Goal: Task Accomplishment & Management: Manage account settings

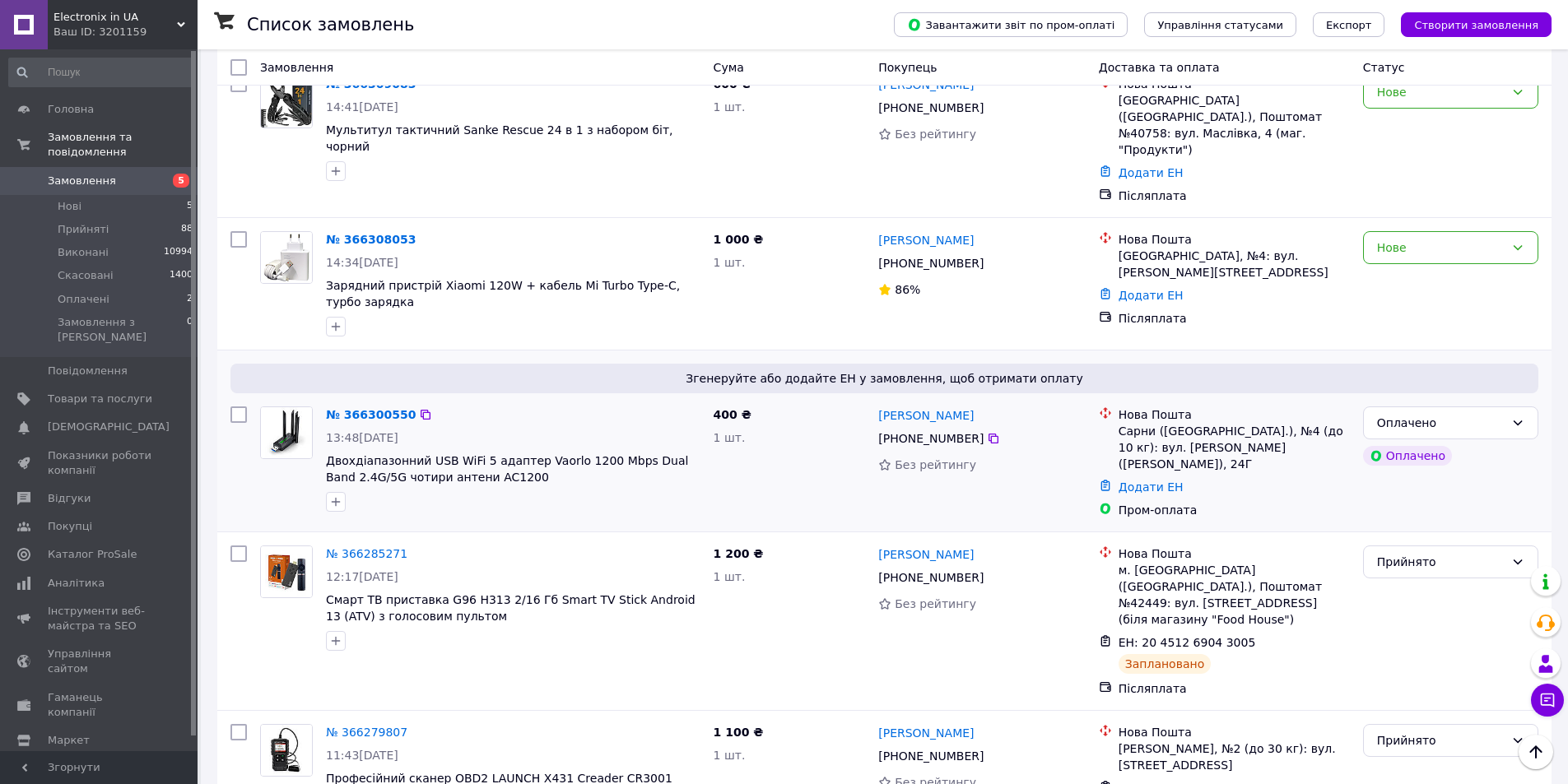
scroll to position [740, 0]
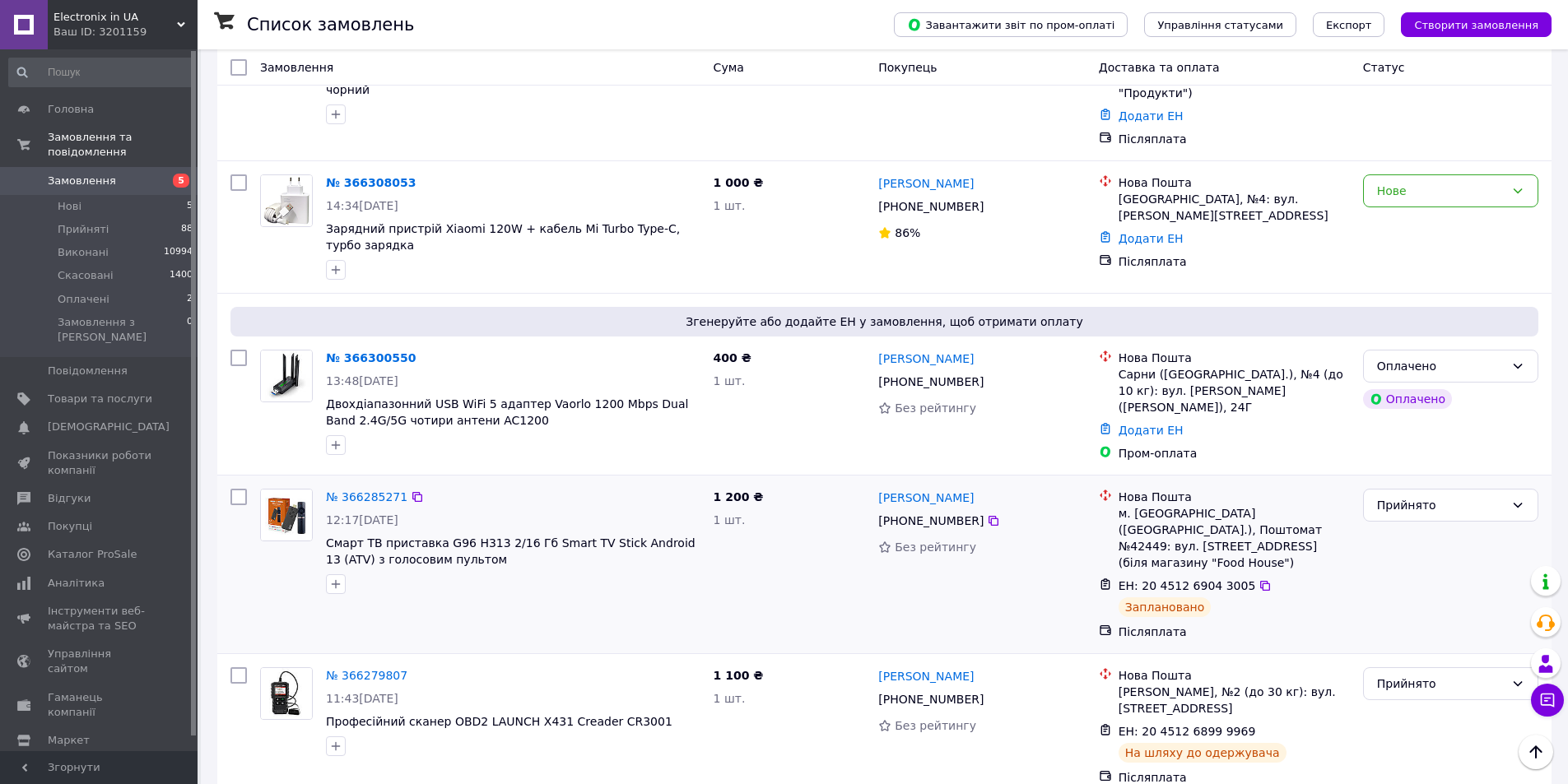
scroll to position [823, 0]
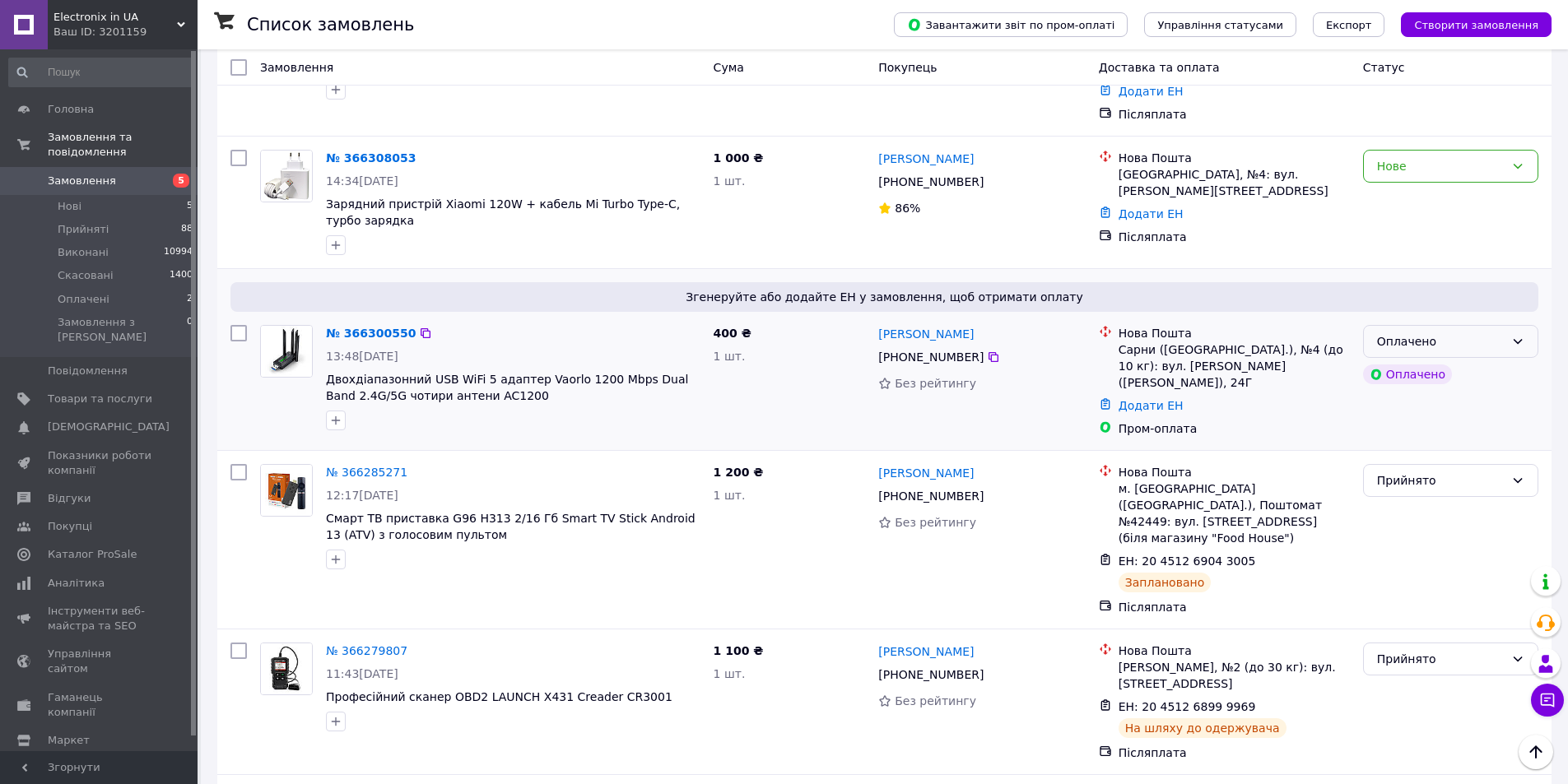
click at [1505, 325] on div "Оплачено" at bounding box center [1451, 341] width 175 height 33
click at [1460, 258] on li "Прийнято" at bounding box center [1451, 259] width 173 height 30
click at [1261, 556] on icon at bounding box center [1265, 561] width 10 height 10
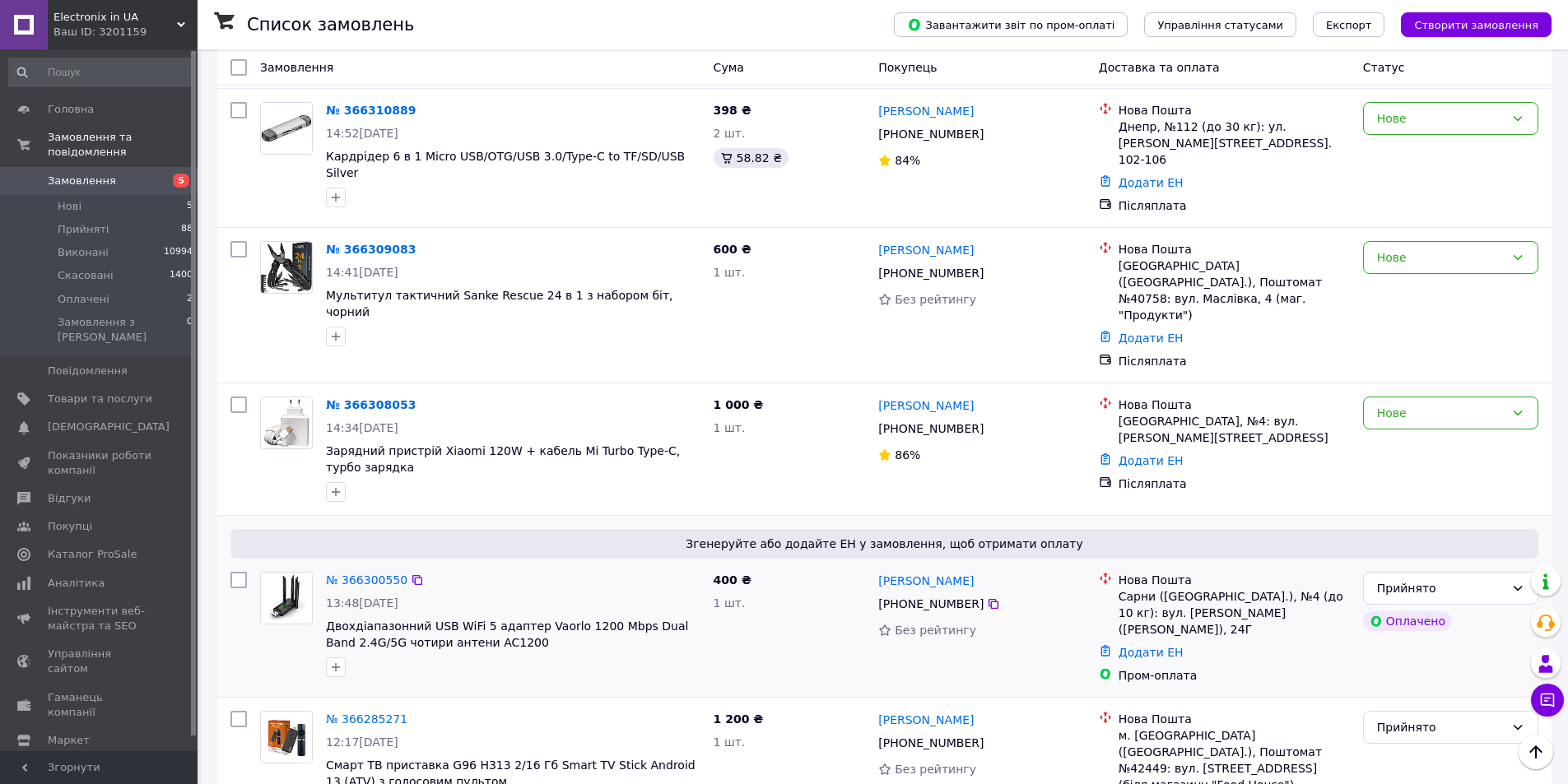
scroll to position [493, 0]
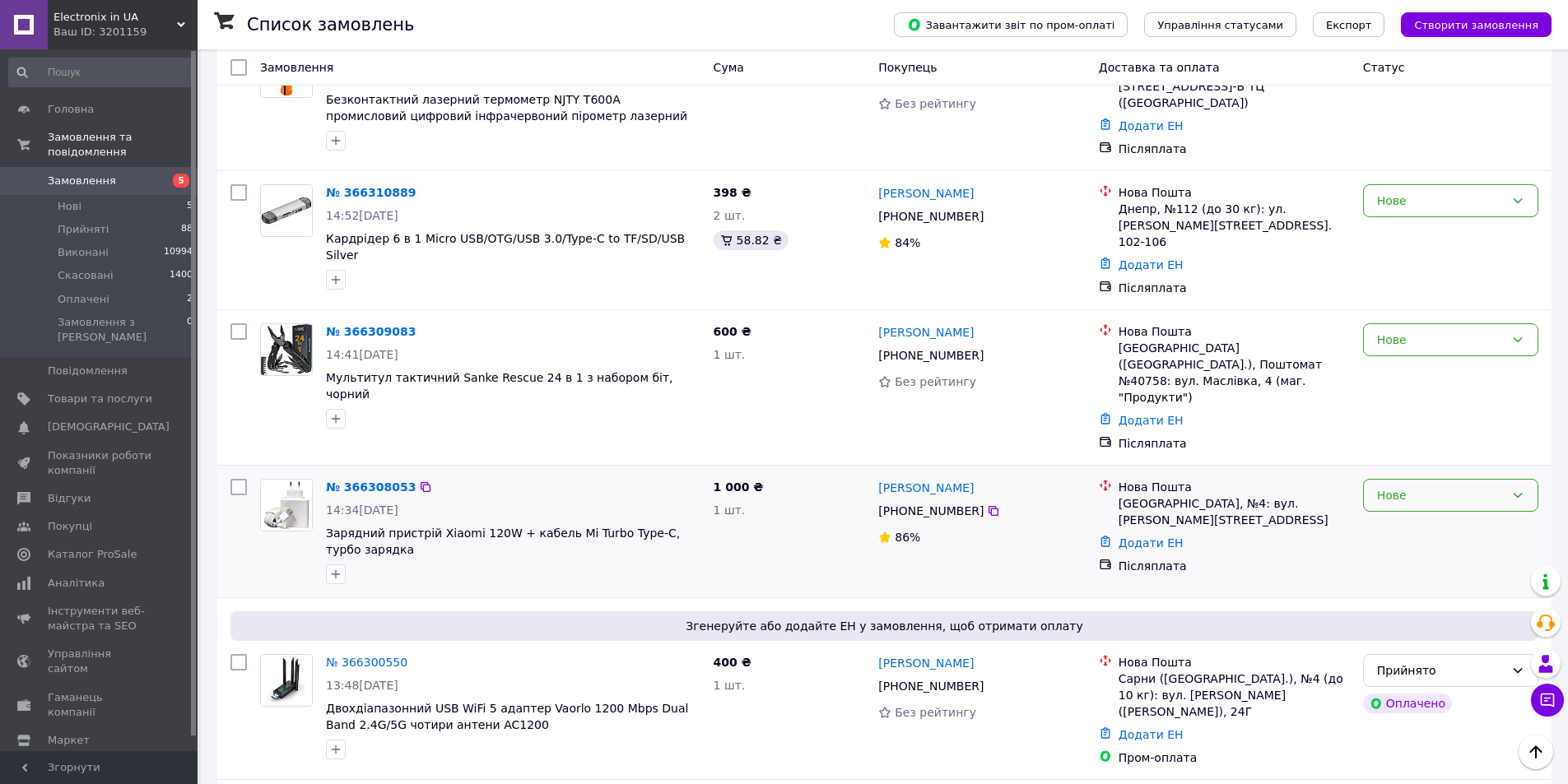
click at [1403, 486] on div "Нове" at bounding box center [1440, 494] width 128 height 18
click at [1398, 411] on li "Прийнято" at bounding box center [1451, 413] width 173 height 30
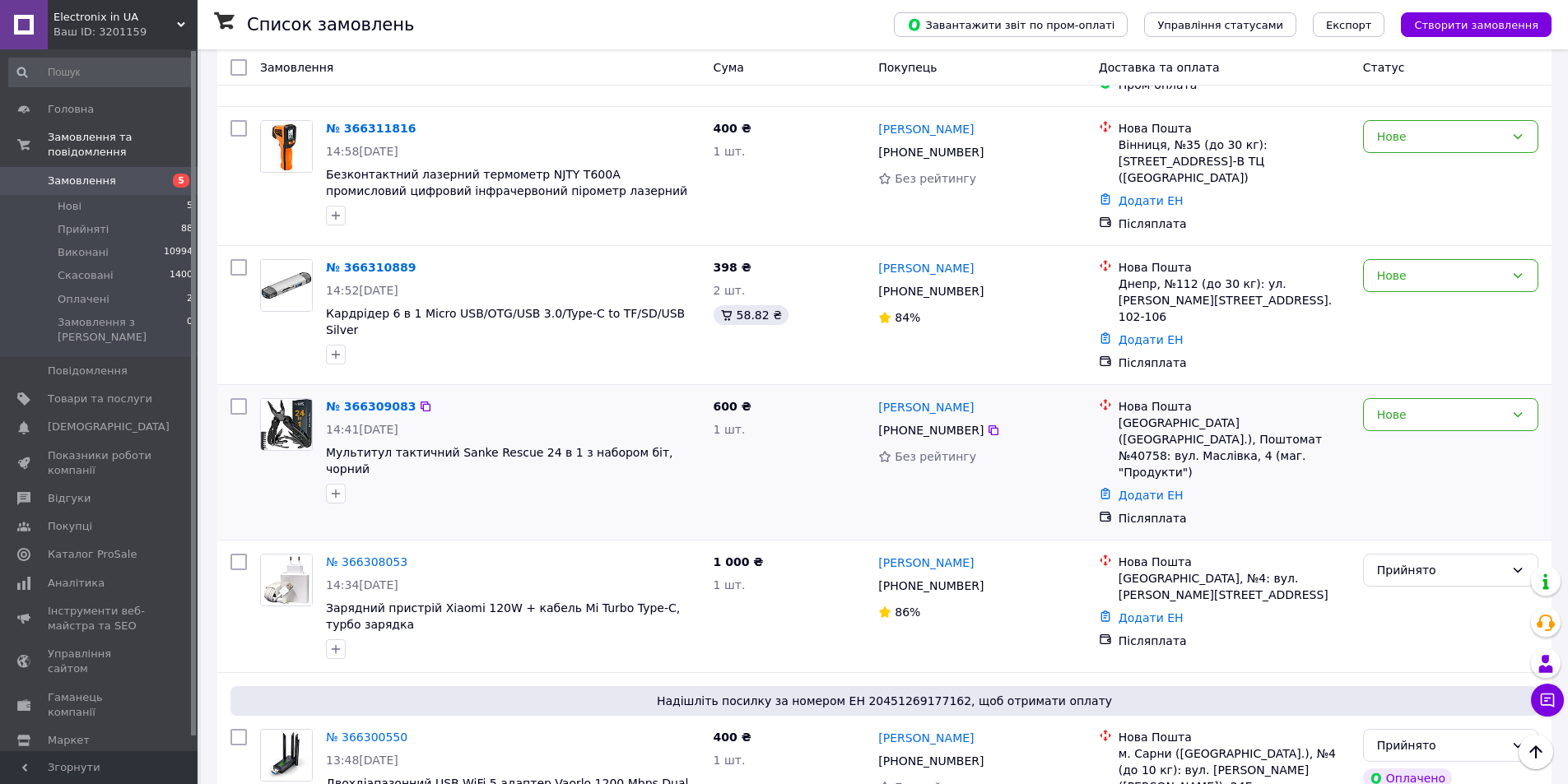
scroll to position [329, 0]
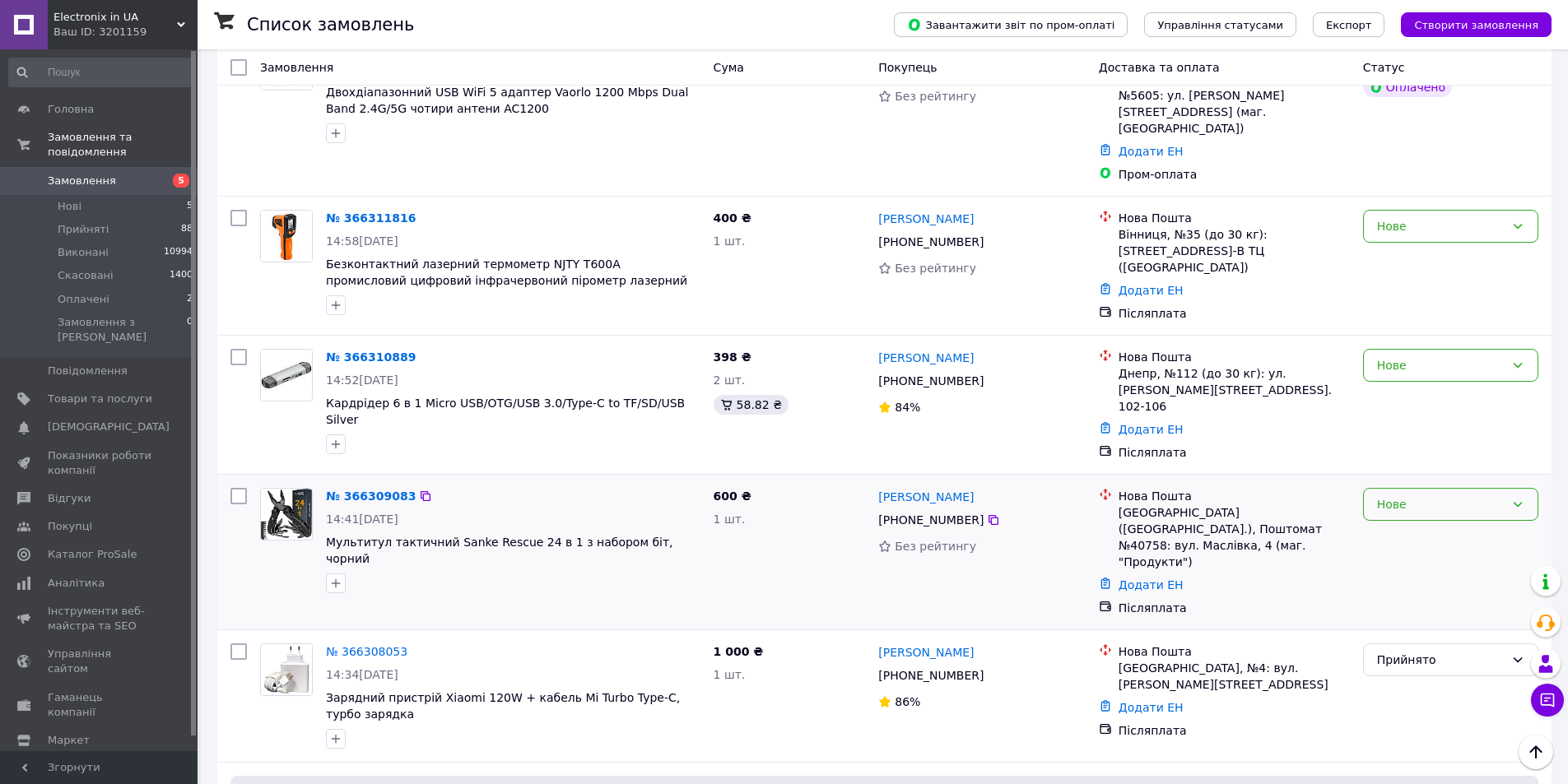
click at [1405, 495] on div "Нове" at bounding box center [1440, 504] width 128 height 18
click at [1410, 452] on li "Прийнято" at bounding box center [1451, 455] width 173 height 30
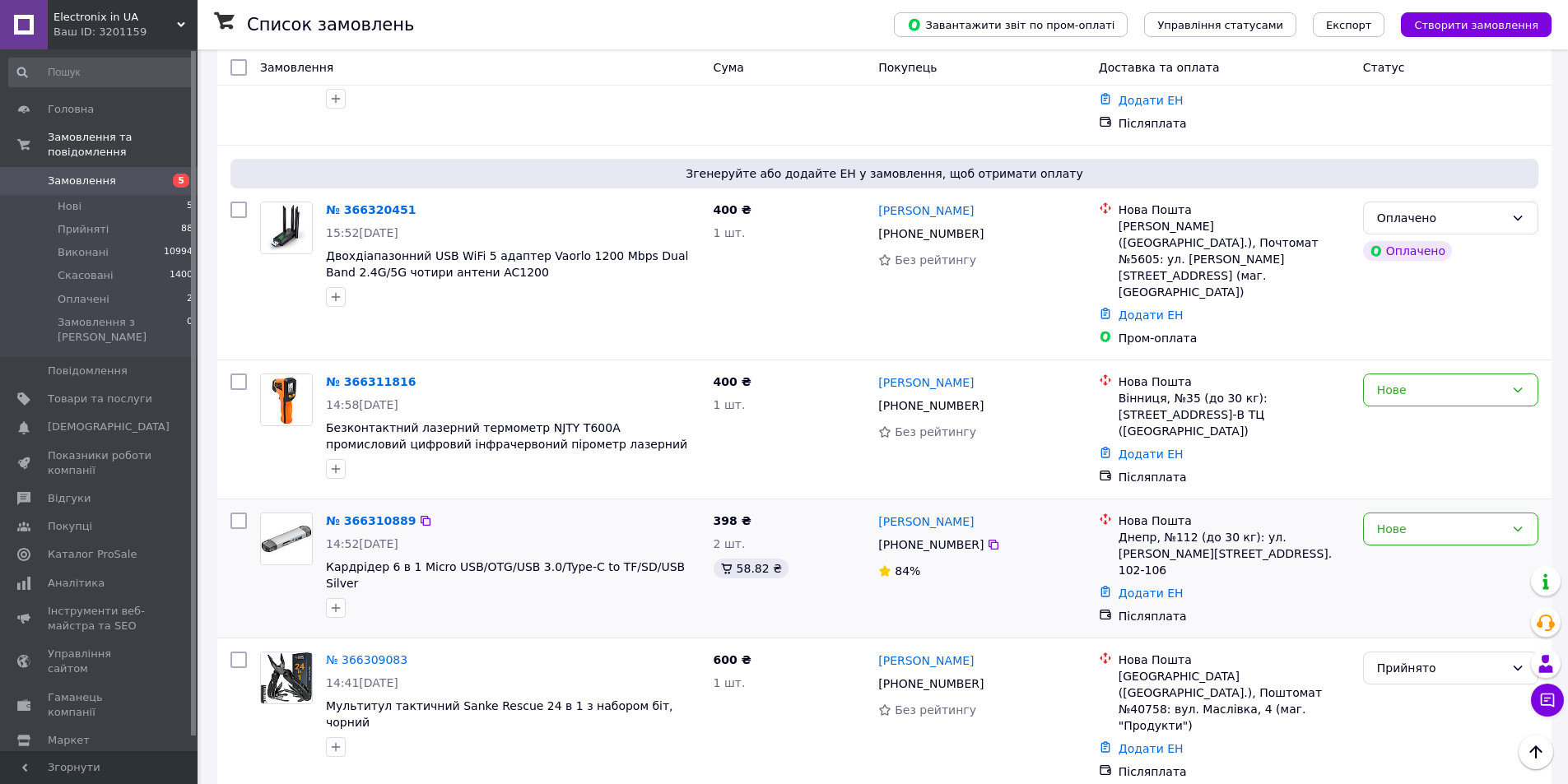
scroll to position [165, 0]
click at [1409, 520] on div "Нове" at bounding box center [1440, 529] width 128 height 18
click at [1401, 494] on li "Прийнято" at bounding box center [1451, 497] width 173 height 30
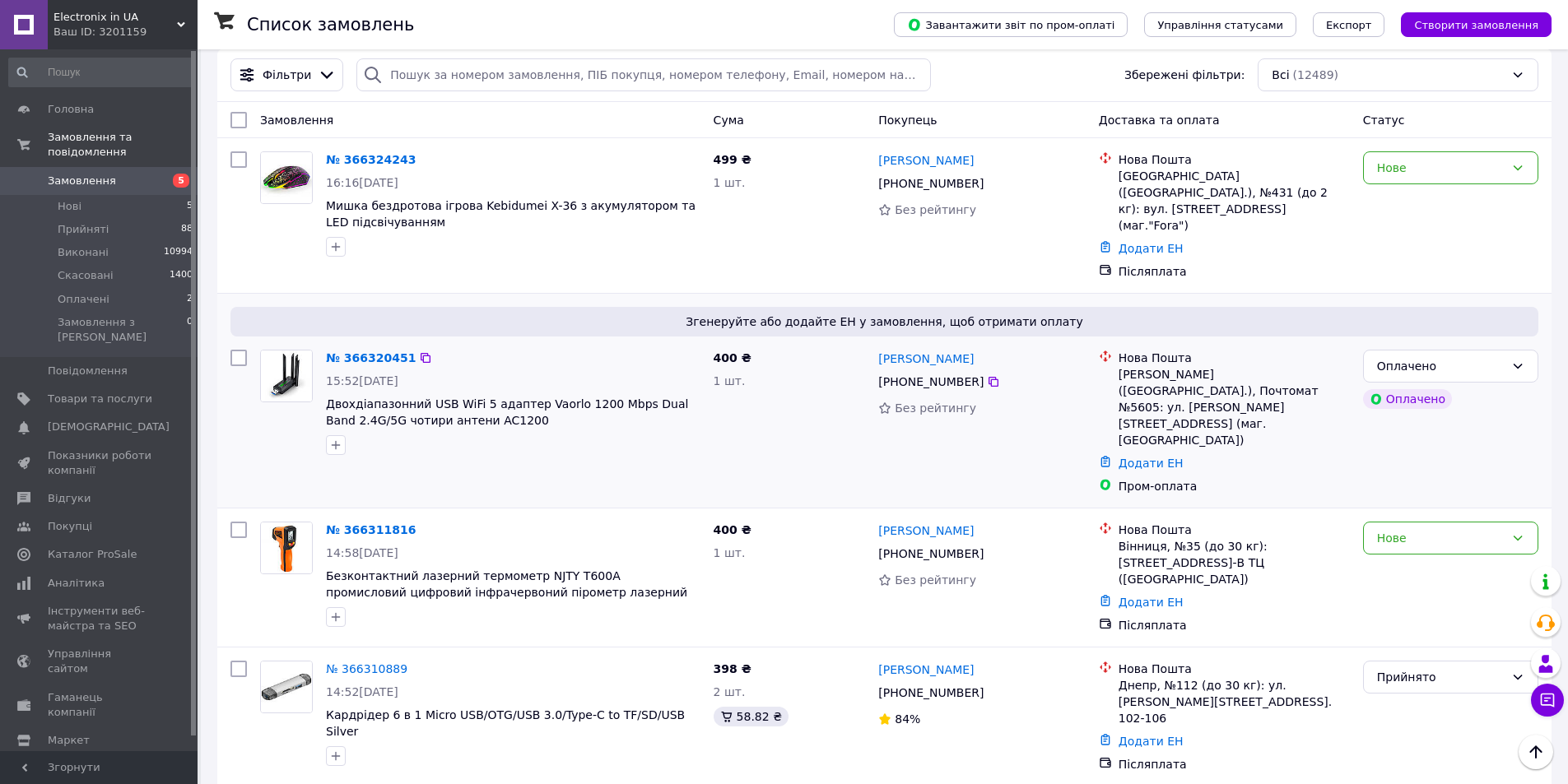
scroll to position [0, 0]
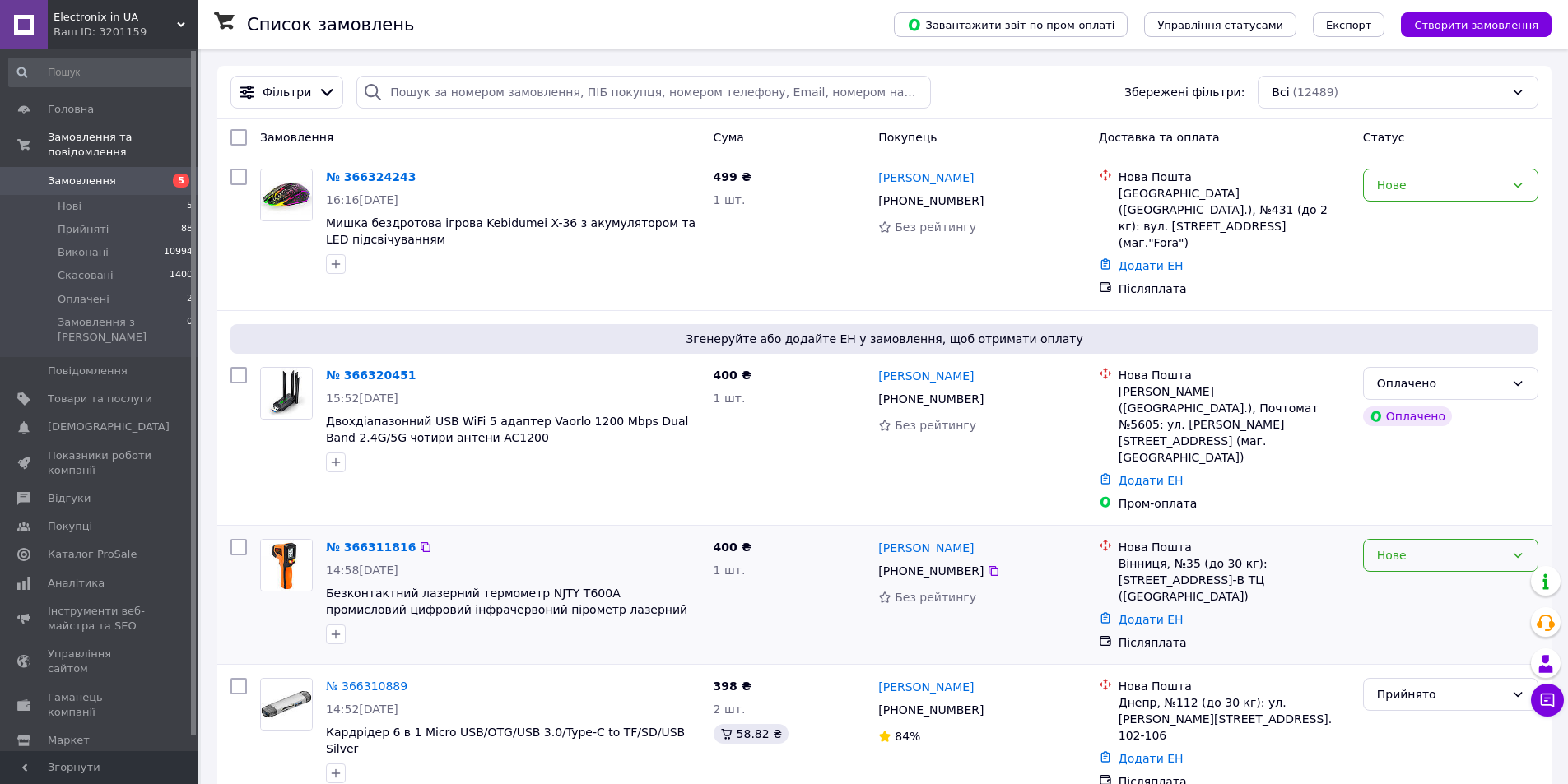
click at [1477, 547] on div "Нове" at bounding box center [1440, 555] width 128 height 18
click at [1404, 530] on li "Прийнято" at bounding box center [1451, 529] width 173 height 30
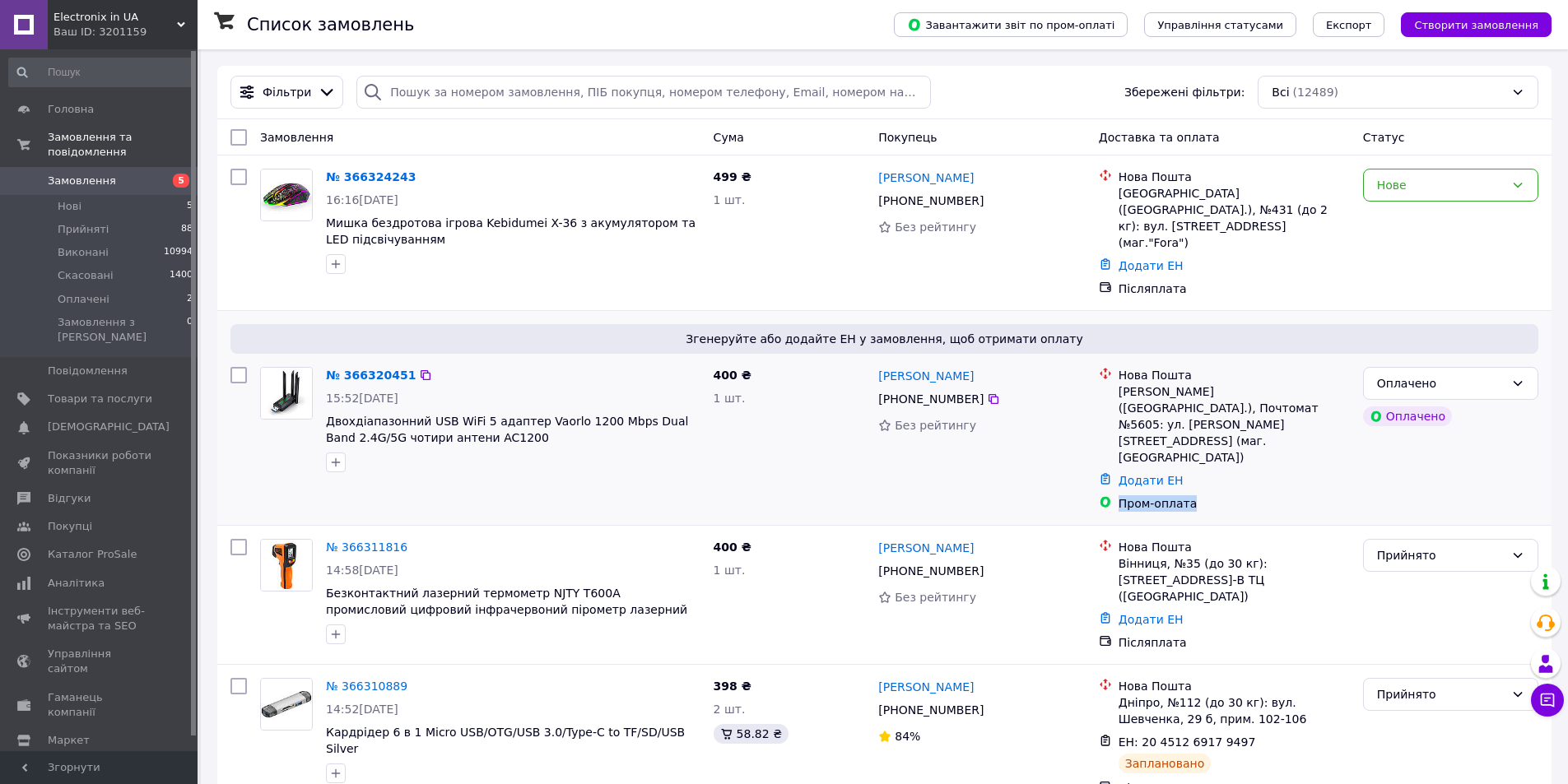
drag, startPoint x: 1122, startPoint y: 429, endPoint x: 1198, endPoint y: 426, distance: 76.1
click at [1198, 495] on div "Пром-оплата" at bounding box center [1234, 504] width 231 height 17
click at [1391, 182] on div "Нове" at bounding box center [1440, 184] width 128 height 18
click at [1391, 216] on li "Прийнято" at bounding box center [1451, 222] width 173 height 30
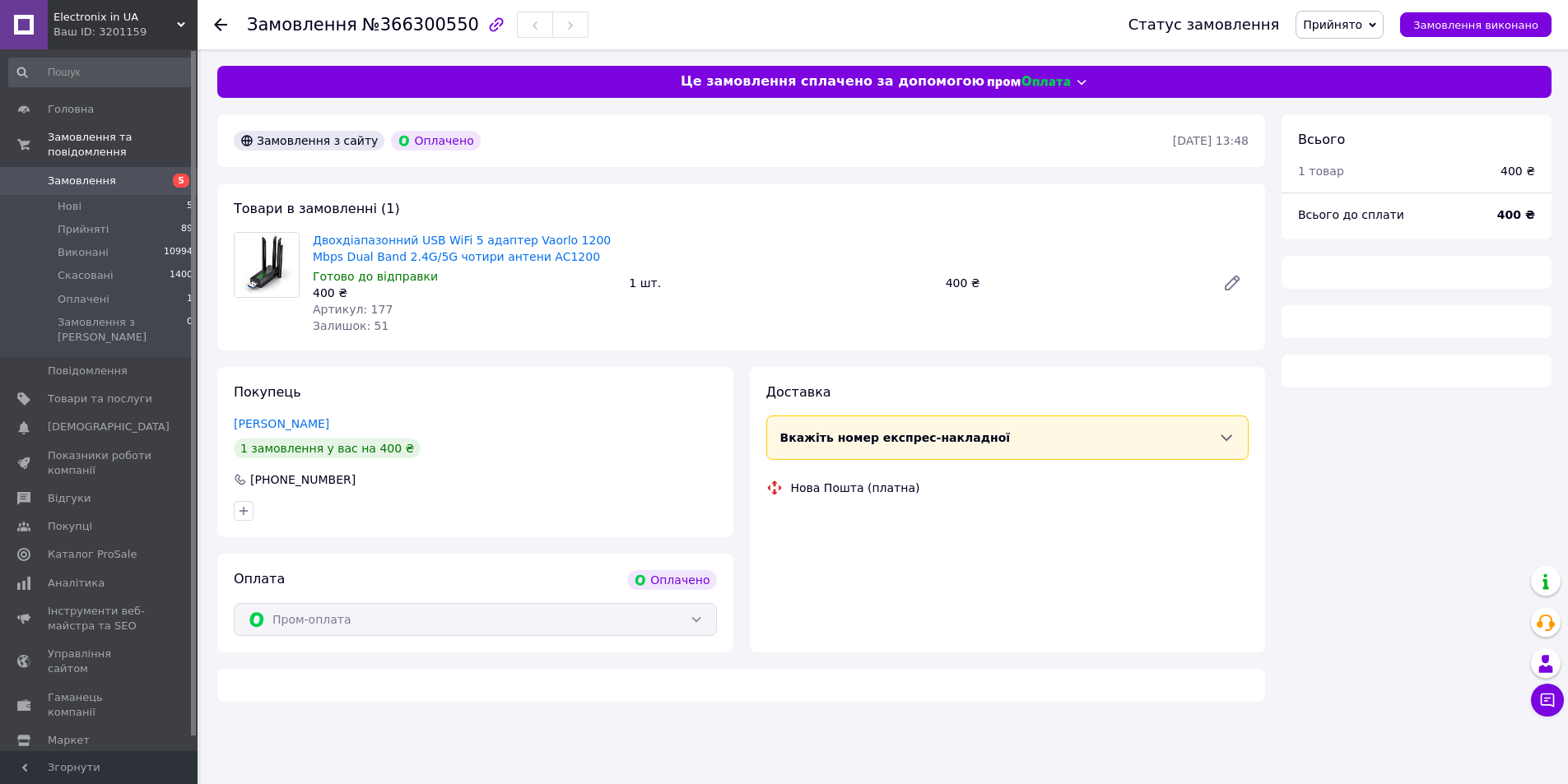
click at [402, 34] on span "№366300550" at bounding box center [420, 24] width 116 height 20
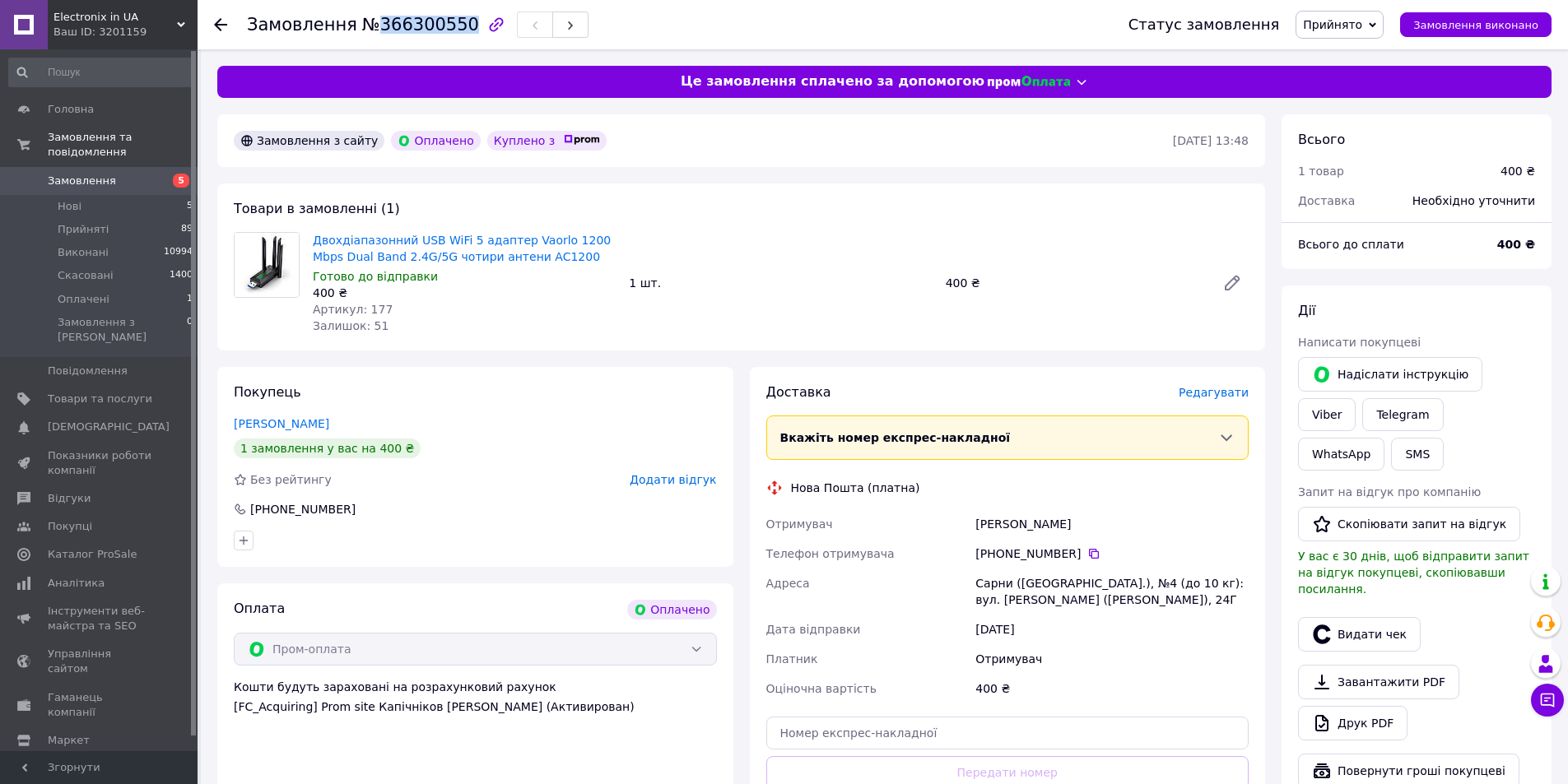
click at [402, 34] on span "№366300550" at bounding box center [420, 24] width 116 height 20
copy span "366300550"
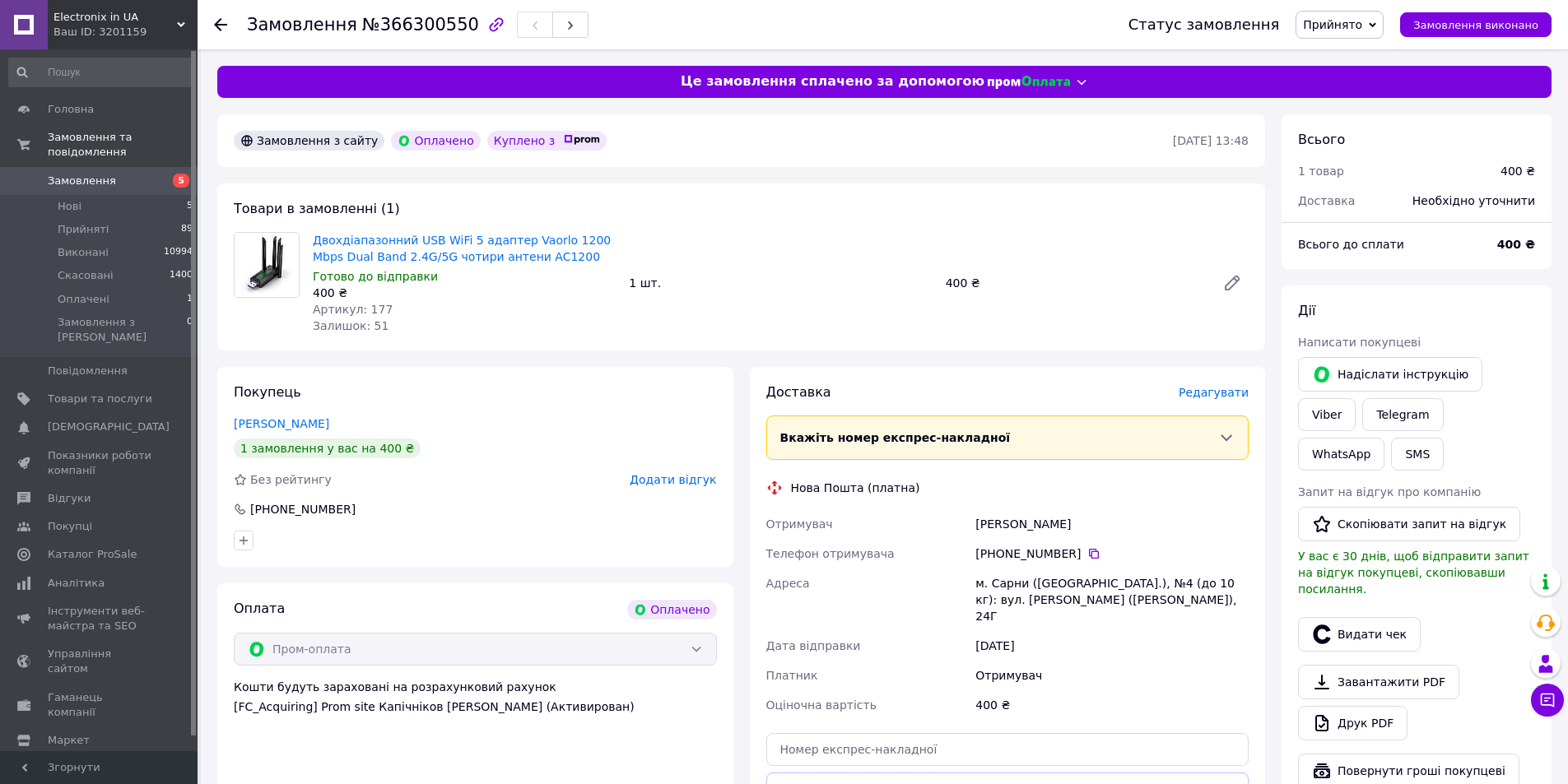
click at [760, 230] on div "Двохдіапазонний USB WiFi 5 адаптер Vaorlo 1200 Mbps Dual Band 2.4G/5G чотири ан…" at bounding box center [781, 283] width 949 height 109
click at [607, 346] on div "Товари в замовленні (1) Двохдіапазонний USB WiFi 5 адаптер Vaorlo 1200 Mbps Dua…" at bounding box center [741, 266] width 1048 height 167
click at [1221, 393] on span "Редагувати" at bounding box center [1213, 392] width 70 height 13
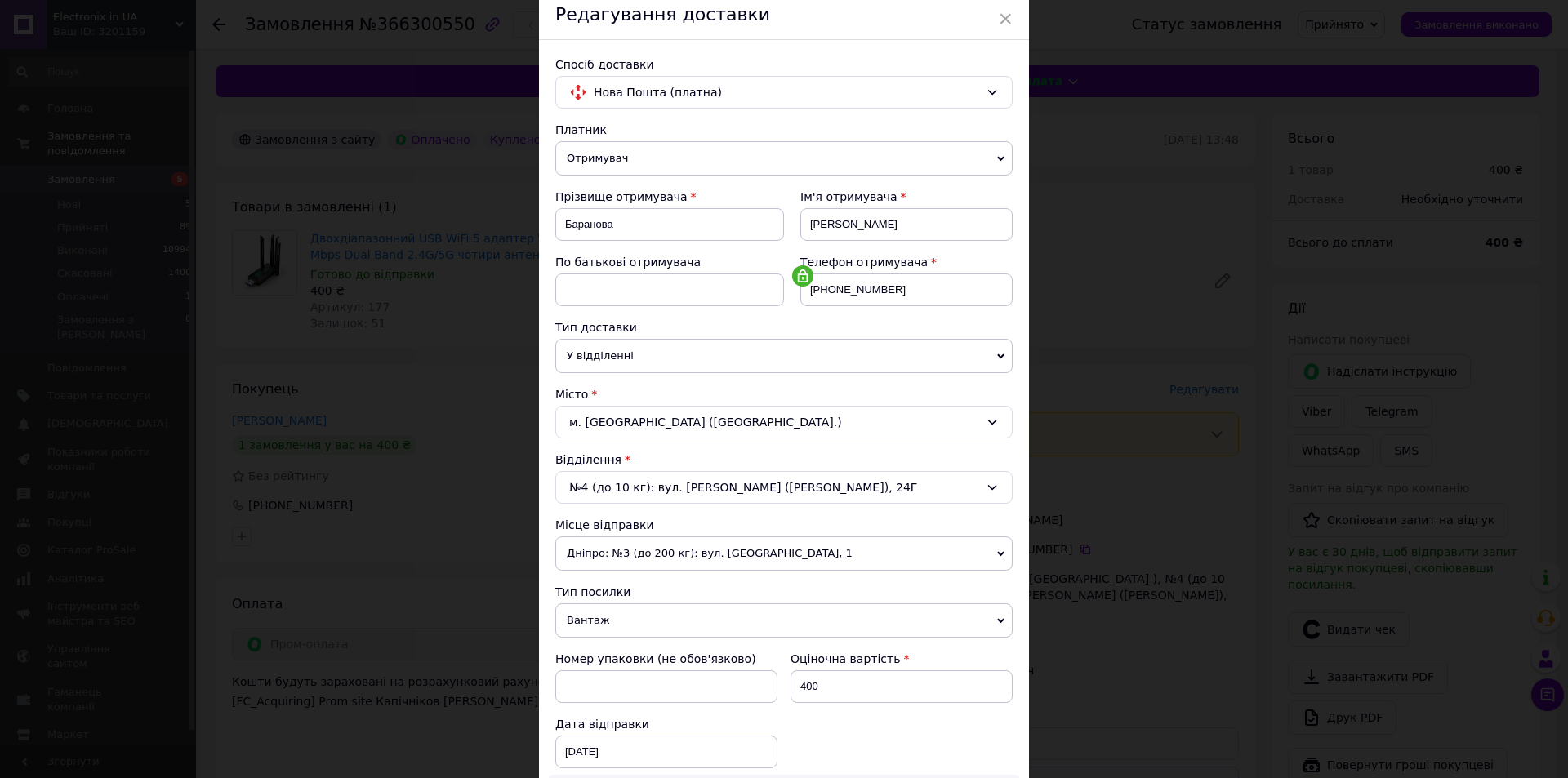
scroll to position [245, 0]
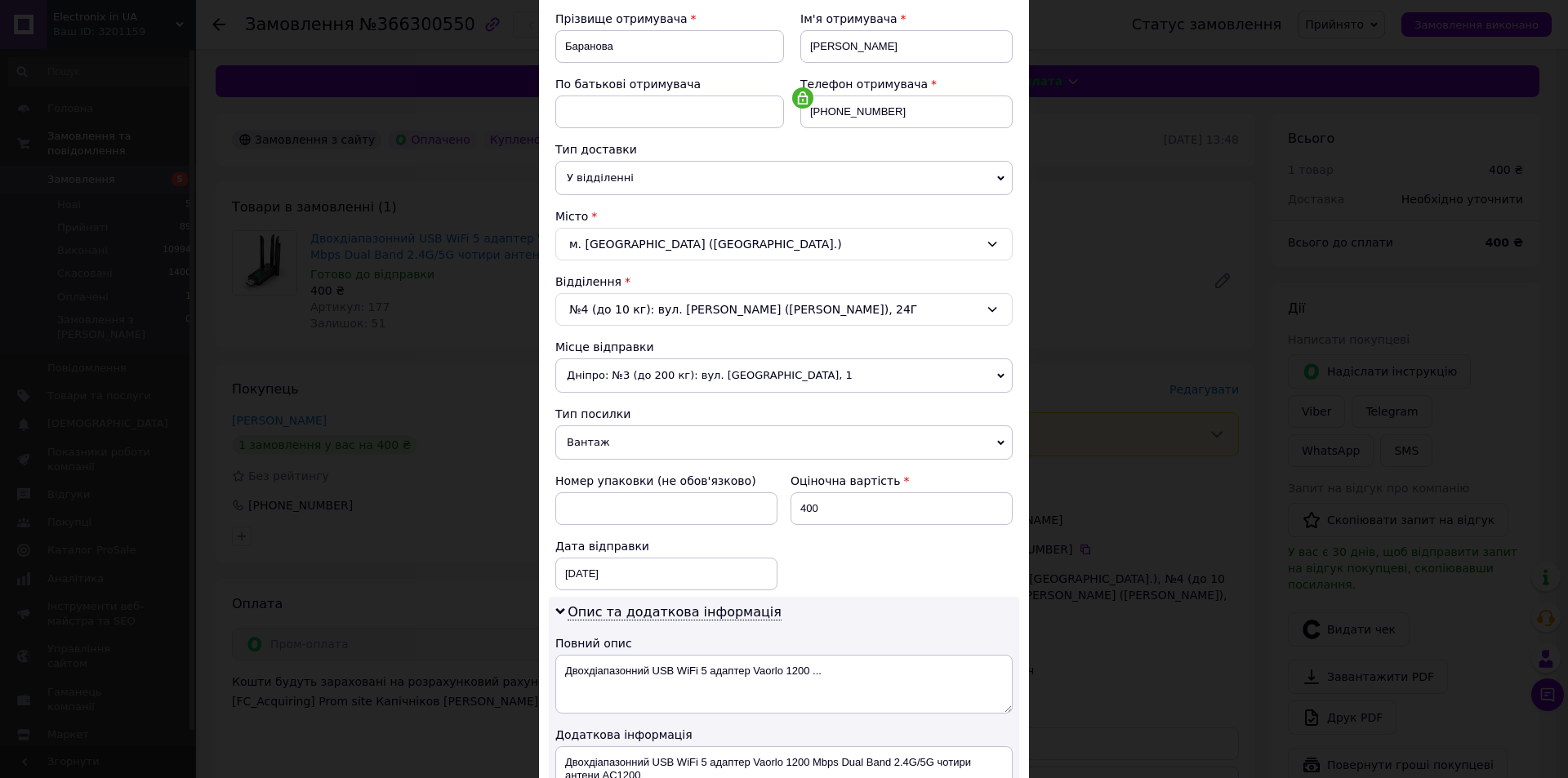
click at [609, 444] on span "Вантаж" at bounding box center [784, 442] width 458 height 34
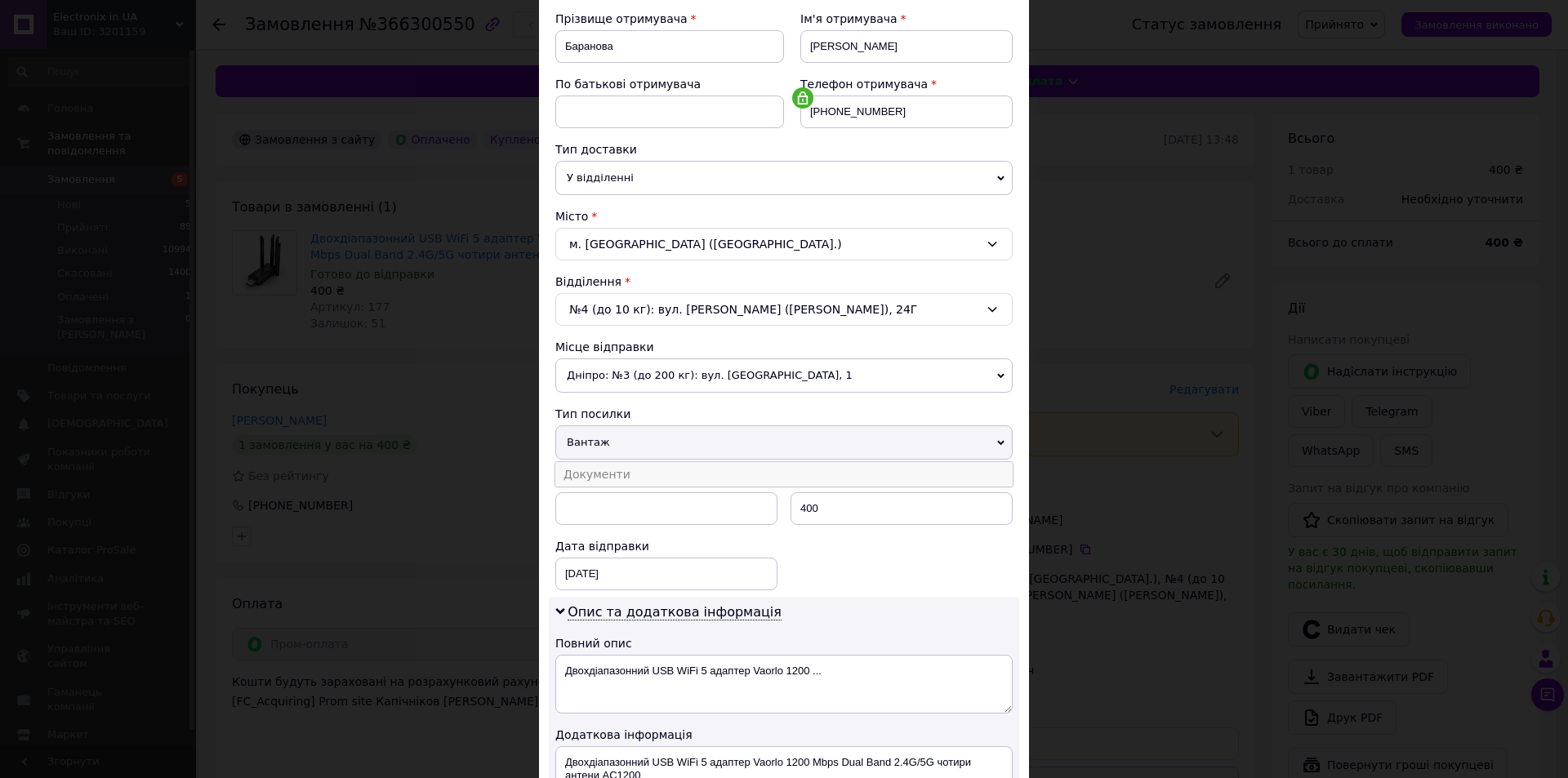
click at [606, 473] on li "Документи" at bounding box center [784, 474] width 458 height 25
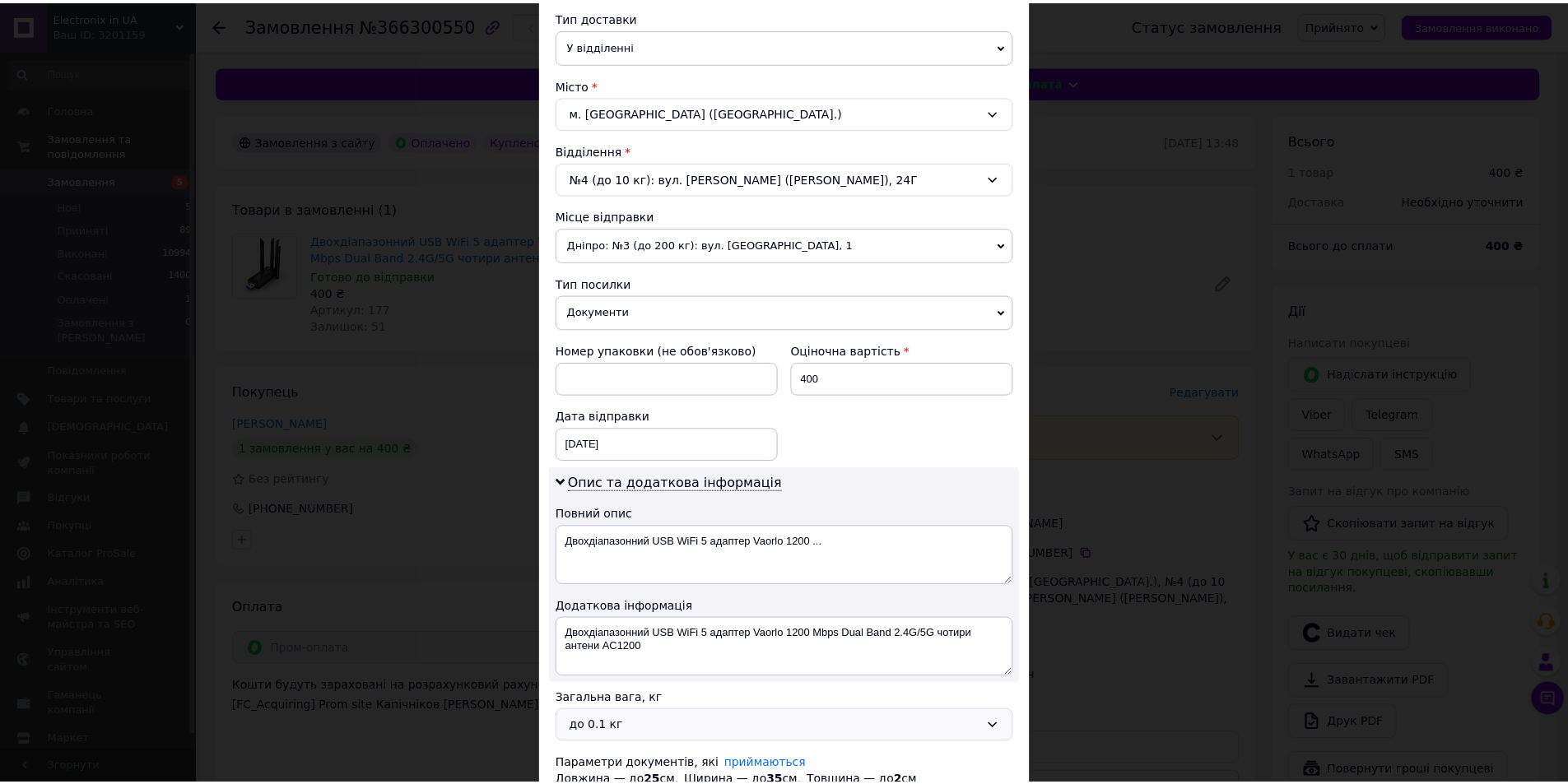
scroll to position [509, 0]
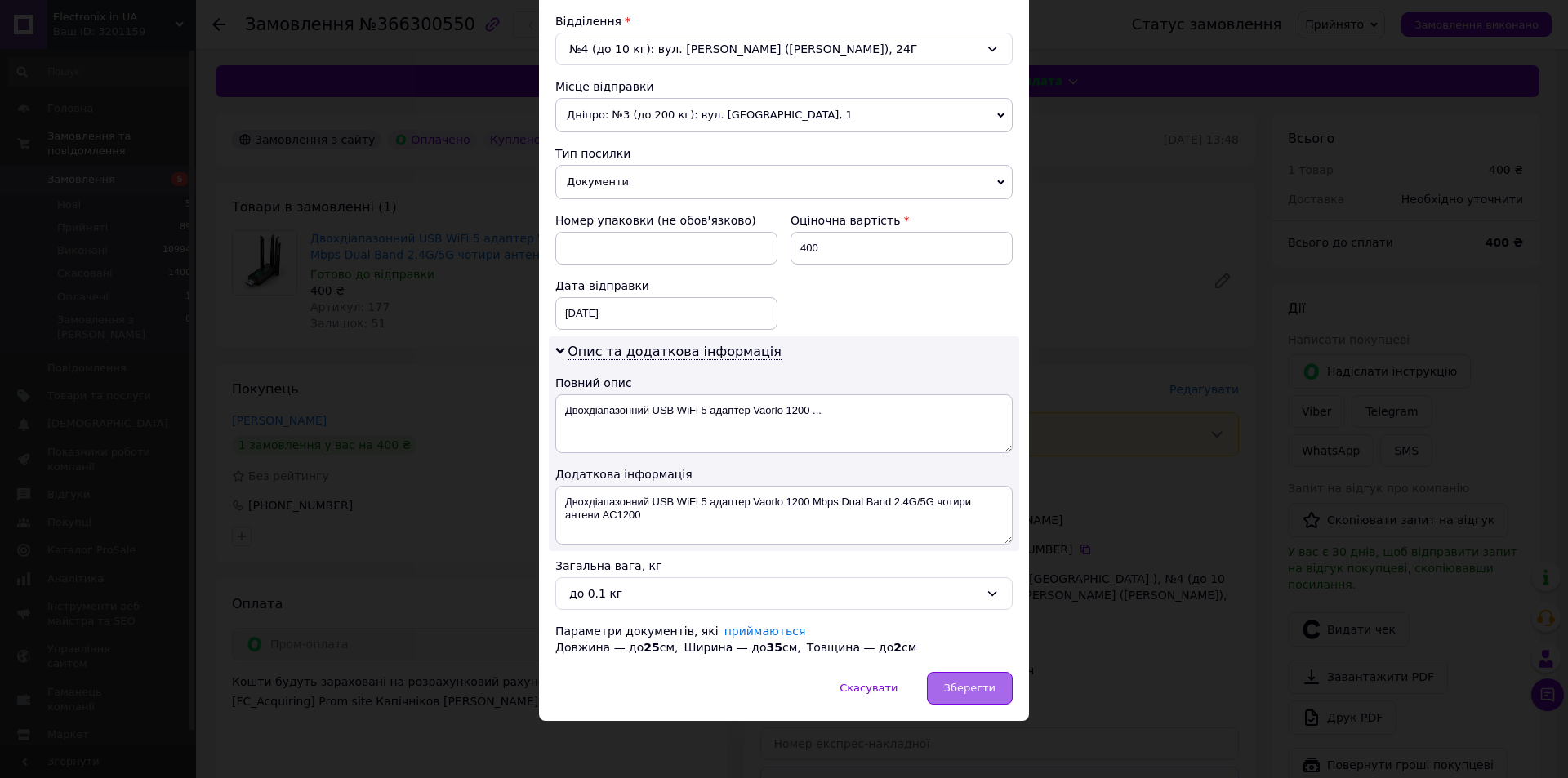
click at [976, 684] on span "Зберегти" at bounding box center [970, 687] width 52 height 12
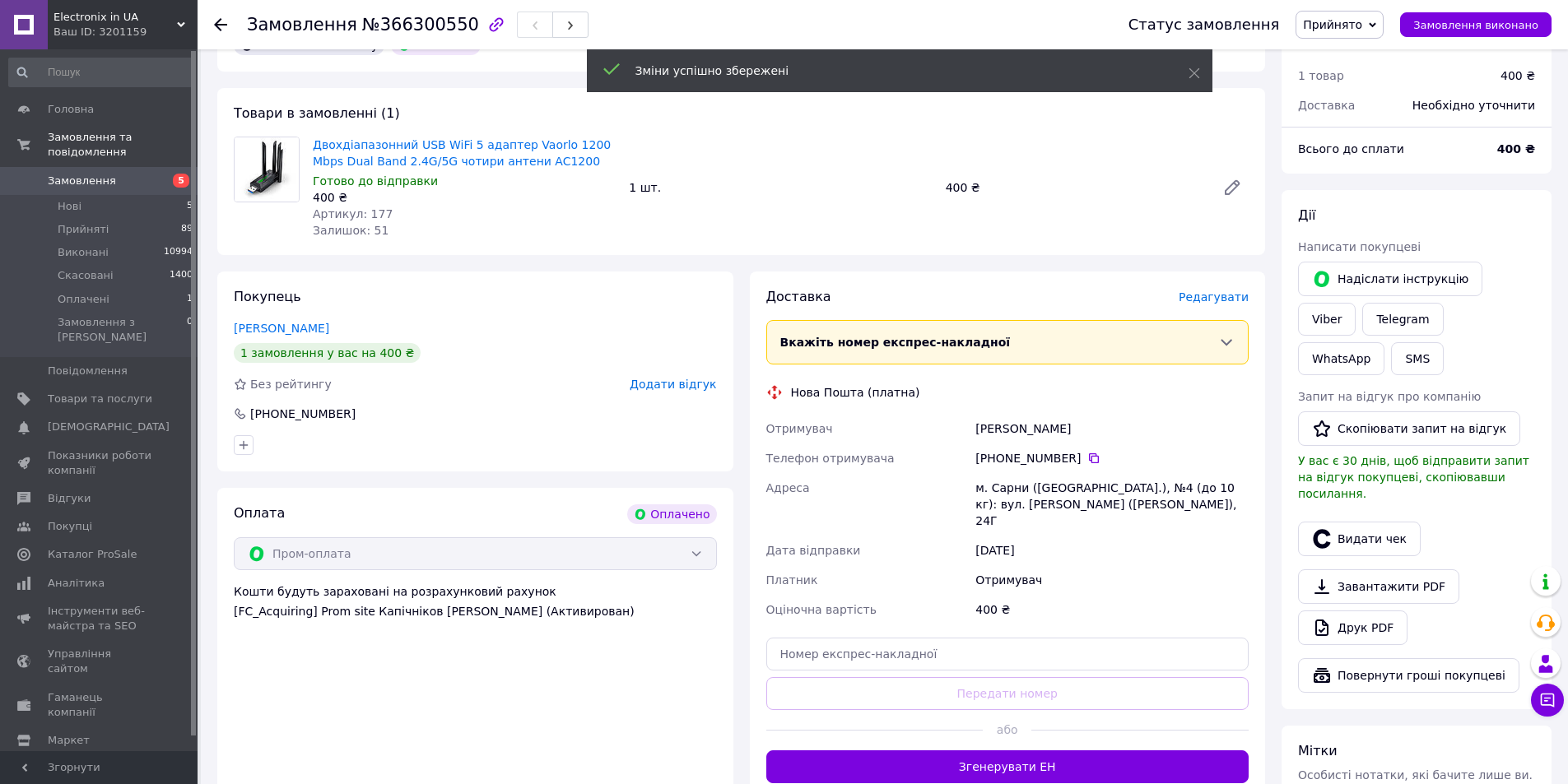
scroll to position [247, 0]
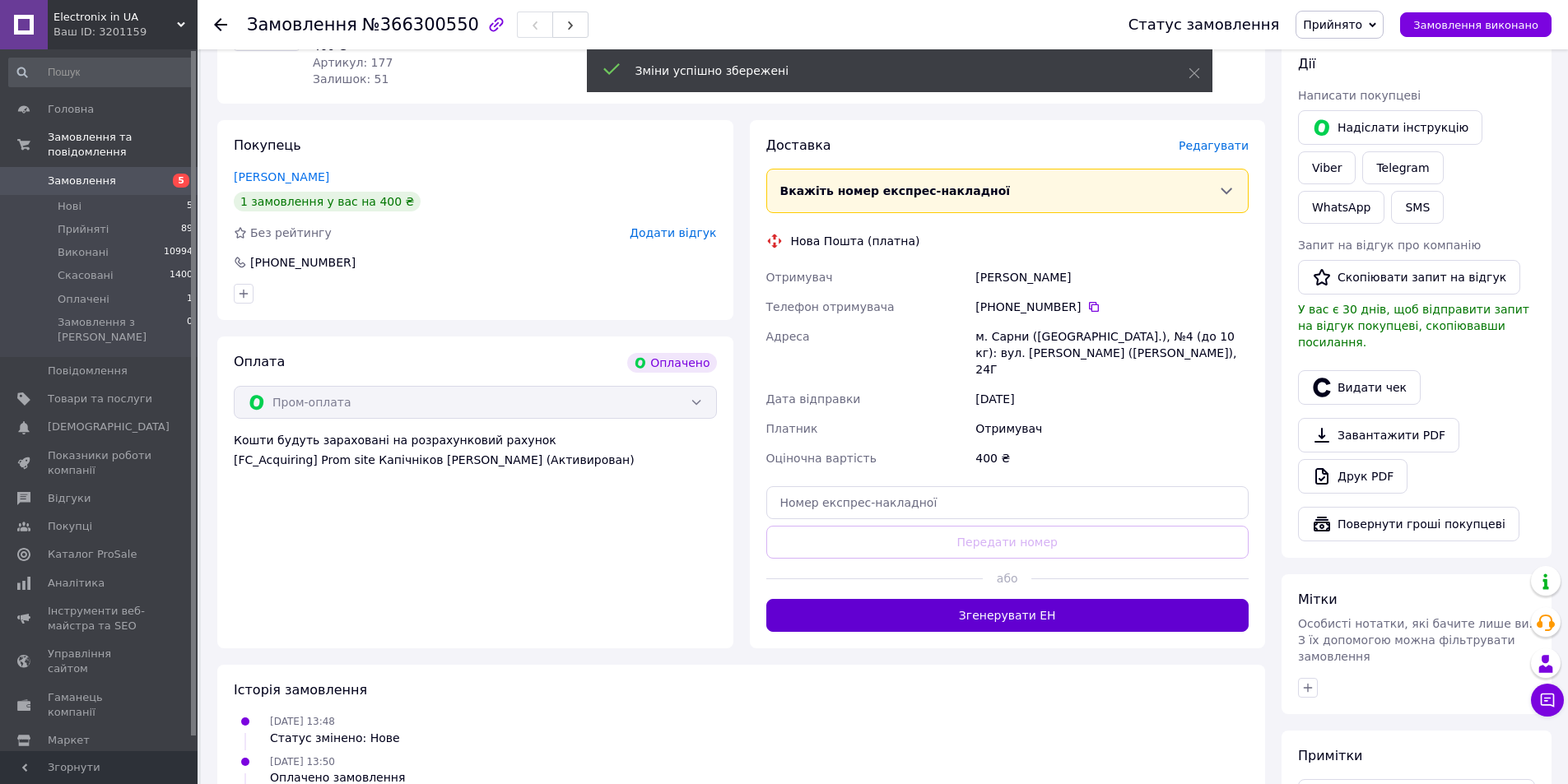
click at [1016, 601] on button "Згенерувати ЕН" at bounding box center [1008, 615] width 484 height 33
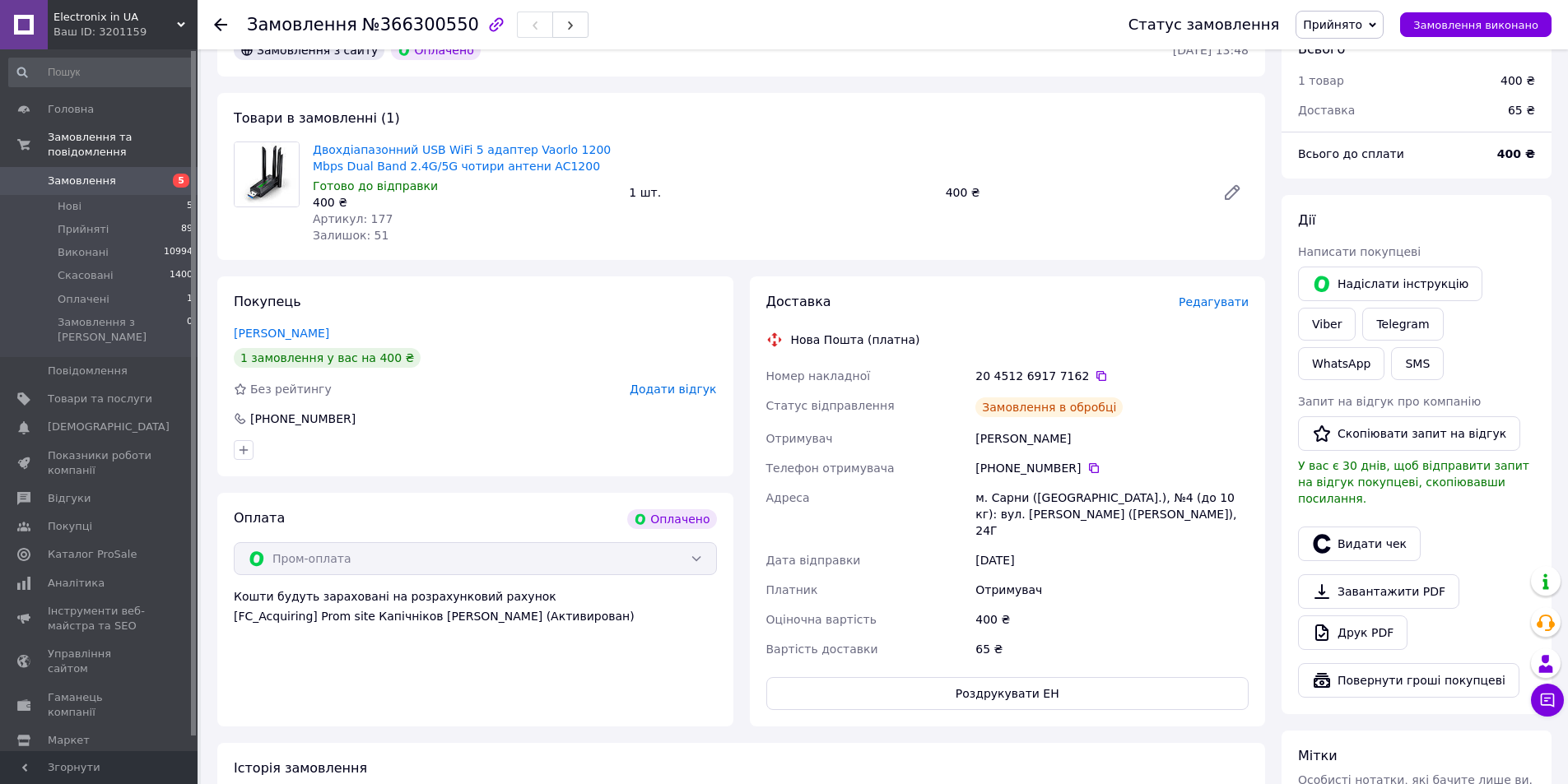
scroll to position [0, 0]
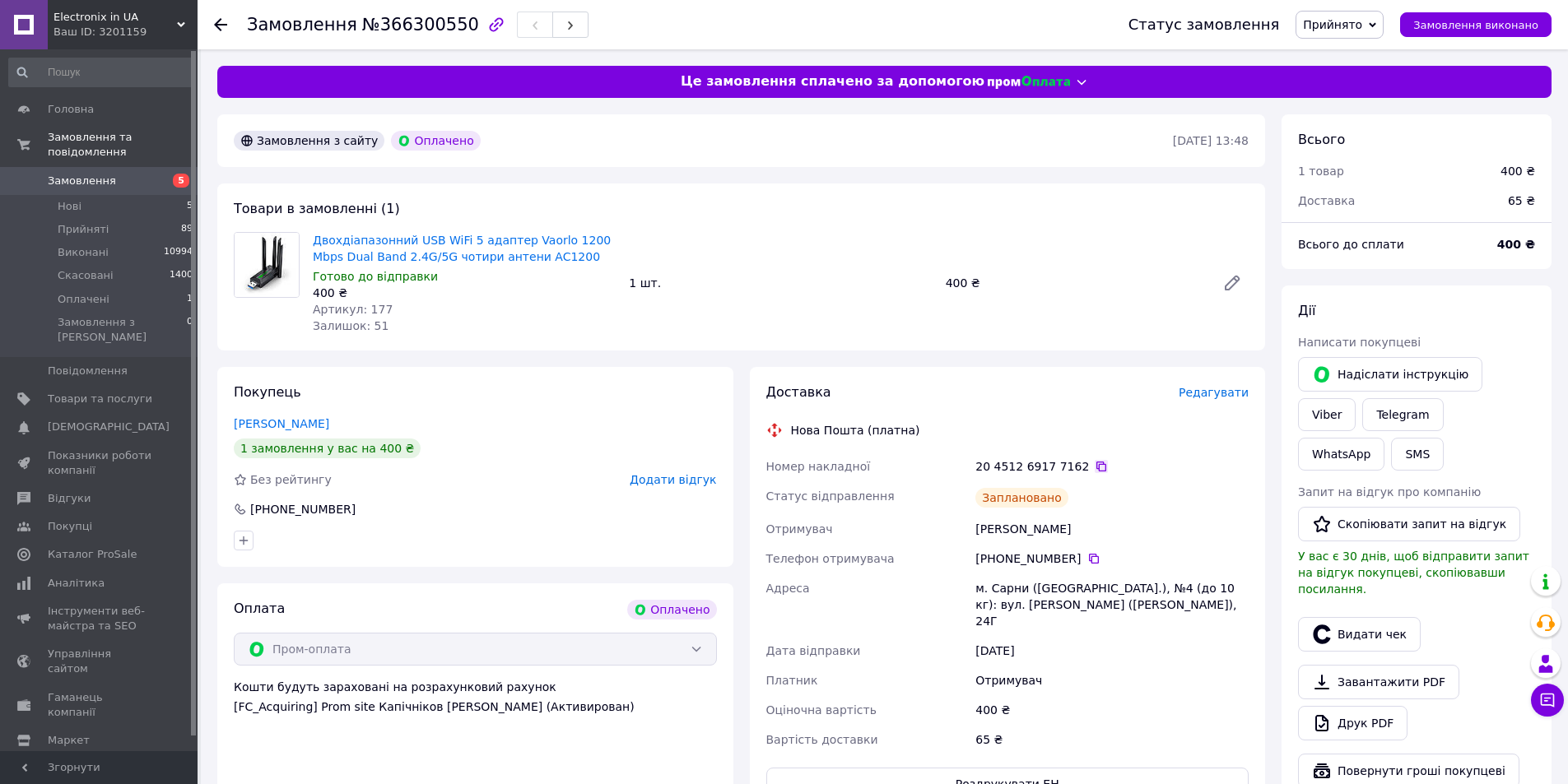
click at [1095, 466] on icon at bounding box center [1101, 466] width 13 height 13
click at [866, 294] on div "Двохдіапазонний USB WiFi 5 адаптер Vaorlo 1200 Mbps Dual Band 2.4G/5G чотири ан…" at bounding box center [781, 283] width 949 height 109
drag, startPoint x: 633, startPoint y: 238, endPoint x: 433, endPoint y: 238, distance: 200.0
click at [433, 238] on div "Двохдіапазонний USB WiFi 5 адаптер Vaorlo 1200 Mbps Dual Band 2.4G/5G чотири ан…" at bounding box center [781, 283] width 949 height 109
copy link "WiFi 5 адаптер Vaorlo 1200 Mbps"
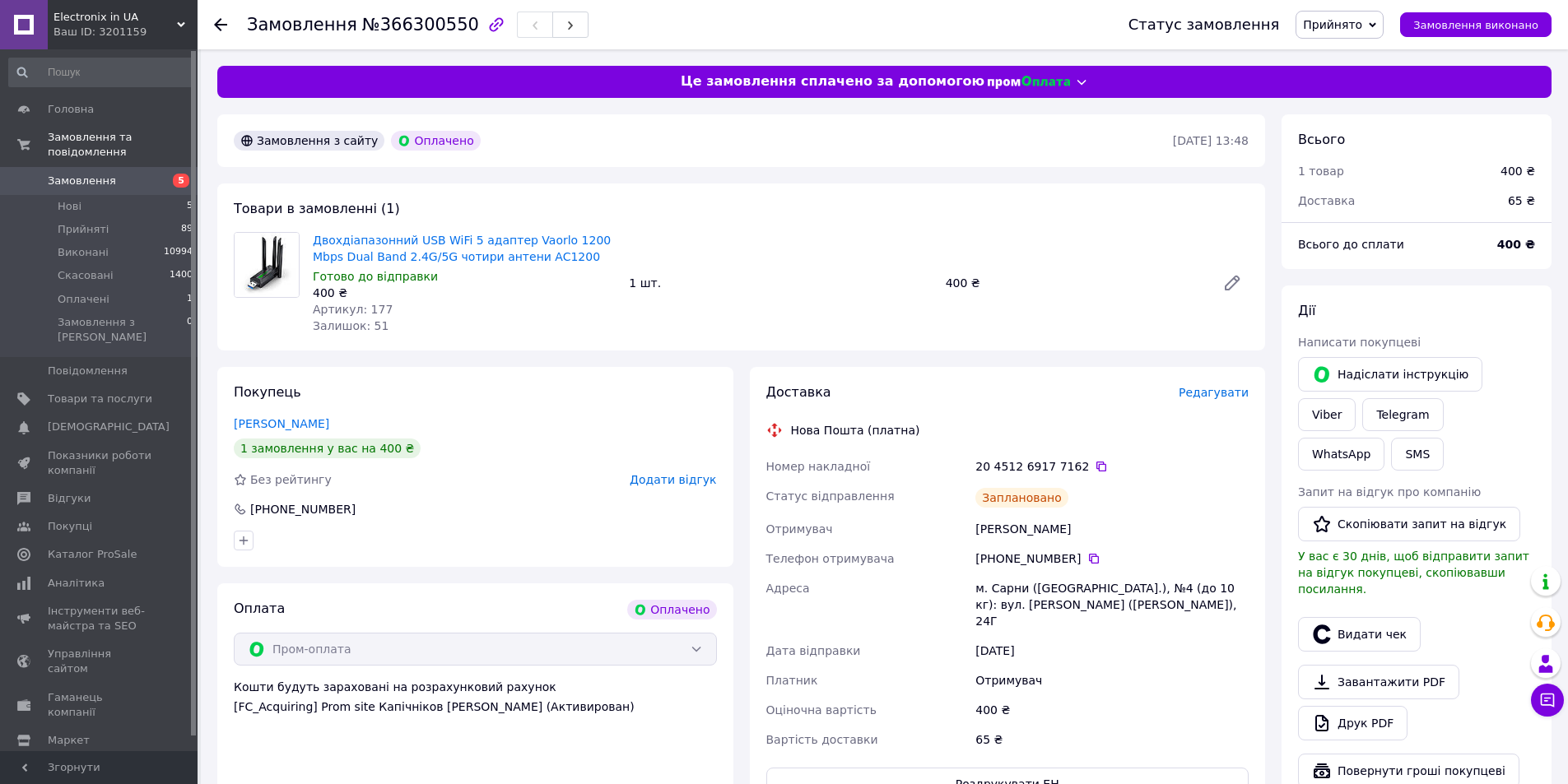
click at [760, 231] on div "Двохдіапазонний USB WiFi 5 адаптер Vaorlo 1200 Mbps Dual Band 2.4G/5G чотири ан…" at bounding box center [781, 283] width 949 height 109
drag, startPoint x: 578, startPoint y: 246, endPoint x: 434, endPoint y: 238, distance: 144.2
click at [434, 238] on div "Двохдіапазонний USB WiFi 5 адаптер Vaorlo 1200 Mbps Dual Band 2.4G/5G чотири ан…" at bounding box center [781, 283] width 949 height 109
copy link "WiFi 5 адаптер Vaorlo 1200 Mbps"
click at [564, 372] on div "Покупець Баранова Валентина 1 замовлення у вас на 400 ₴ Без рейтингу Додати від…" at bounding box center [475, 466] width 516 height 200
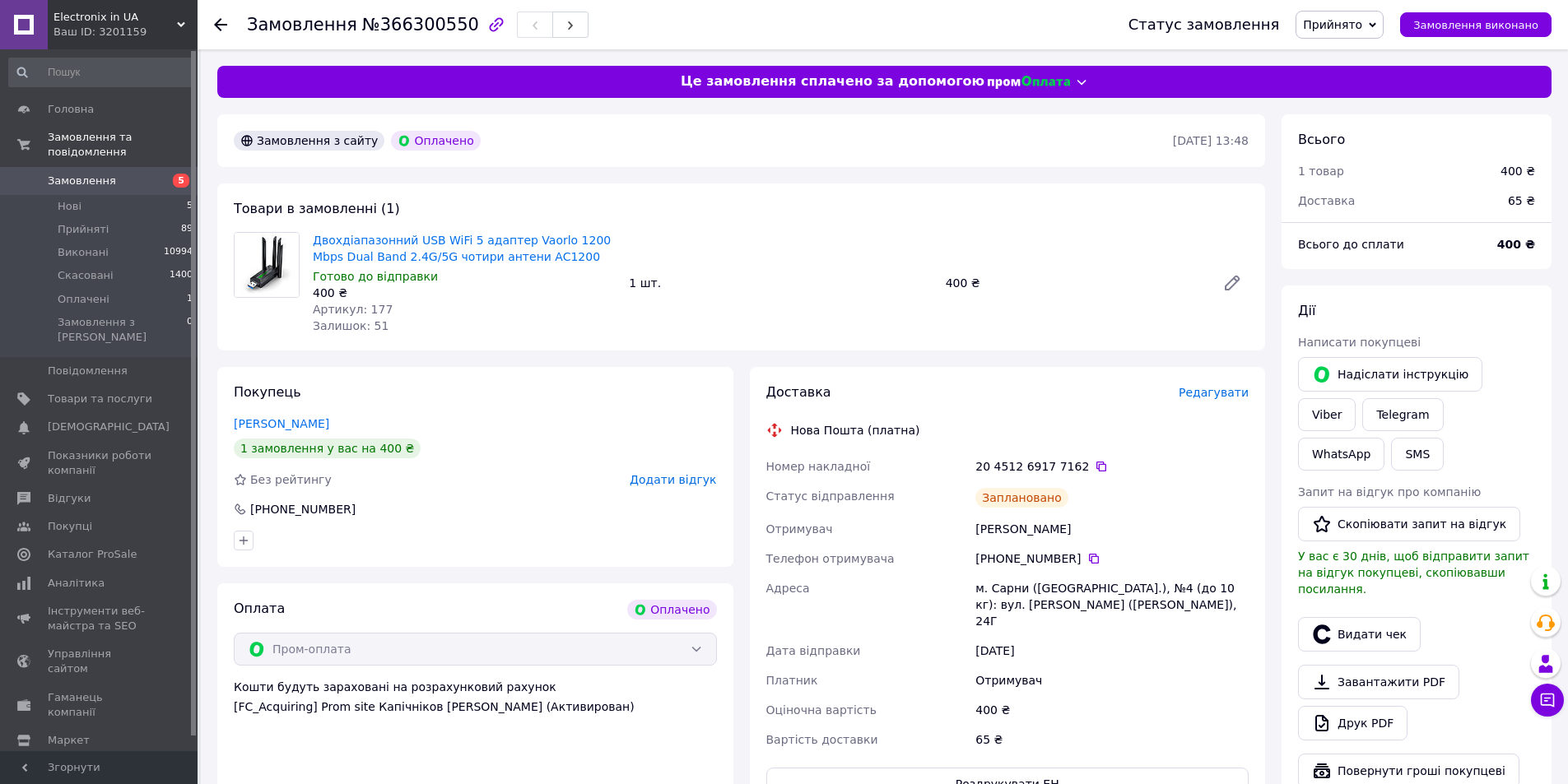
click at [545, 340] on div "Товари в замовленні (1) Двохдіапазонний USB WiFi 5 адаптер Vaorlo 1200 Mbps Dua…" at bounding box center [741, 266] width 1048 height 167
click at [757, 223] on div "Товари в замовленні (1) Двохдіапазонний USB WiFi 5 адаптер Vaorlo 1200 Mbps Dua…" at bounding box center [741, 266] width 1048 height 167
click at [1444, 438] on button "SMS" at bounding box center [1417, 453] width 53 height 33
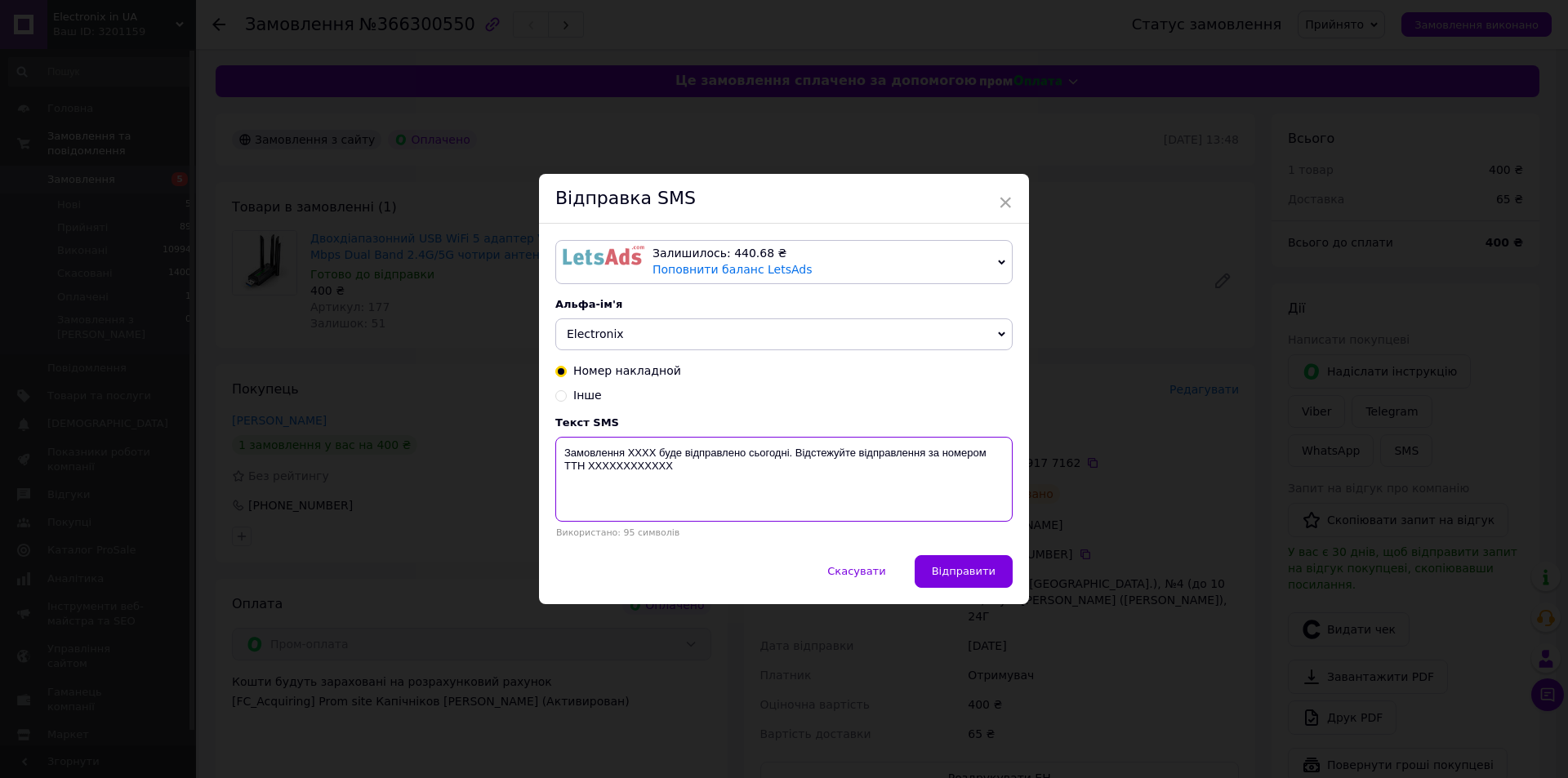
drag, startPoint x: 578, startPoint y: 465, endPoint x: 556, endPoint y: 452, distance: 25.6
click at [556, 452] on textarea "Замовлення XXXX буде відправлено сьогодні. Відстежуйте відправлення за номером …" at bounding box center [784, 480] width 458 height 85
paste textarea "366300550 WiFi 5 адаптер Vaorlo буде відправлений завтра. Номер ТТН: 2045126917…"
type textarea "Замовлення 366300550 WiFi 5 адаптер Vaorlo буде відправлений завтра. Номер ТТН:…"
click at [962, 571] on span "Відправити" at bounding box center [963, 570] width 64 height 12
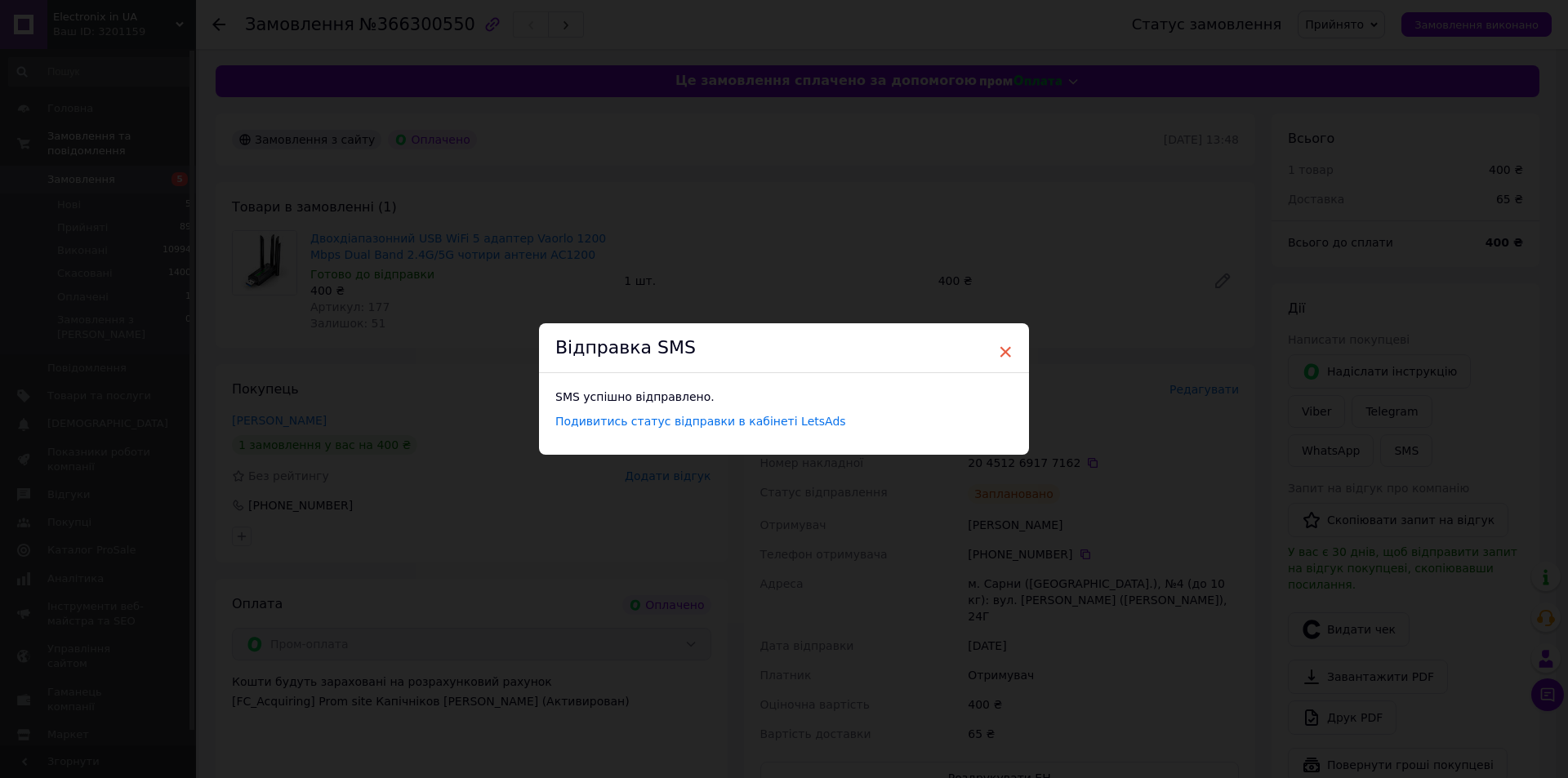
click at [999, 354] on span "×" at bounding box center [1006, 352] width 15 height 28
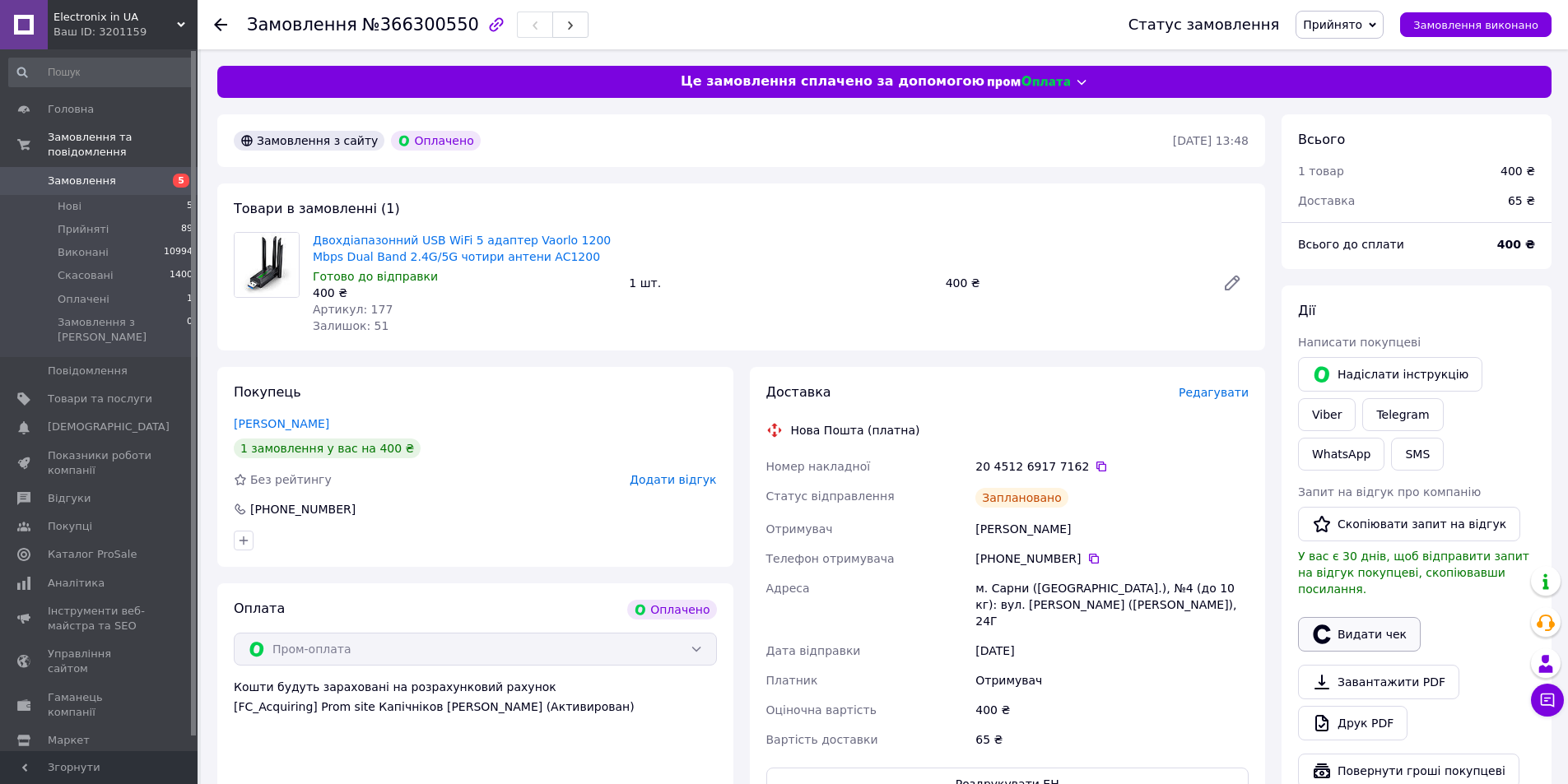
click at [1345, 617] on button "Видати чек" at bounding box center [1359, 634] width 123 height 34
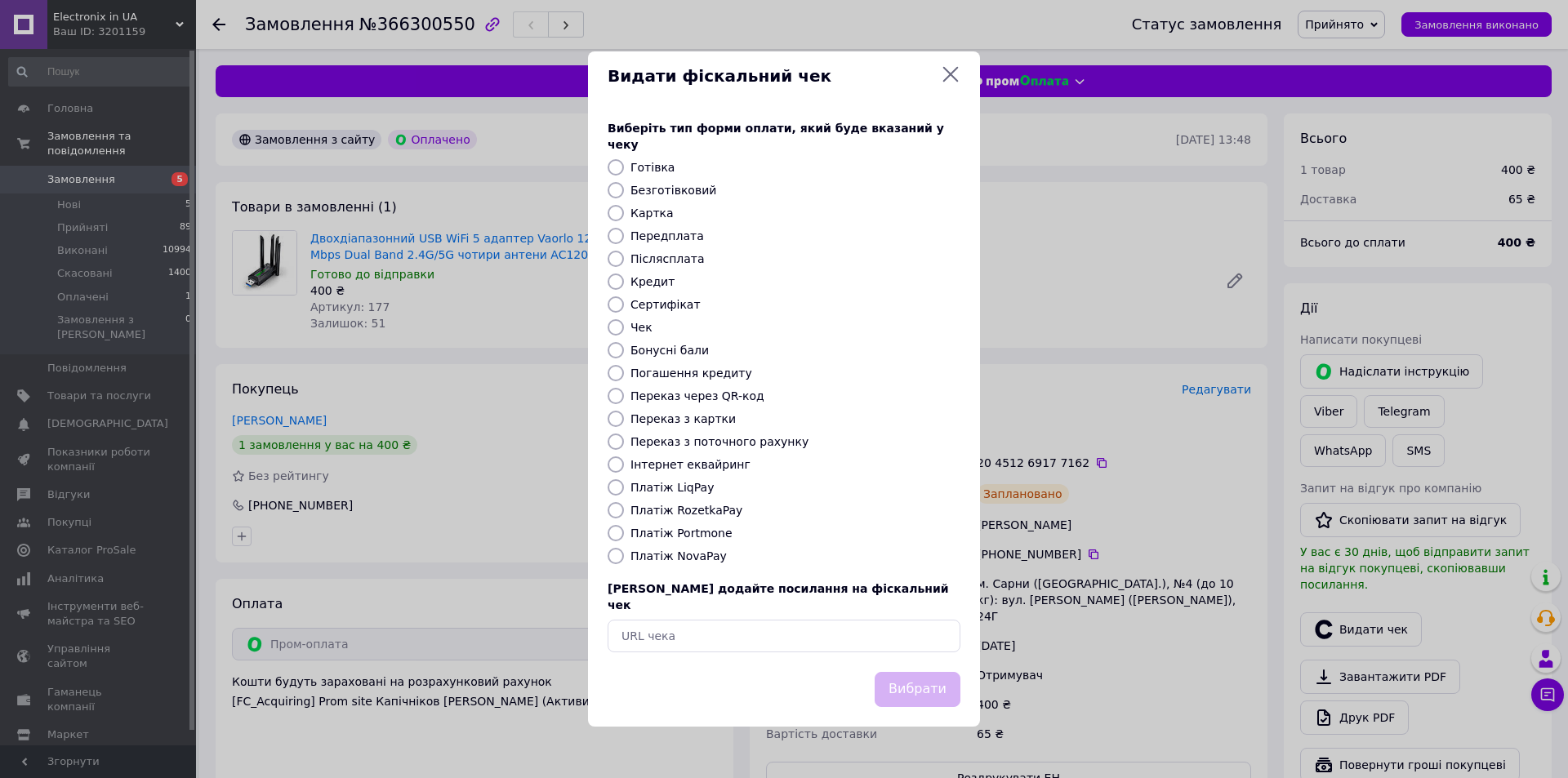
click at [610, 505] on input "Платіж RozetkaPay" at bounding box center [616, 510] width 17 height 17
radio input "true"
click at [934, 672] on button "Вибрати" at bounding box center [917, 689] width 86 height 35
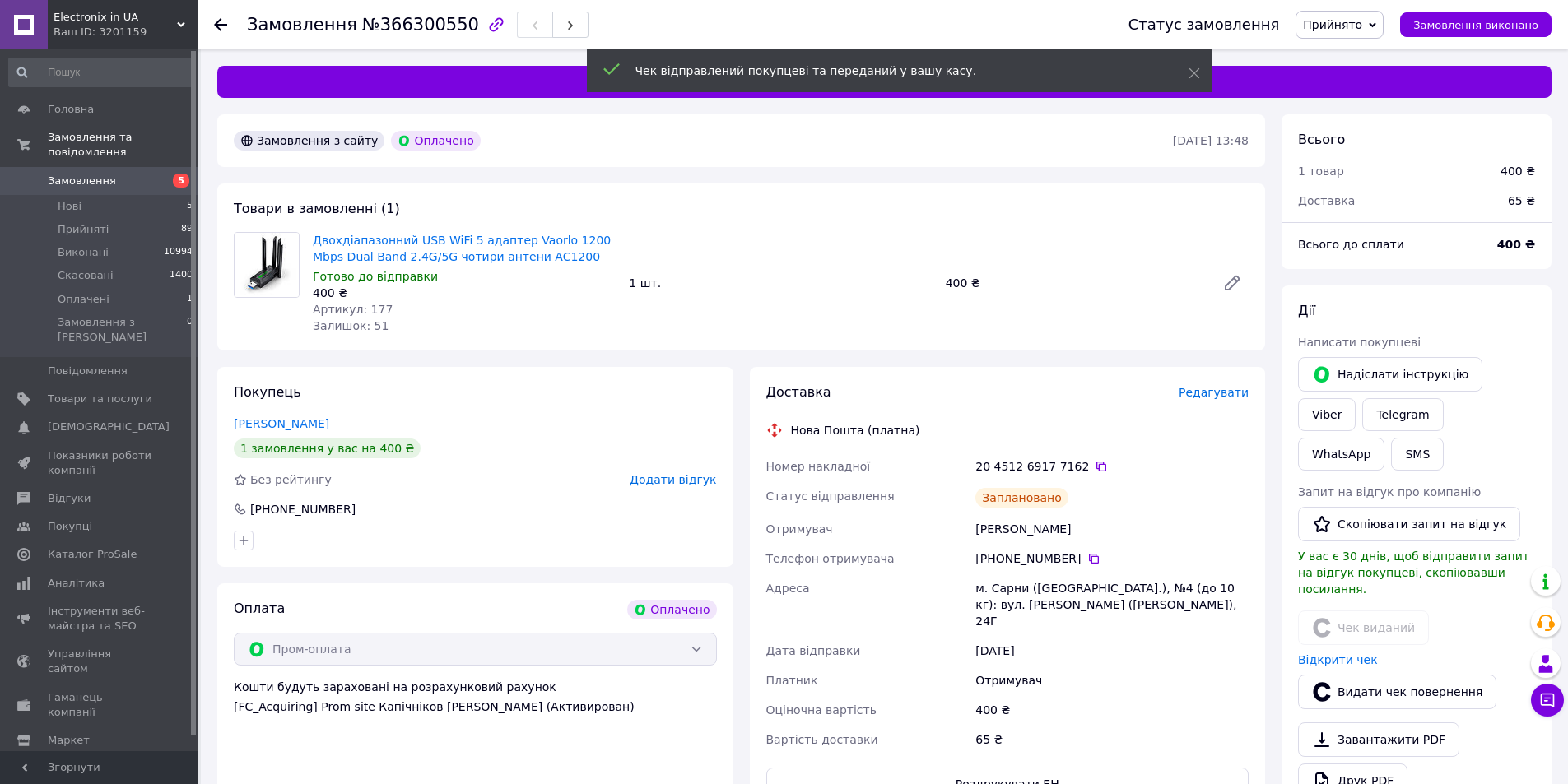
drag, startPoint x: 745, startPoint y: 200, endPoint x: 352, endPoint y: 23, distance: 431.0
click at [744, 200] on div "Товари в замовленні (1) Двохдіапазонний USB WiFi 5 адаптер Vaorlo 1200 Mbps Dua…" at bounding box center [741, 266] width 1048 height 167
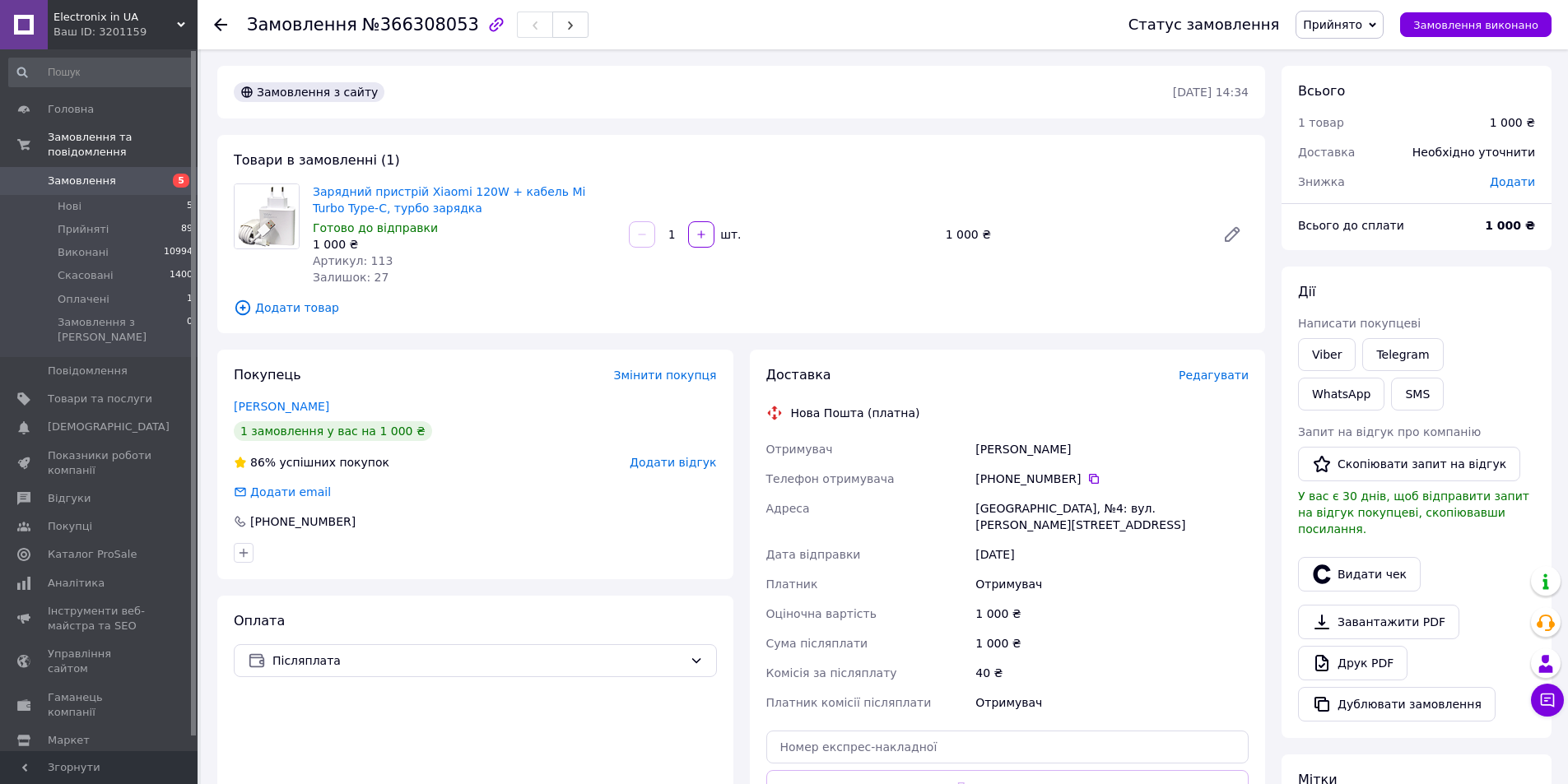
click at [404, 30] on span "№366308053" at bounding box center [420, 24] width 116 height 20
copy span "366308053"
click at [1002, 388] on div "Доставка Редагувати Нова Пошта (платна) Отримувач Панчул Иван Телефон отримувач…" at bounding box center [1008, 621] width 484 height 510
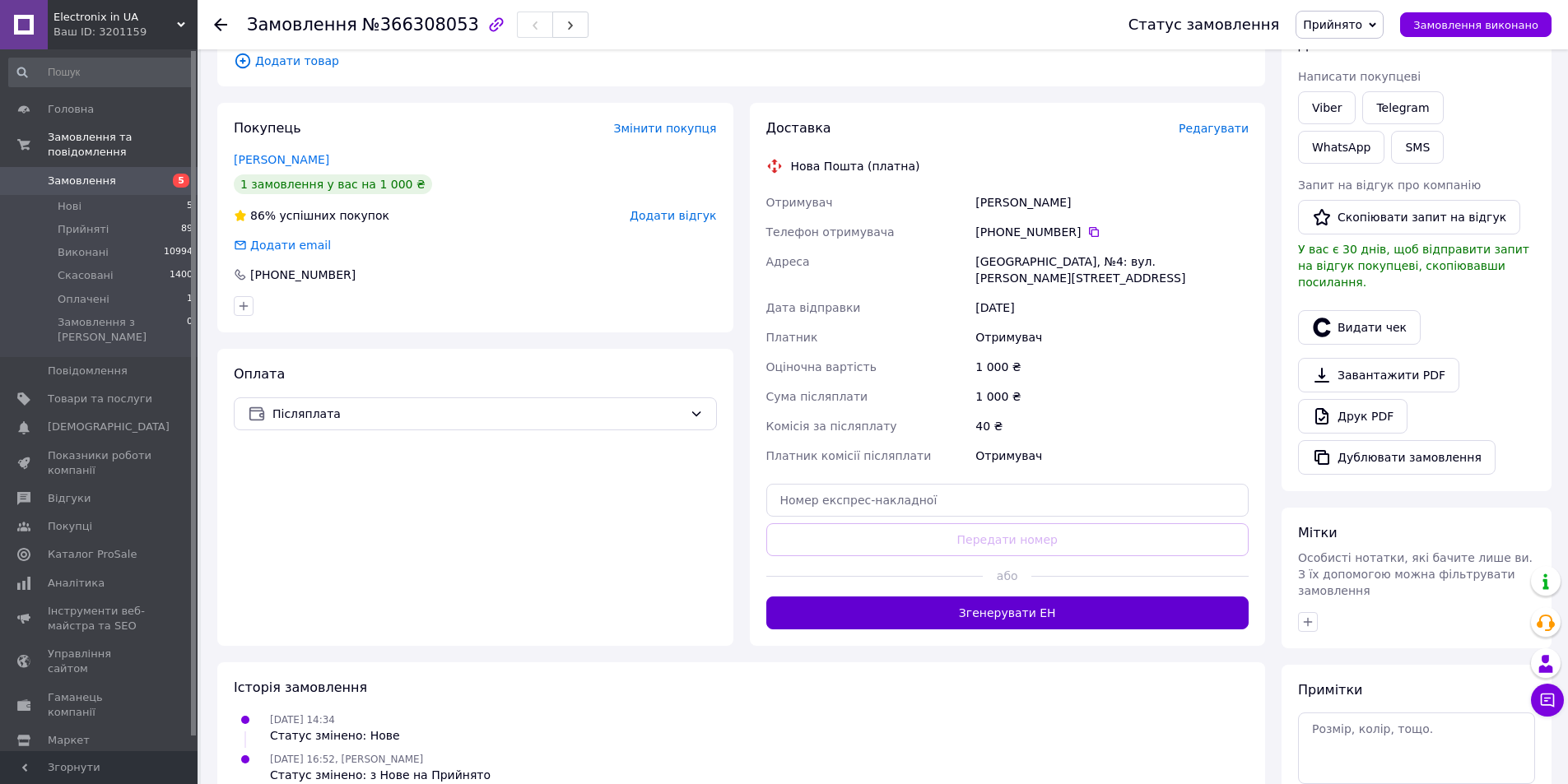
click at [1057, 597] on button "Згенерувати ЕН" at bounding box center [1008, 613] width 484 height 33
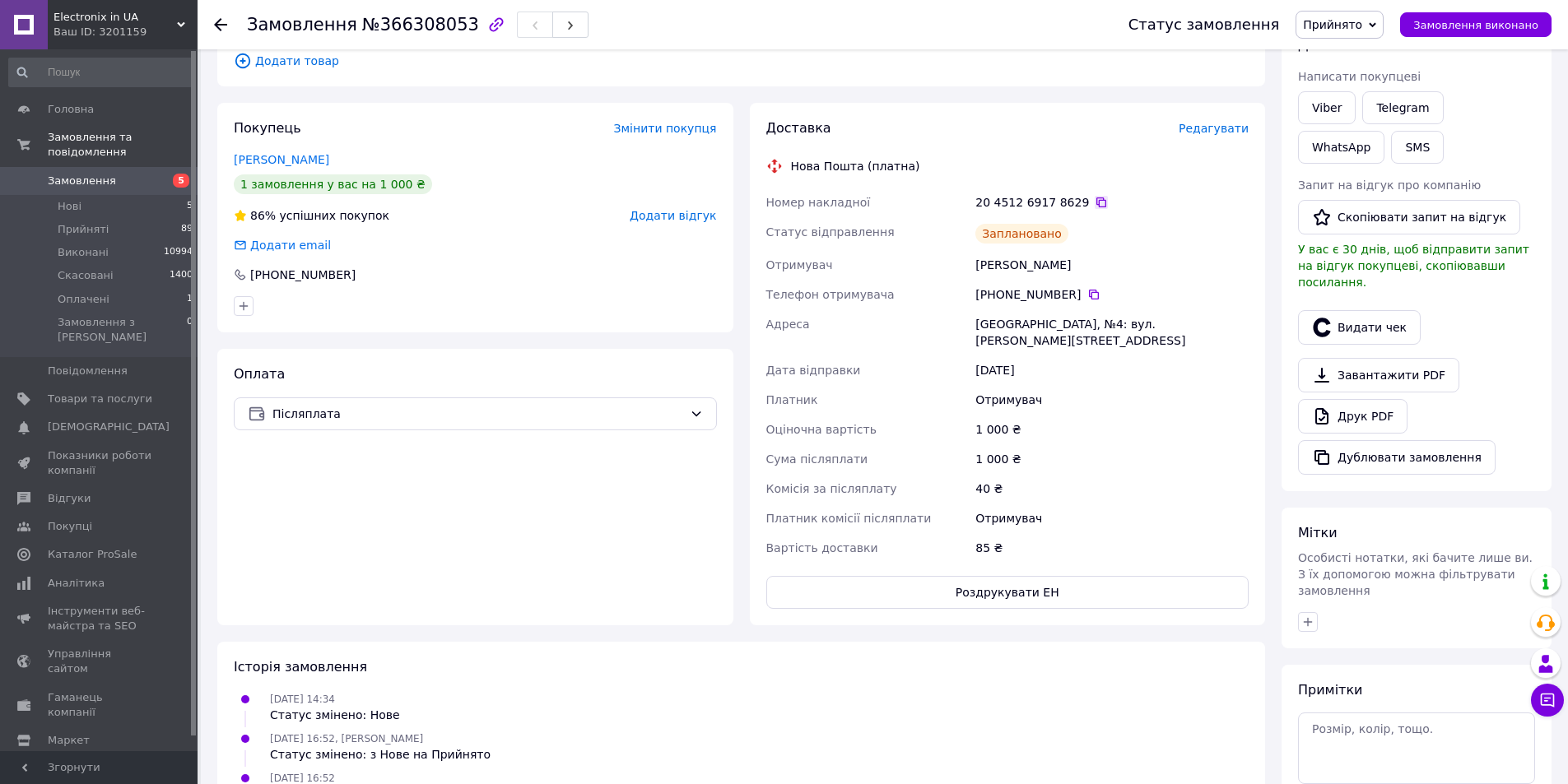
click at [1095, 209] on icon at bounding box center [1101, 202] width 13 height 13
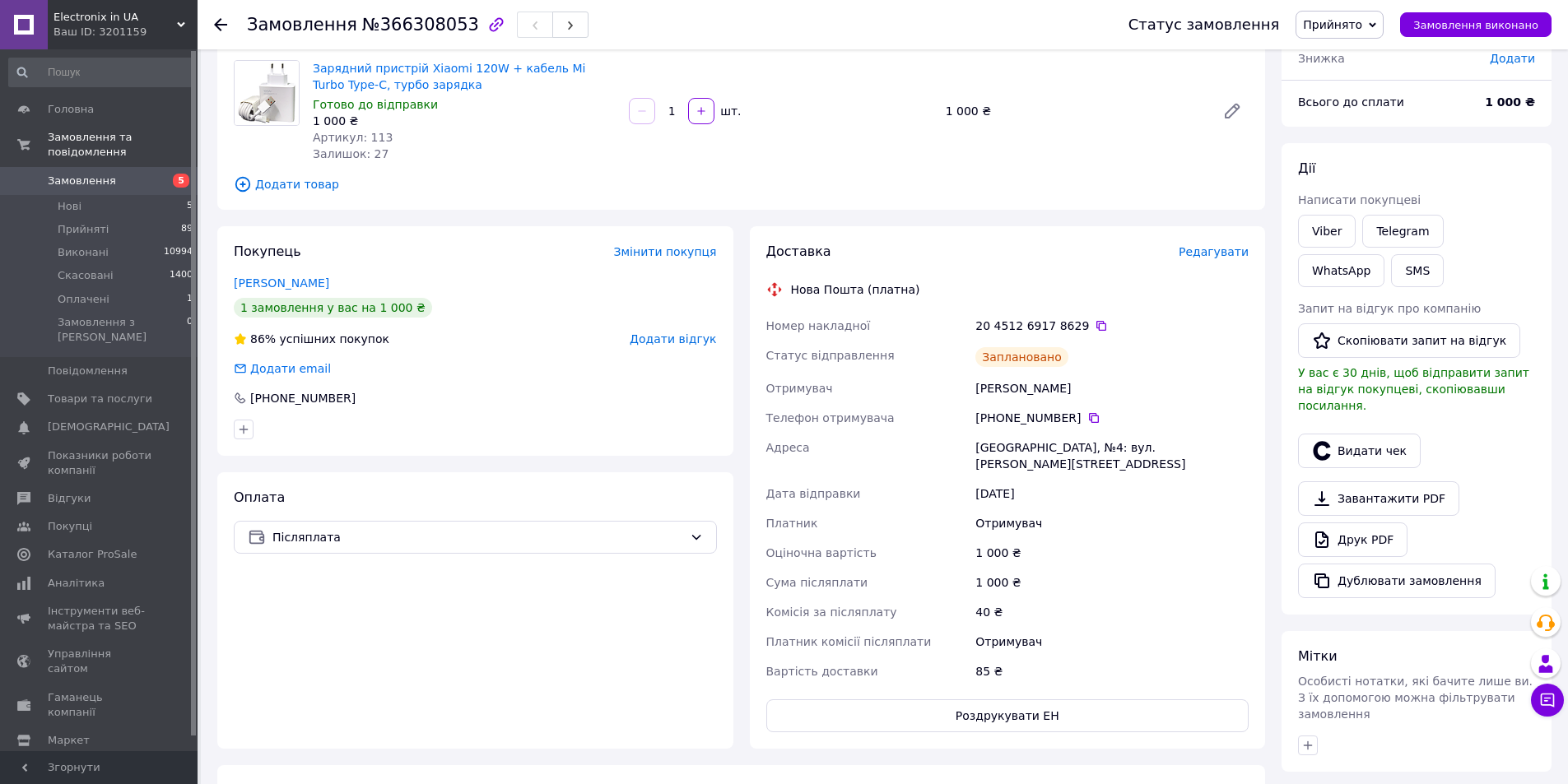
scroll to position [0, 0]
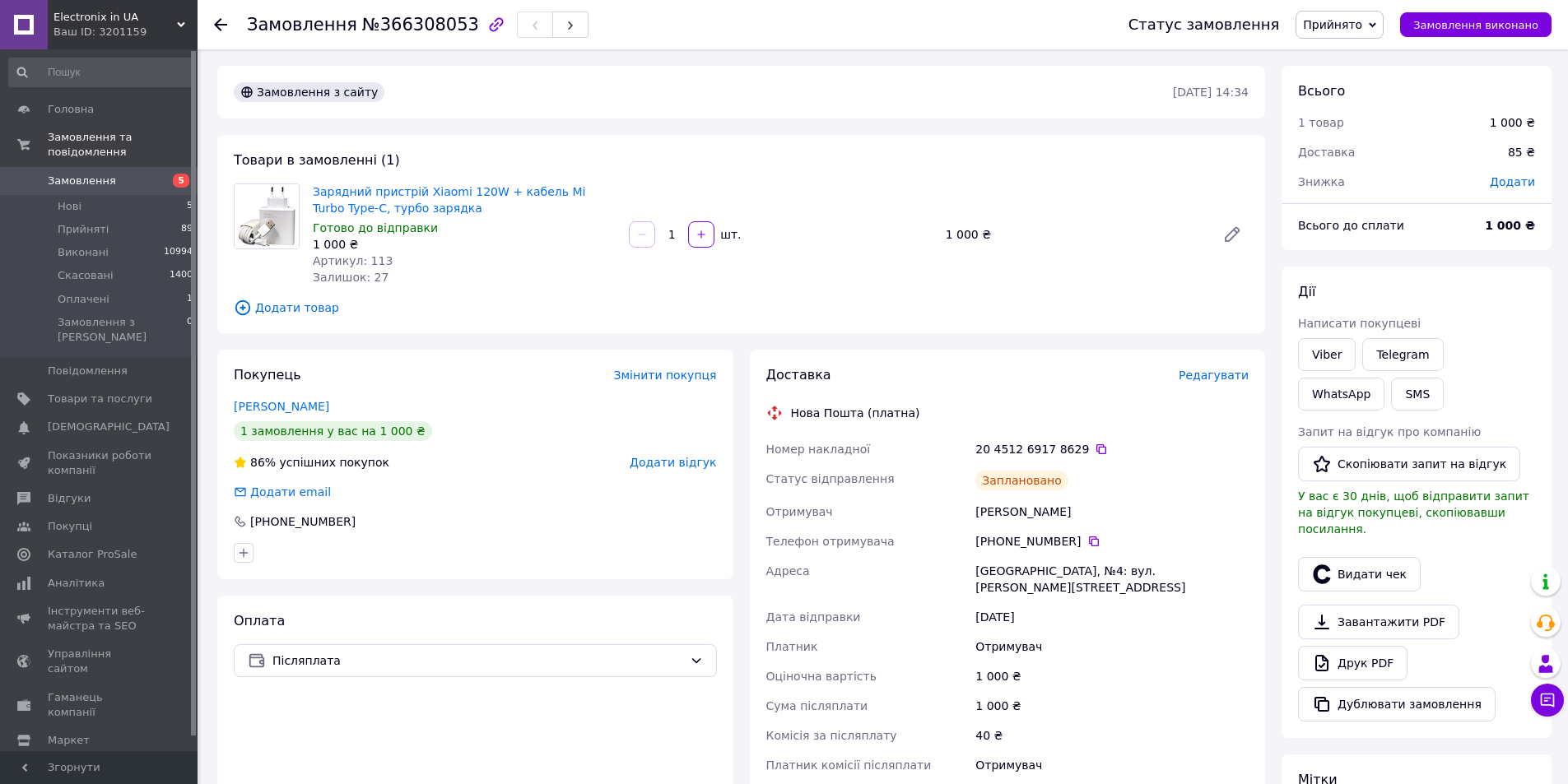
click at [576, 336] on div "Замовлення з сайту 12.10.2025 • 14:34 Товари в замовленні (1) Зарядний пристрій…" at bounding box center [741, 598] width 1064 height 1063
drag, startPoint x: 308, startPoint y: 193, endPoint x: 453, endPoint y: 186, distance: 145.2
click at [453, 186] on div "Зарядний пристрій Xiaomi 120W + кабель Mi Turbo Type-C, турбо зарядка Готово до…" at bounding box center [464, 235] width 316 height 109
copy link "Зарядний пристрій Xiaomi"
drag, startPoint x: 559, startPoint y: 486, endPoint x: 1137, endPoint y: 418, distance: 582.0
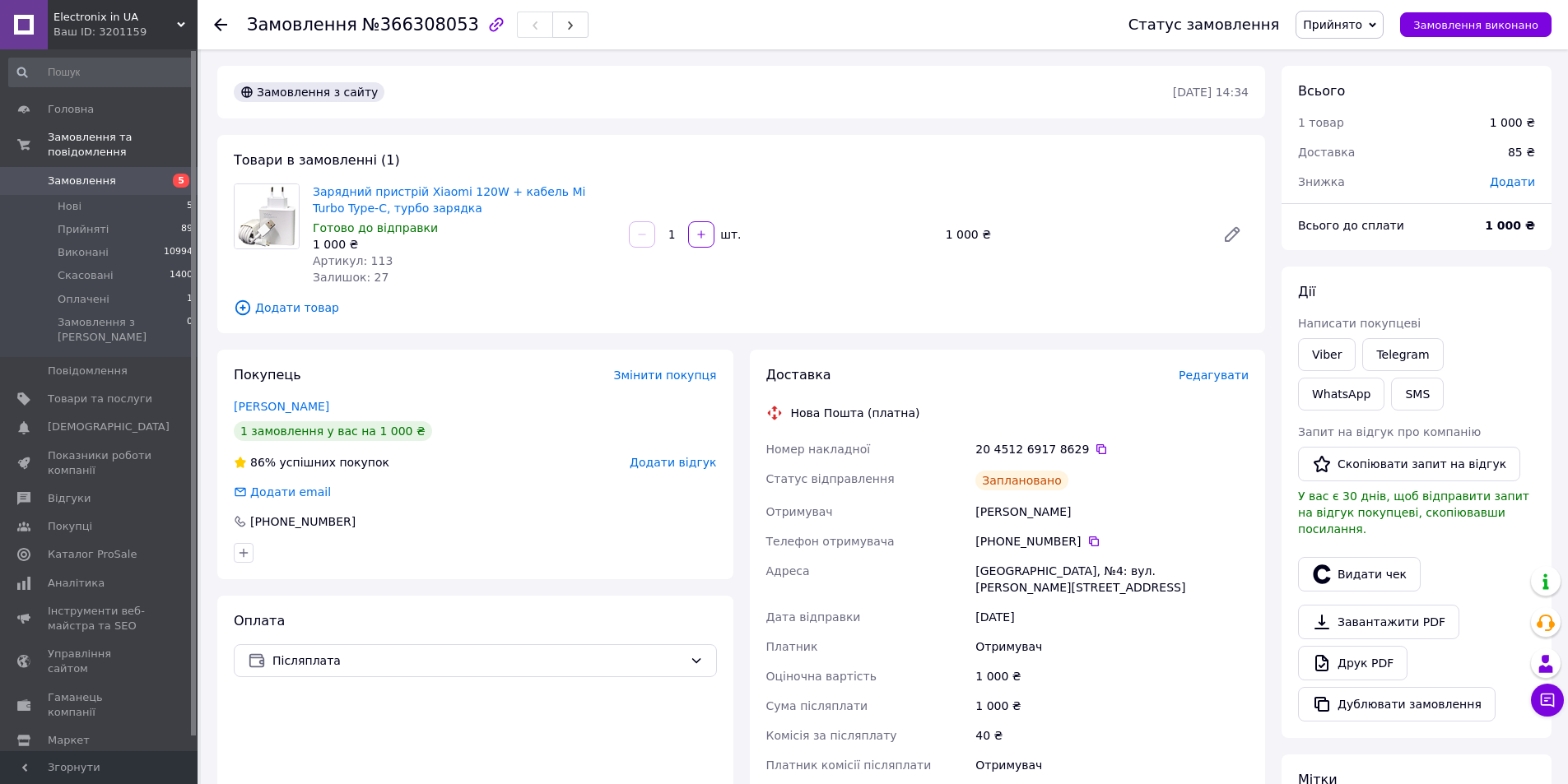
click at [561, 484] on div "Додати email" at bounding box center [475, 493] width 484 height 17
click at [1391, 403] on button "SMS" at bounding box center [1417, 394] width 53 height 33
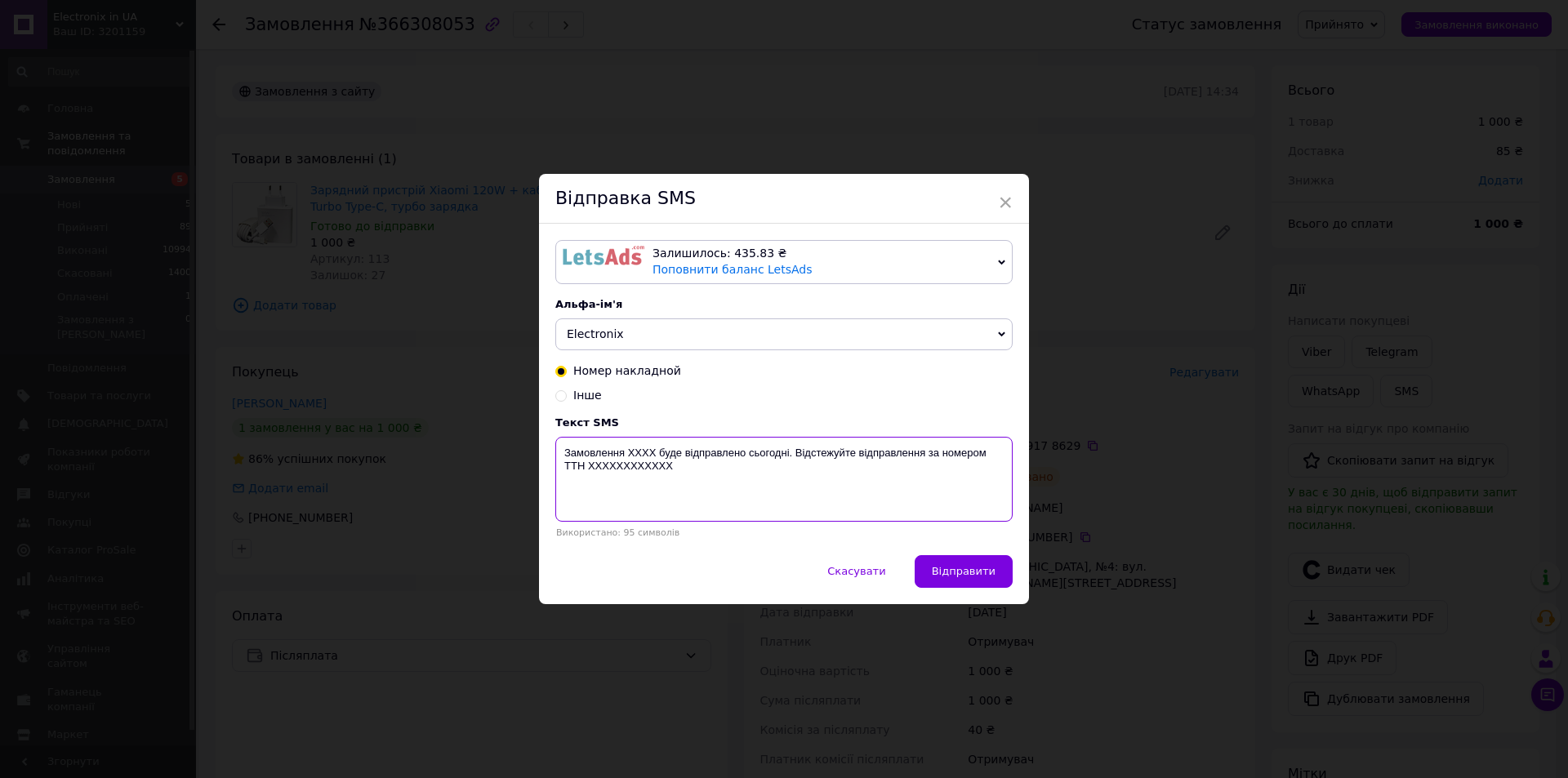
drag, startPoint x: 685, startPoint y: 473, endPoint x: 562, endPoint y: 449, distance: 125.3
click at [562, 449] on textarea "Замовлення XXXX буде відправлено сьогодні. Відстежуйте відправлення за номером …" at bounding box center [784, 480] width 458 height 85
paste textarea "366308053 Зарядний пристрій Xiaomi буде відправлений завтра. Номер ТТН: 2045126…"
type textarea "Замовлення 366308053 Зарядний пристрій Xiaomi буде відправлений завтра. Номер Т…"
click at [938, 567] on span "Відправити" at bounding box center [963, 570] width 64 height 12
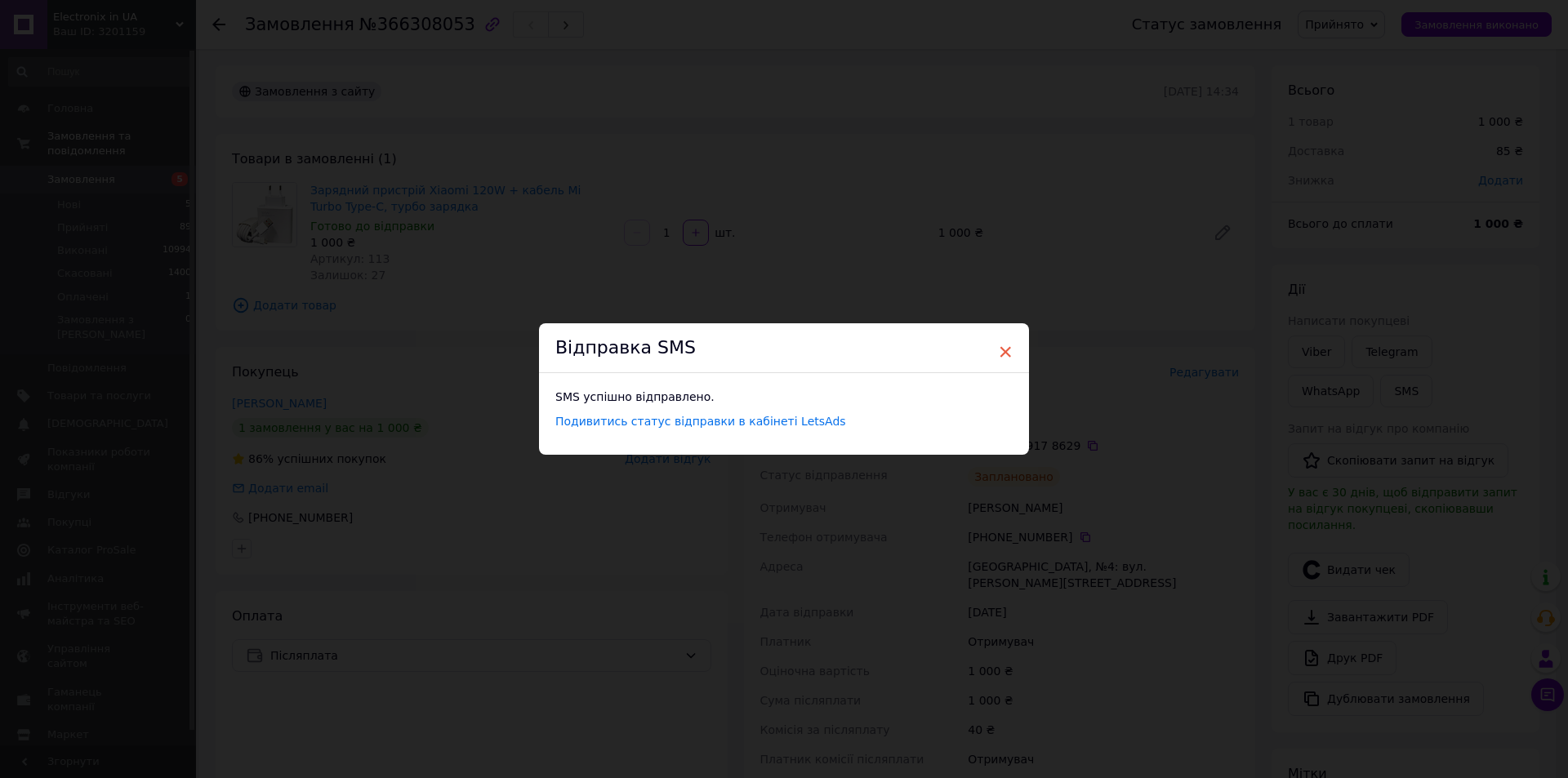
click at [1003, 356] on span "×" at bounding box center [1006, 352] width 15 height 28
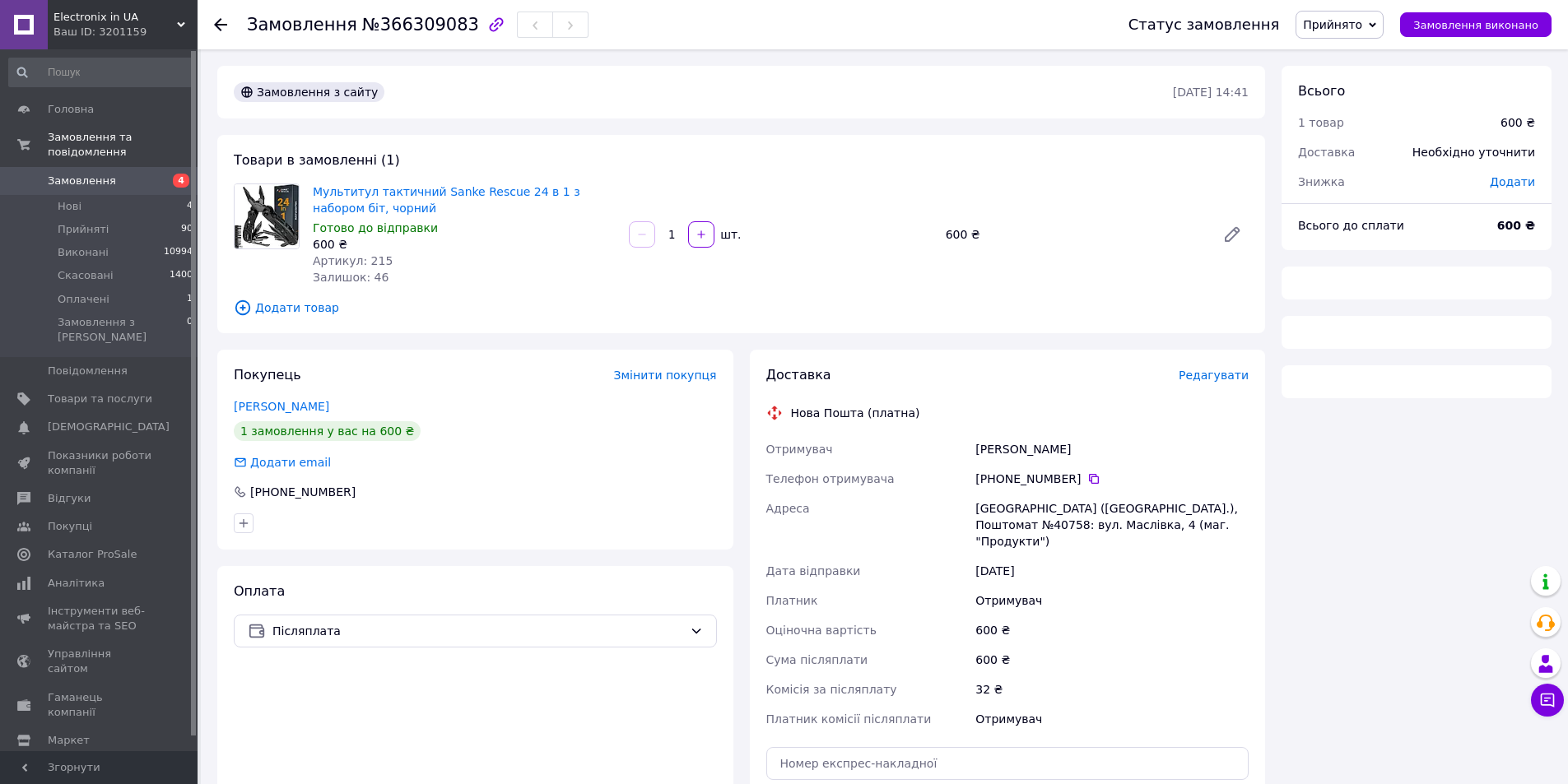
click at [376, 28] on span "№366309083" at bounding box center [420, 24] width 116 height 20
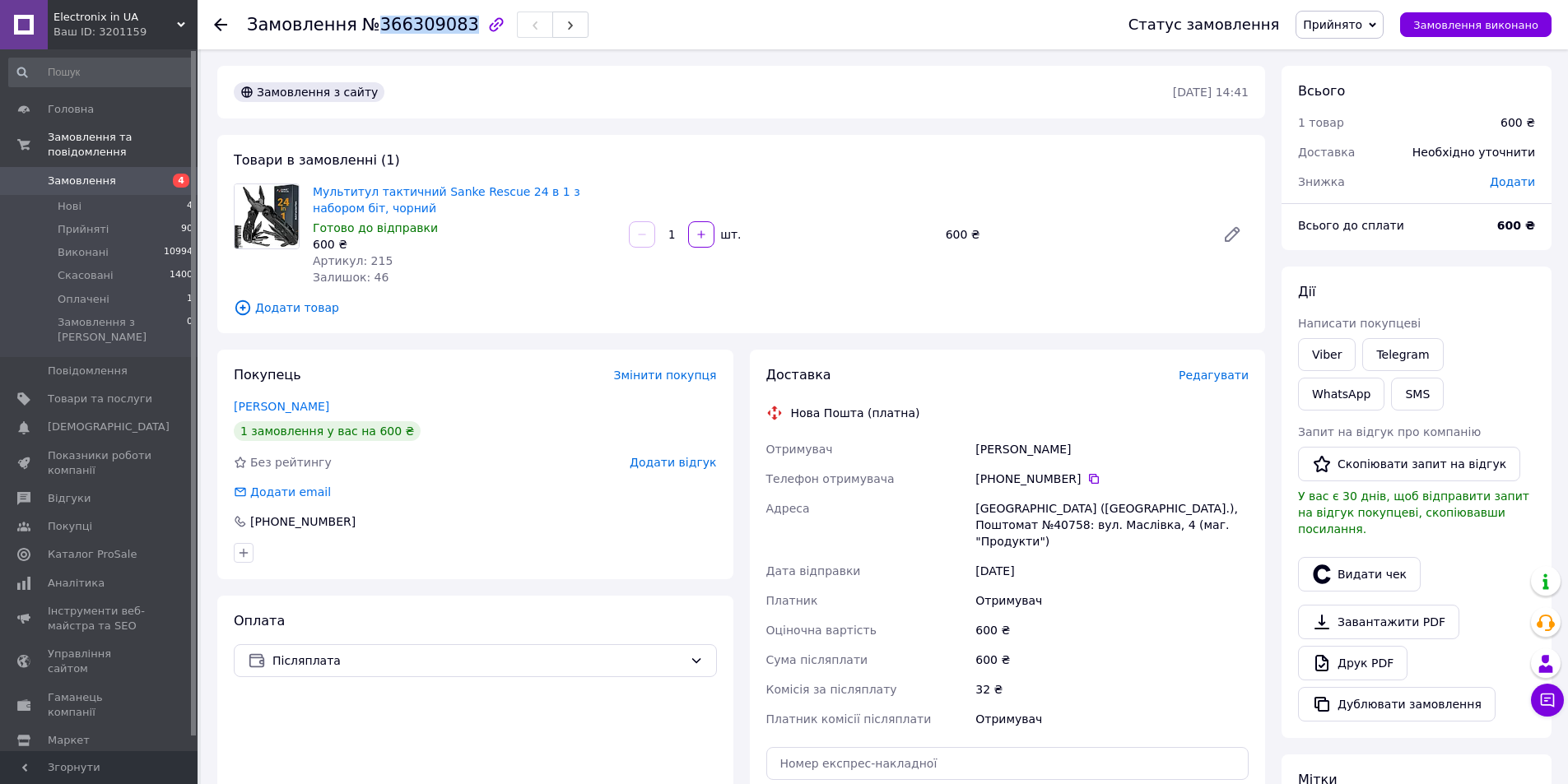
click at [376, 28] on span "№366309083" at bounding box center [420, 24] width 116 height 20
copy span "366309083"
click at [1157, 442] on div "[PERSON_NAME]" at bounding box center [1111, 450] width 280 height 30
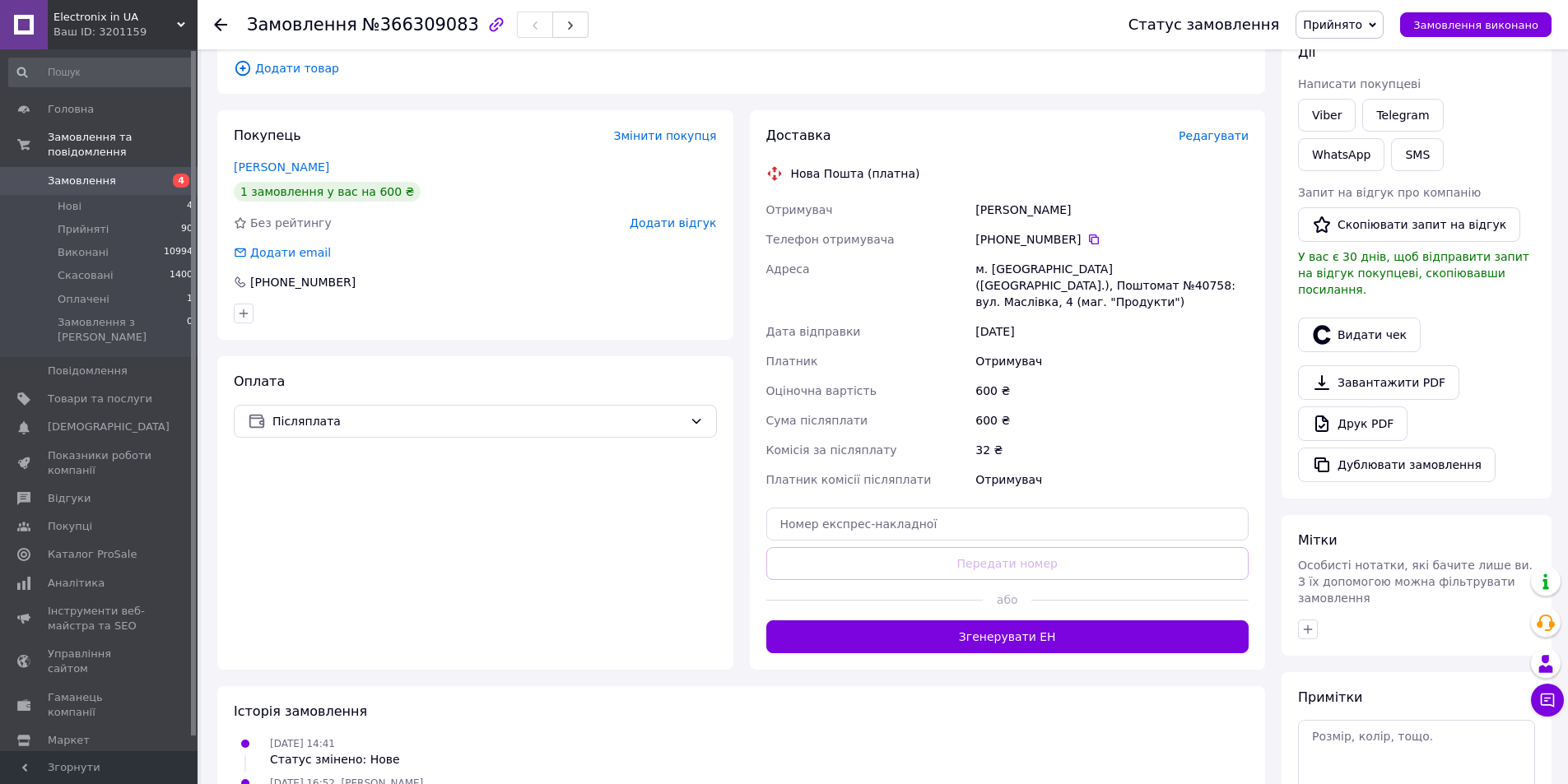
scroll to position [247, 0]
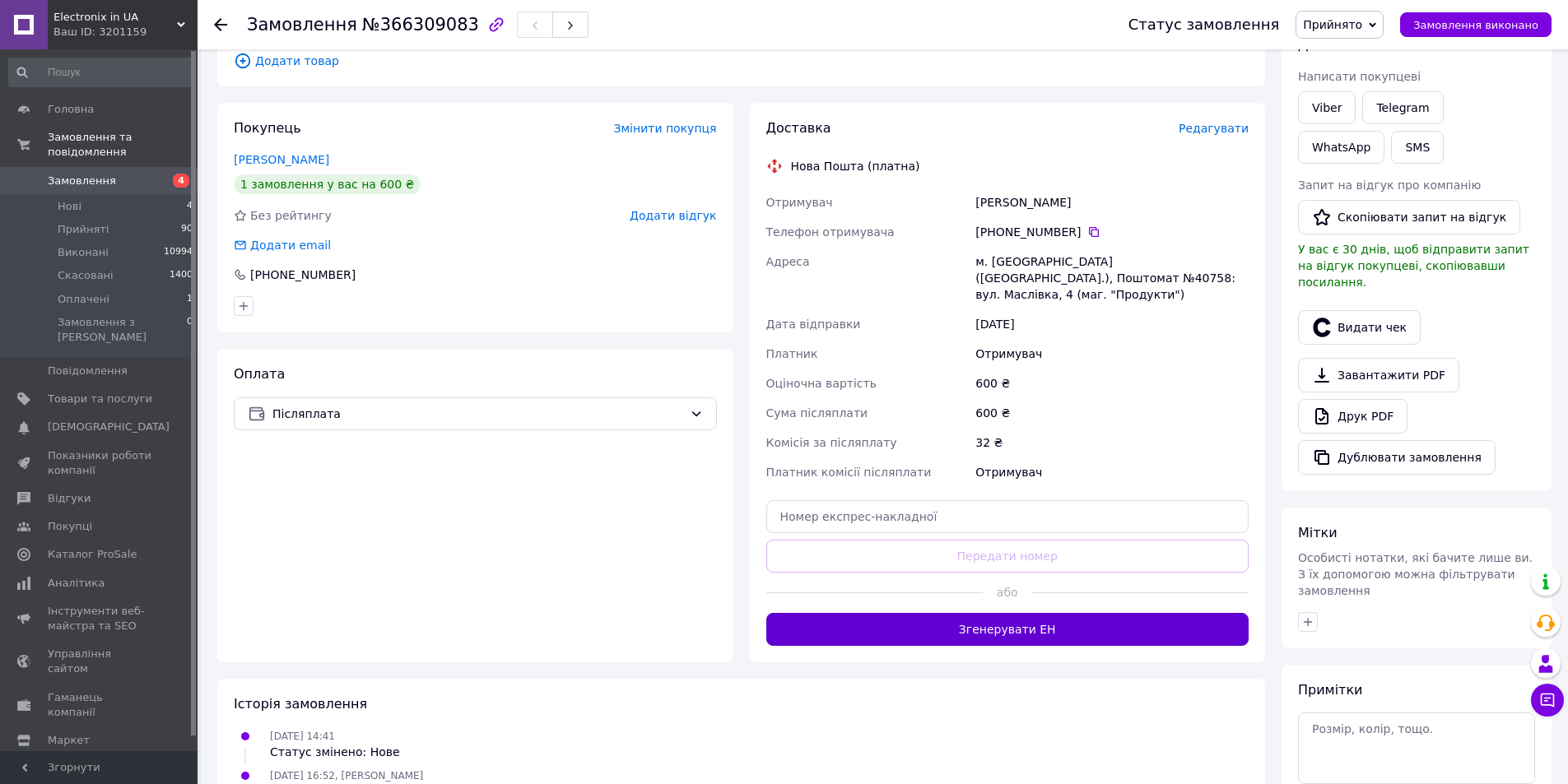
click at [998, 620] on button "Згенерувати ЕН" at bounding box center [1008, 629] width 484 height 33
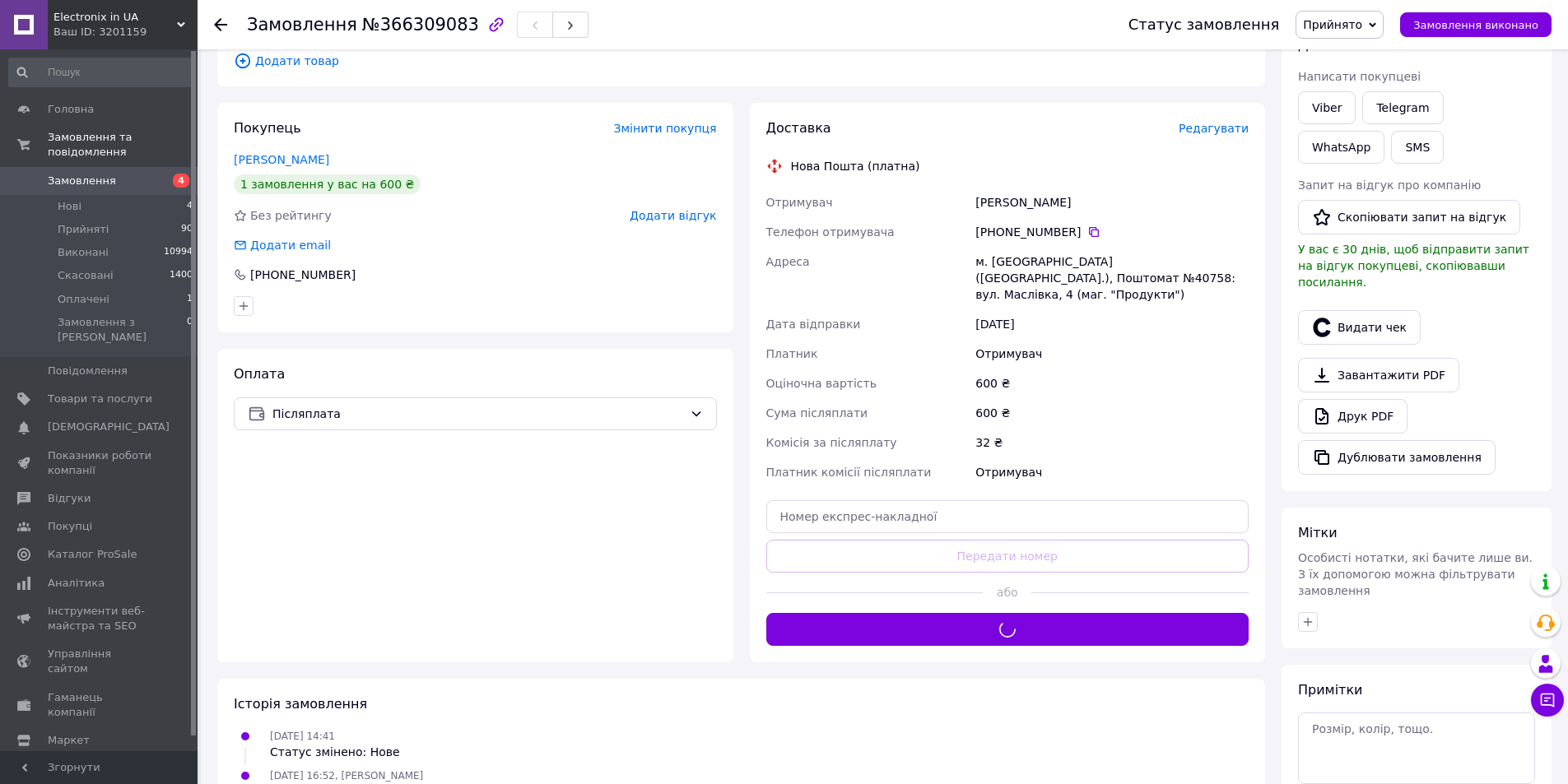
click at [1135, 463] on div "Отримувач" at bounding box center [1111, 472] width 280 height 30
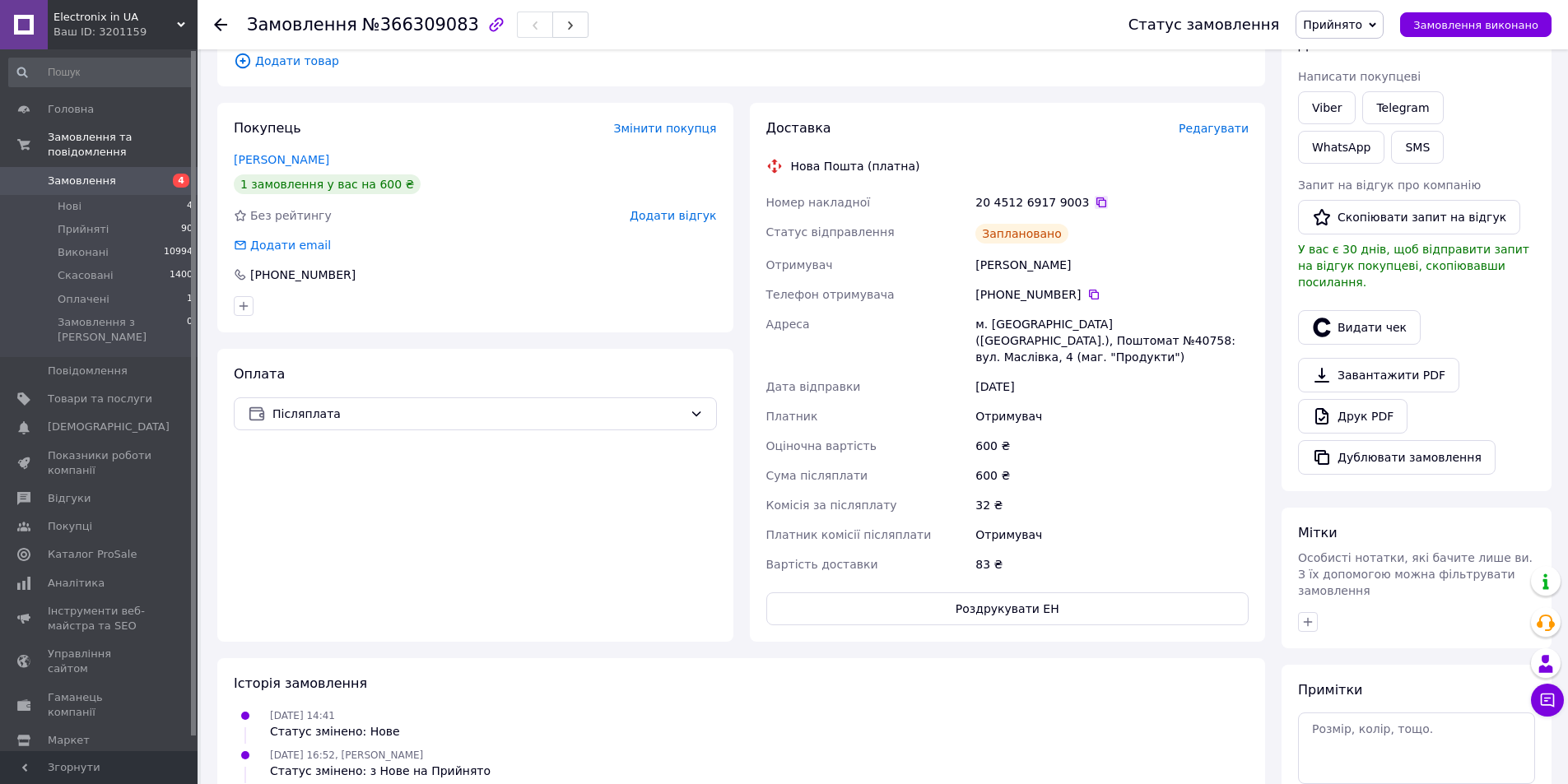
click at [1095, 206] on icon at bounding box center [1101, 202] width 13 height 13
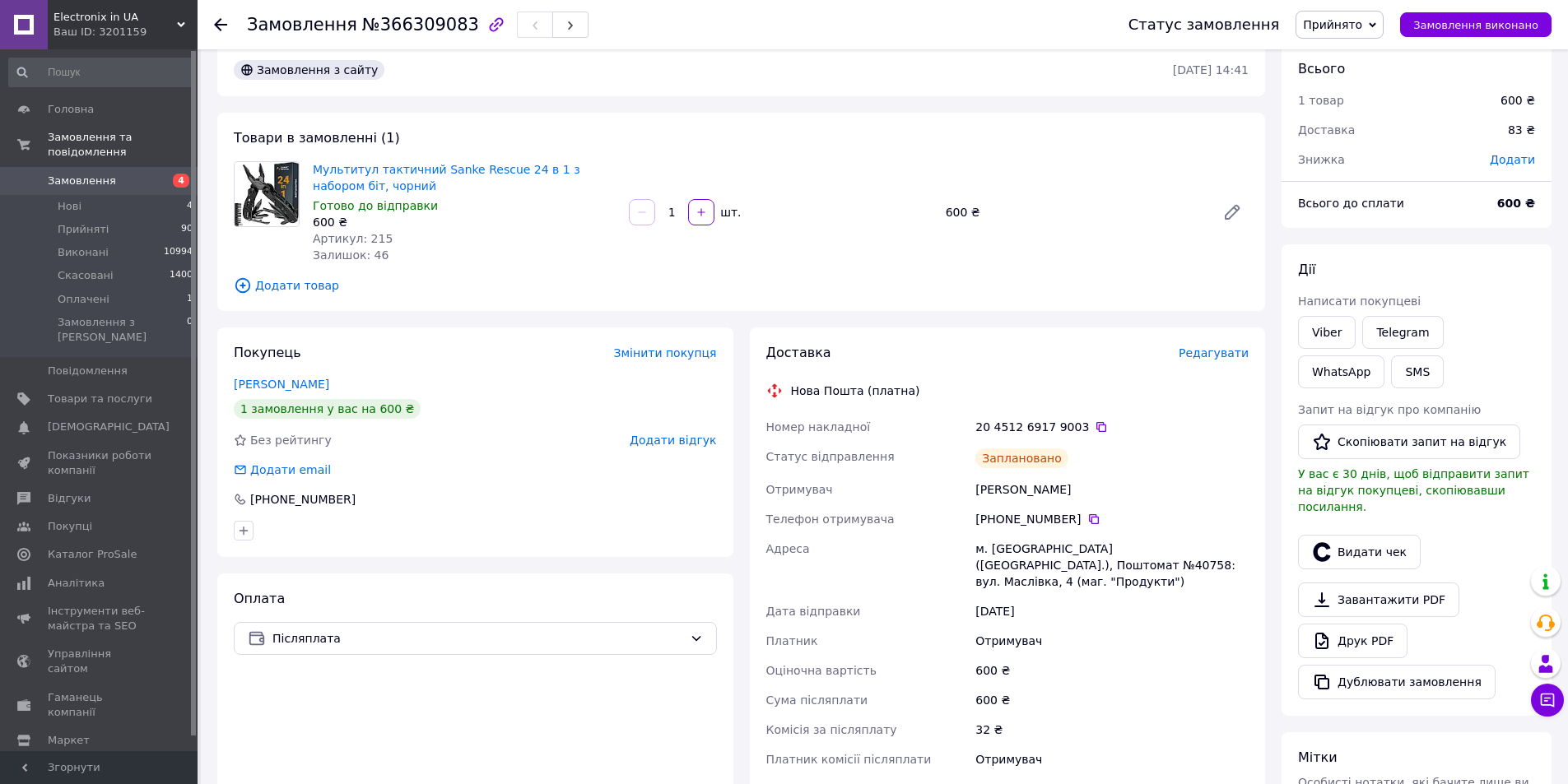
scroll to position [0, 0]
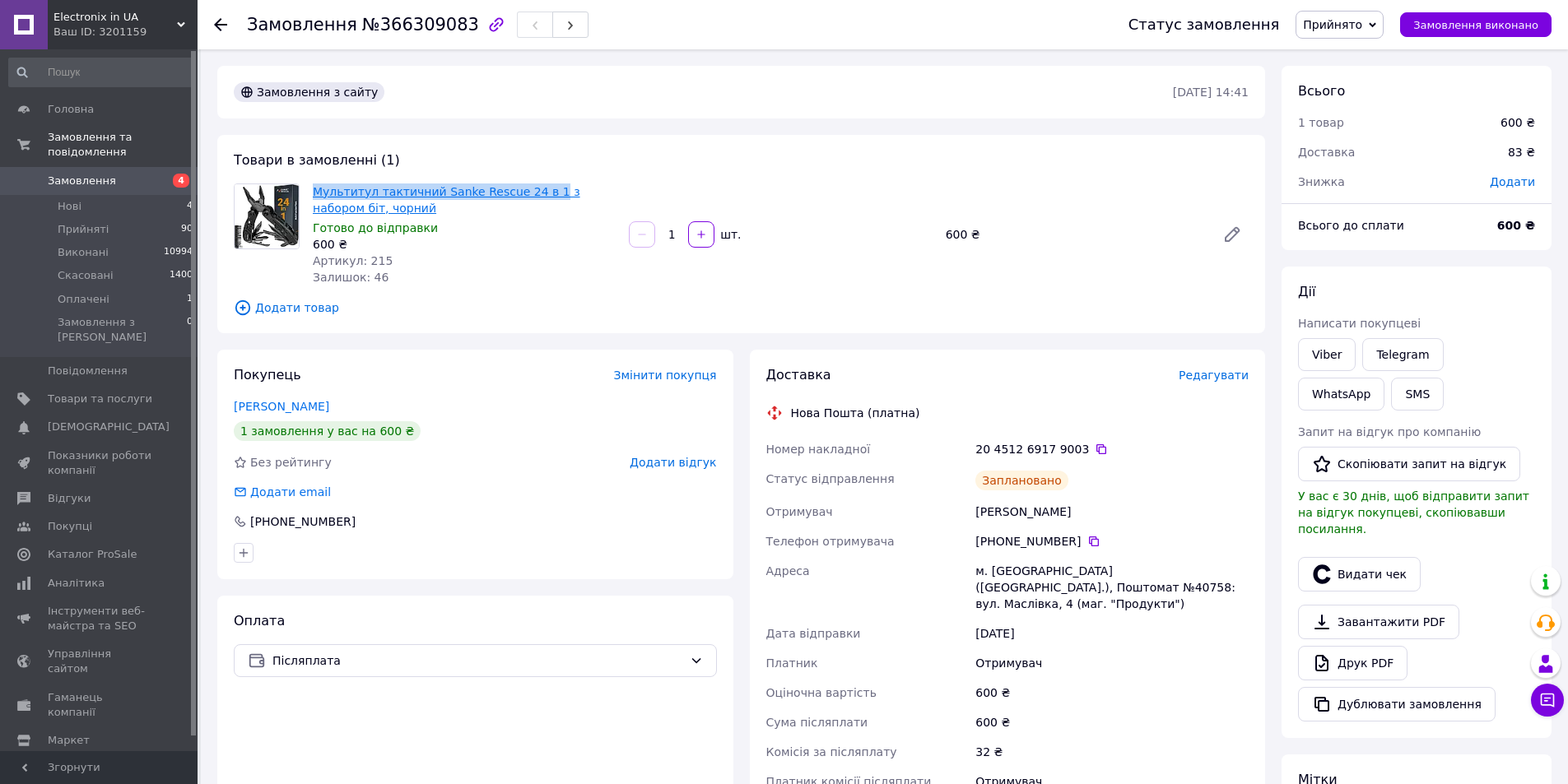
drag, startPoint x: 310, startPoint y: 193, endPoint x: 530, endPoint y: 189, distance: 220.0
click at [530, 189] on div "Мультитул тактичний Sanke Rescue 24 в 1 з набором біт, чорний Готово до відправ…" at bounding box center [464, 235] width 316 height 109
copy link "Мультитул тактичний Sanke Rescue 24 в 1"
drag, startPoint x: 485, startPoint y: 512, endPoint x: 1170, endPoint y: 443, distance: 688.5
click at [485, 511] on div "Покупець Змінити покупця Шепетун [PERSON_NAME] 1 замовлення у вас на 600 ₴ Без …" at bounding box center [475, 465] width 516 height 230
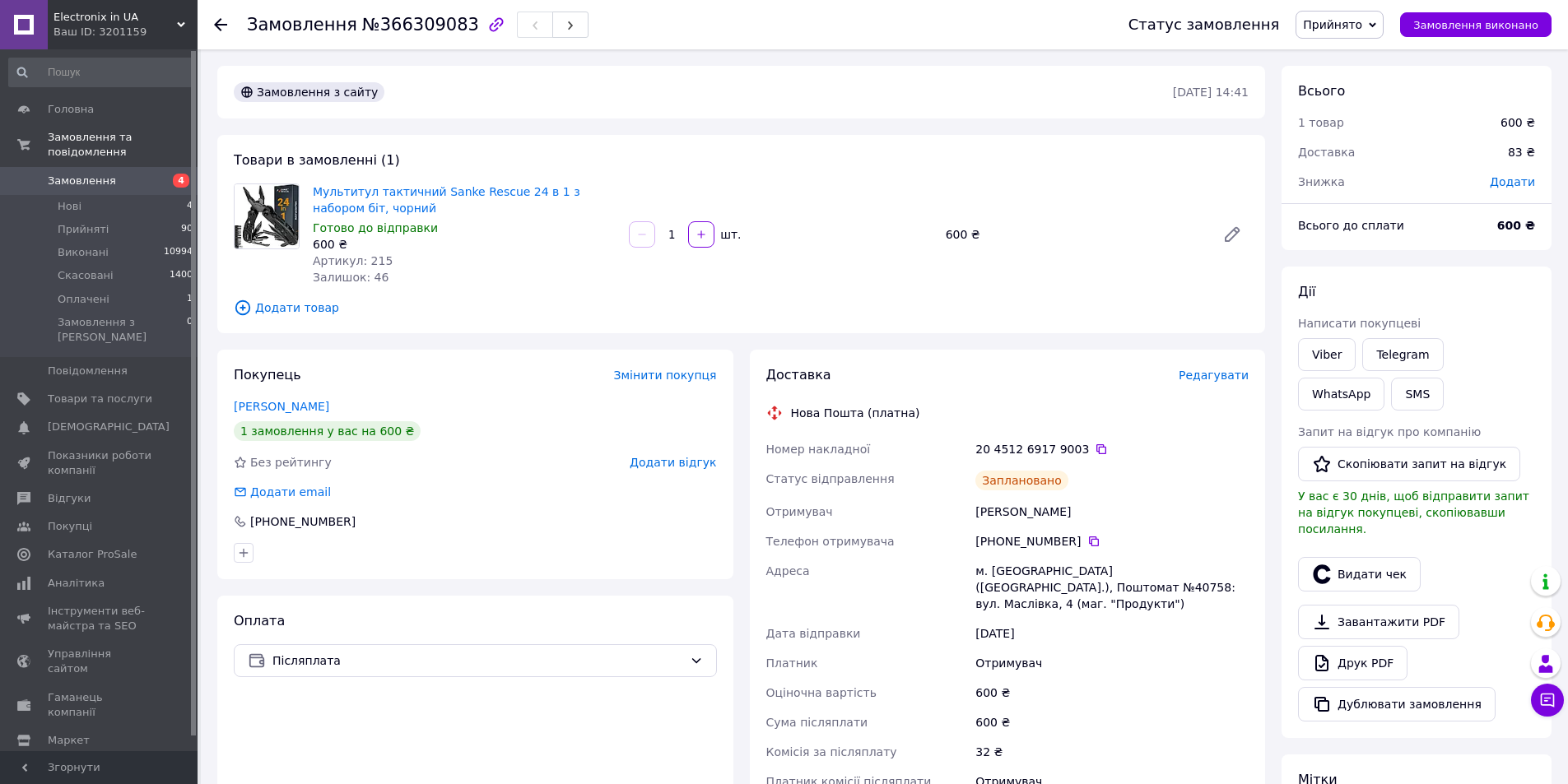
drag, startPoint x: 1468, startPoint y: 358, endPoint x: 499, endPoint y: 20, distance: 1026.3
click at [1391, 391] on button "SMS" at bounding box center [1417, 394] width 53 height 33
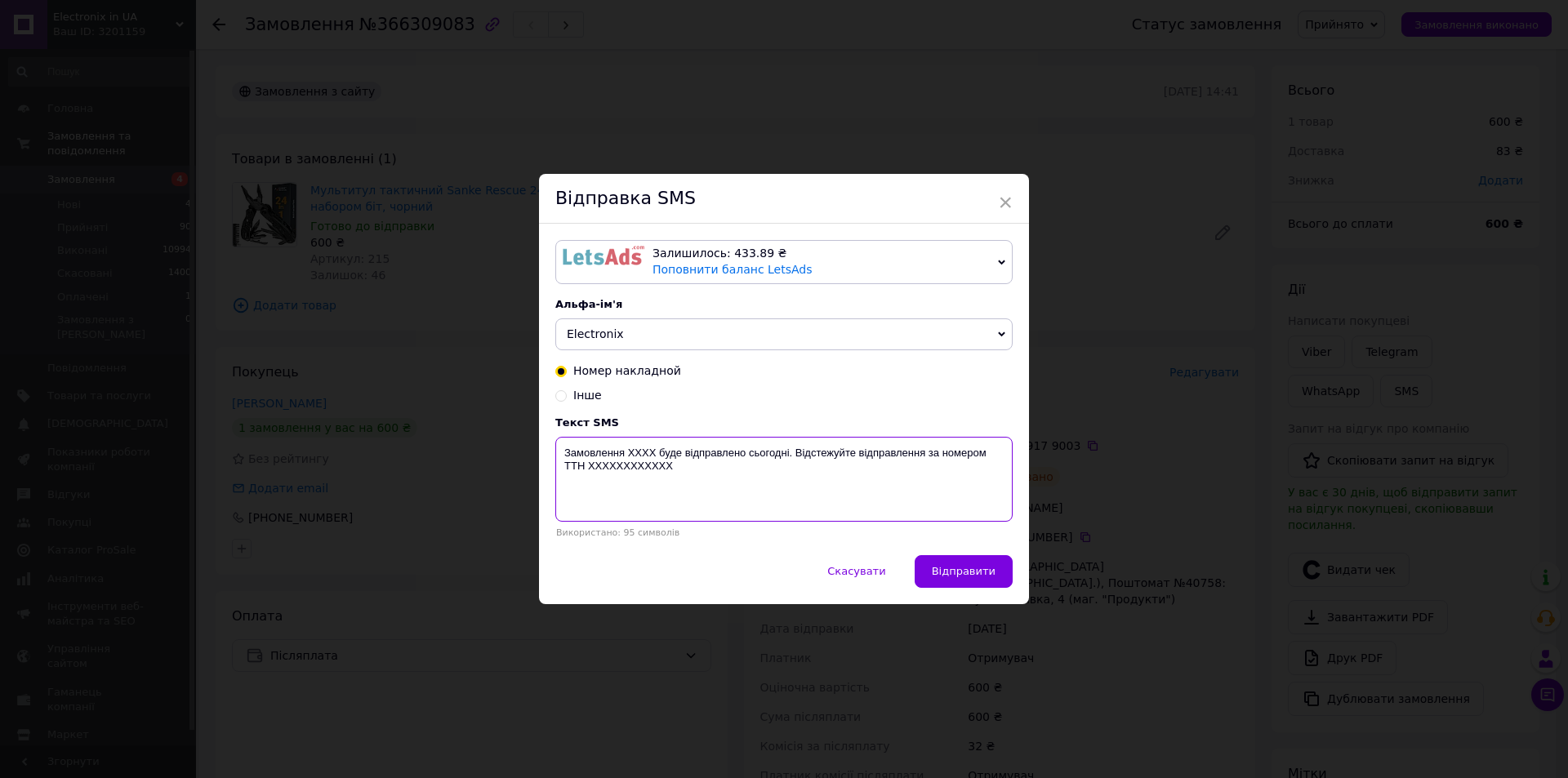
drag, startPoint x: 685, startPoint y: 473, endPoint x: 557, endPoint y: 442, distance: 131.7
click at [557, 442] on textarea "Замовлення XXXX буде відправлено сьогодні. Відстежуйте відправлення за номером …" at bounding box center [784, 480] width 458 height 85
paste textarea "366309083 Мультитул Sanke Rescue 24 в 1 буде відправлений завтра. Номер ТТН: 20…"
type textarea "Замовлення 366309083 Мультитул Sanke Rescue 24 в 1 буде відправлений завтра. Но…"
click at [969, 575] on span "Відправити" at bounding box center [963, 570] width 64 height 12
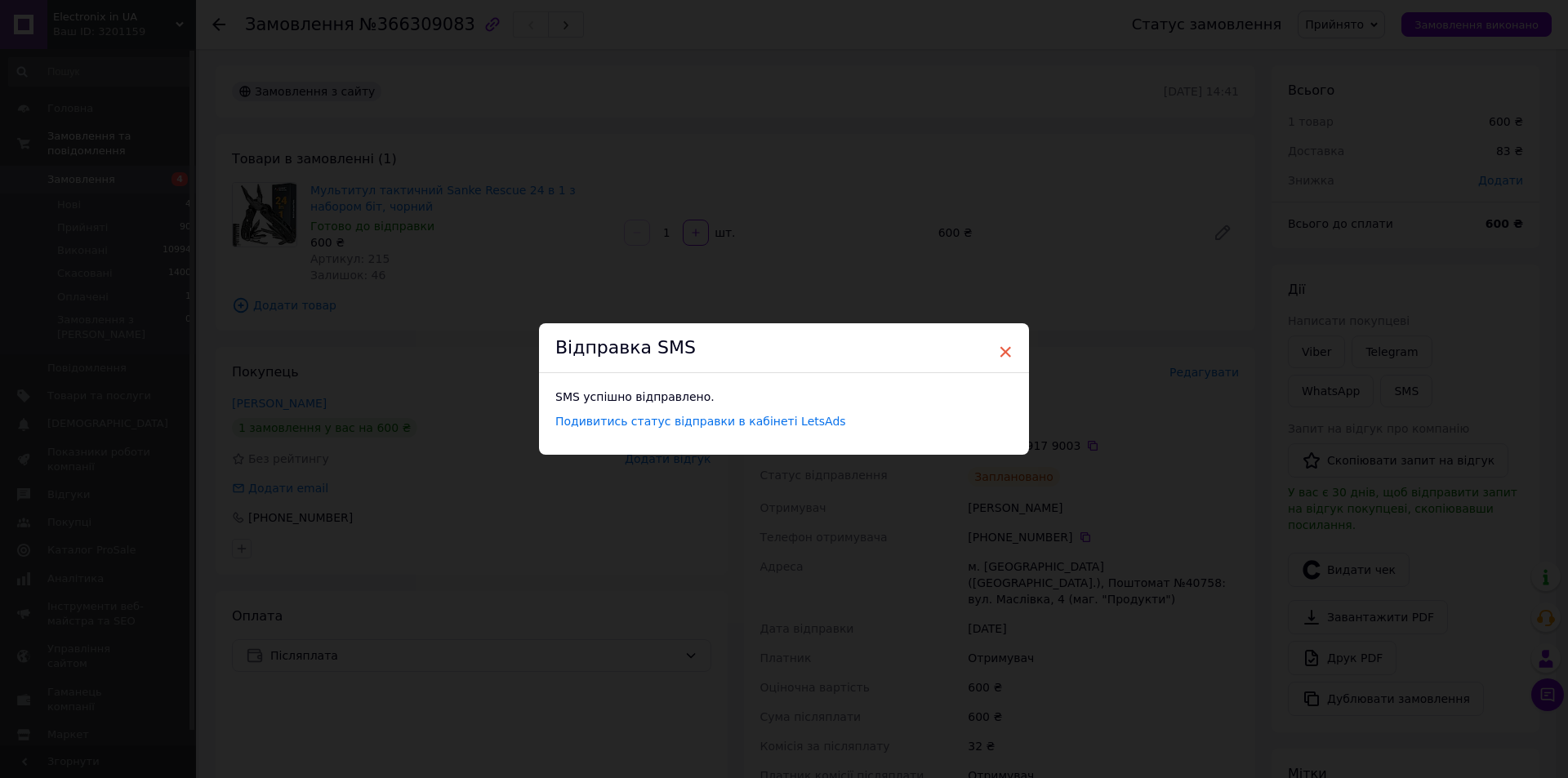
click at [1003, 349] on span "×" at bounding box center [1006, 352] width 15 height 28
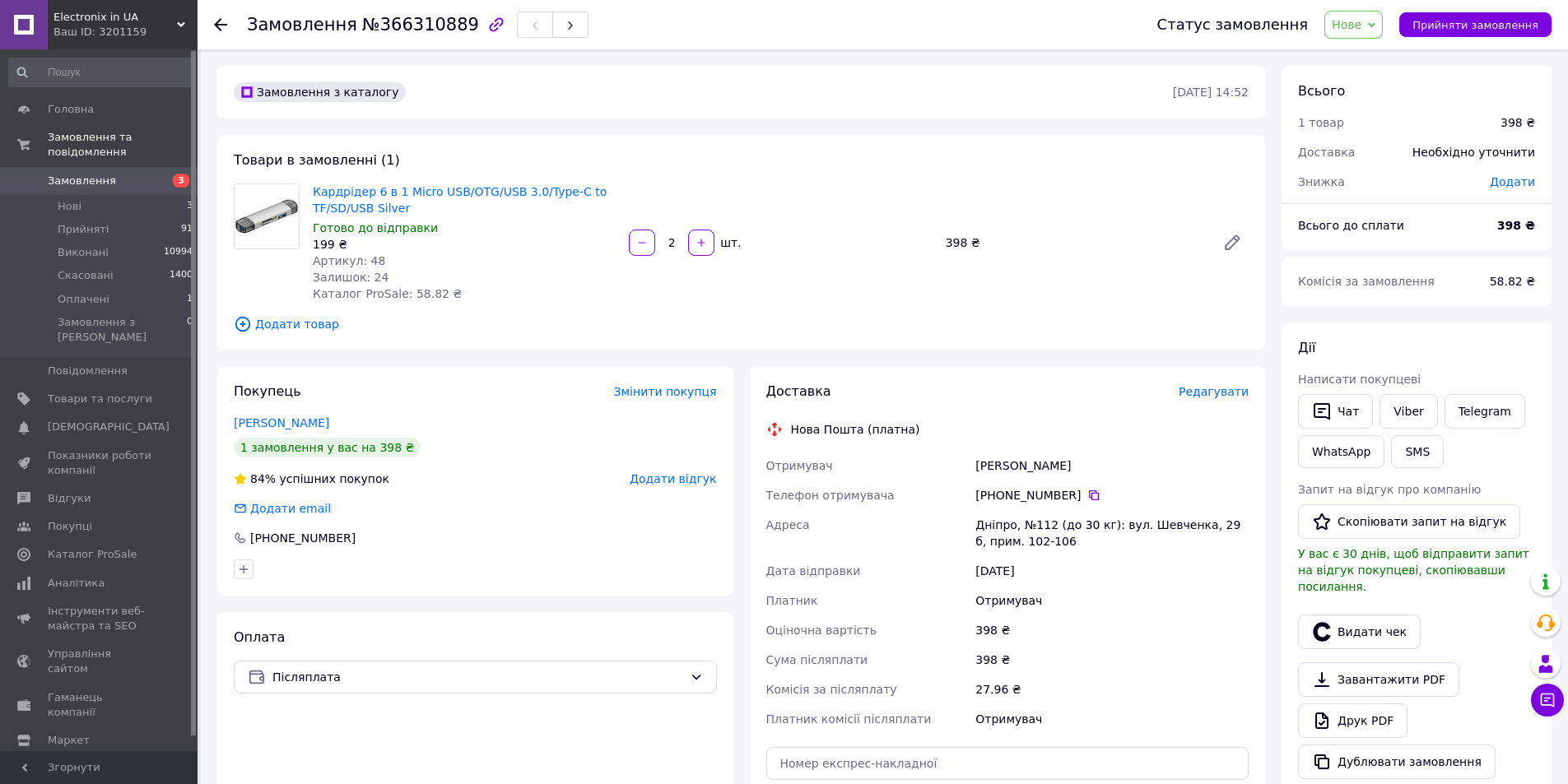
click at [414, 35] on div "Замовлення №366310889" at bounding box center [417, 24] width 342 height 28
copy span "366310889"
click at [1213, 391] on span "Редагувати" at bounding box center [1213, 392] width 70 height 13
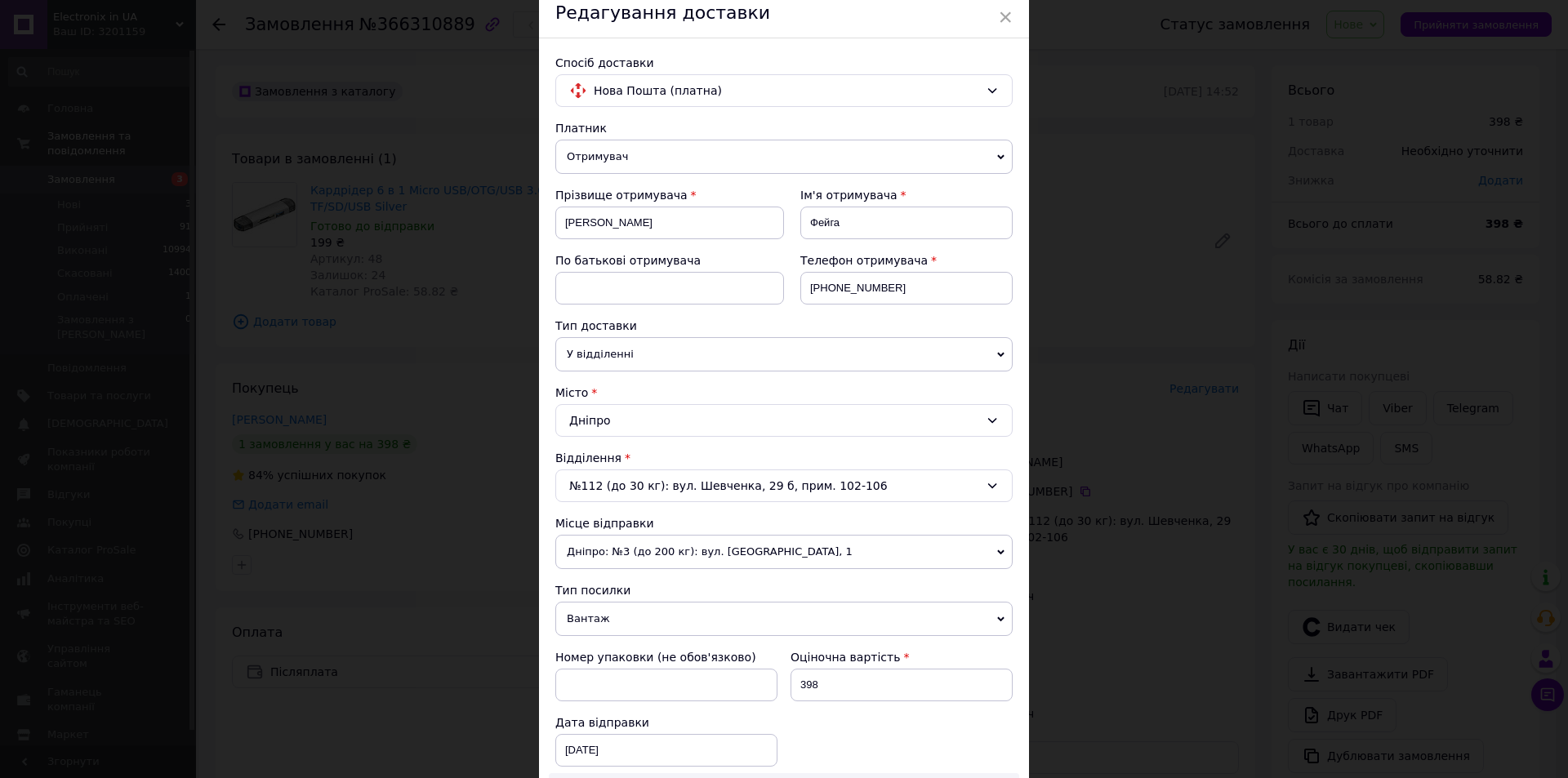
scroll to position [164, 0]
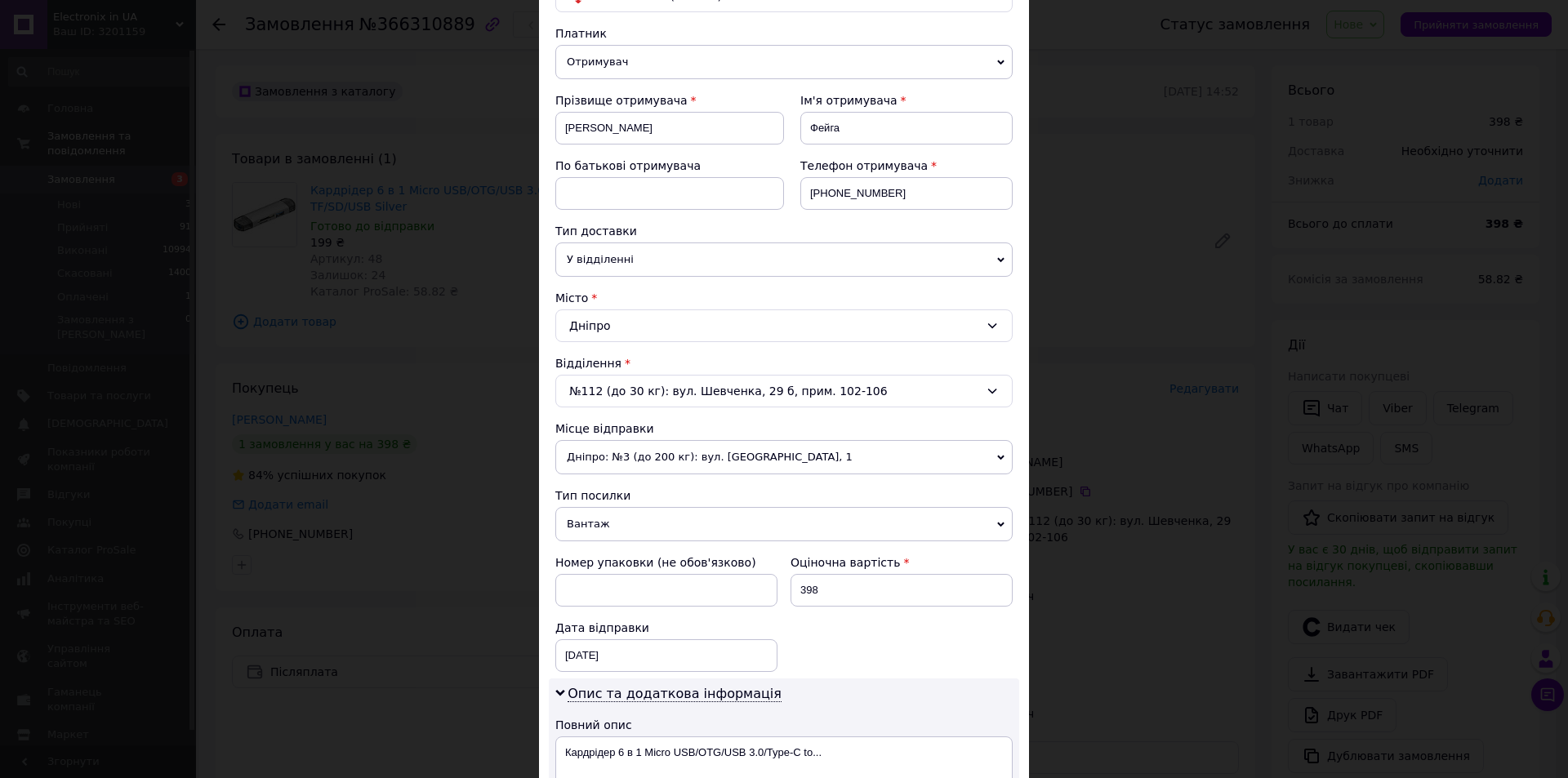
click at [590, 524] on span "Вантаж" at bounding box center [784, 524] width 458 height 34
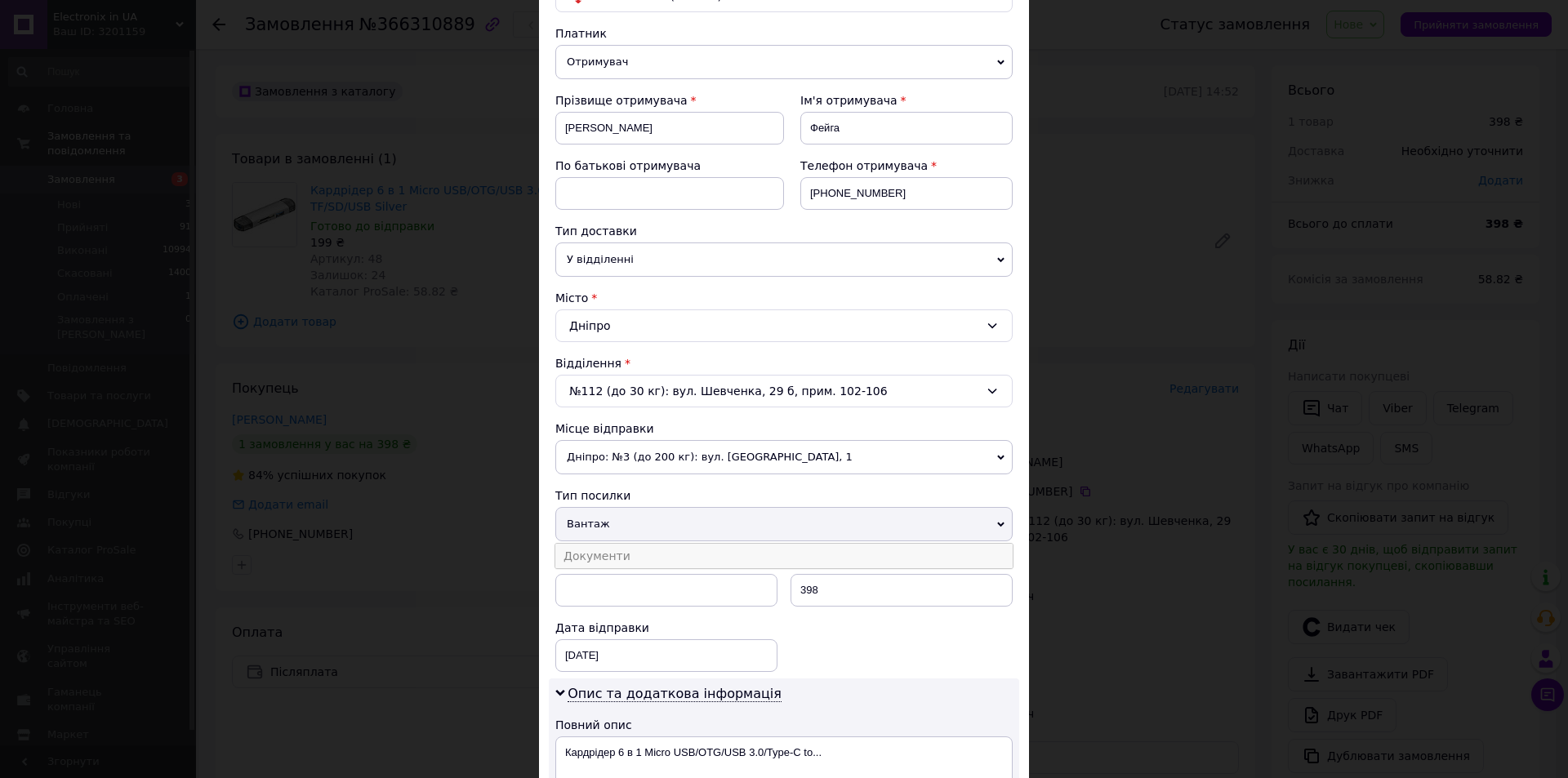
click at [601, 561] on li "Документи" at bounding box center [784, 555] width 458 height 25
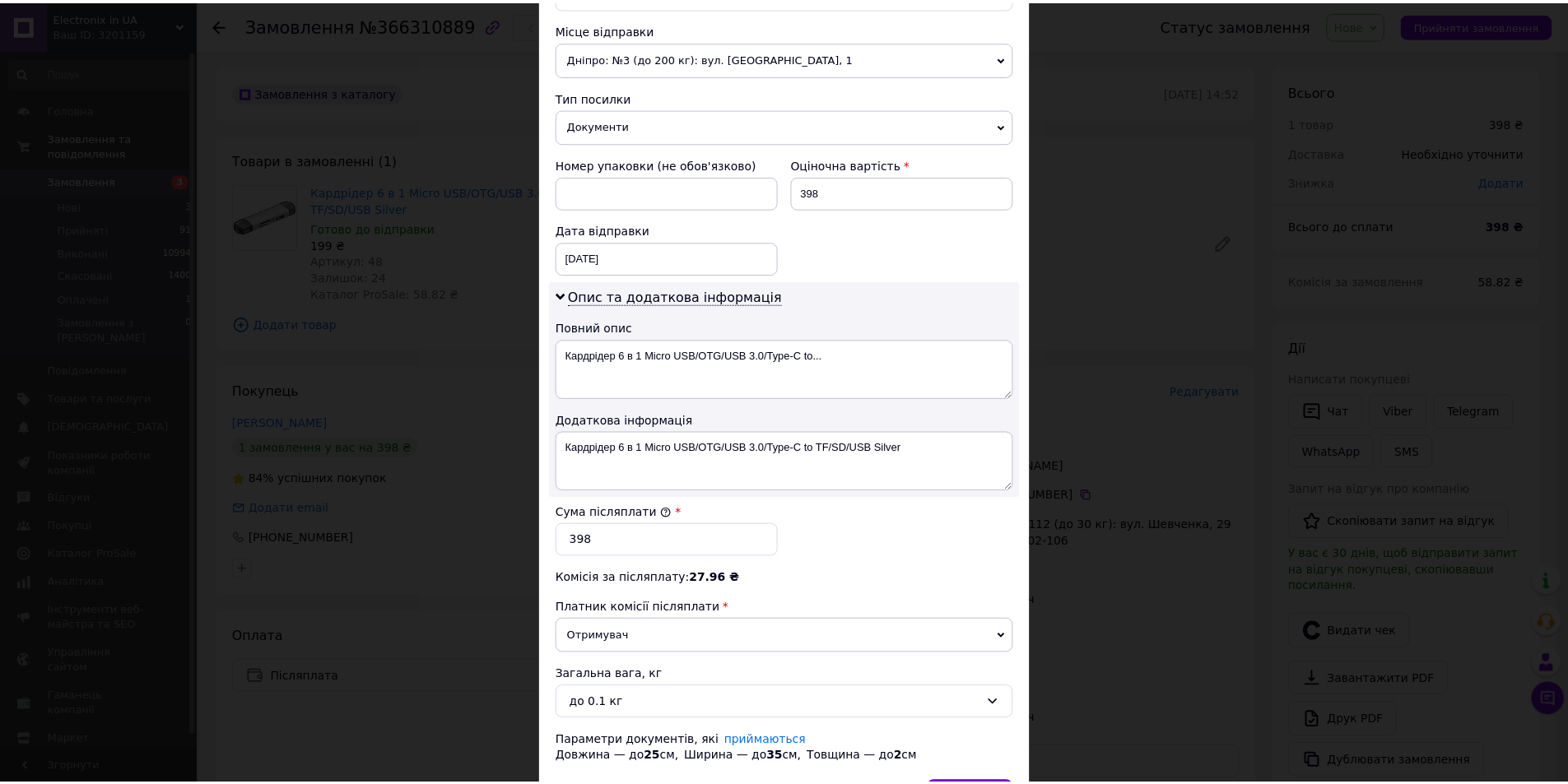
scroll to position [672, 0]
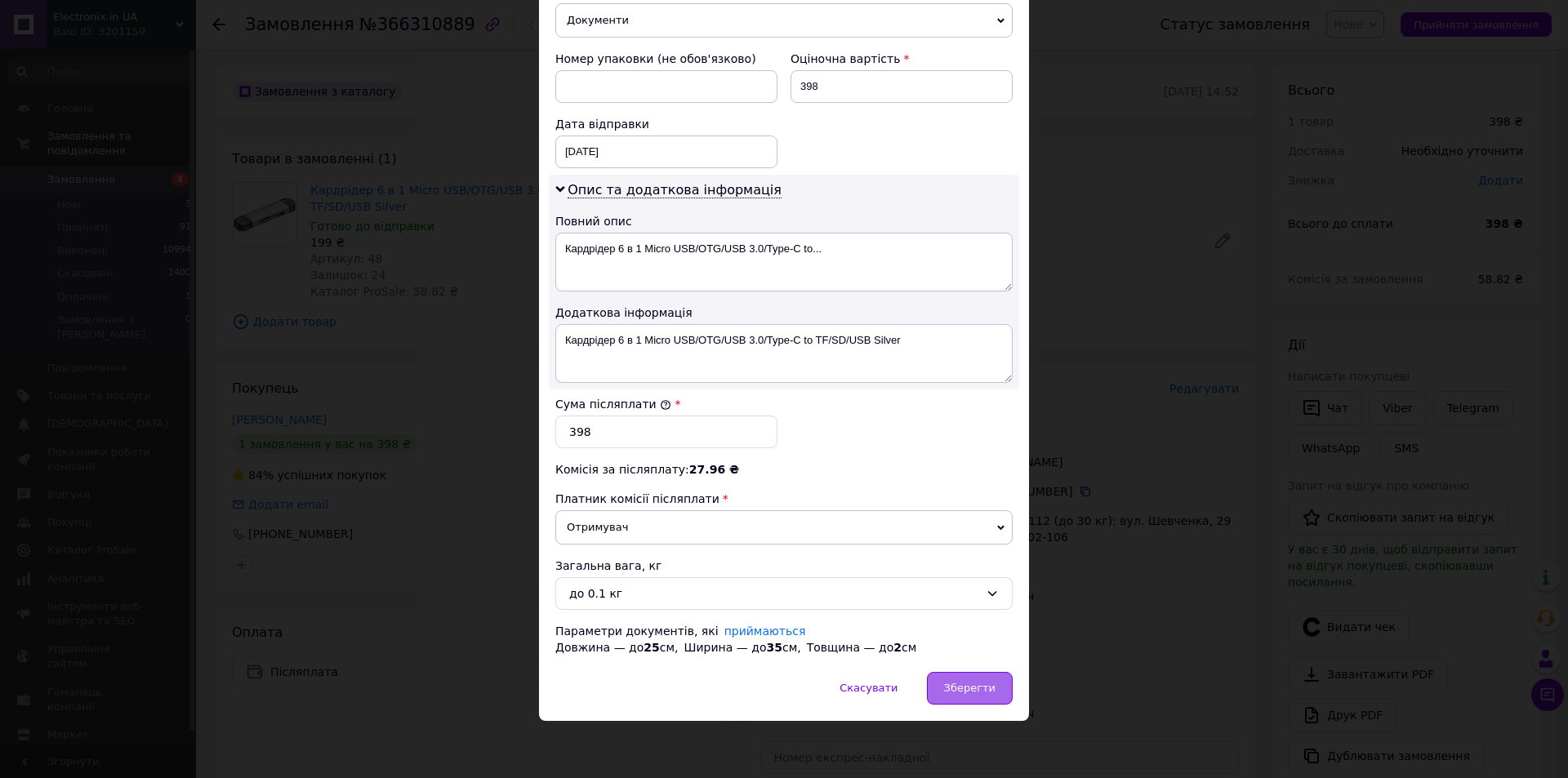
click at [997, 700] on div "Зберегти" at bounding box center [970, 687] width 86 height 32
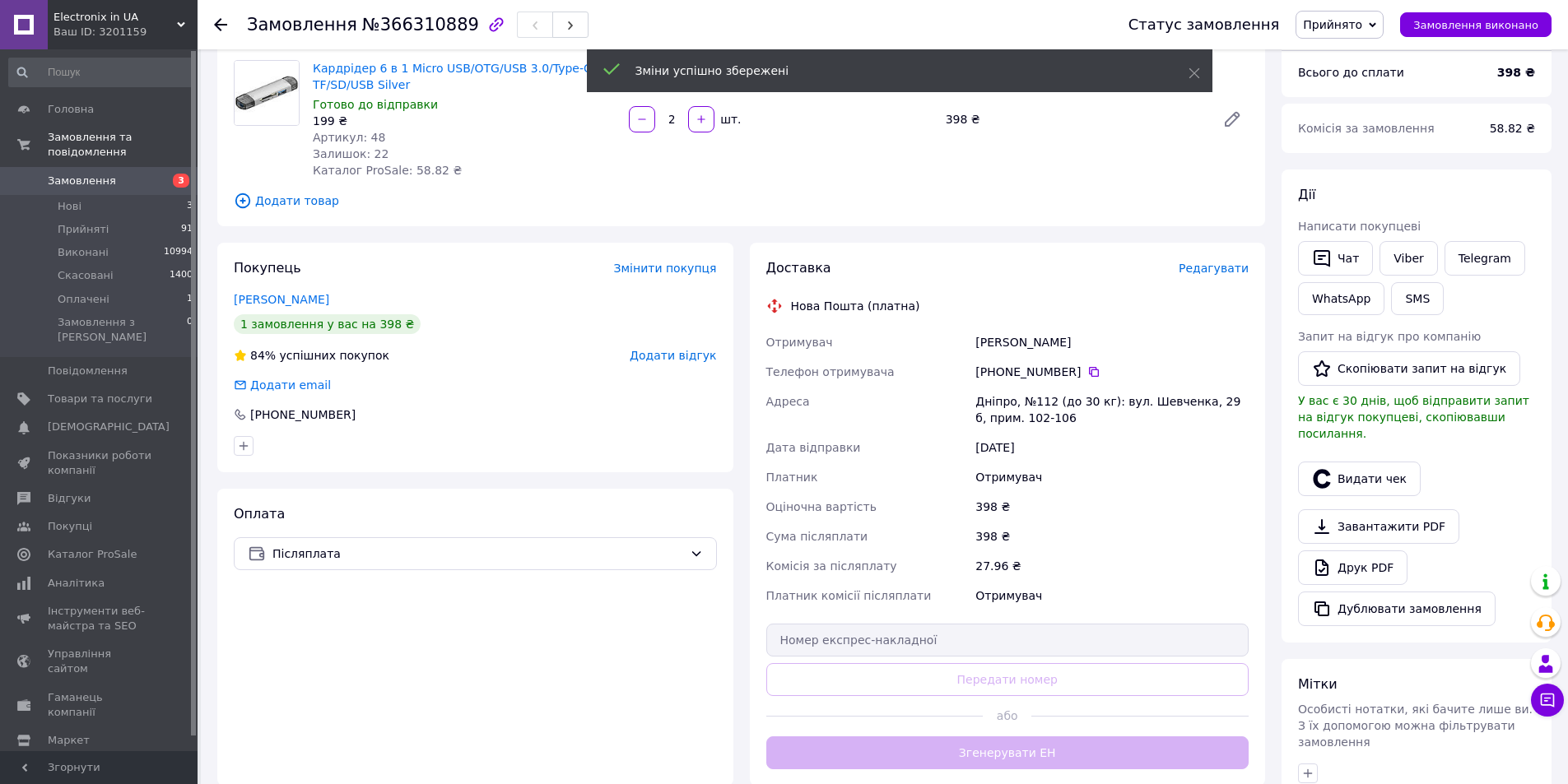
scroll to position [247, 0]
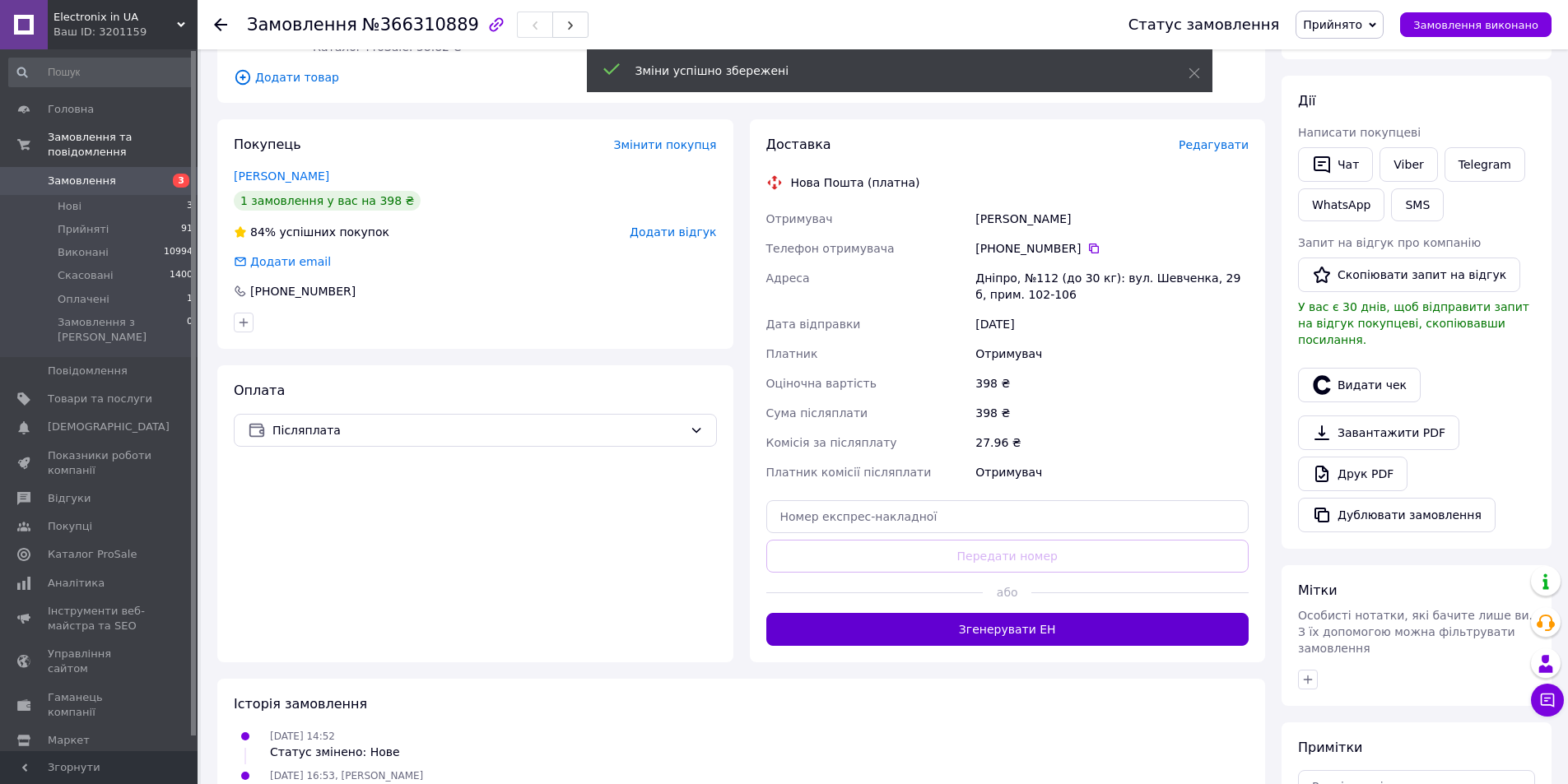
click at [1033, 628] on button "Згенерувати ЕН" at bounding box center [1008, 629] width 484 height 33
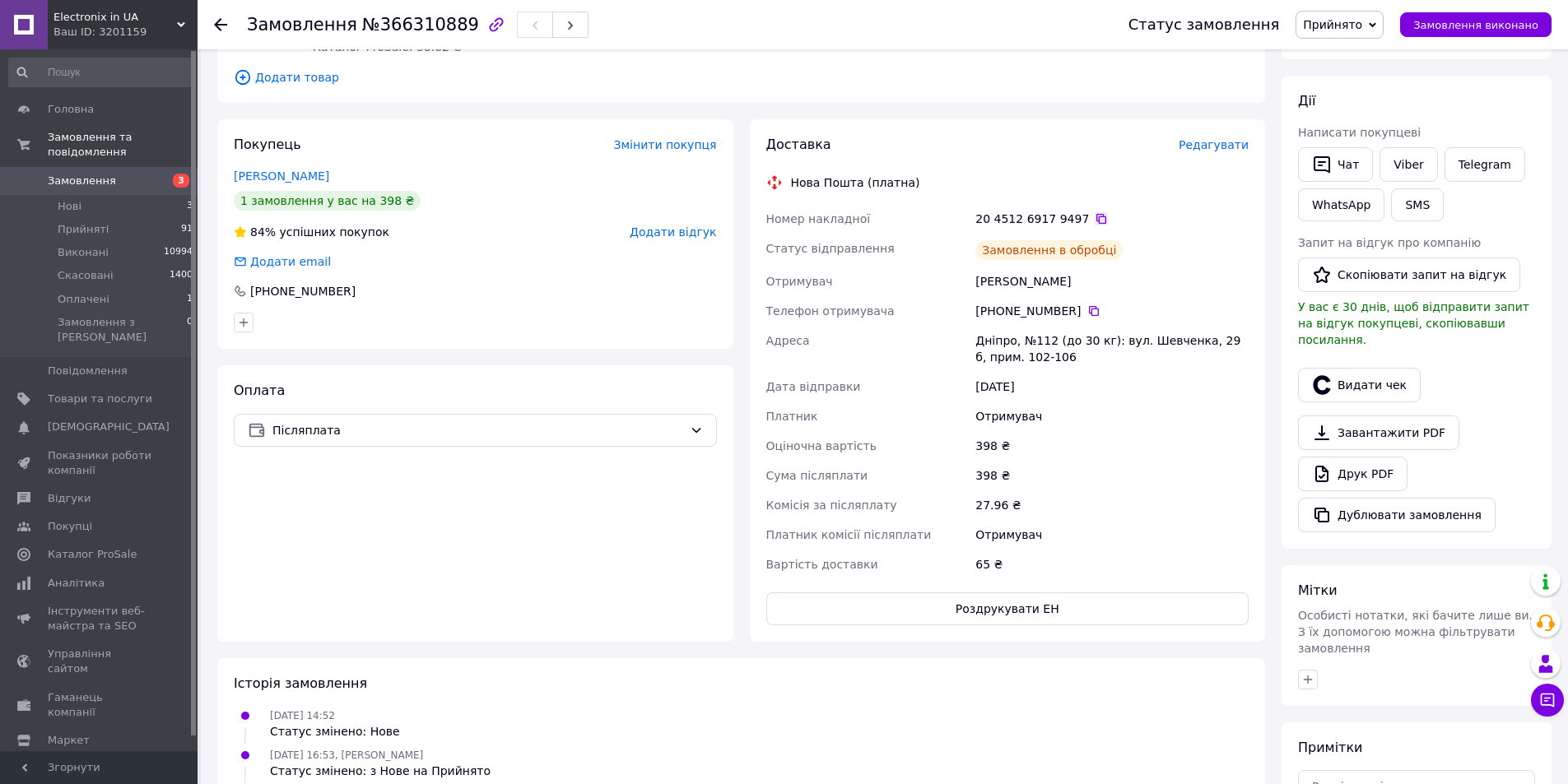
click at [1095, 218] on icon at bounding box center [1101, 219] width 13 height 13
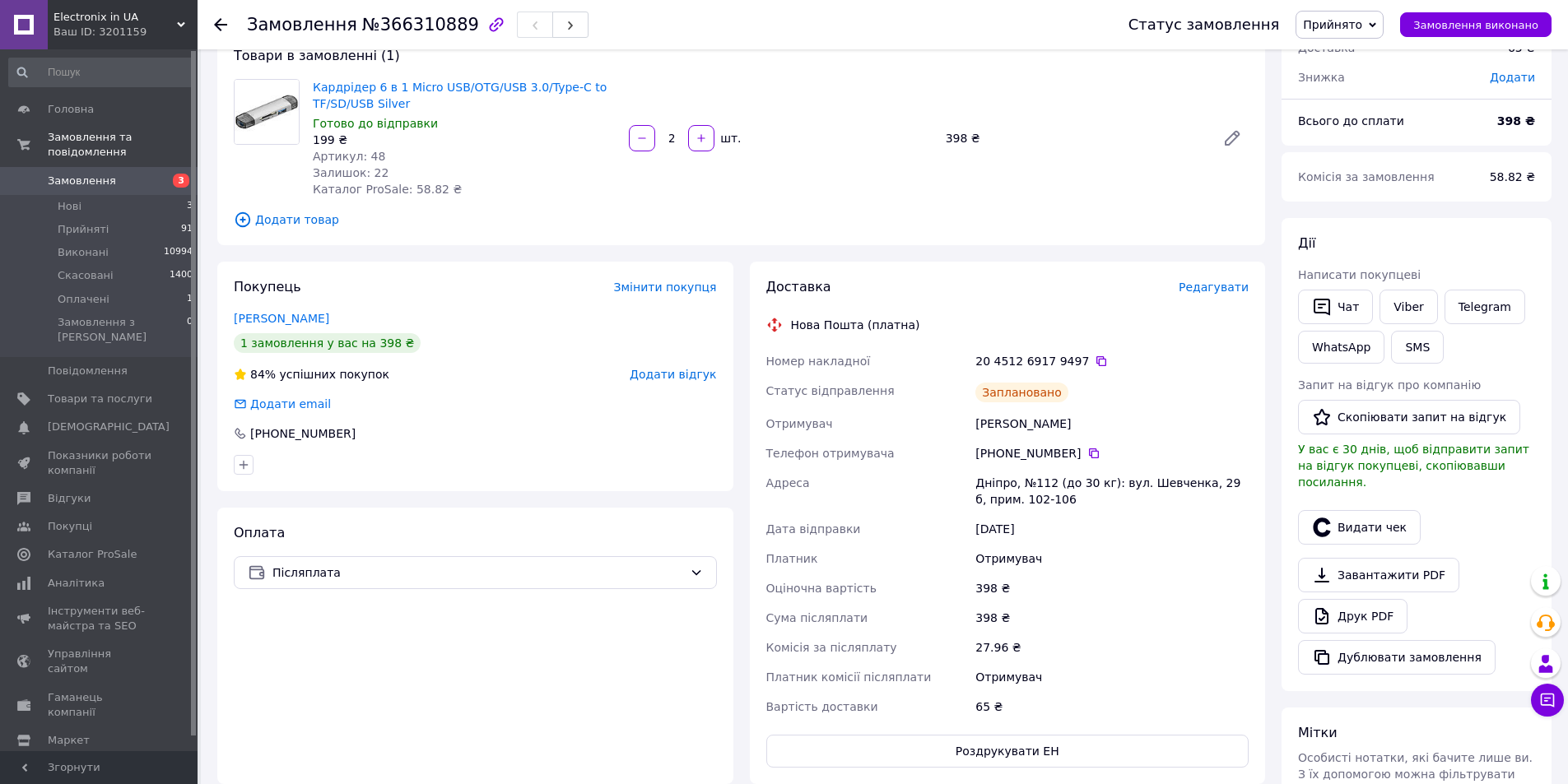
scroll to position [0, 0]
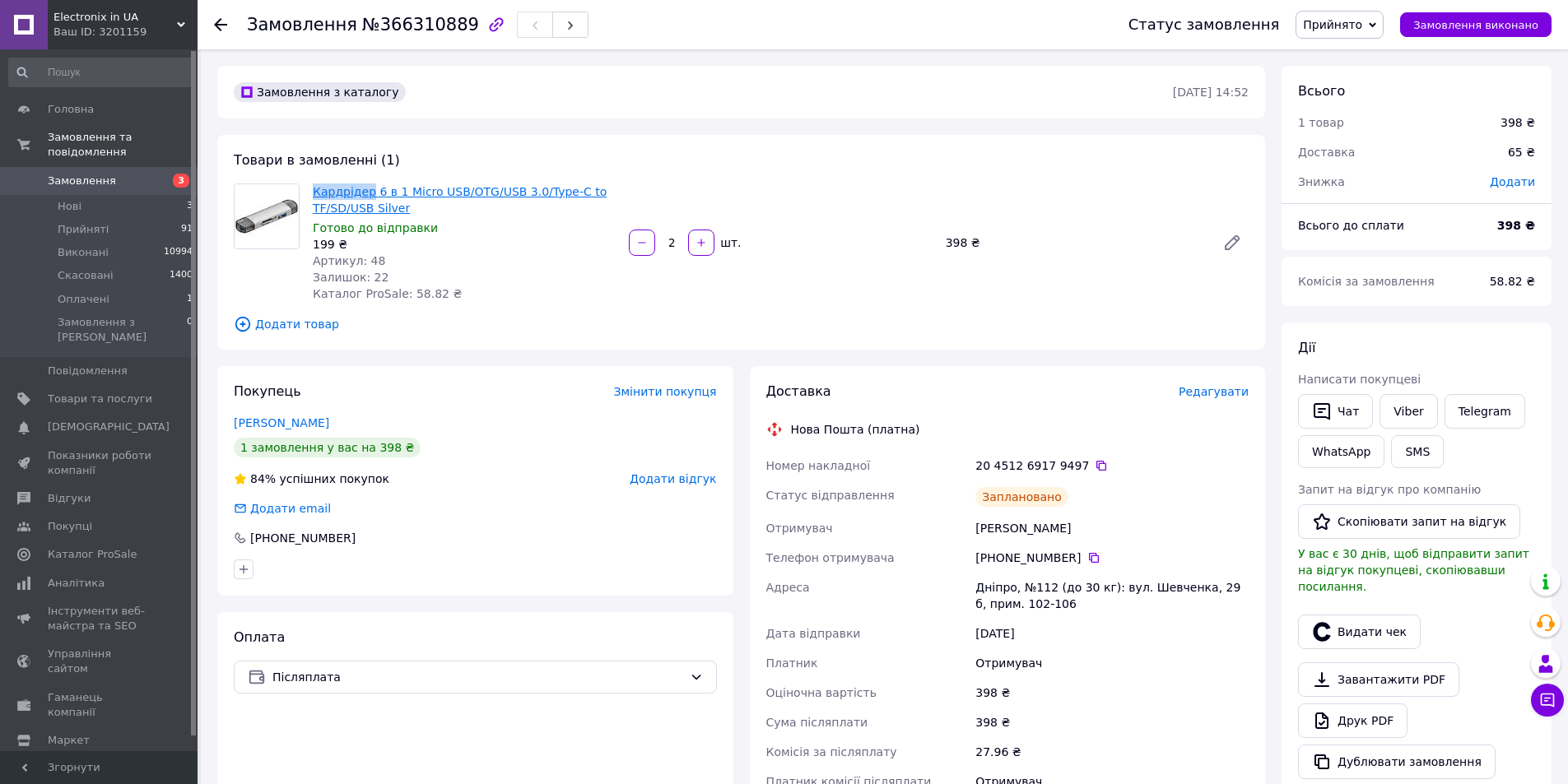
drag, startPoint x: 310, startPoint y: 194, endPoint x: 366, endPoint y: 192, distance: 56.0
click at [366, 192] on div "Кардрідер 6 в 1 Micro USB/OTG/USB 3.0/Type-C to TF/SD/USB Silver Готово до відп…" at bounding box center [464, 243] width 316 height 125
copy link "Кардрідер"
drag, startPoint x: 463, startPoint y: 518, endPoint x: 1251, endPoint y: 487, distance: 788.6
click at [463, 517] on div "Покупець Змінити покупця Симондс Фейга 1 замовлення у вас на 398 ₴ 84% успішних…" at bounding box center [475, 480] width 516 height 230
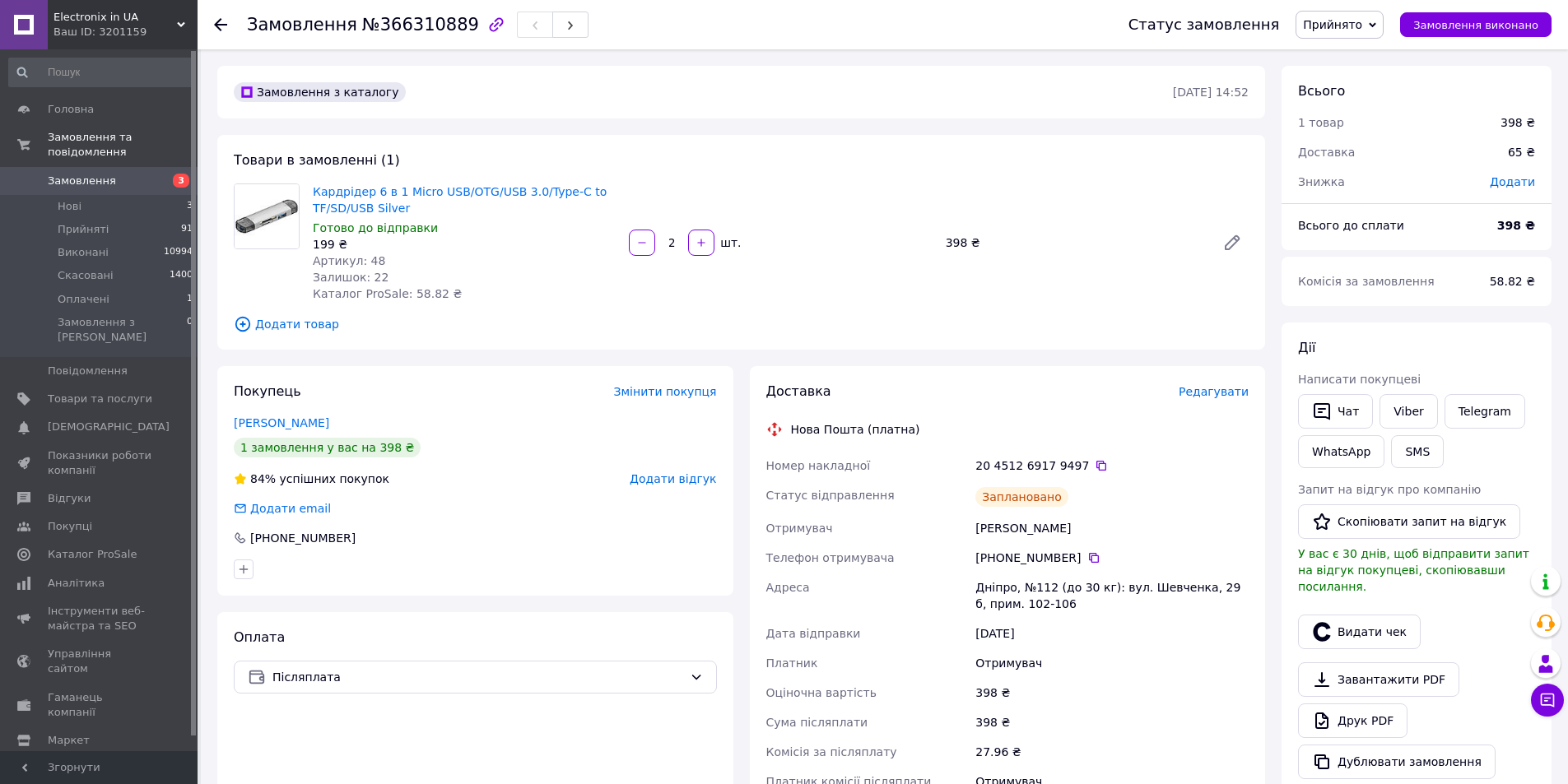
click at [648, 314] on div "Товари в замовленні (1) Кардрідер 6 в 1 Micro USB/OTG/USB 3.0/Type-C to TF/SD/U…" at bounding box center [741, 242] width 1048 height 215
click at [1424, 452] on button "SMS" at bounding box center [1417, 451] width 53 height 33
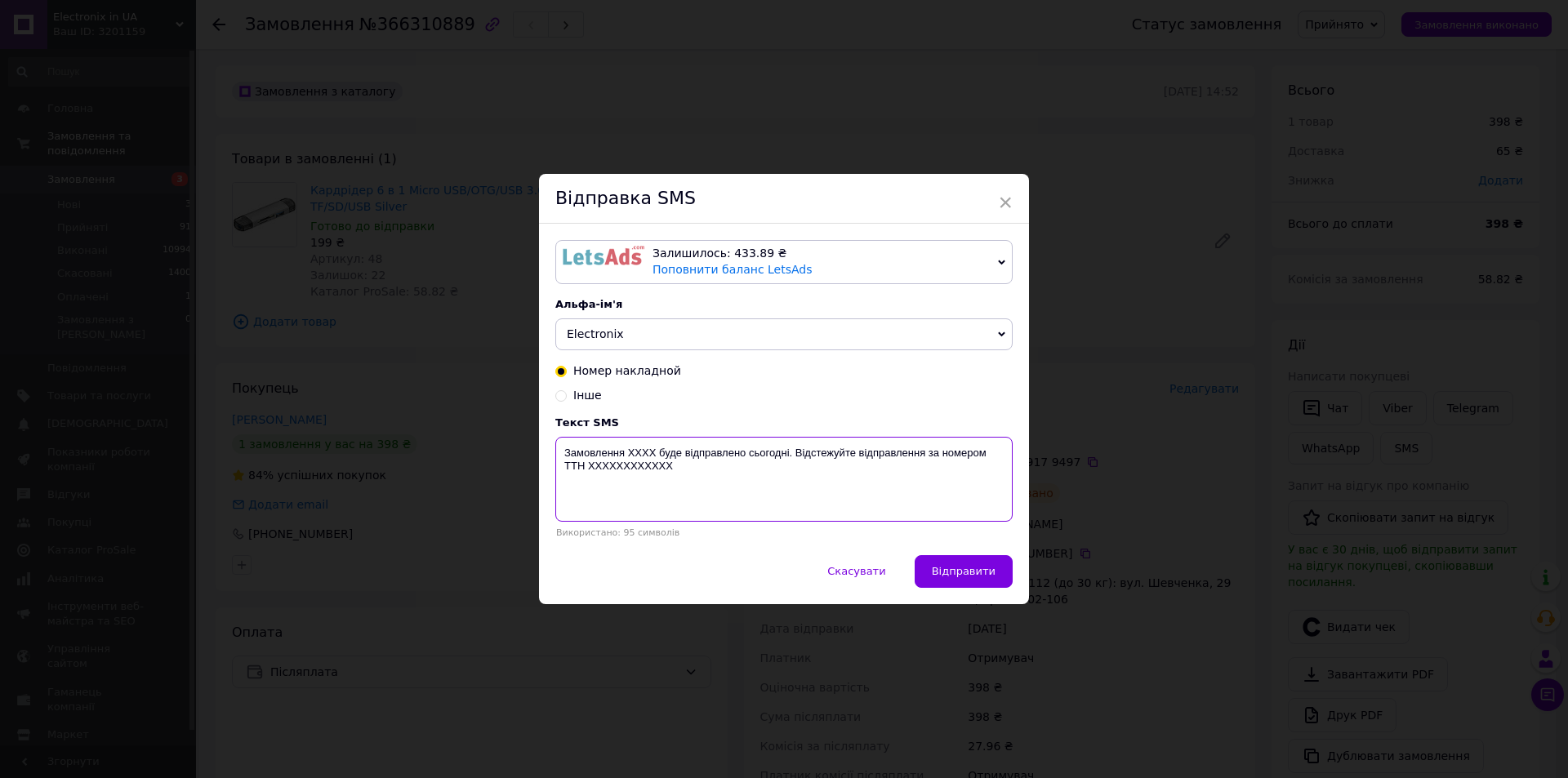
drag, startPoint x: 677, startPoint y: 469, endPoint x: 547, endPoint y: 440, distance: 133.2
click at [547, 440] on div "Залишилось: 433.89 ₴ Поповнити баланс LetsAds Підключити SMSClub Альфа-ім'я Ele…" at bounding box center [784, 389] width 490 height 331
paste textarea "366310889 2 шт. Кардрідера будуть відправлені завтра. Номер ТТН: 20451269179497"
type textarea "Замовлення 366310889 2 шт. Кардрідера будуть відправлені завтра. Номер ТТН: 204…"
click at [959, 565] on button "Відправити" at bounding box center [964, 571] width 98 height 32
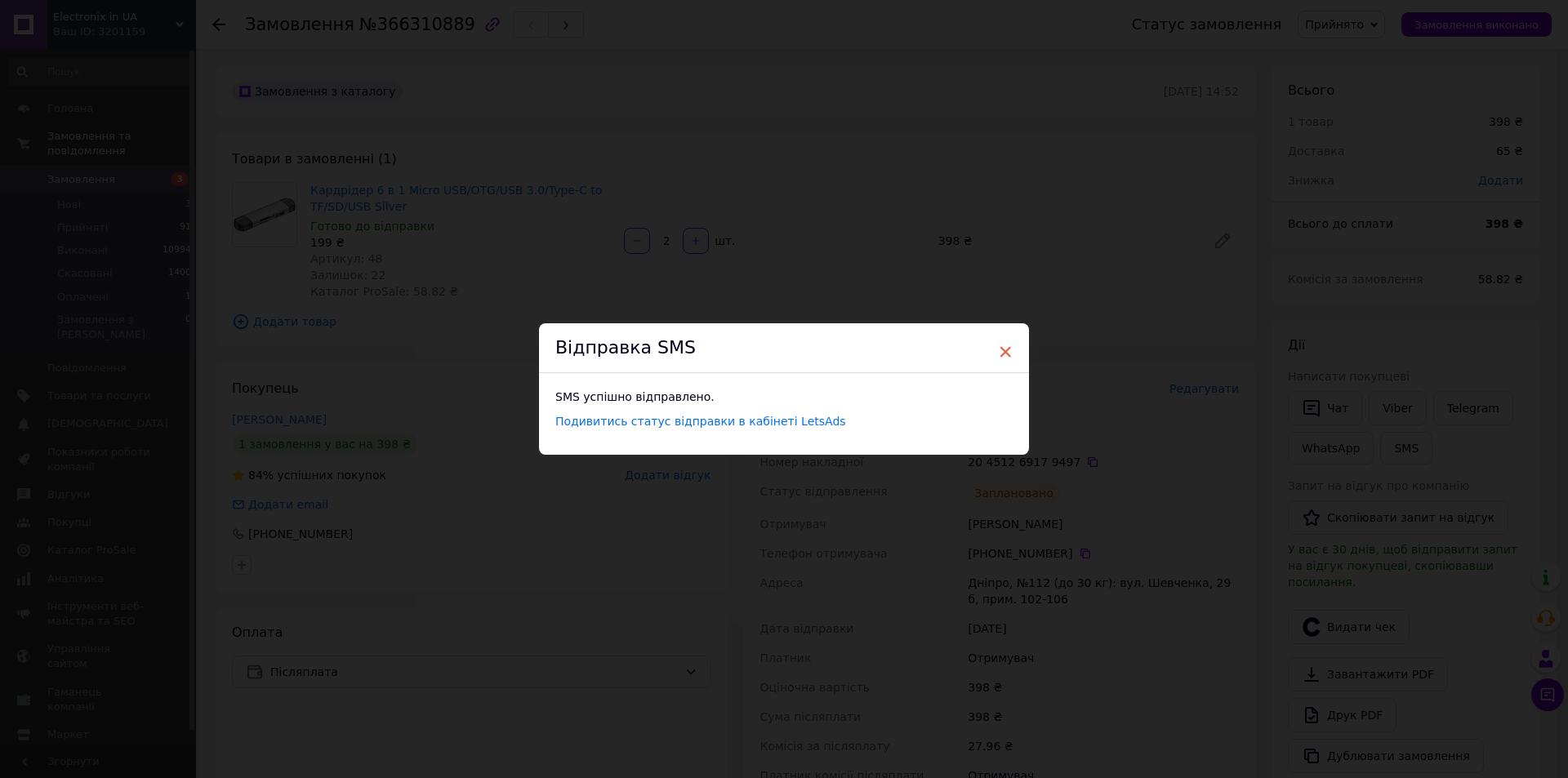
click at [1006, 346] on span "×" at bounding box center [1006, 352] width 15 height 28
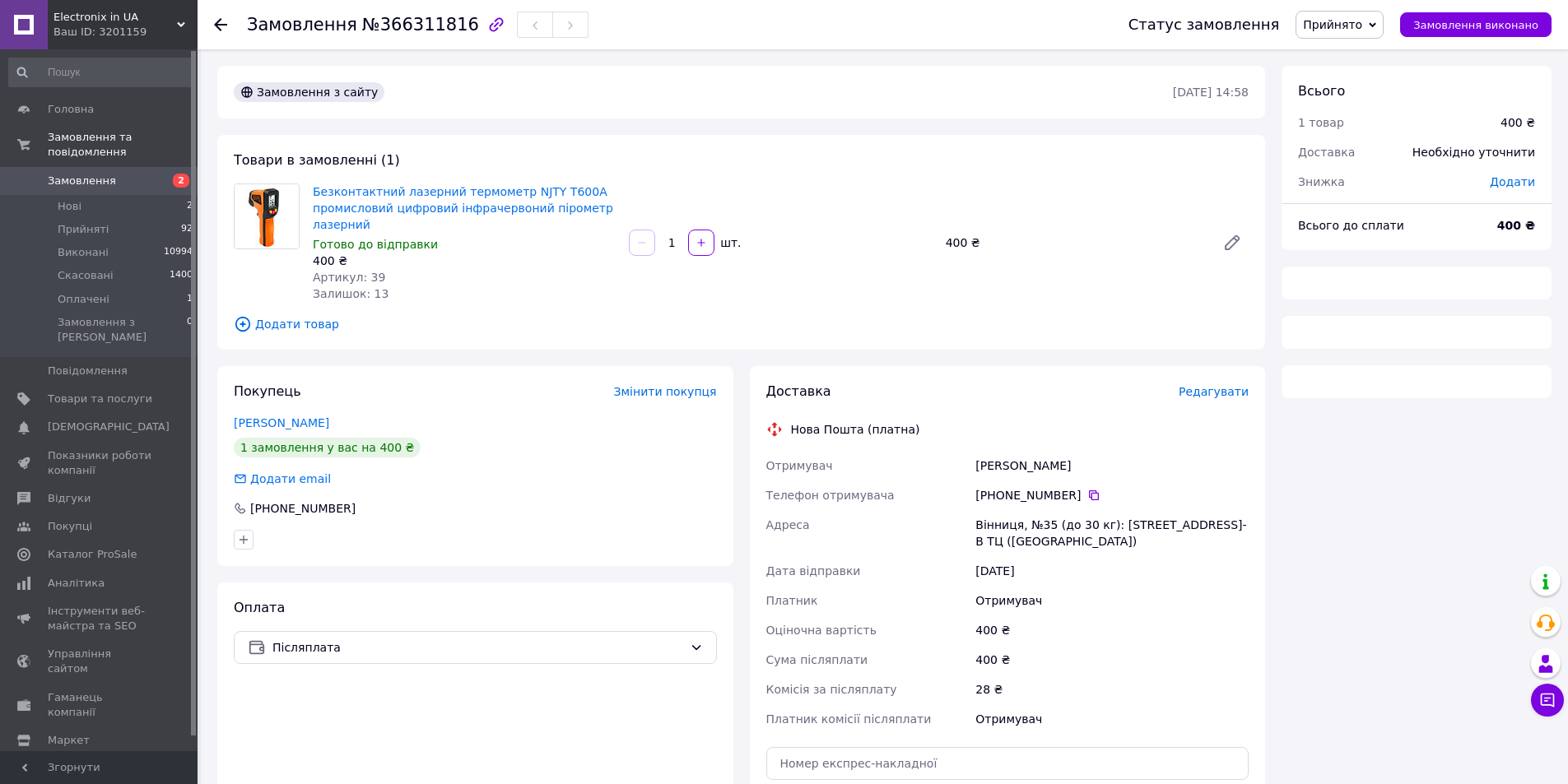
click at [421, 34] on span "№366311816" at bounding box center [420, 24] width 116 height 20
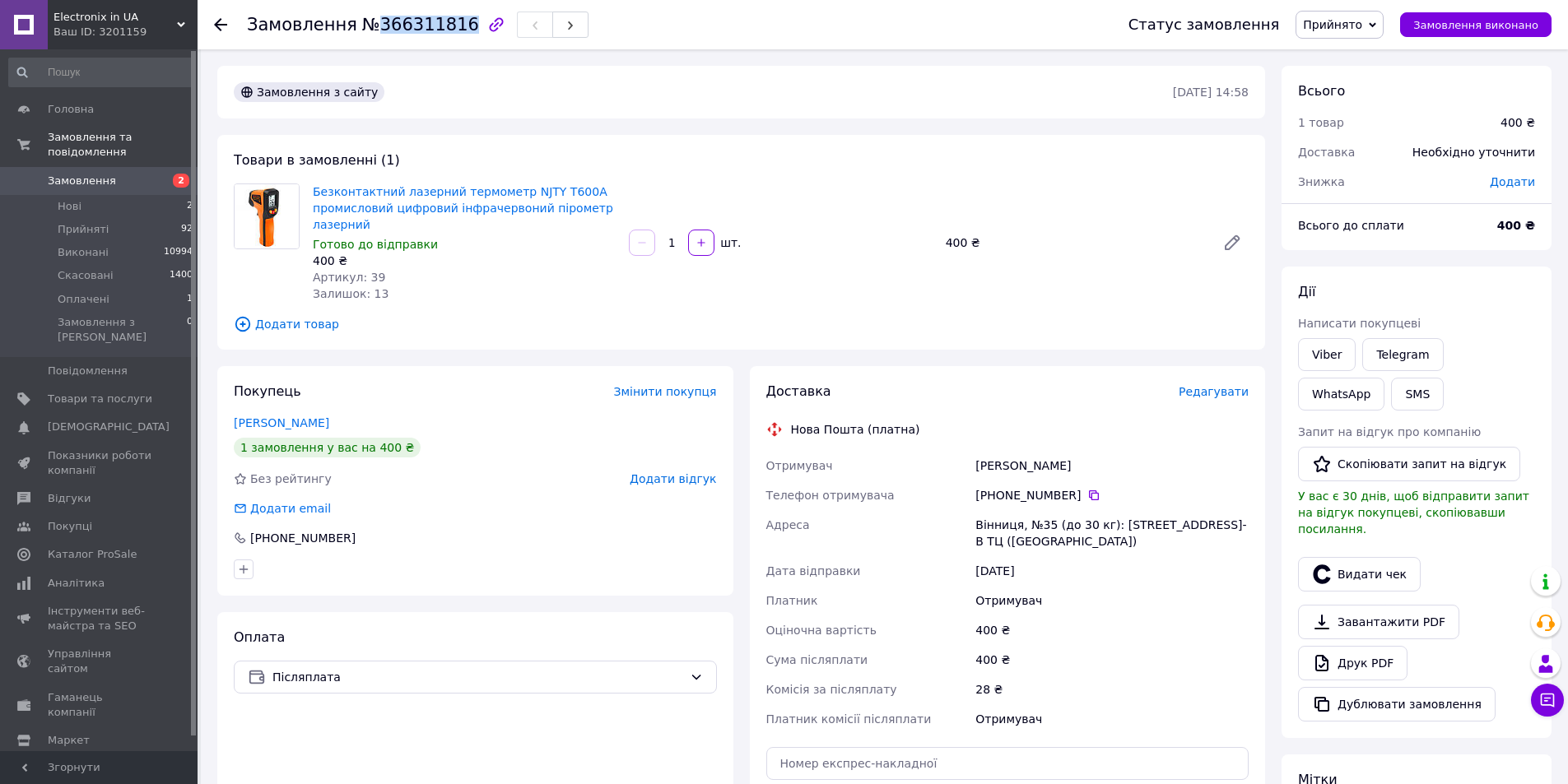
click at [421, 34] on span "№366311816" at bounding box center [420, 24] width 116 height 20
copy span "366311816"
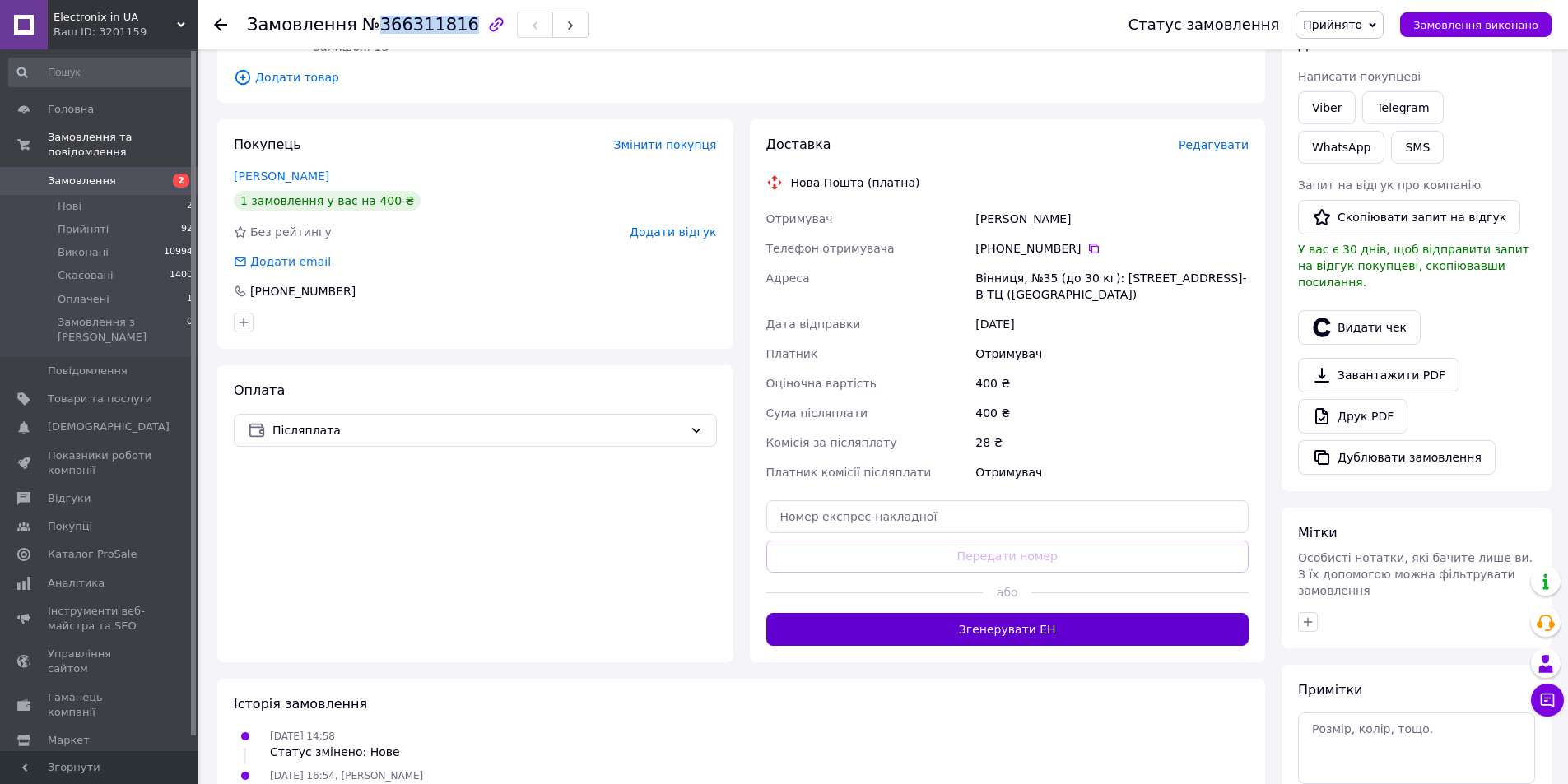
click at [1043, 632] on button "Згенерувати ЕН" at bounding box center [1008, 629] width 484 height 33
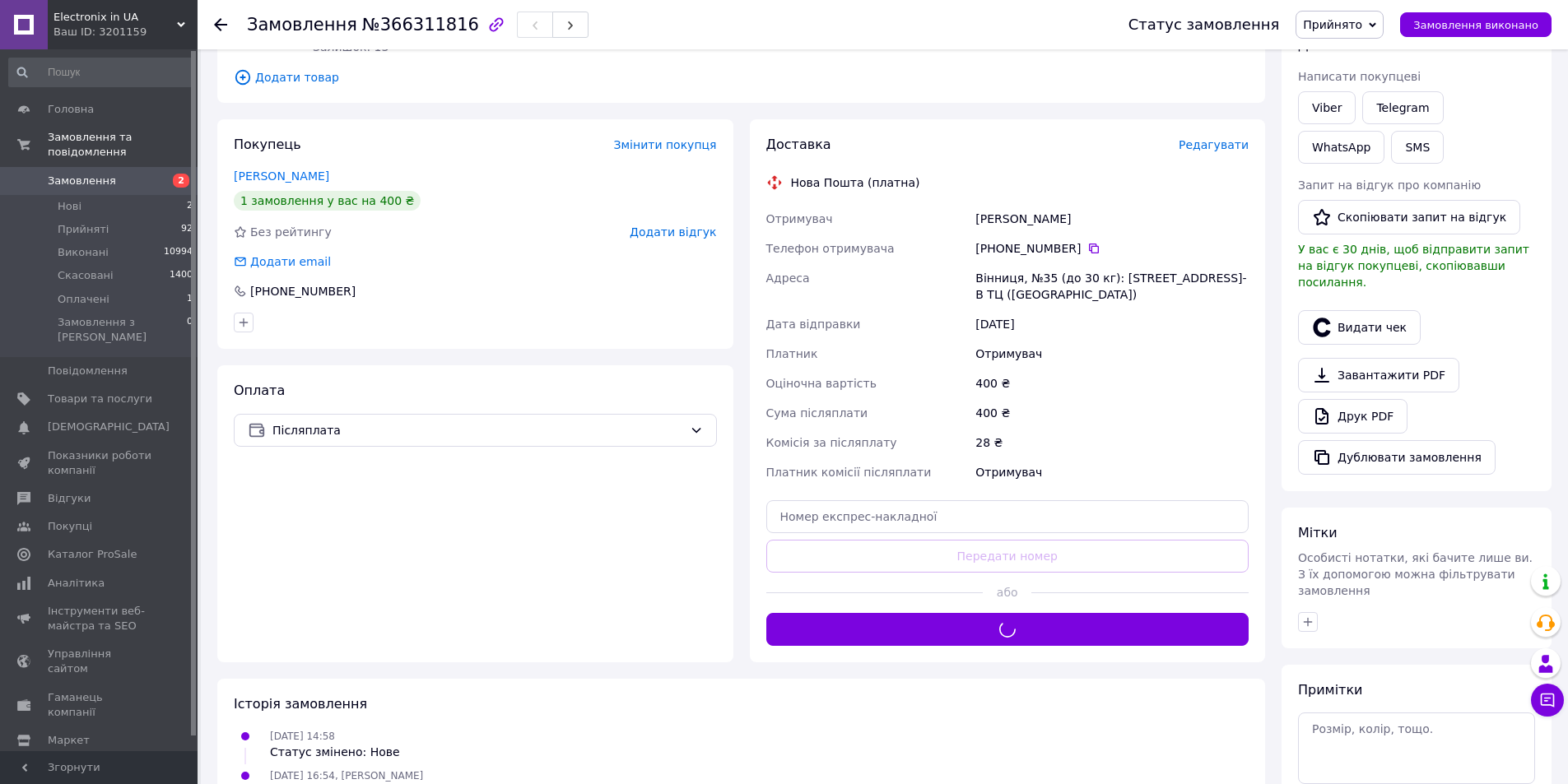
click at [1099, 460] on div "Отримувач" at bounding box center [1111, 472] width 280 height 30
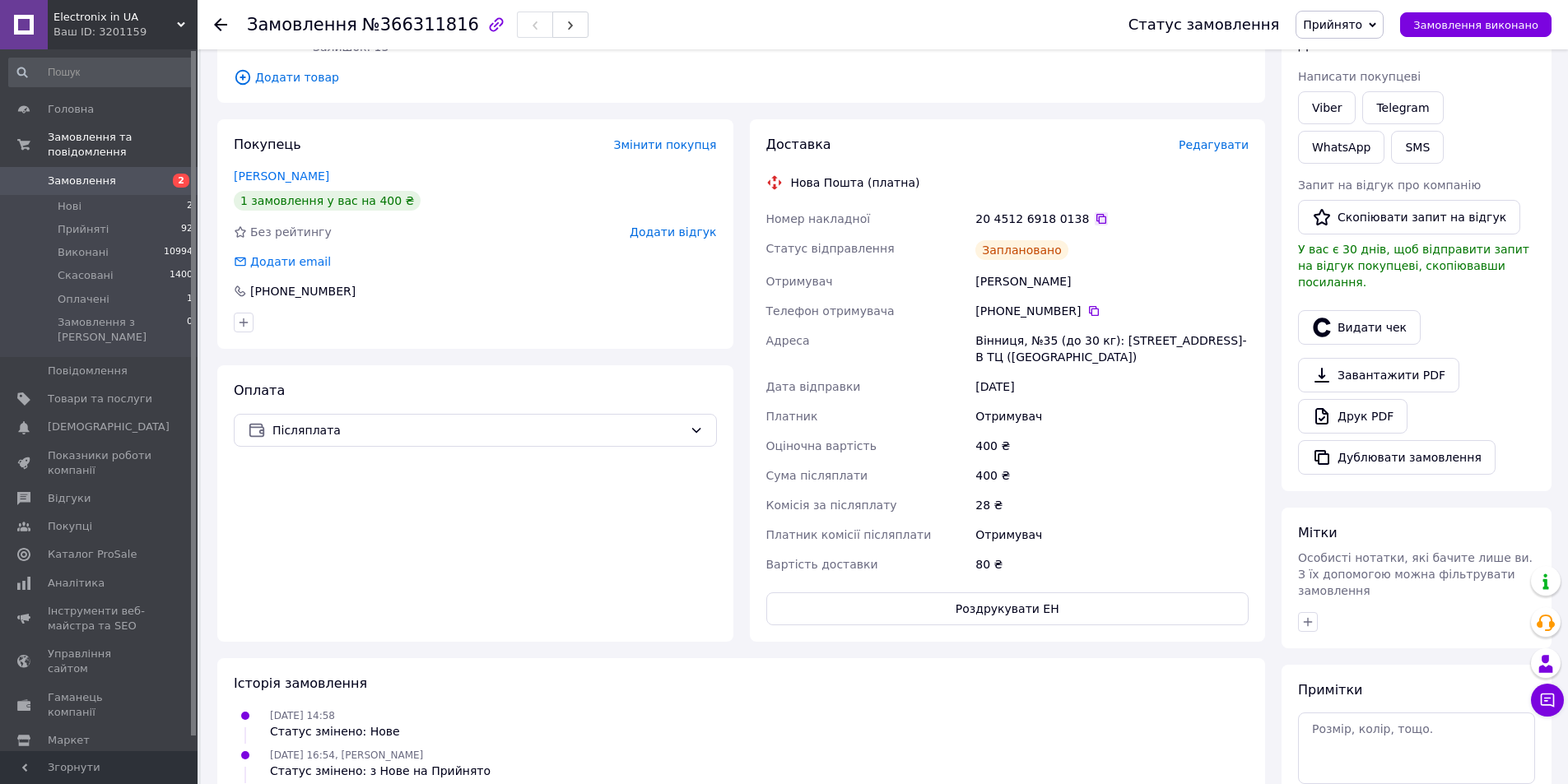
click at [1095, 213] on icon at bounding box center [1101, 219] width 13 height 13
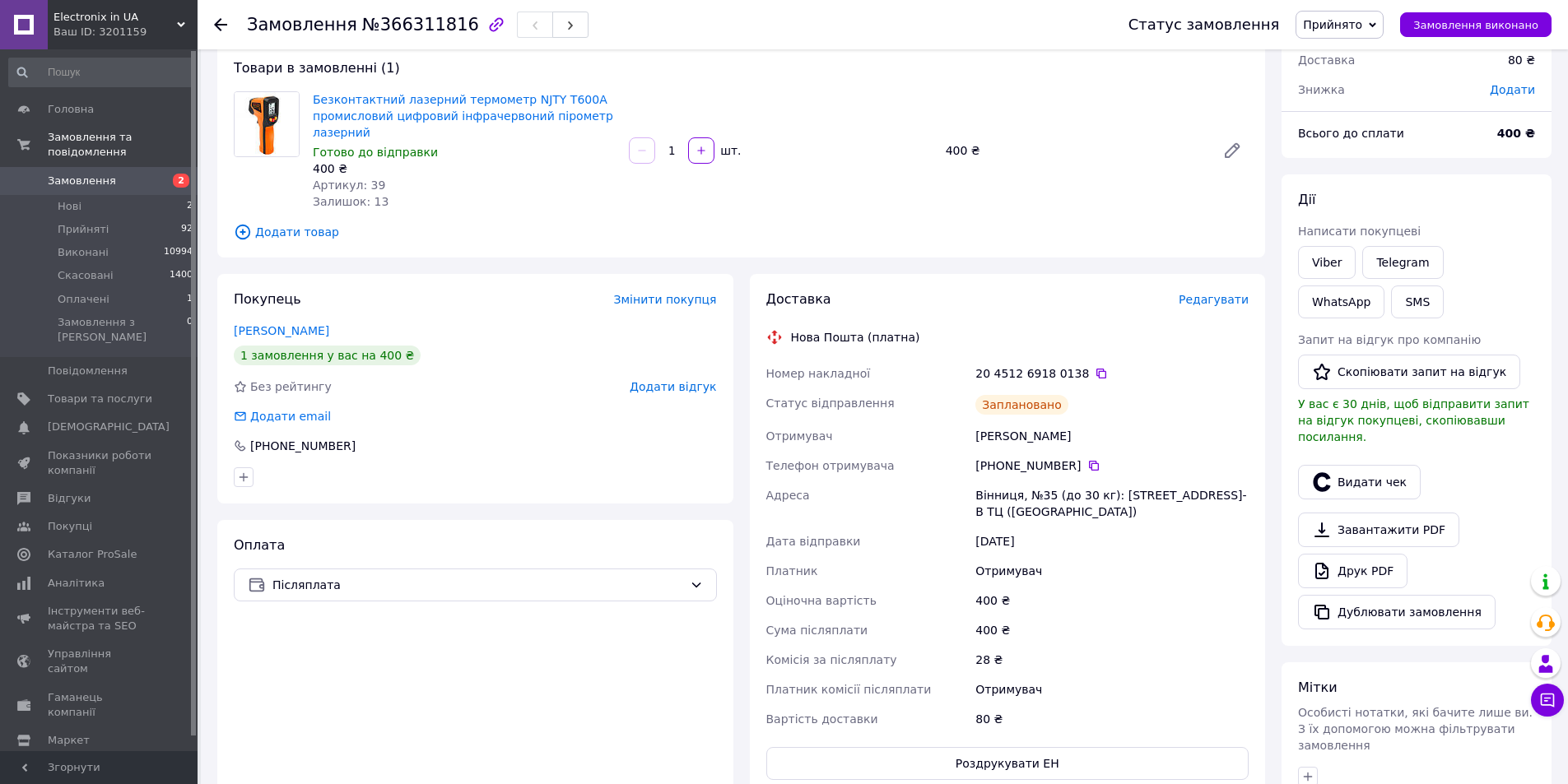
scroll to position [0, 0]
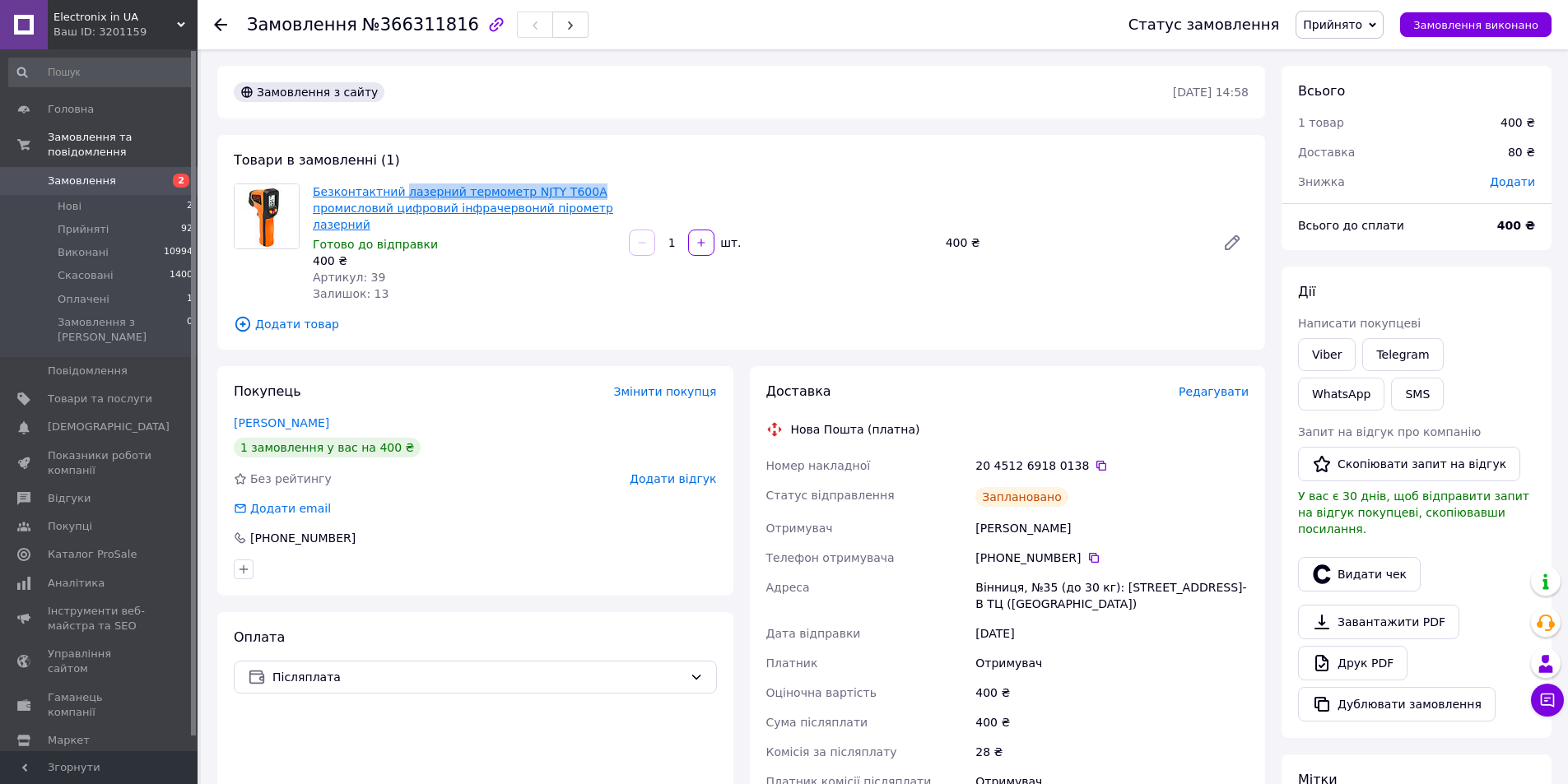
drag, startPoint x: 562, startPoint y: 191, endPoint x: 394, endPoint y: 198, distance: 168.1
click at [394, 198] on span "Безконтактний лазерний термометр NJTY T600A промисловий цифровий інфрачервоний …" at bounding box center [464, 208] width 303 height 49
copy link "лазерний термометр NJTY T600A"
drag, startPoint x: 470, startPoint y: 514, endPoint x: 1399, endPoint y: 451, distance: 931.1
click at [470, 513] on div "Додати email" at bounding box center [475, 508] width 484 height 17
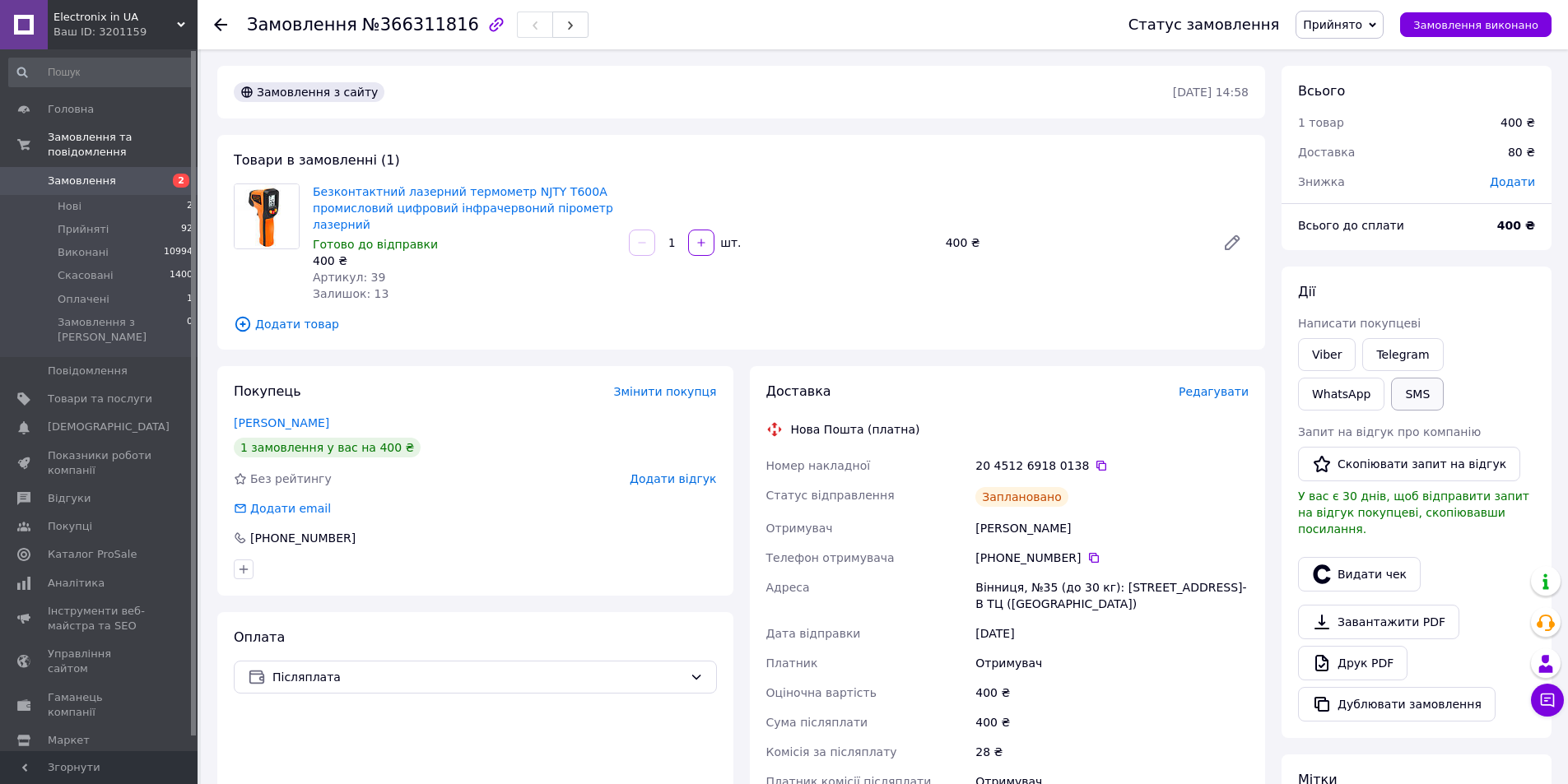
click at [1391, 396] on button "SMS" at bounding box center [1417, 394] width 53 height 33
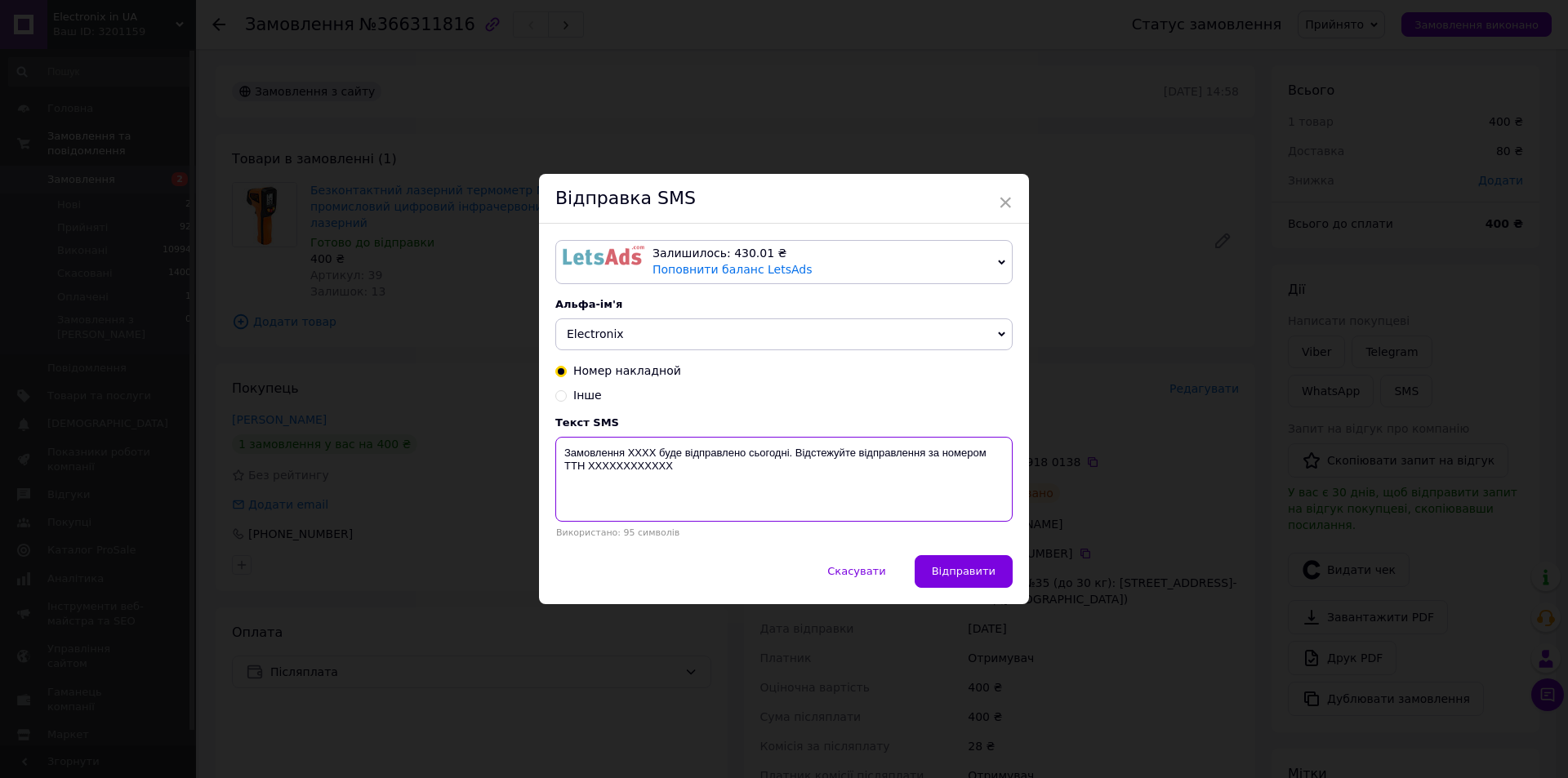
drag, startPoint x: 682, startPoint y: 472, endPoint x: 563, endPoint y: 449, distance: 121.2
click at [563, 449] on textarea "Замовлення XXXX буде відправлено сьогодні. Відстежуйте відправлення за номером …" at bounding box center [784, 480] width 458 height 85
paste textarea "366311816 лазерний термометр NJTY T600A буде відправлений завтра. Номер ТТН: 20…"
type textarea "Замовлення 366311816 лазерний термометр NJTY T600A буде відправлений завтра. Но…"
click at [985, 579] on button "Відправити" at bounding box center [964, 571] width 98 height 32
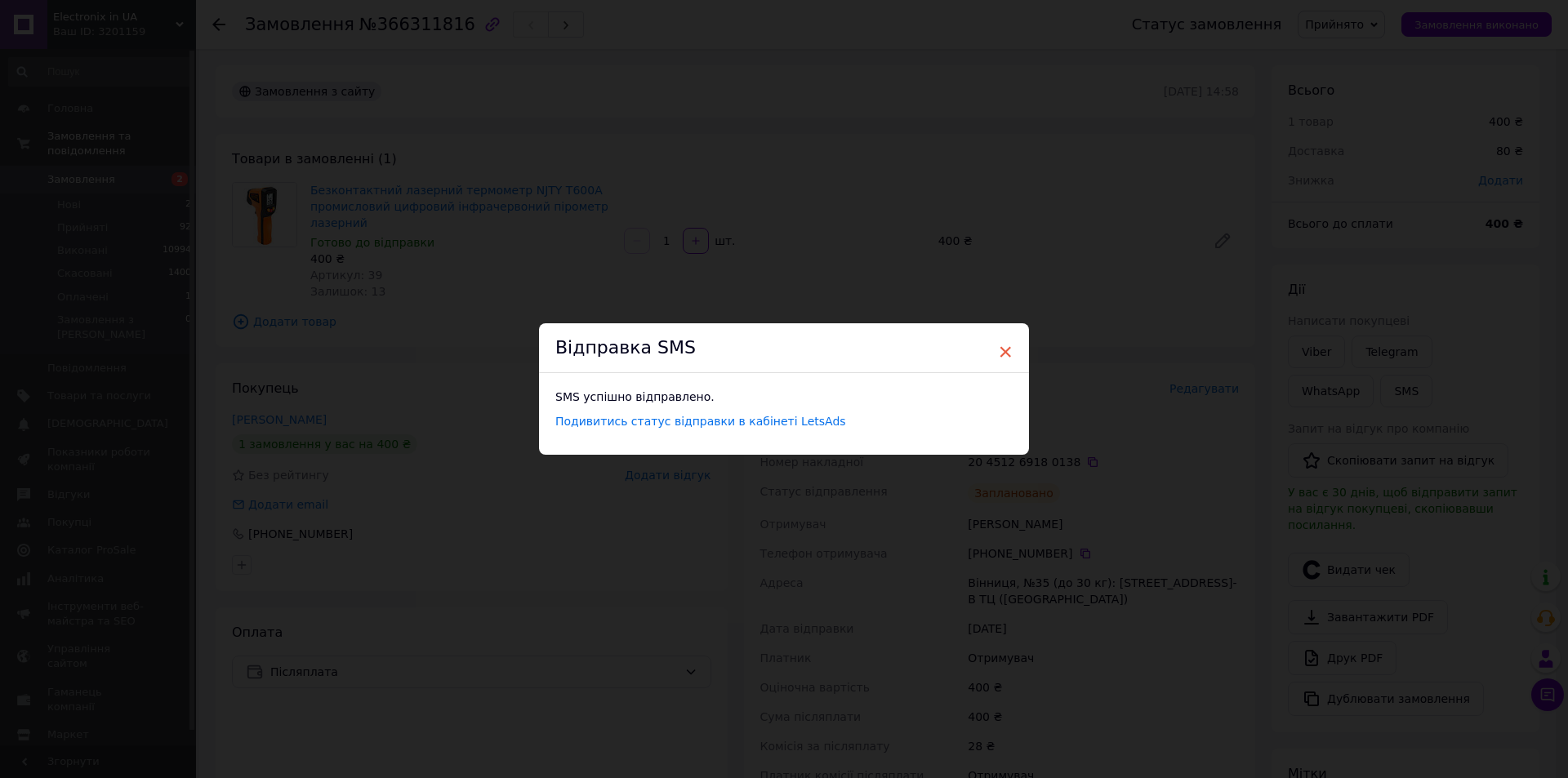
click at [1004, 353] on span "×" at bounding box center [1006, 352] width 15 height 28
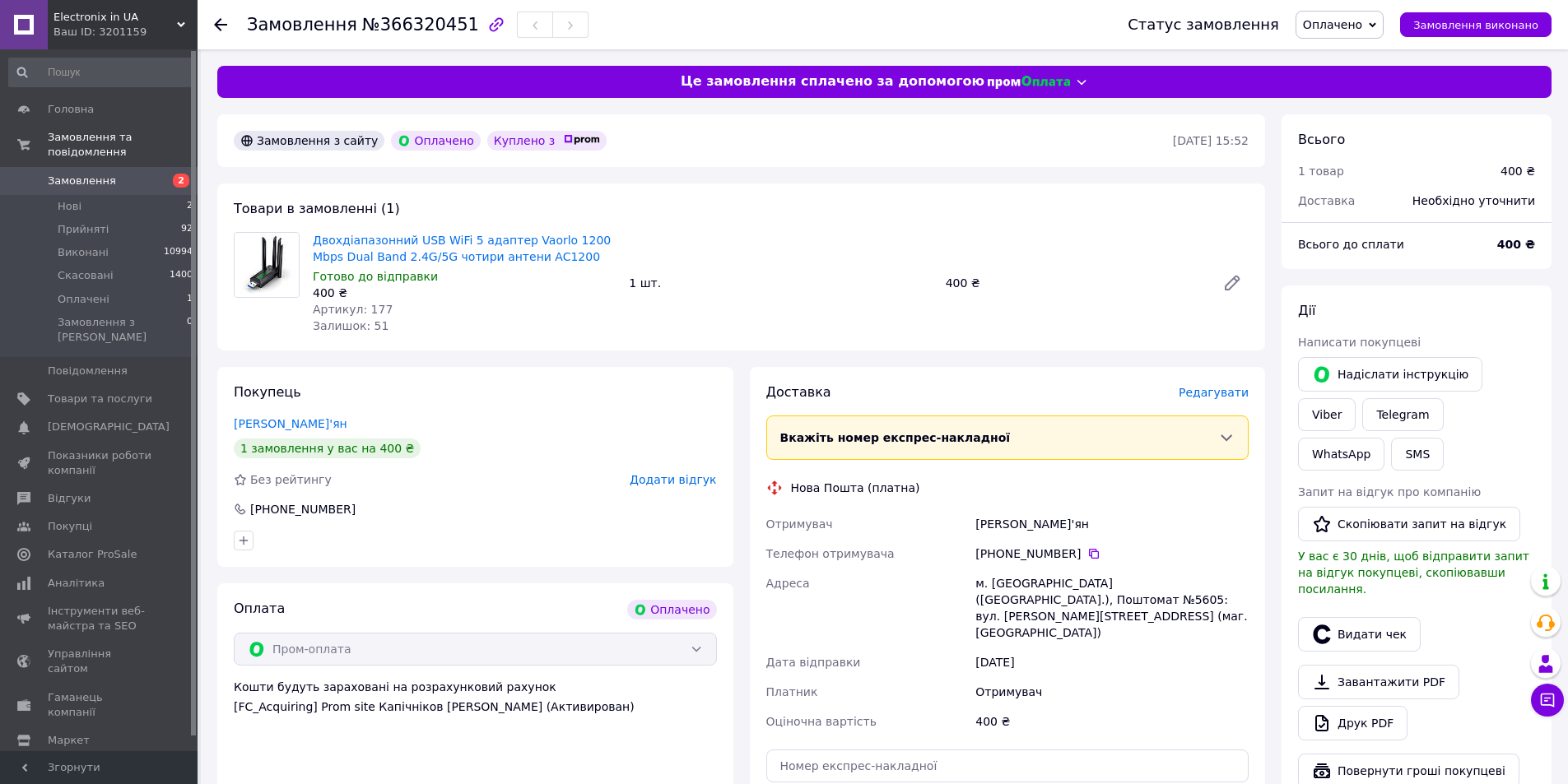
click at [1357, 20] on span "Оплачено" at bounding box center [1333, 24] width 60 height 13
click at [1359, 53] on li "Прийнято" at bounding box center [1340, 58] width 87 height 25
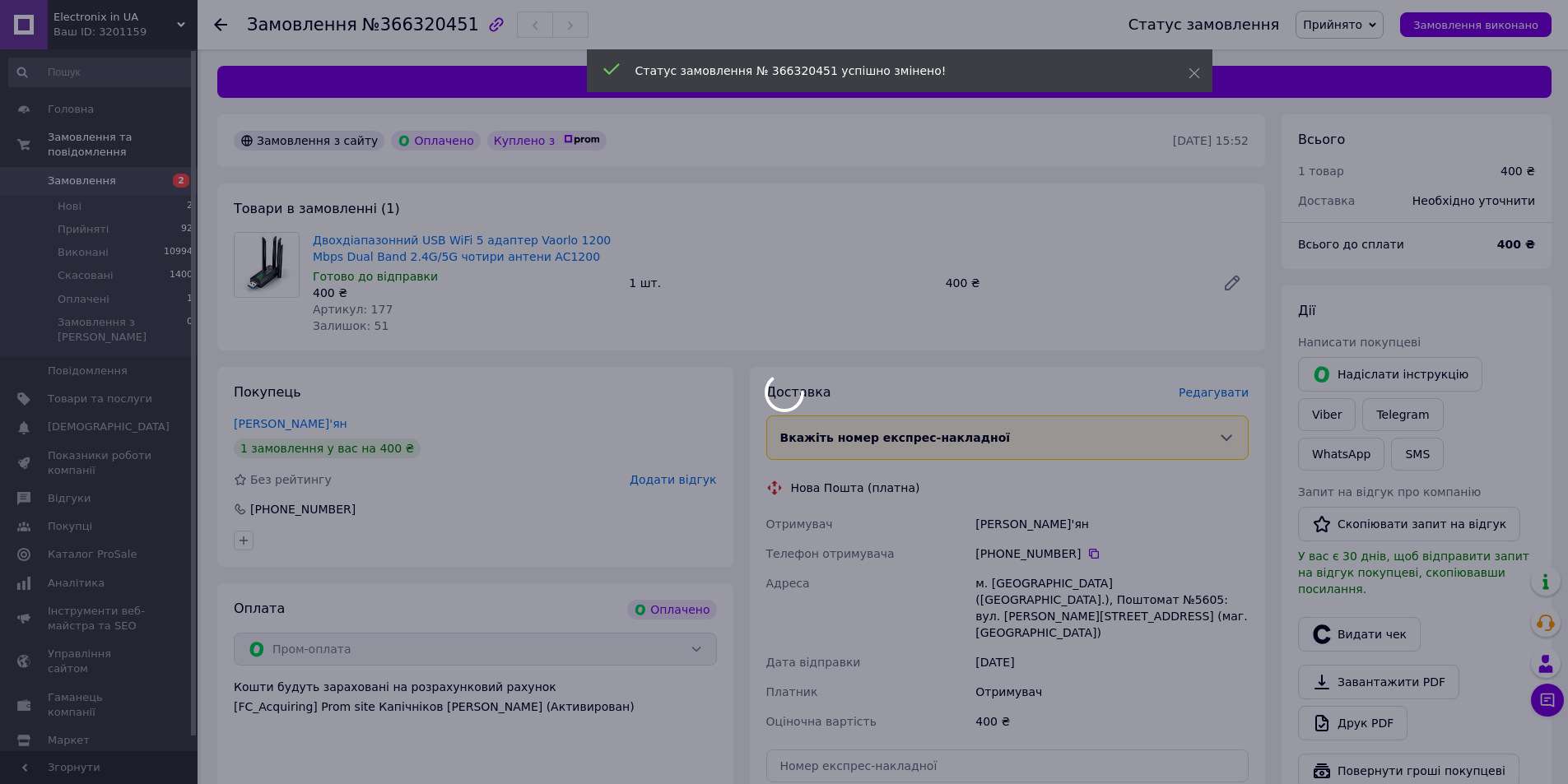
click at [421, 32] on body "Electronix in UA Ваш ID: 3201159 Сайт Electronix in UA Кабінет покупця Перевіри…" at bounding box center [784, 606] width 1568 height 1212
click at [421, 32] on div at bounding box center [784, 392] width 1568 height 784
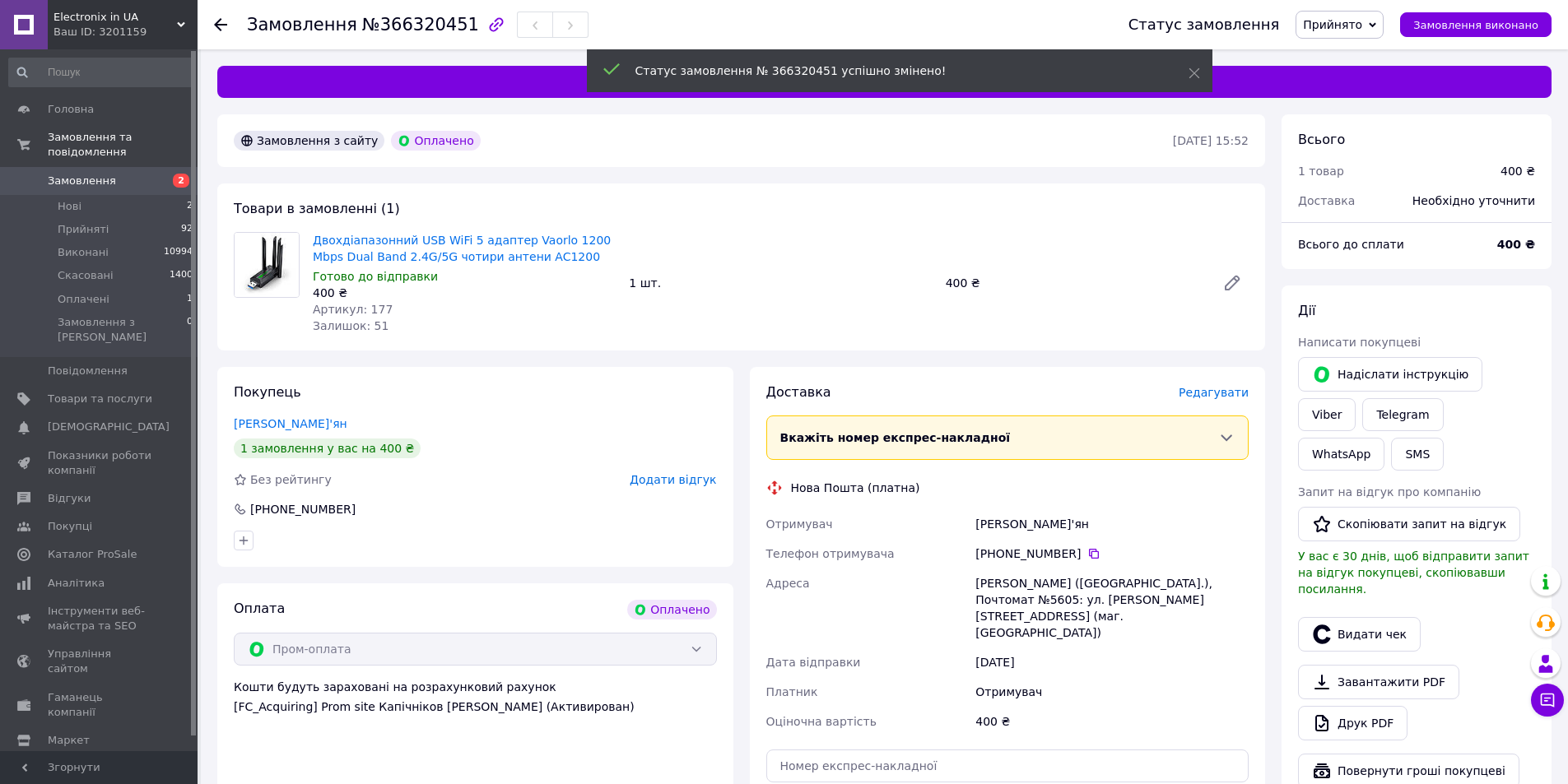
click at [416, 32] on span "№366320451" at bounding box center [420, 24] width 116 height 20
copy span "366320451"
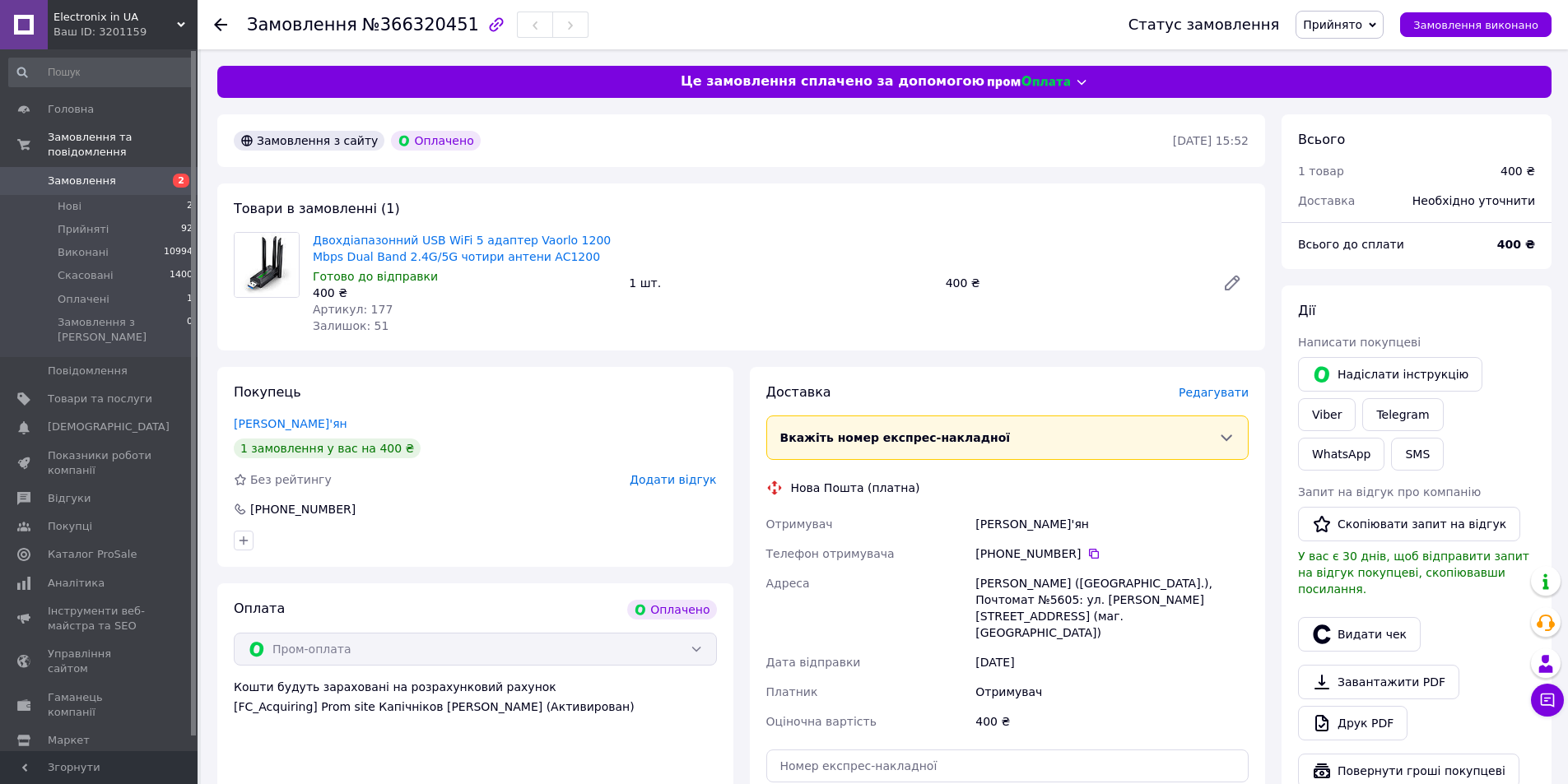
click at [1199, 396] on span "Редагувати" at bounding box center [1213, 392] width 70 height 13
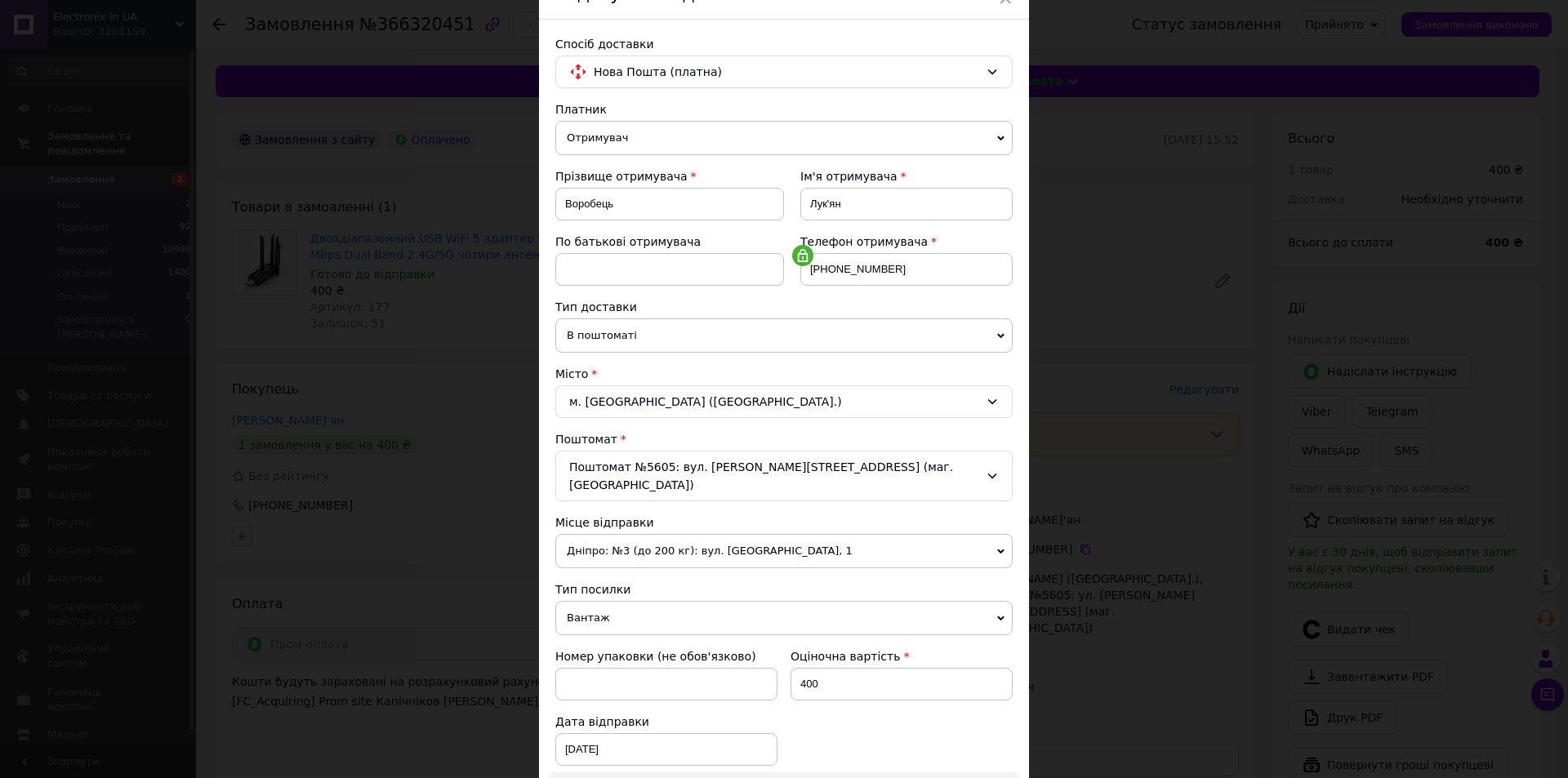
scroll to position [164, 0]
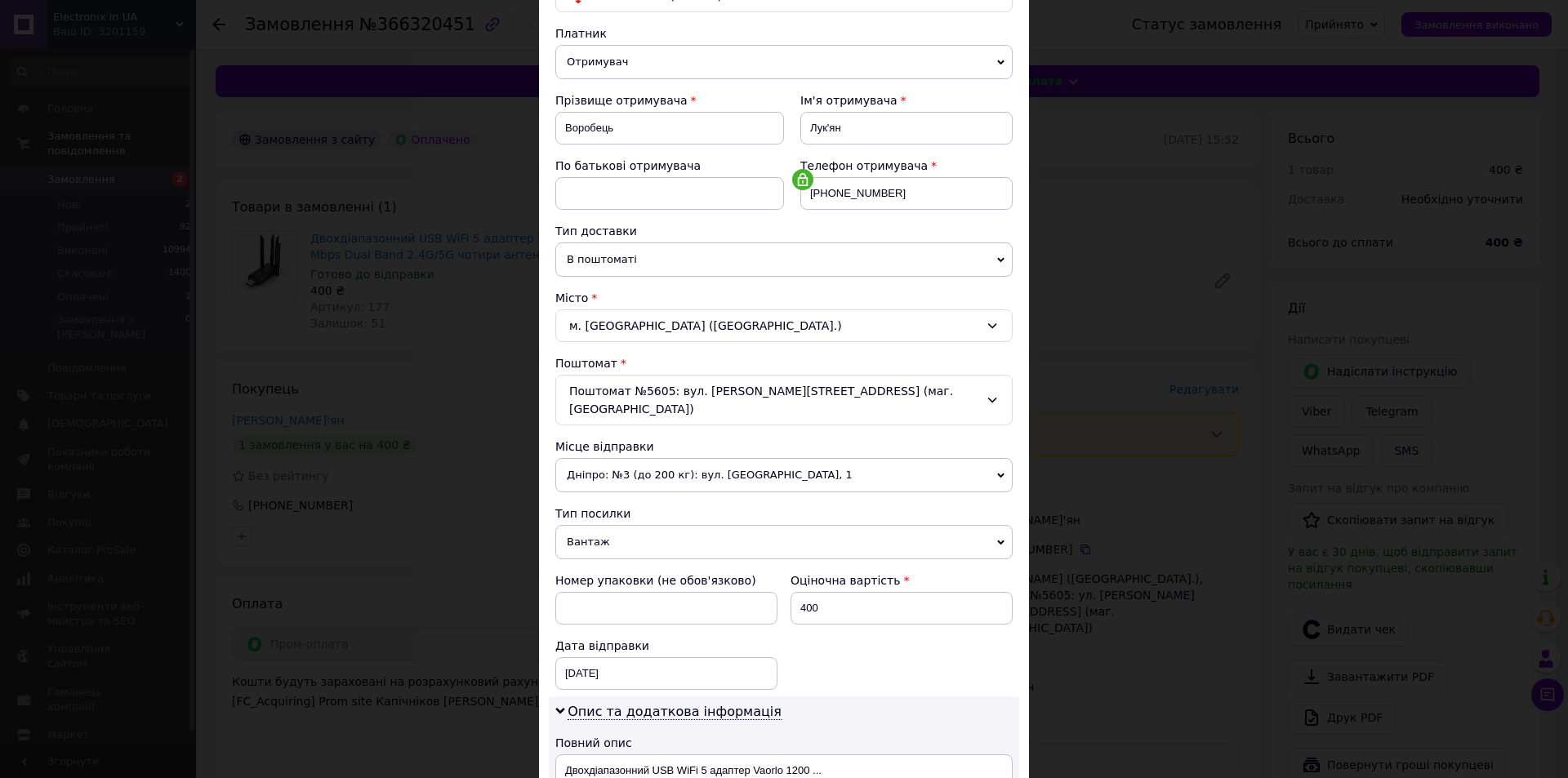
click at [601, 525] on span "Вантаж" at bounding box center [784, 541] width 458 height 34
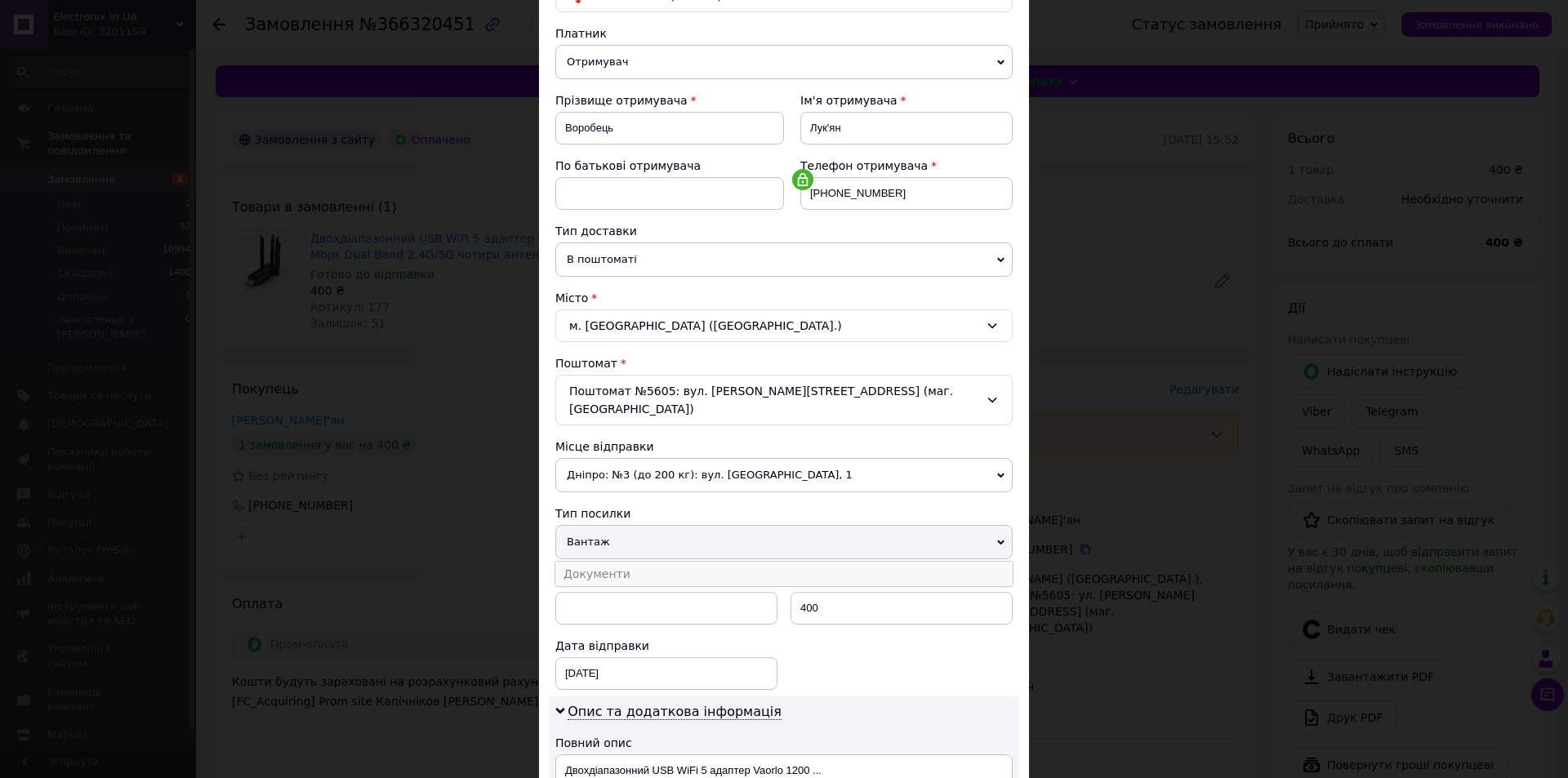
click at [623, 562] on li "Документи" at bounding box center [784, 574] width 458 height 25
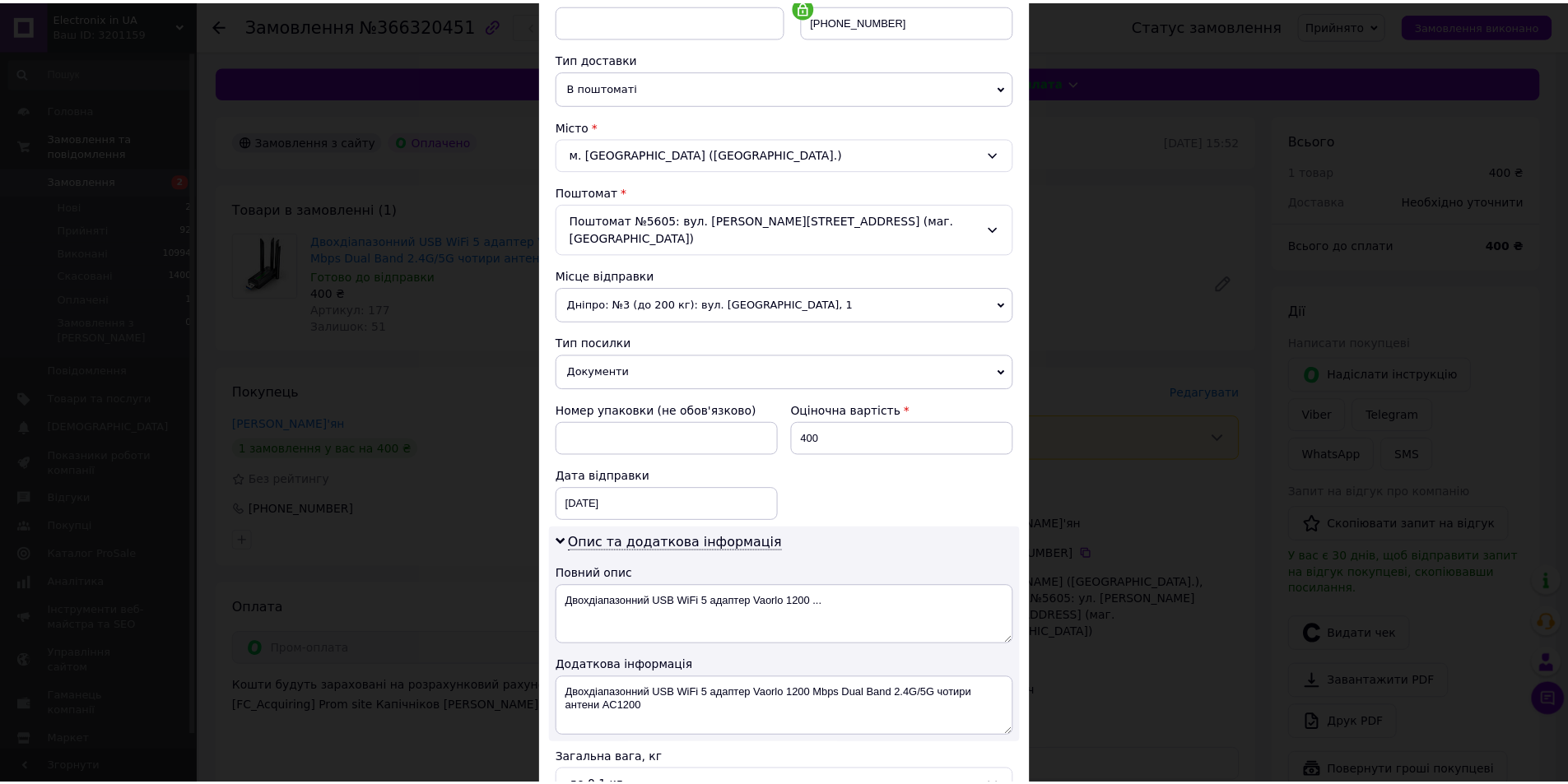
scroll to position [509, 0]
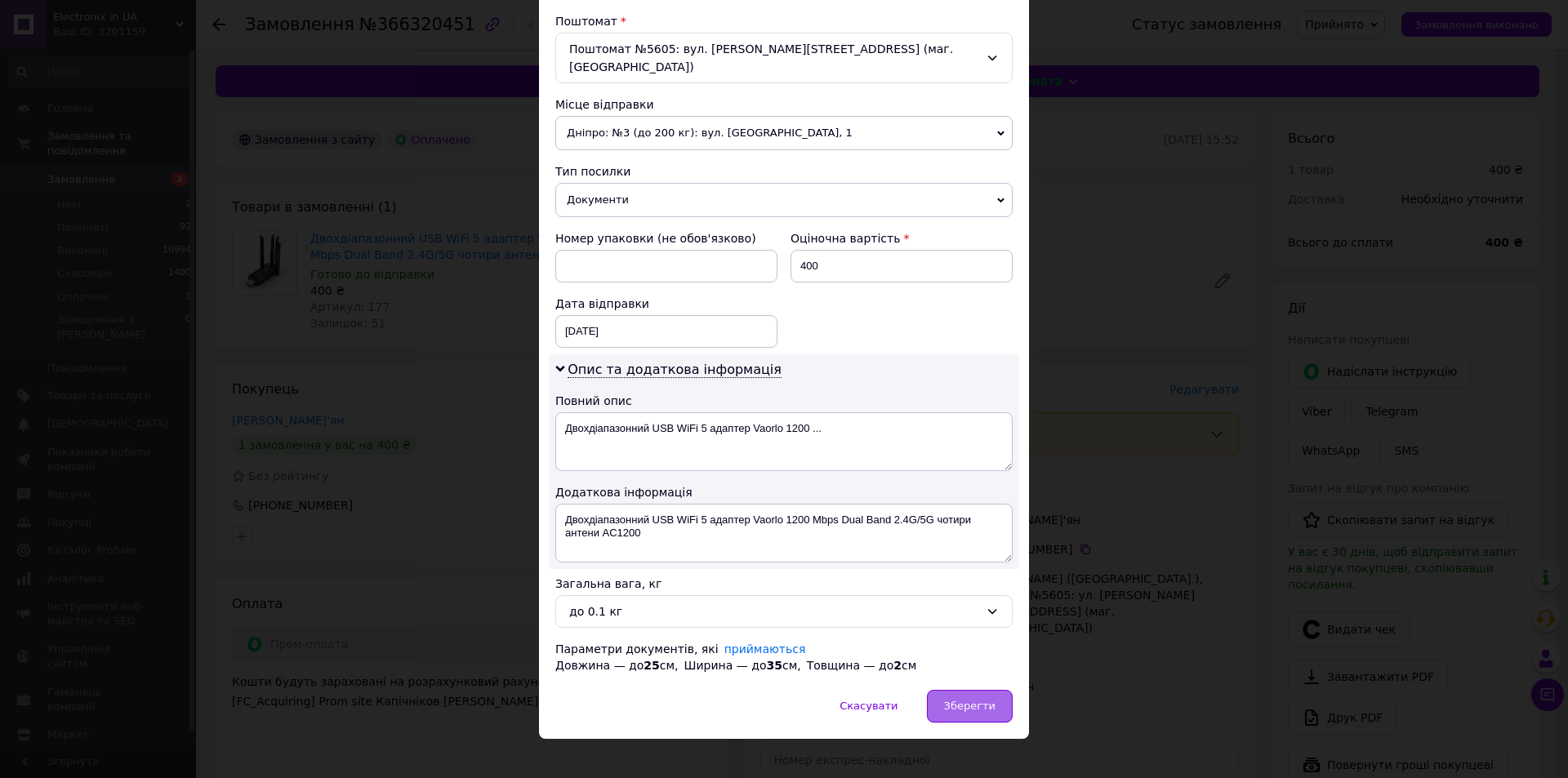
click at [976, 690] on div "Зберегти" at bounding box center [970, 706] width 86 height 32
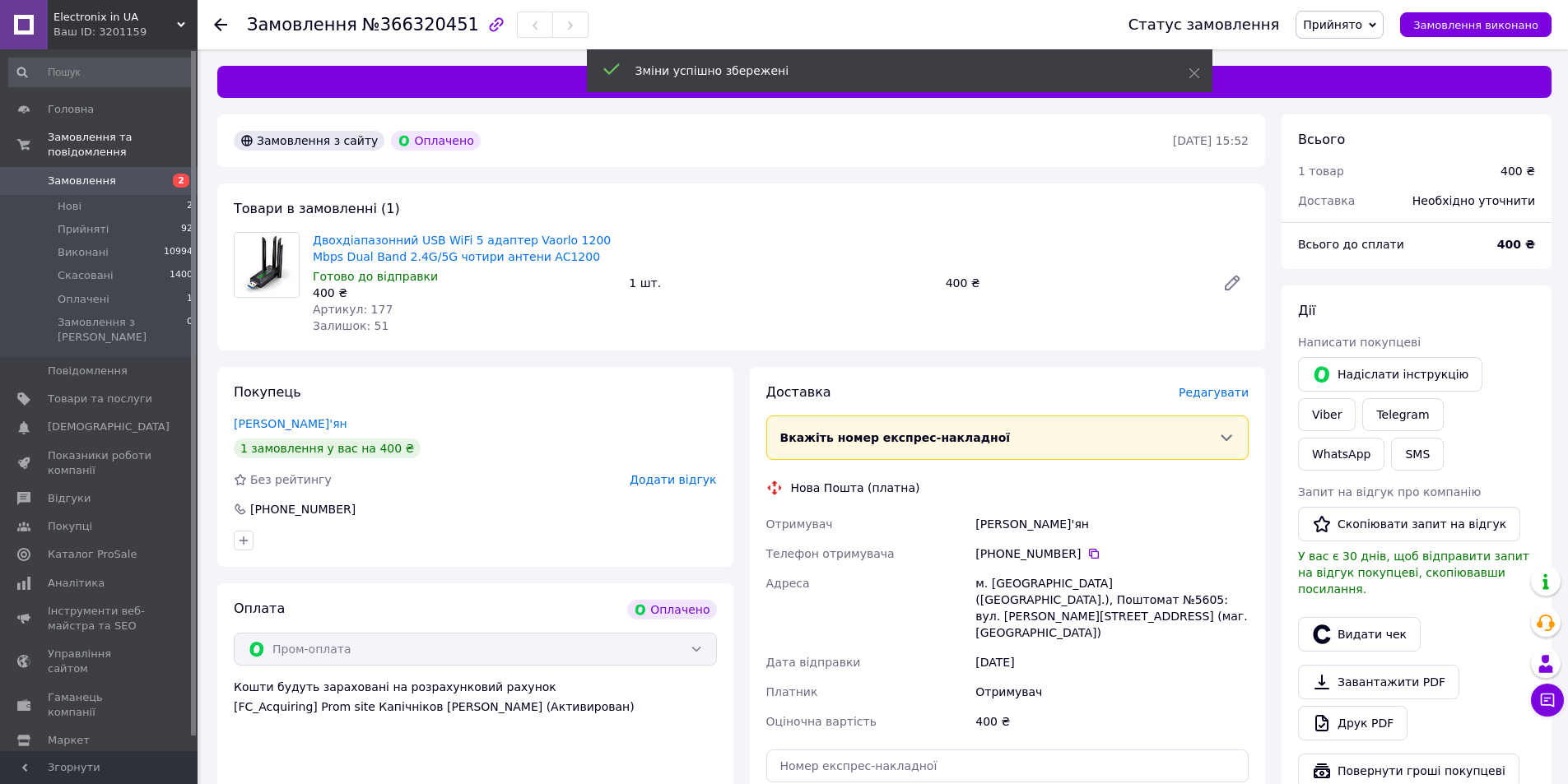
scroll to position [247, 0]
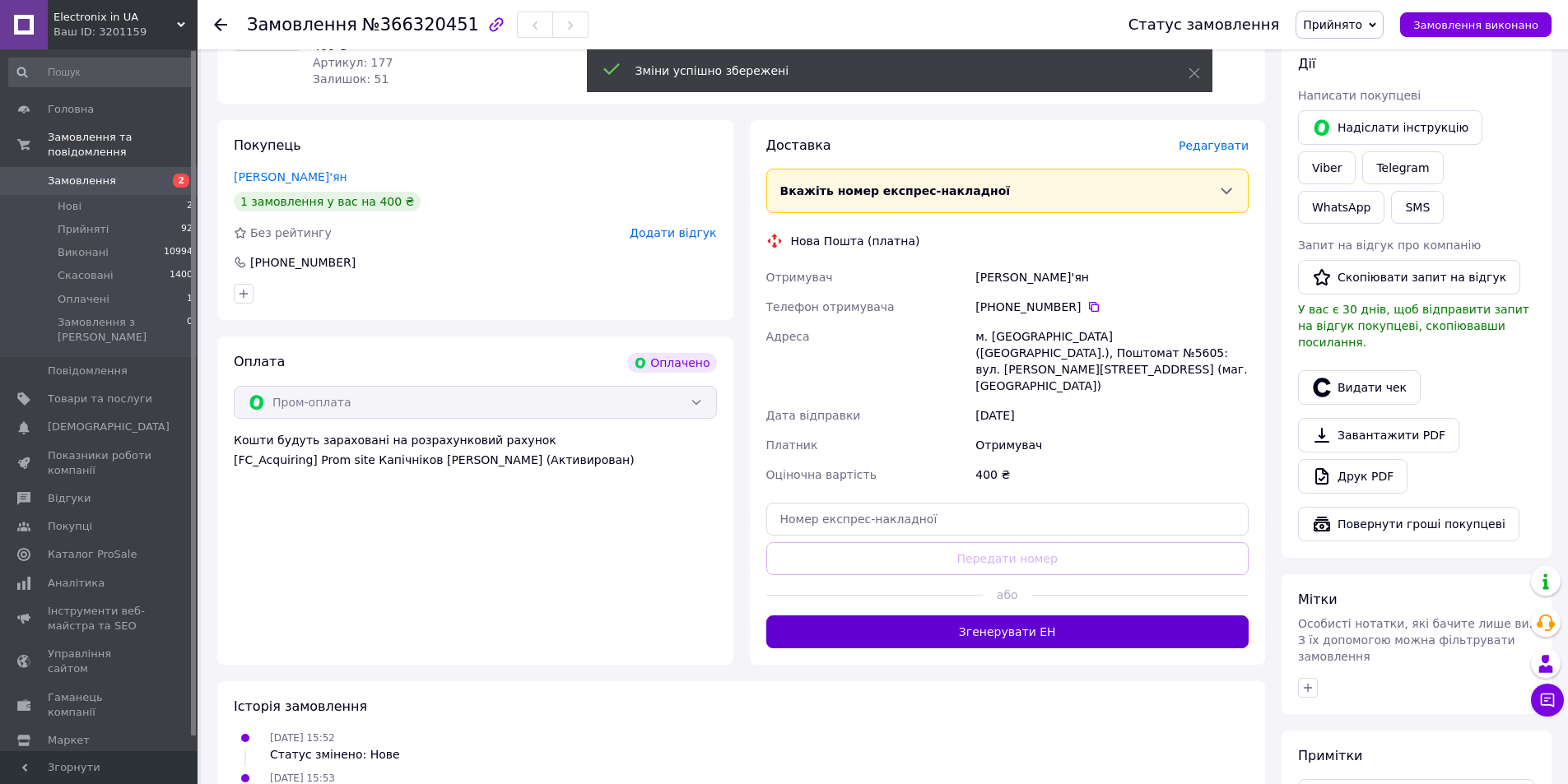
click at [1035, 615] on button "Згенерувати ЕН" at bounding box center [1008, 631] width 484 height 33
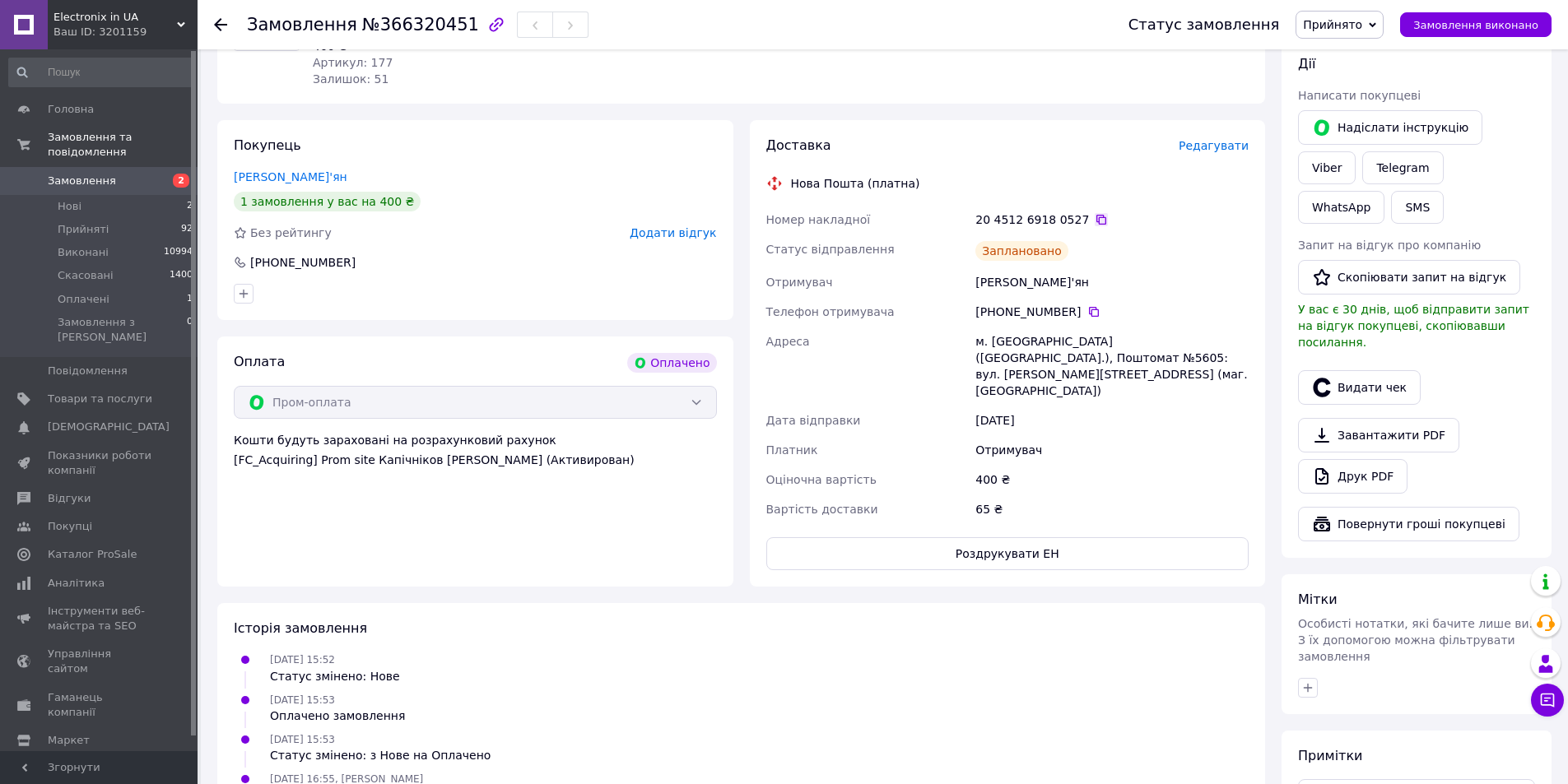
click at [1095, 218] on icon at bounding box center [1101, 220] width 13 height 13
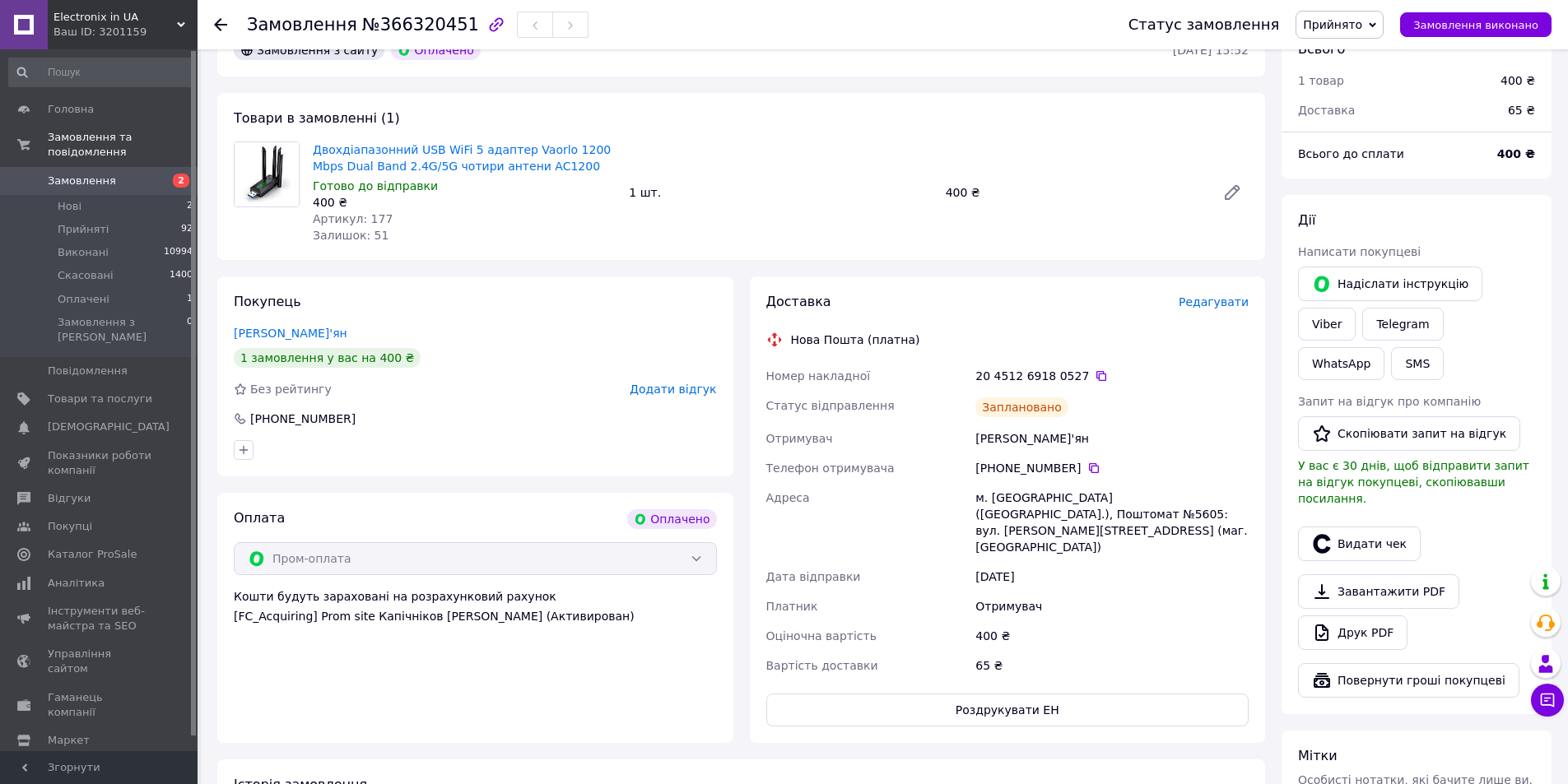
scroll to position [0, 0]
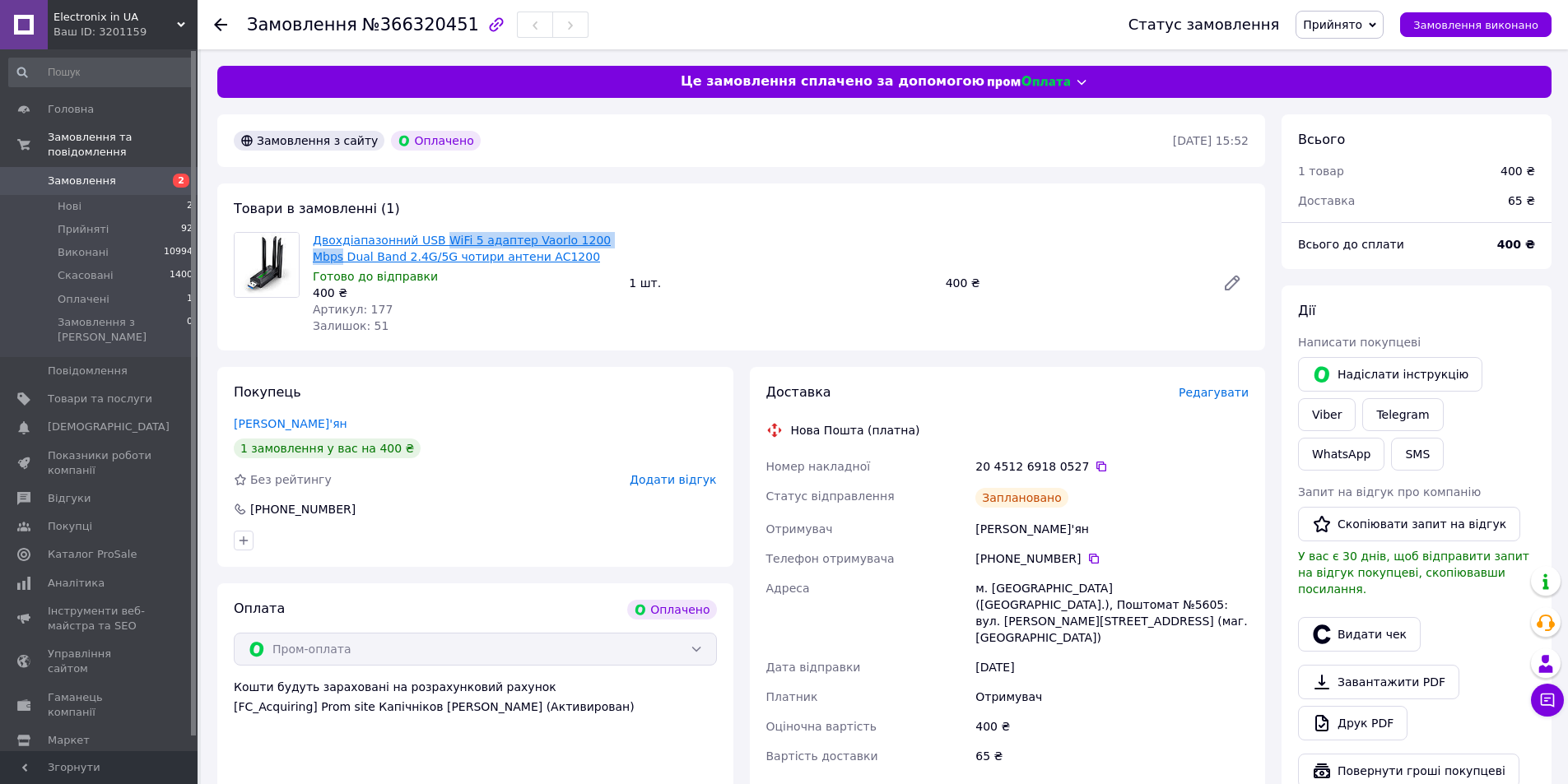
drag, startPoint x: 626, startPoint y: 237, endPoint x: 436, endPoint y: 238, distance: 190.0
click at [436, 238] on div "Двохдіапазонний USB WiFi 5 адаптер Vaorlo 1200 Mbps Dual Band 2.4G/5G чотири ан…" at bounding box center [781, 283] width 949 height 109
copy link "WiFi 5 адаптер Vaorlo 1200 Mbps"
click at [452, 525] on div "Покупець Воробець Лук'ян 1 замовлення у вас на 400 ₴ Без рейтингу Додати відгук…" at bounding box center [475, 466] width 516 height 200
click at [1444, 438] on button "SMS" at bounding box center [1417, 453] width 53 height 33
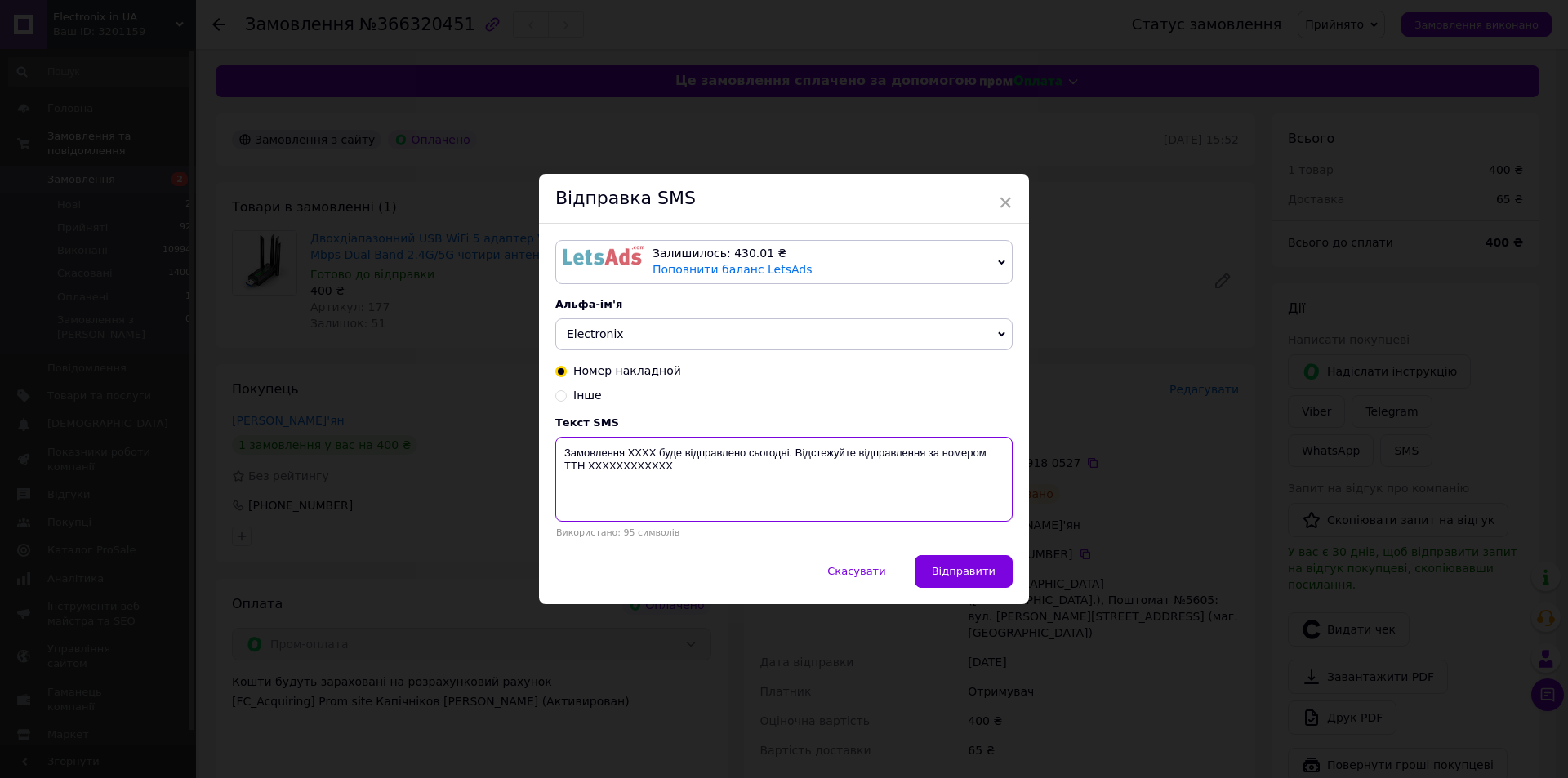
drag, startPoint x: 712, startPoint y: 477, endPoint x: 553, endPoint y: 442, distance: 162.8
click at [556, 442] on div "Замовлення XXXX буде відправлено сьогодні. Відстежуйте відправлення за номером …" at bounding box center [784, 480] width 458 height 87
paste textarea "366320451 WiFi 5 адаптер Vaorlo буде відправлений завтра. Номер ТТН: 2045126918…"
type textarea "Замовлення 366320451 WiFi 5 адаптер Vaorlo буде відправлений завтра. Номер ТТН:…"
click at [979, 570] on span "Відправити" at bounding box center [963, 570] width 64 height 12
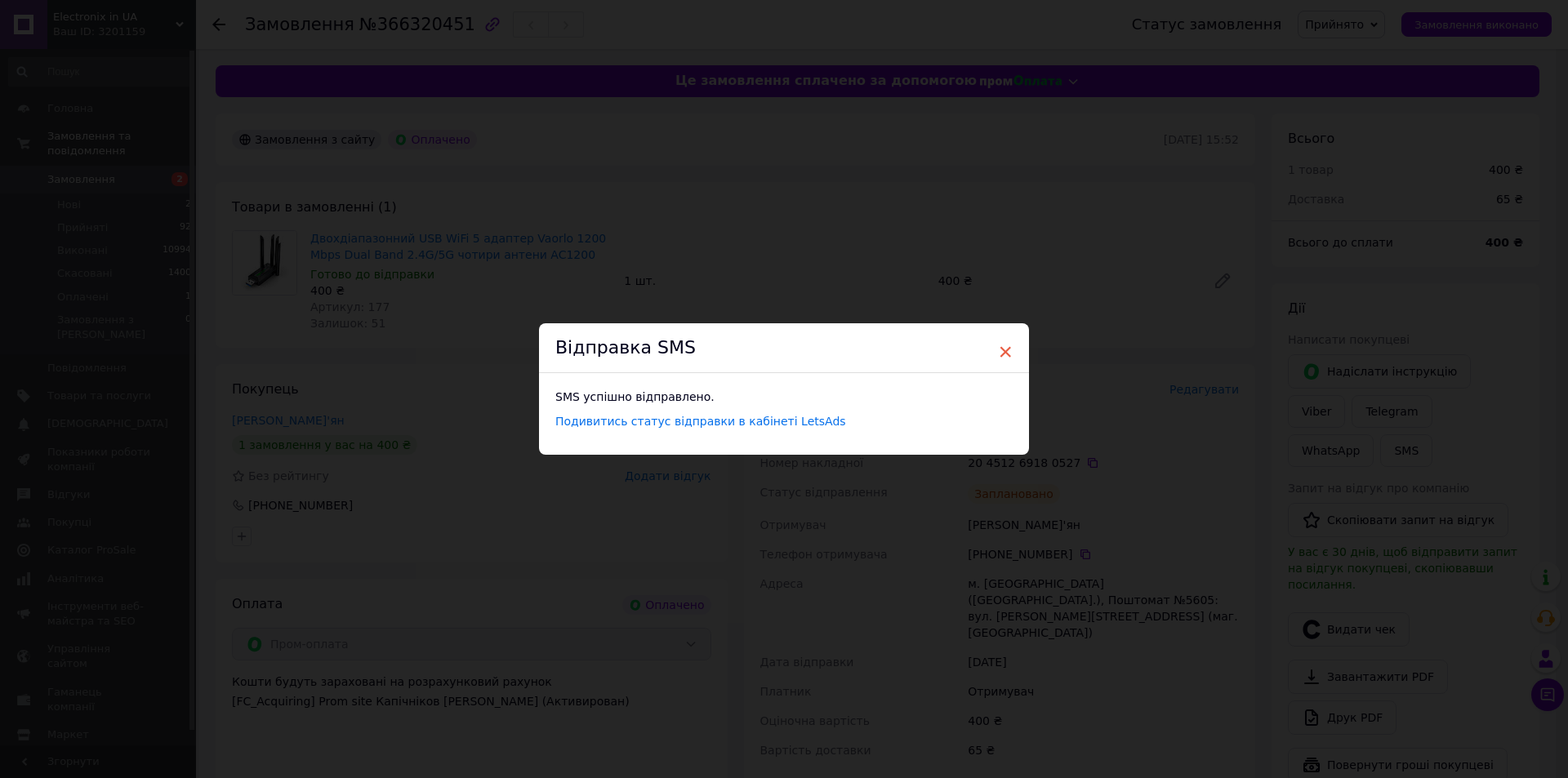
click at [999, 345] on span "×" at bounding box center [1006, 352] width 15 height 28
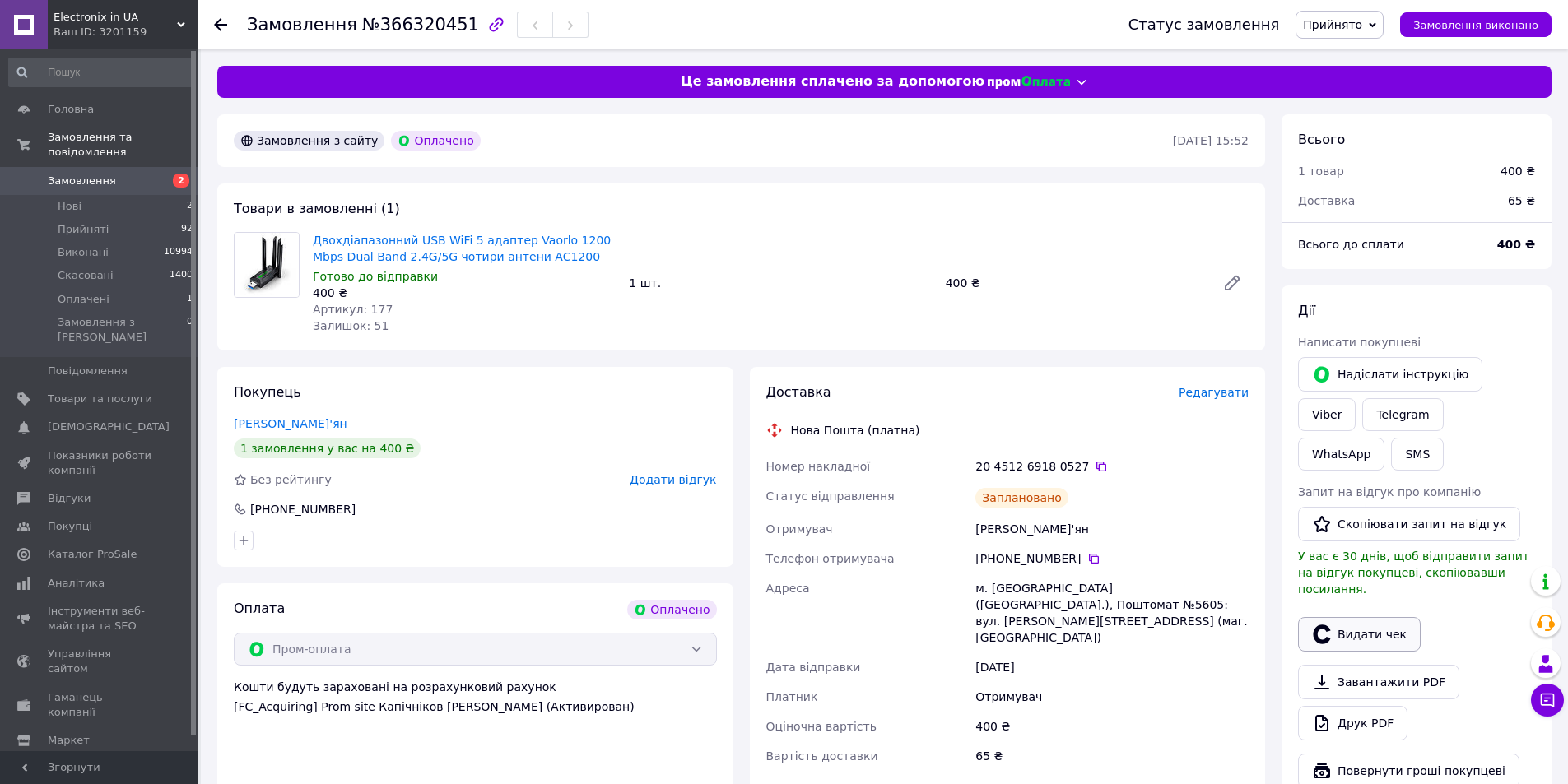
click at [1353, 617] on button "Видати чек" at bounding box center [1359, 634] width 123 height 34
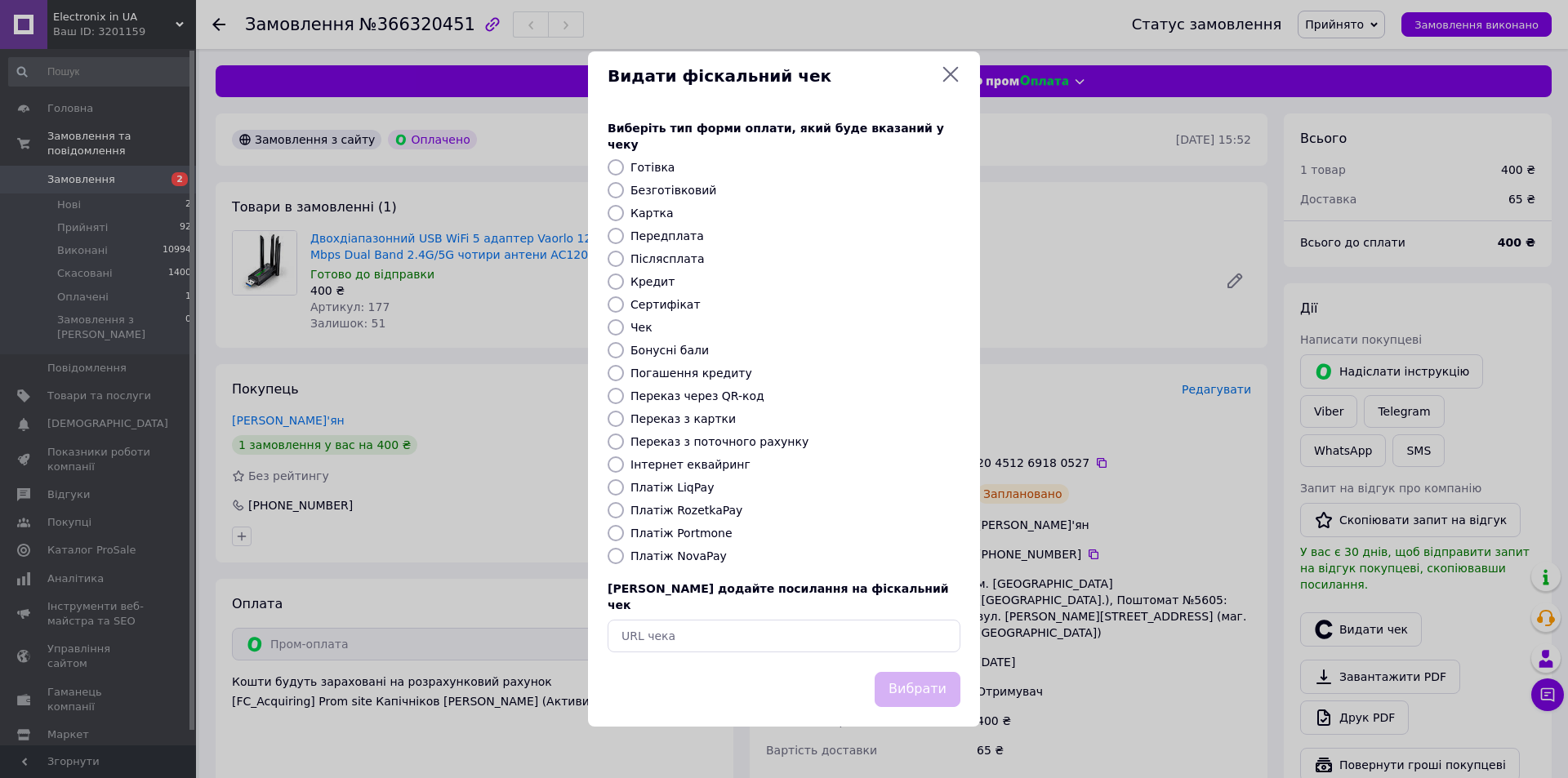
click at [624, 507] on div at bounding box center [616, 510] width 23 height 17
click at [619, 508] on input "Платіж RozetkaPay" at bounding box center [616, 510] width 17 height 17
radio input "true"
click at [919, 672] on button "Вибрати" at bounding box center [917, 689] width 86 height 35
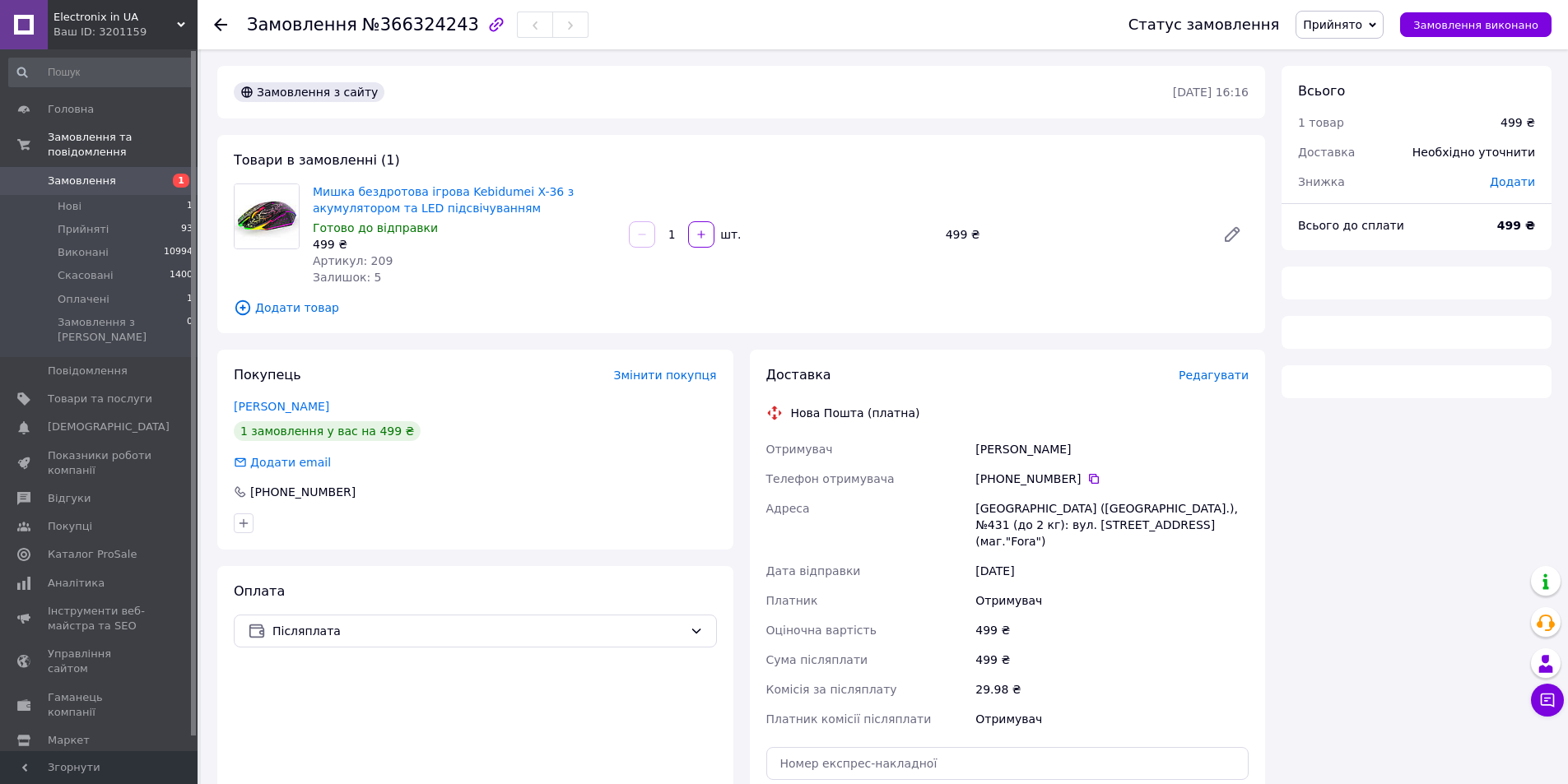
click at [386, 21] on span "№366324243" at bounding box center [420, 24] width 116 height 20
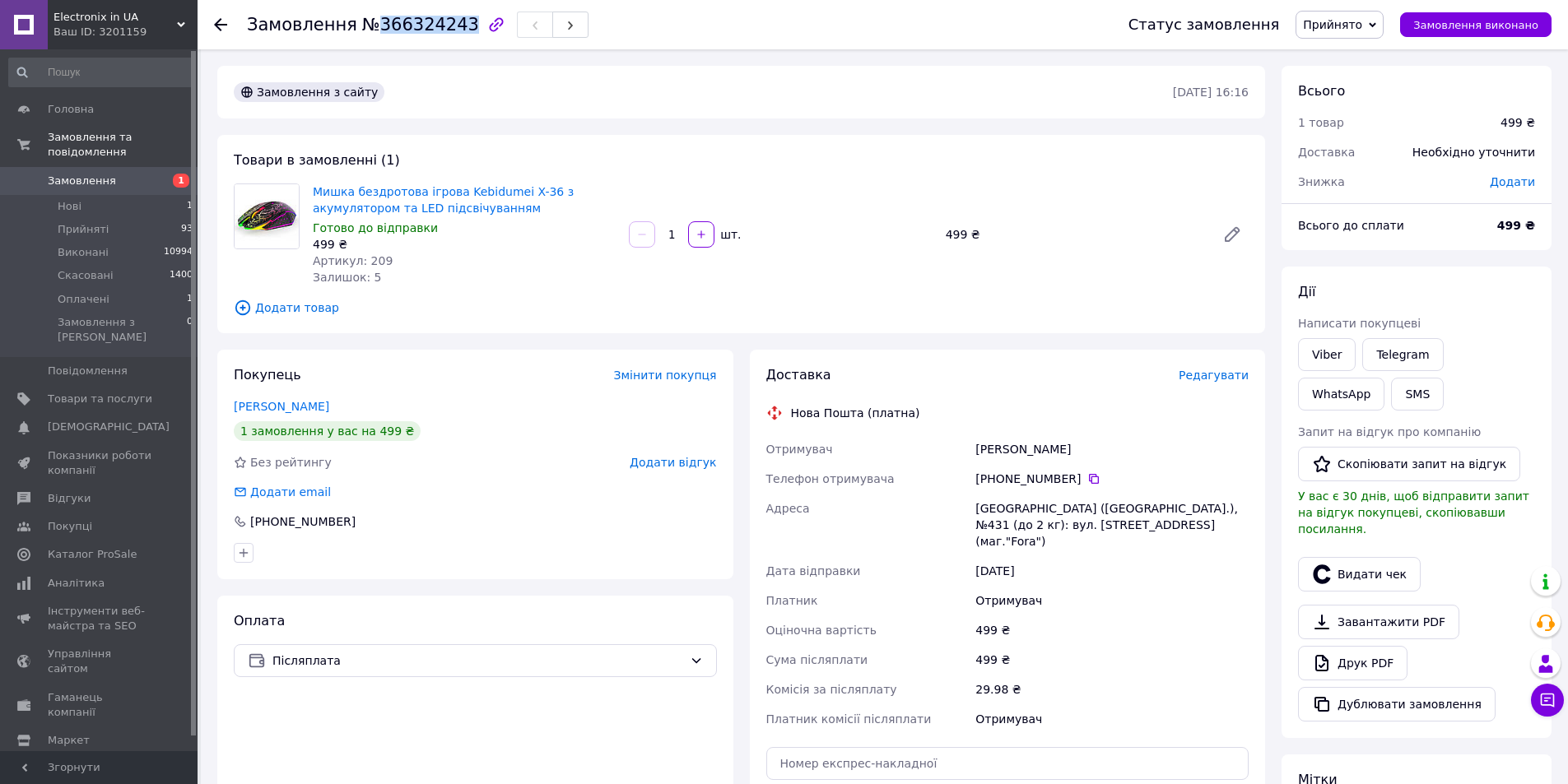
click at [386, 21] on span "№366324243" at bounding box center [420, 24] width 116 height 20
copy span "366324243"
click at [1008, 300] on span "Додати товар" at bounding box center [741, 307] width 1015 height 18
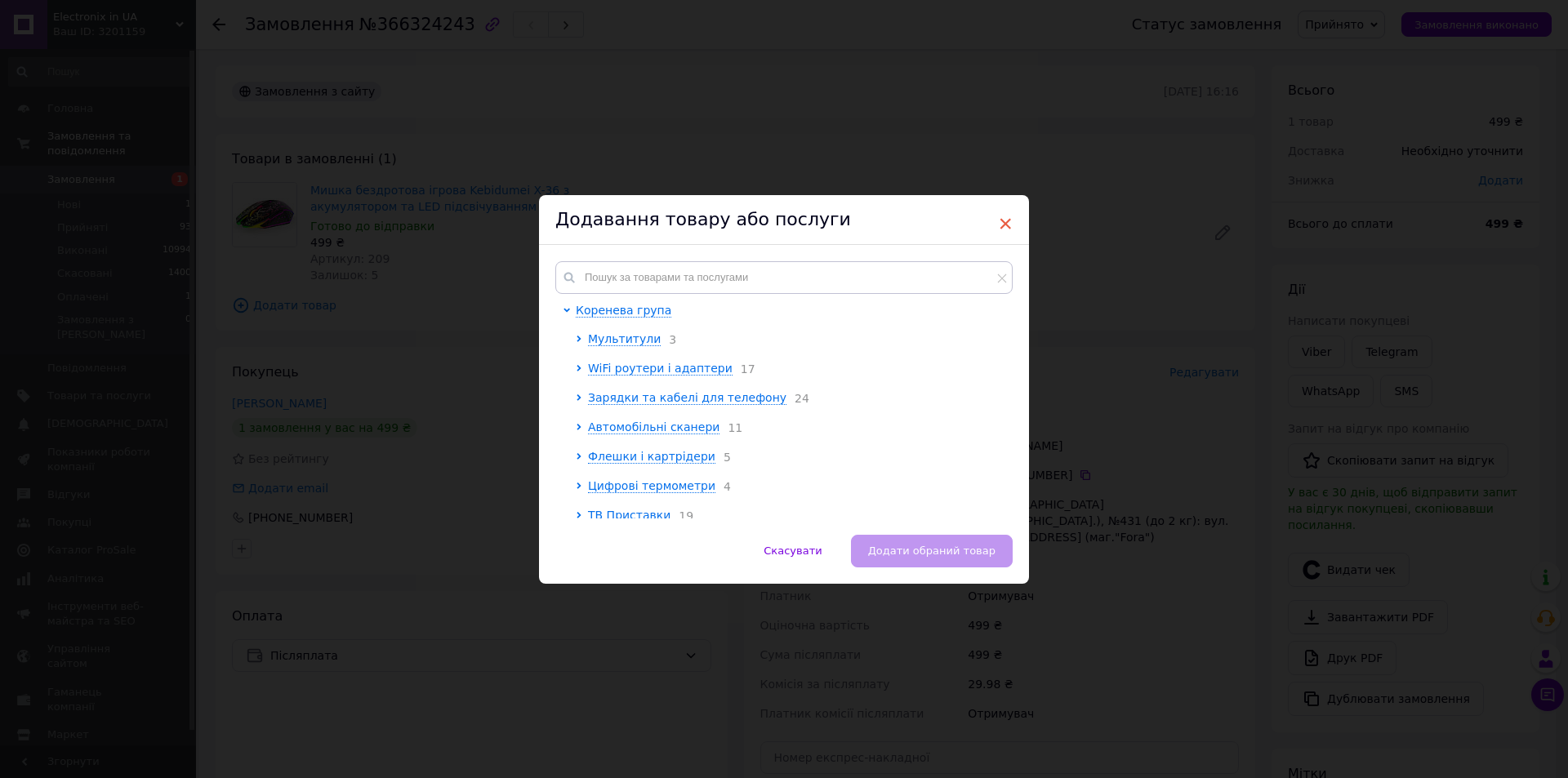
click at [1005, 222] on span "×" at bounding box center [1006, 224] width 15 height 28
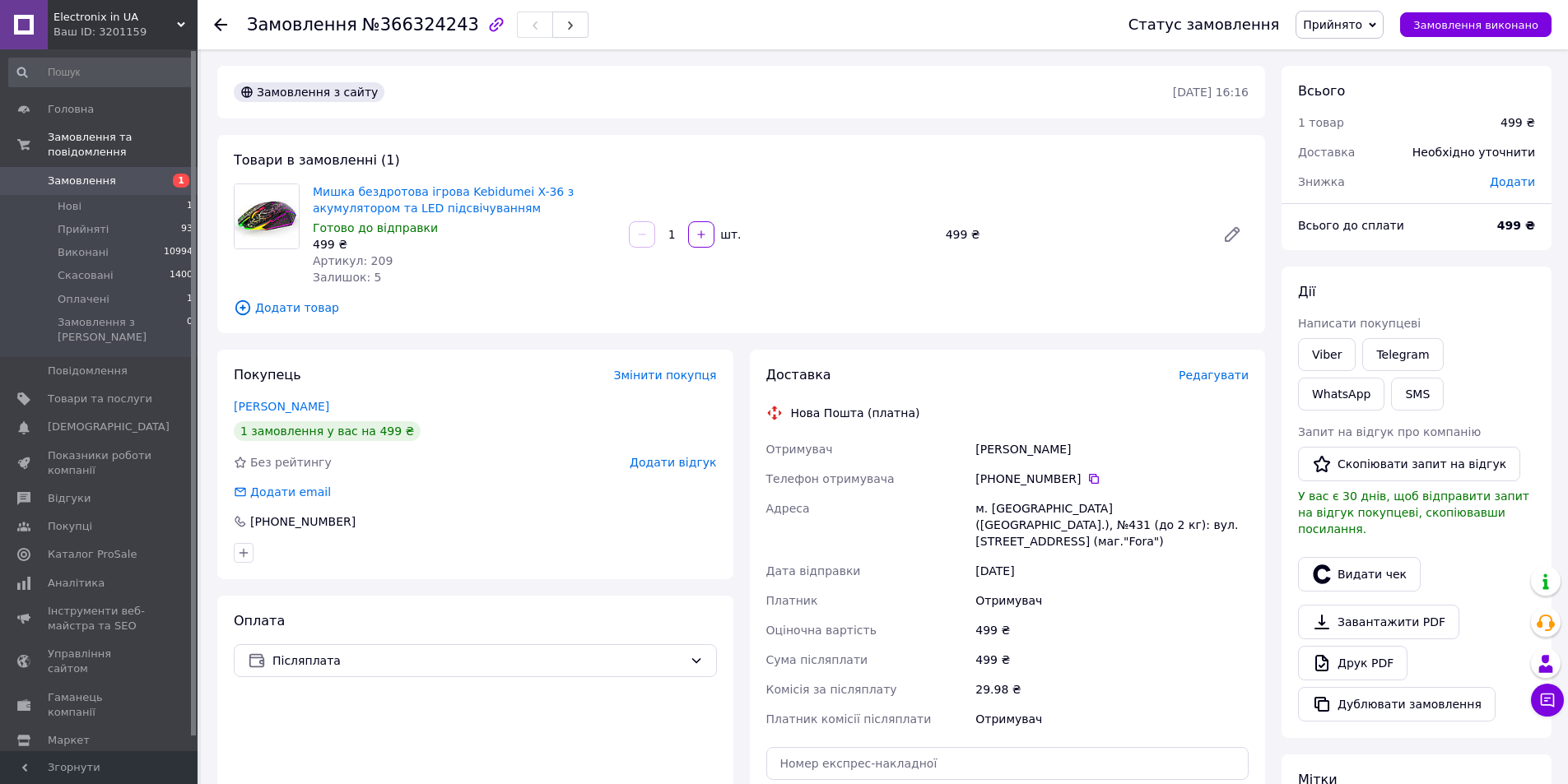
scroll to position [247, 0]
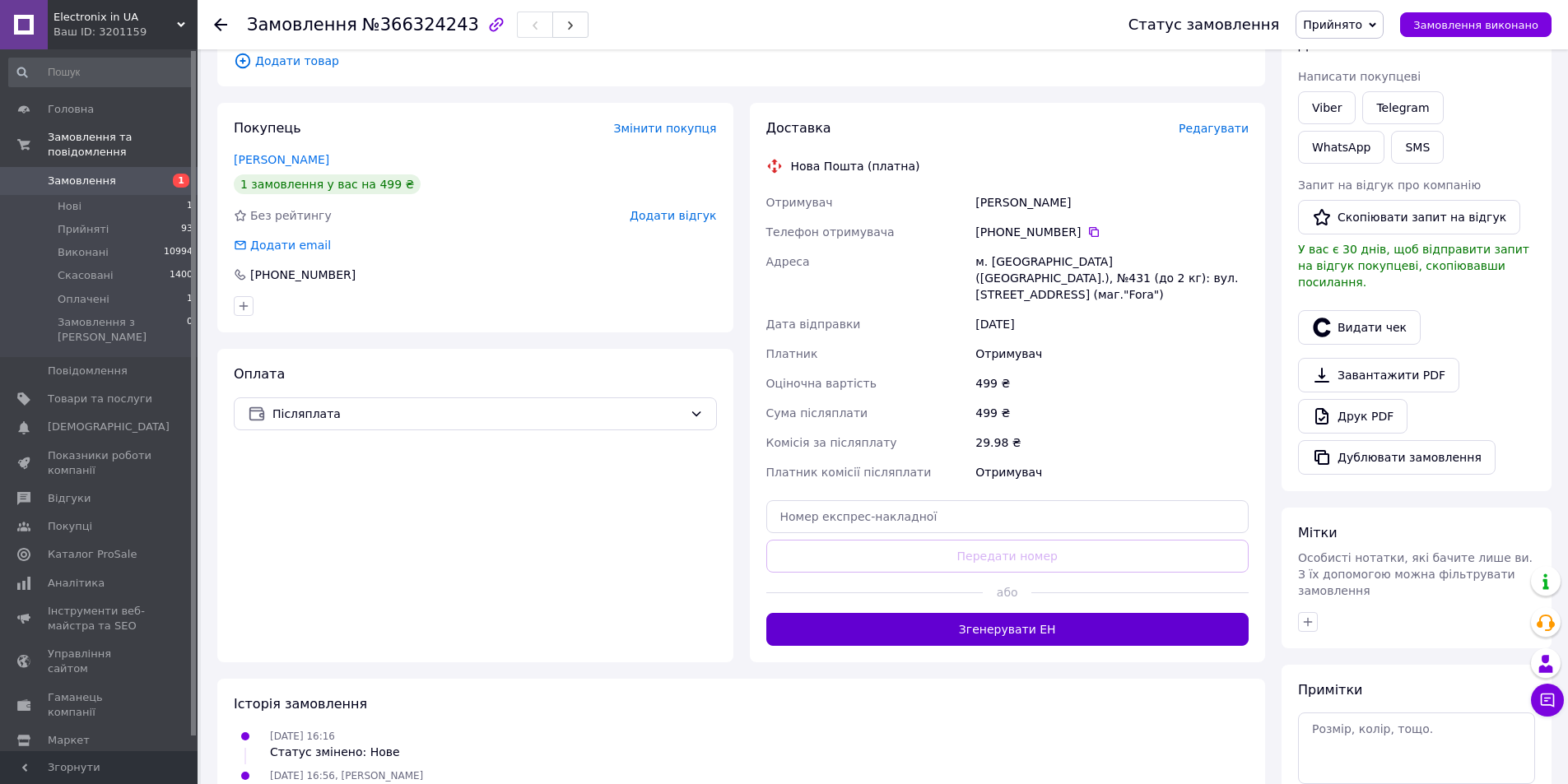
click at [1057, 615] on button "Згенерувати ЕН" at bounding box center [1008, 629] width 484 height 33
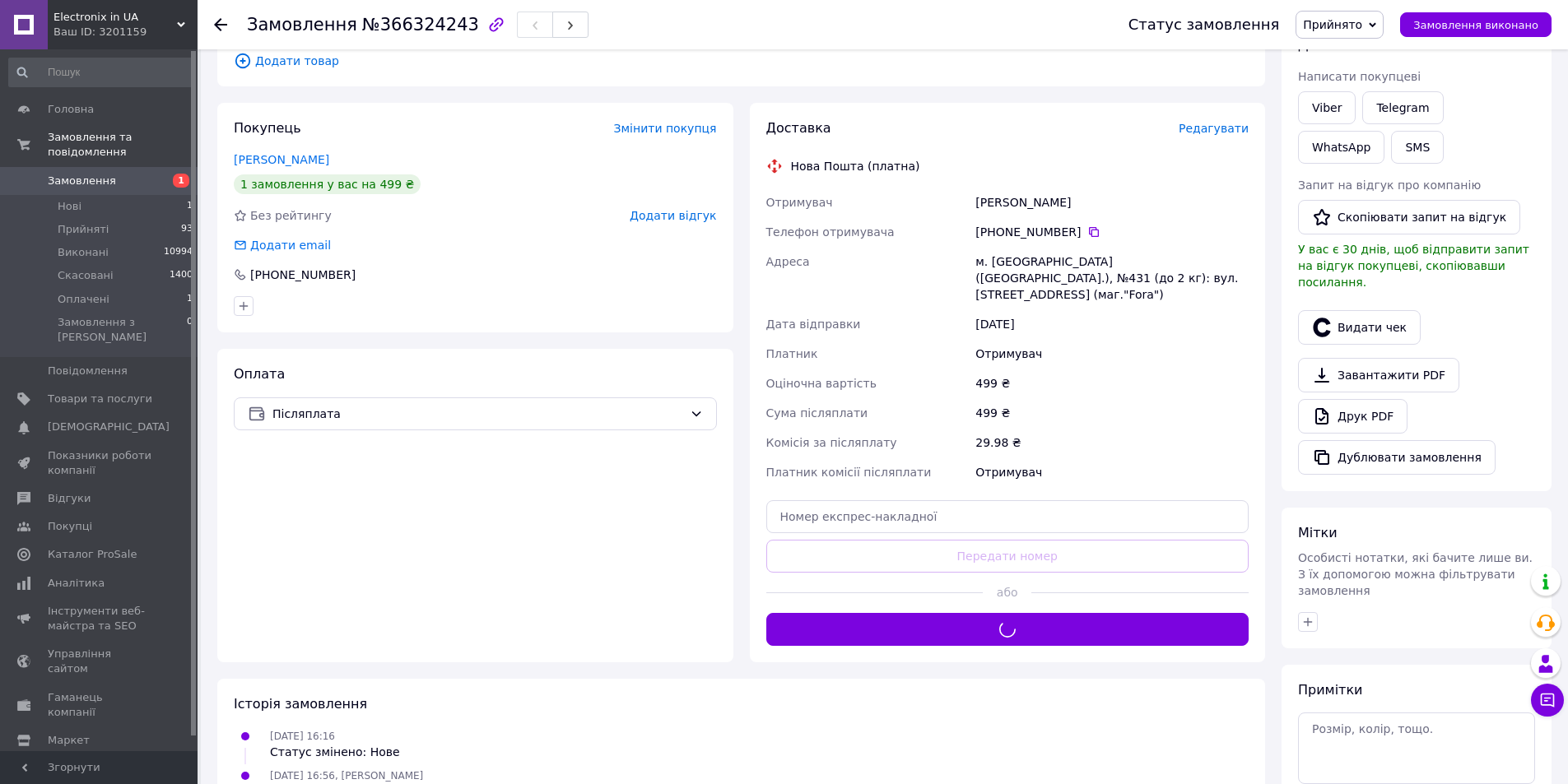
click at [1139, 458] on div "Отримувач" at bounding box center [1111, 472] width 280 height 30
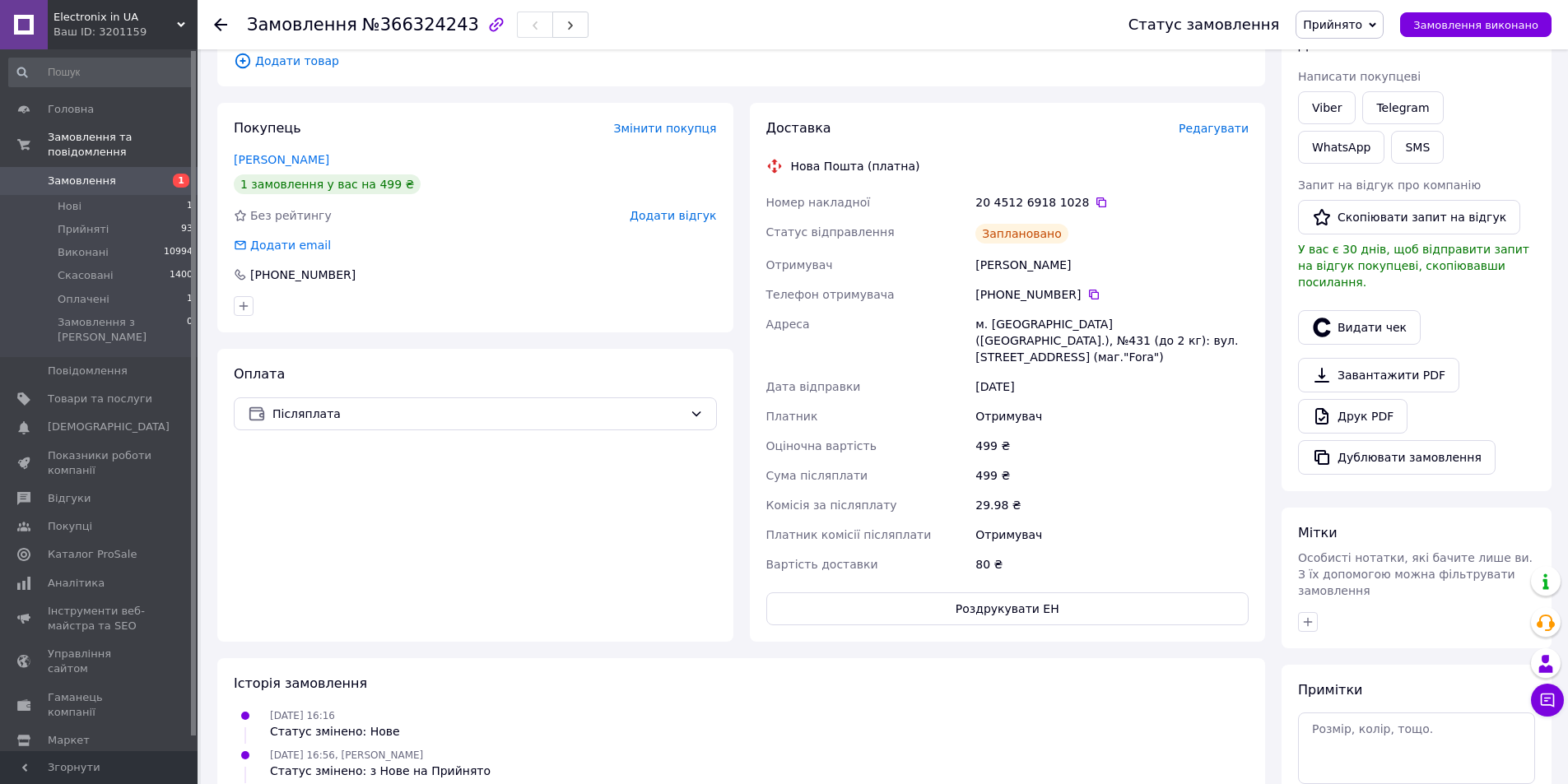
click at [1092, 203] on div "20 4512 6918 1028" at bounding box center [1111, 203] width 273 height 17
click at [1095, 203] on icon at bounding box center [1101, 202] width 13 height 13
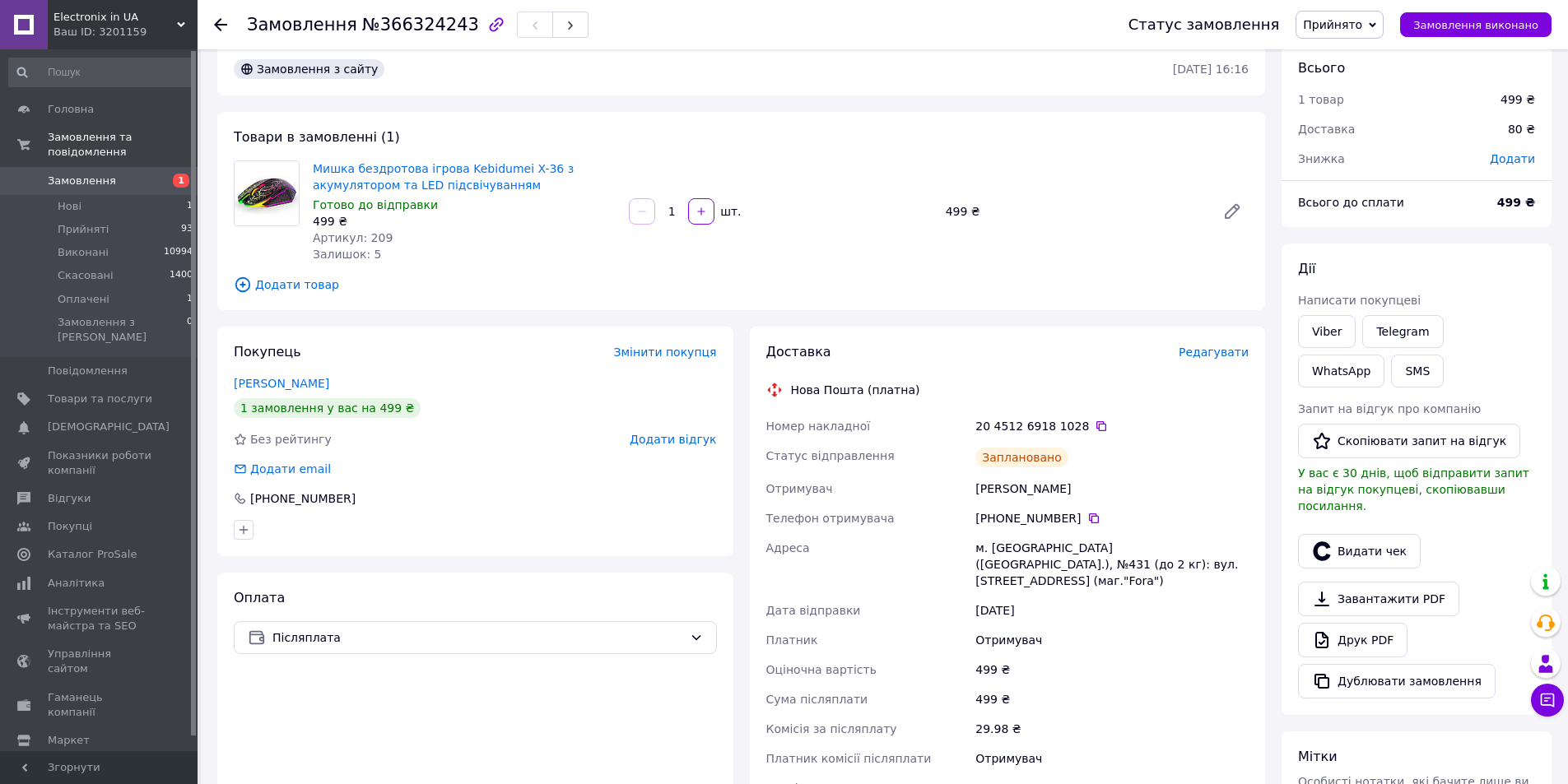
scroll to position [0, 0]
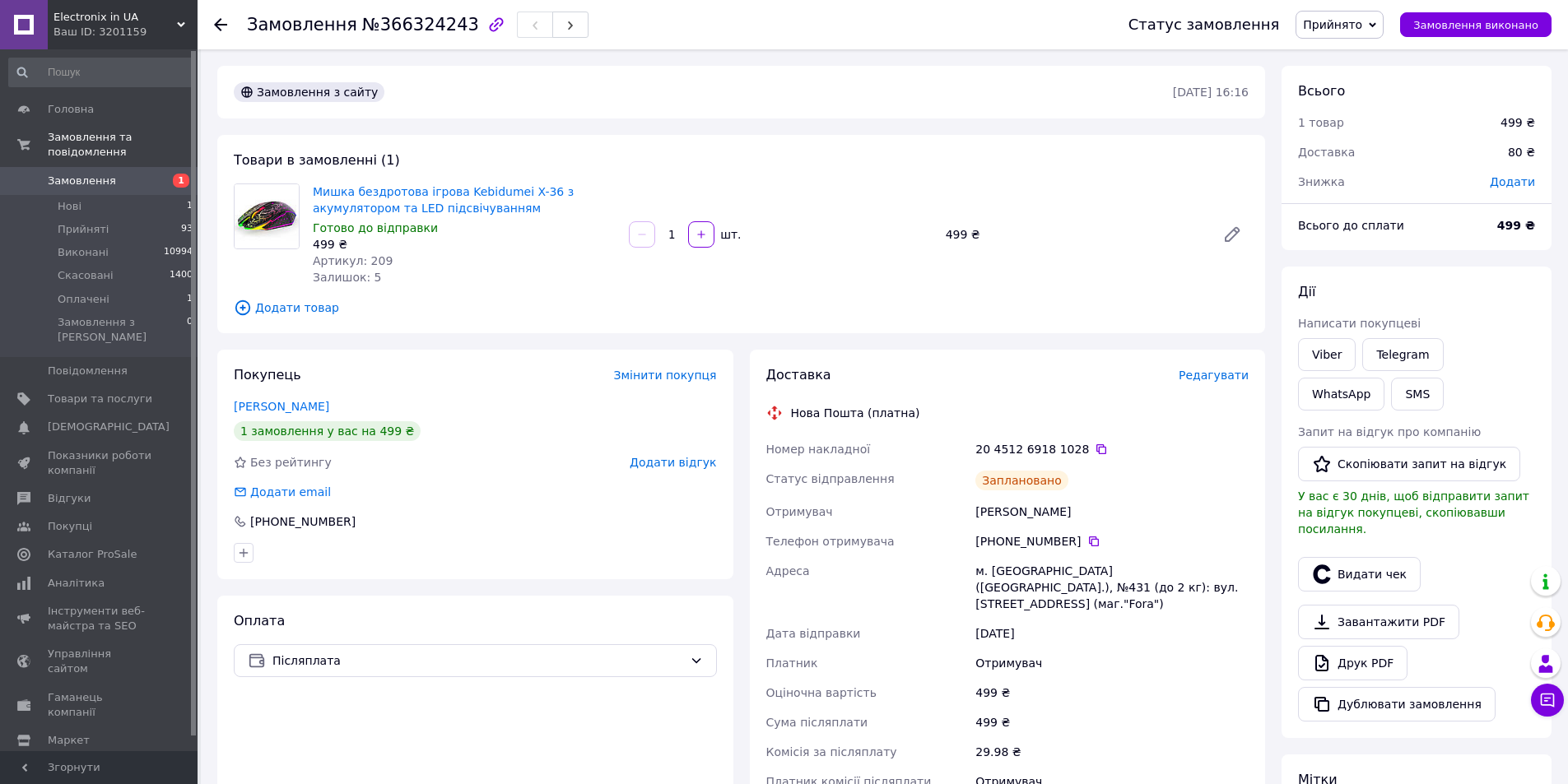
click at [487, 312] on span "Додати товар" at bounding box center [741, 307] width 1015 height 18
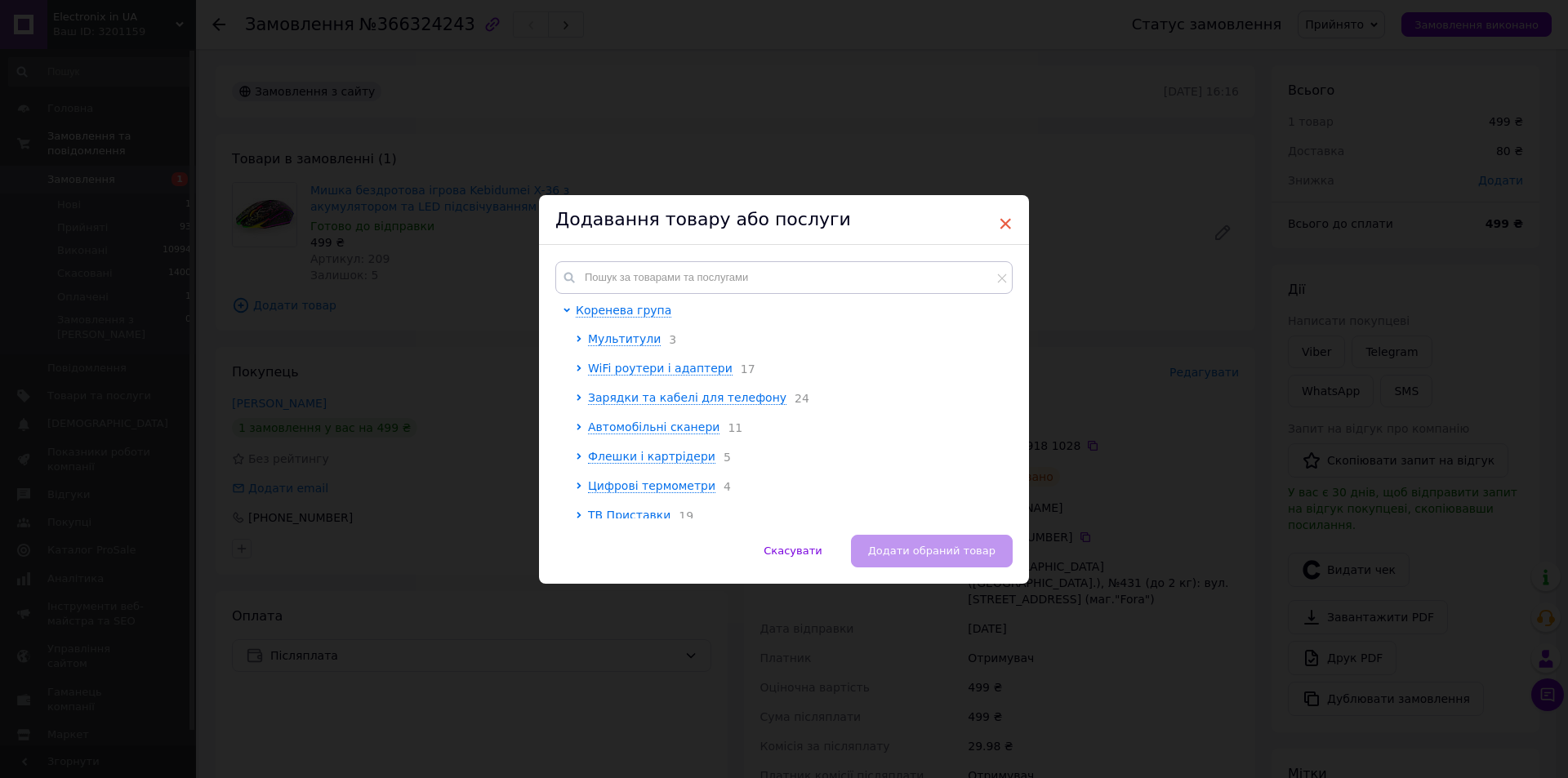
click at [1000, 225] on span "×" at bounding box center [1006, 224] width 15 height 28
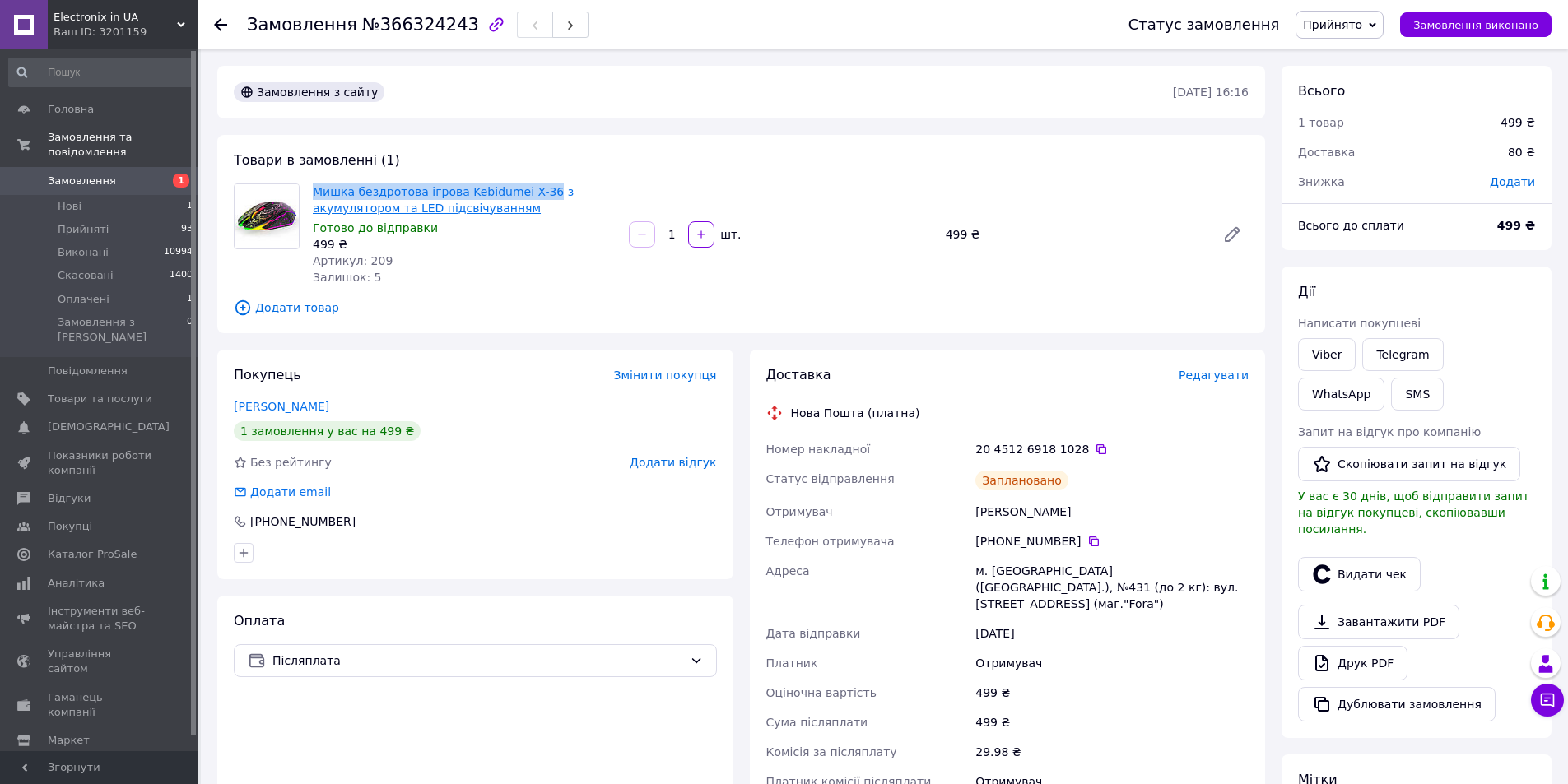
drag, startPoint x: 307, startPoint y: 194, endPoint x: 534, endPoint y: 189, distance: 227.1
click at [534, 189] on div "Мишка бездротова ігрова Kebidumei X-36 з акумулятором та LED підсвічуванням Гот…" at bounding box center [464, 235] width 316 height 109
copy link "Мишка бездротова ігрова Kebidumei X-36"
drag, startPoint x: 497, startPoint y: 530, endPoint x: 1138, endPoint y: 482, distance: 642.8
click at [498, 526] on div "Покупець Змінити покупця Симоненко Олександр 1 замовлення у вас на 499 ₴ Без ре…" at bounding box center [475, 465] width 516 height 230
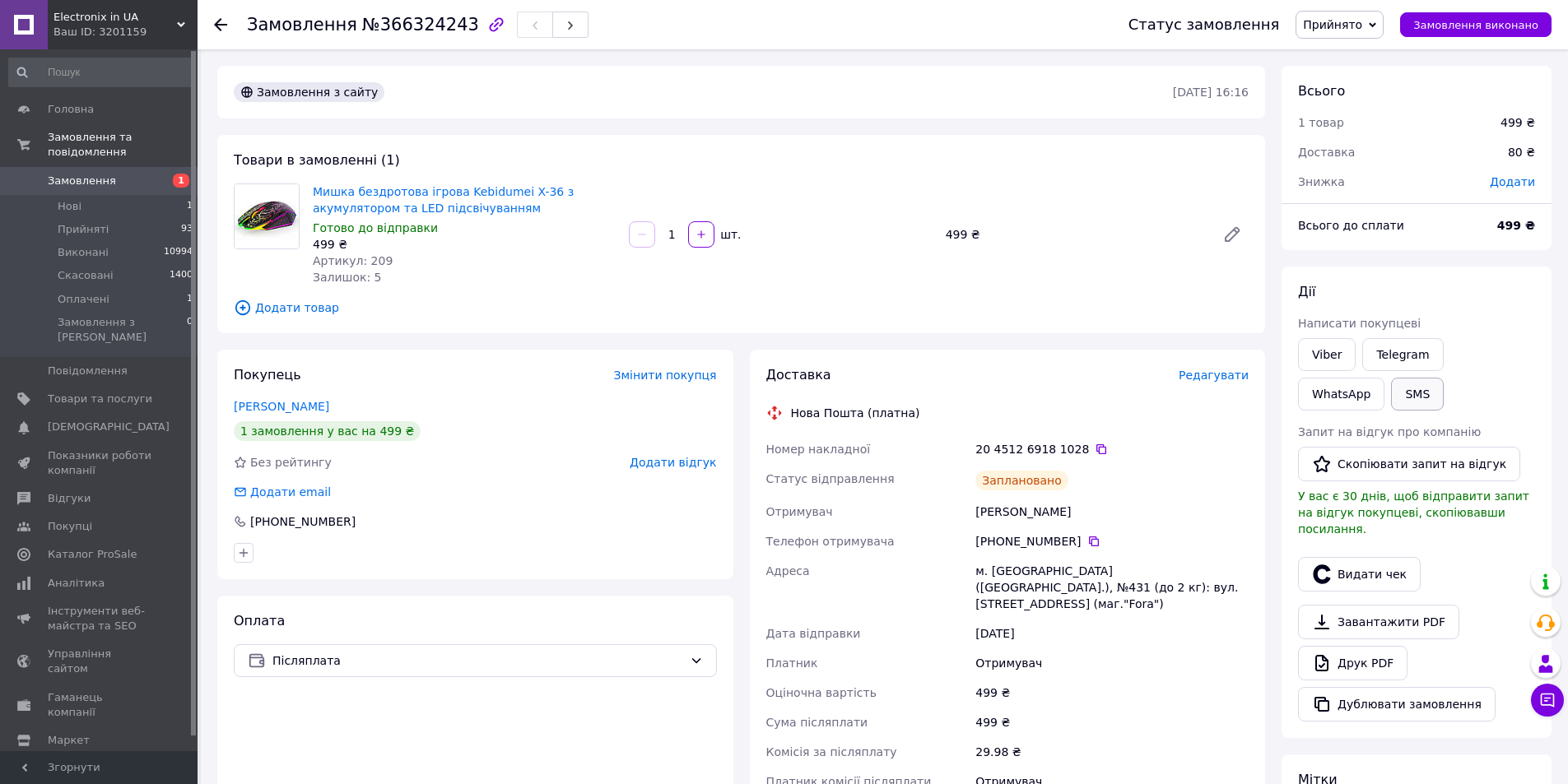
click at [1391, 391] on button "SMS" at bounding box center [1417, 394] width 53 height 33
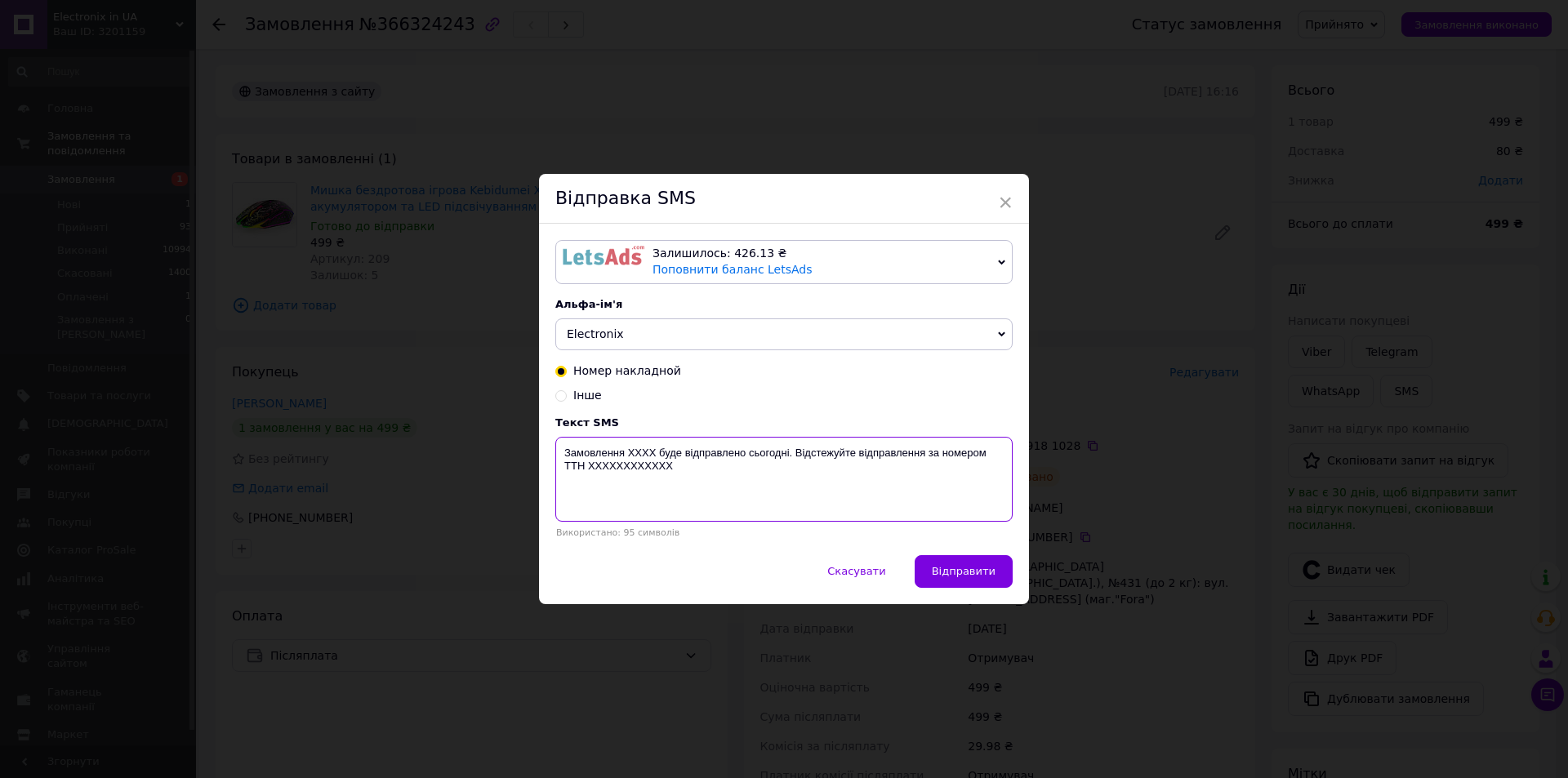
drag, startPoint x: 666, startPoint y: 463, endPoint x: 557, endPoint y: 438, distance: 111.8
click at [557, 438] on div "Текст SMS Замовлення XXXX буде відправлено сьогодні. Відстежуйте відправлення з…" at bounding box center [784, 478] width 458 height 122
paste textarea "366324243 Мишка Kebidumei X-36 буде відправлена завтра. Номер ТТН: 204512691810…"
type textarea "Замовлення 366324243 Мишка Kebidumei X-36 буде відправлена завтра. Номер ТТН: 2…"
click at [998, 568] on button "Відправити" at bounding box center [964, 571] width 98 height 32
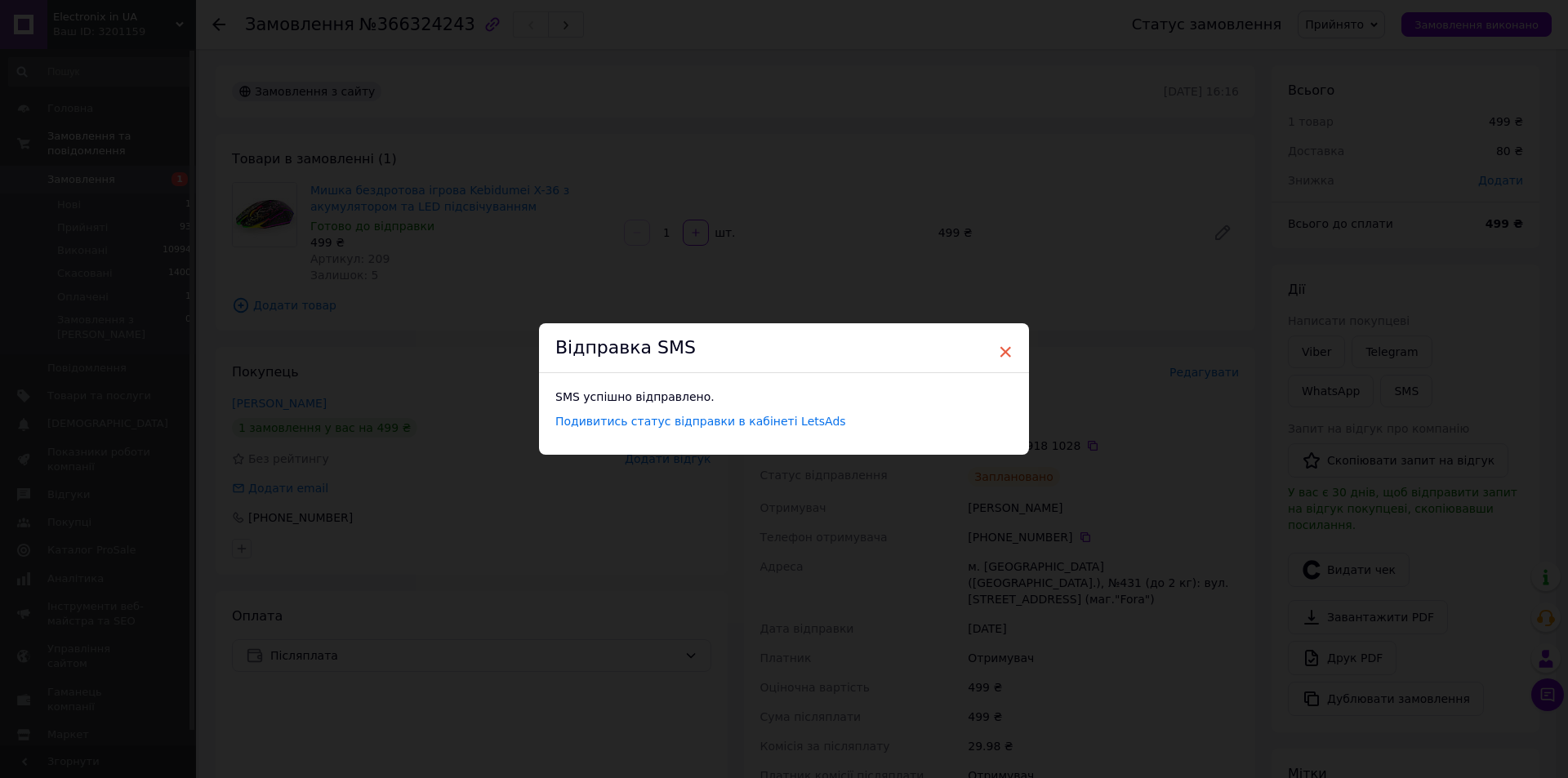
click at [1005, 354] on span "×" at bounding box center [1006, 352] width 15 height 28
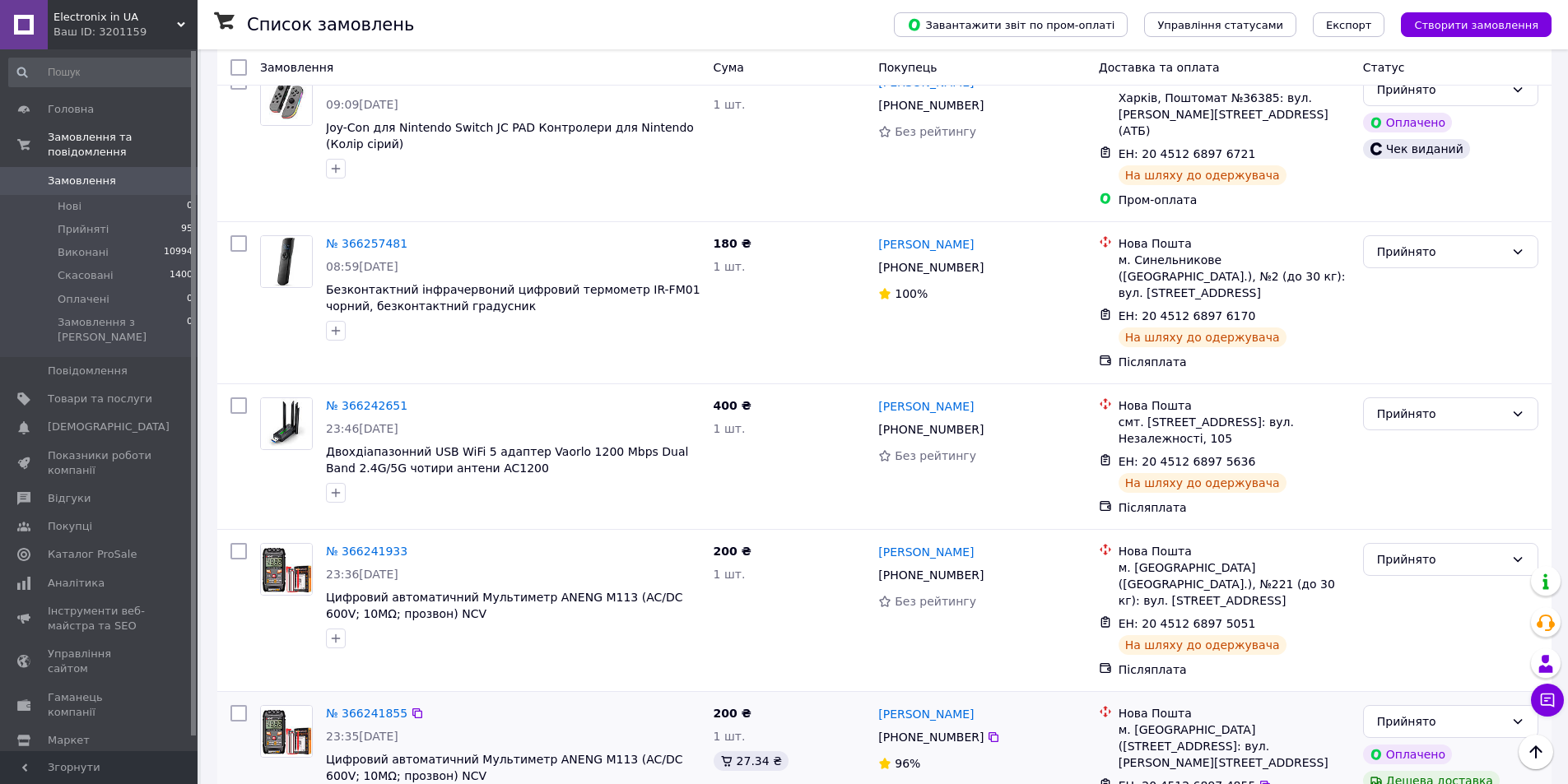
scroll to position [2386, 0]
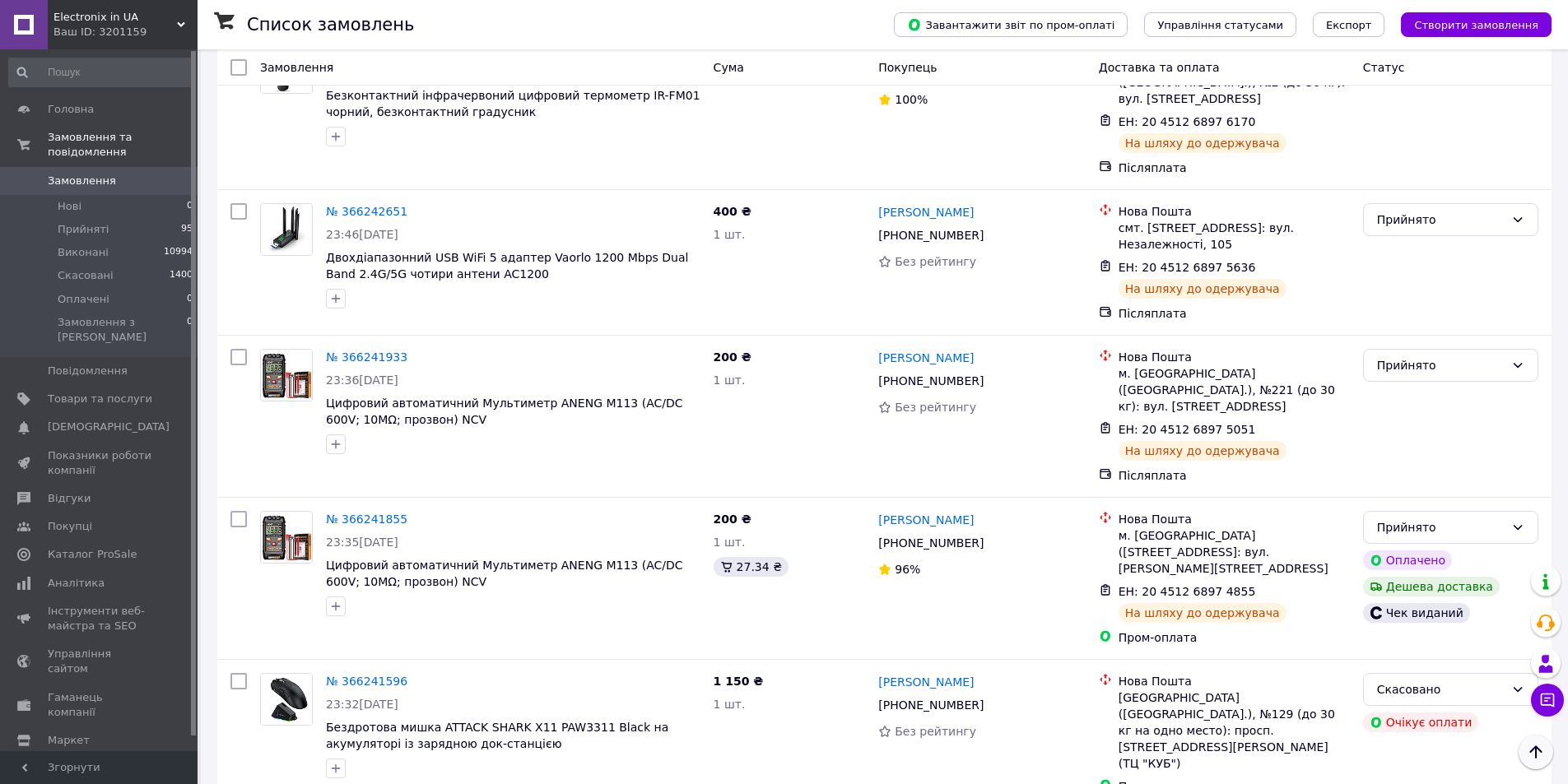
click at [1532, 746] on icon "Наверх" at bounding box center [1535, 751] width 20 height 20
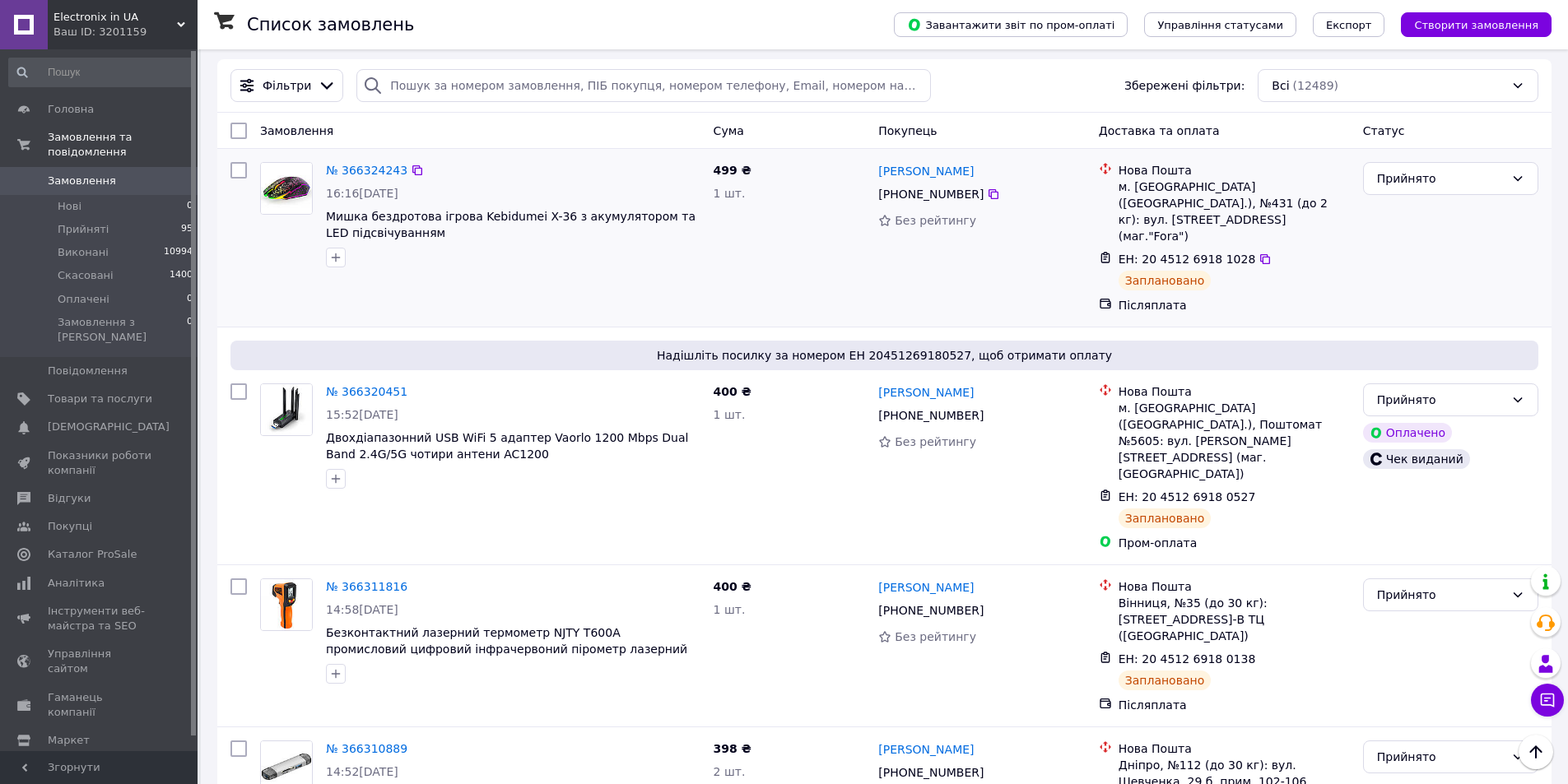
scroll to position [0, 0]
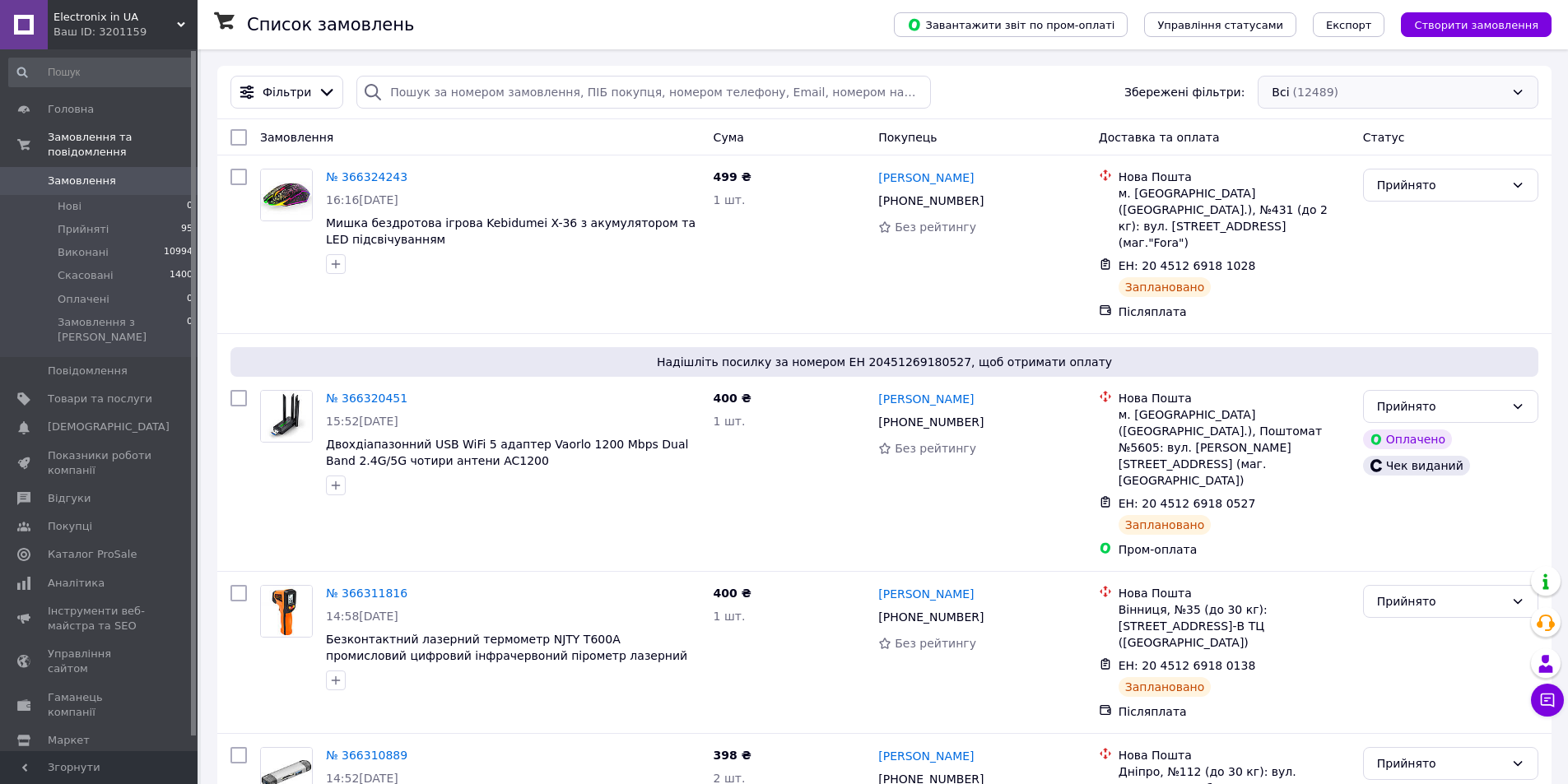
click at [1289, 94] on div "Всі (12489)" at bounding box center [1398, 91] width 280 height 33
click at [1355, 92] on div "Всі (12489)" at bounding box center [1398, 91] width 280 height 33
click at [1306, 95] on div "Всі (12489)" at bounding box center [1398, 91] width 280 height 33
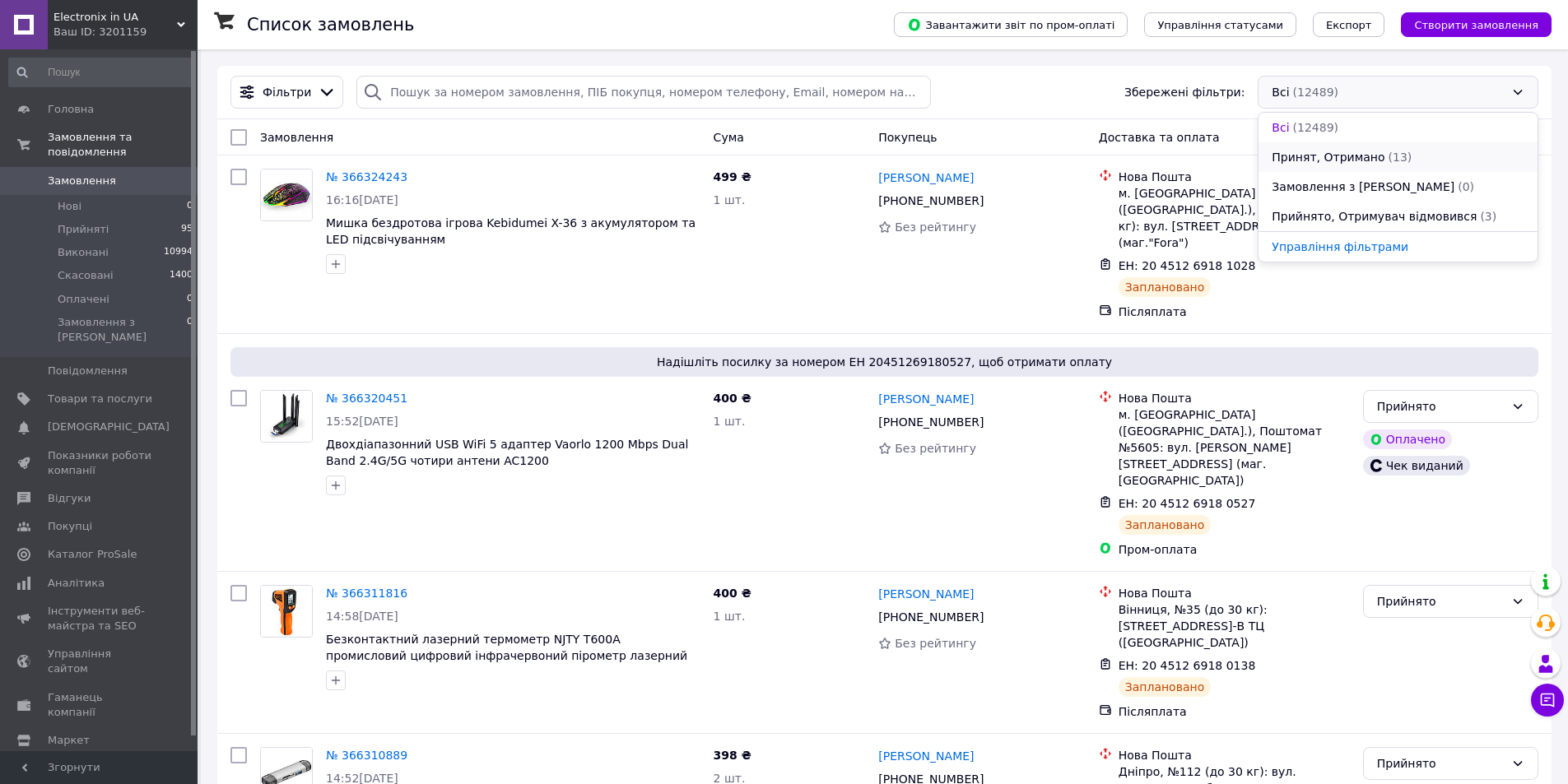
click at [1312, 152] on span "Принят, Отримано" at bounding box center [1328, 157] width 113 height 17
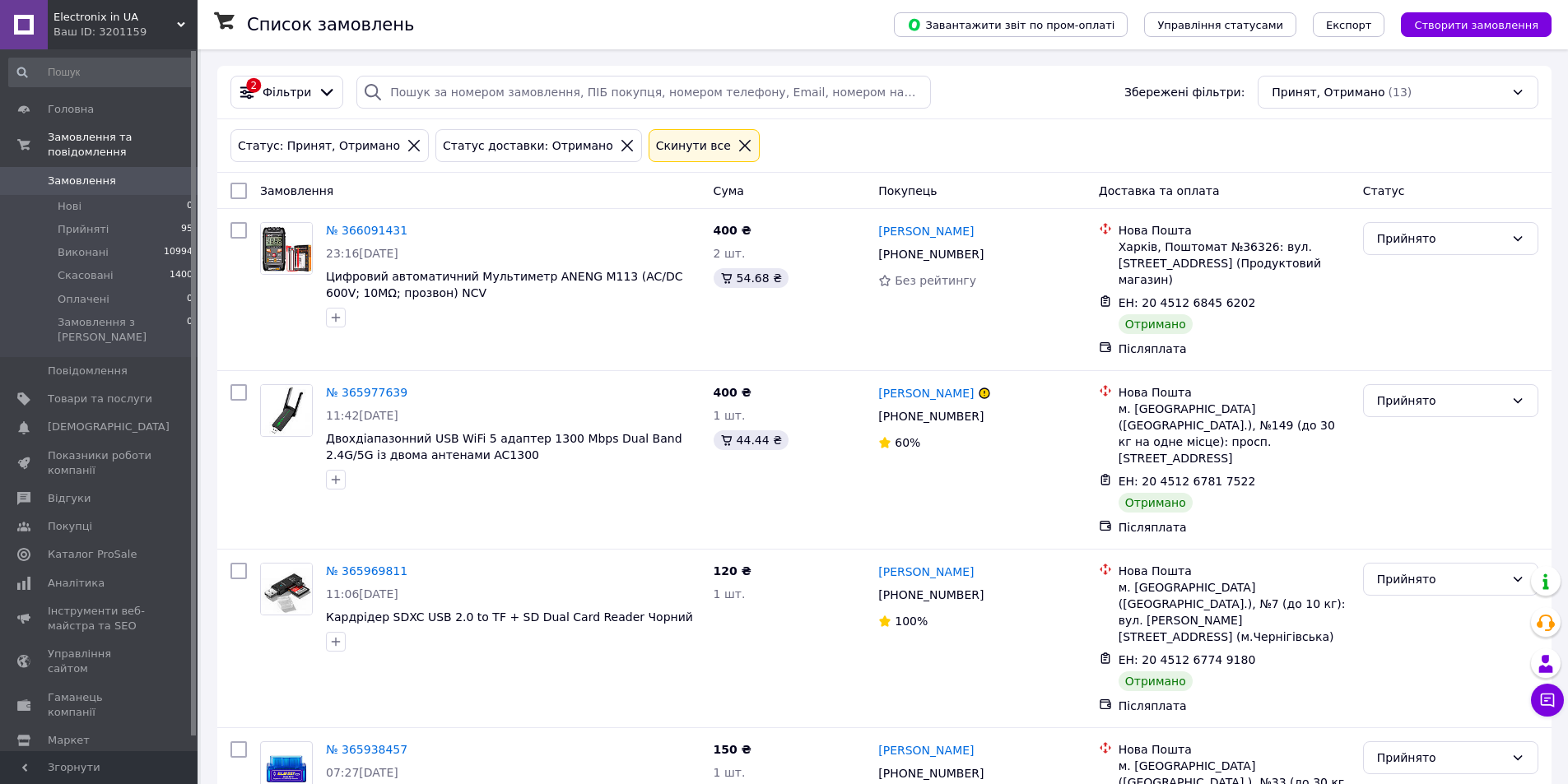
click at [242, 192] on input "checkbox" at bounding box center [239, 191] width 17 height 17
checkbox input "true"
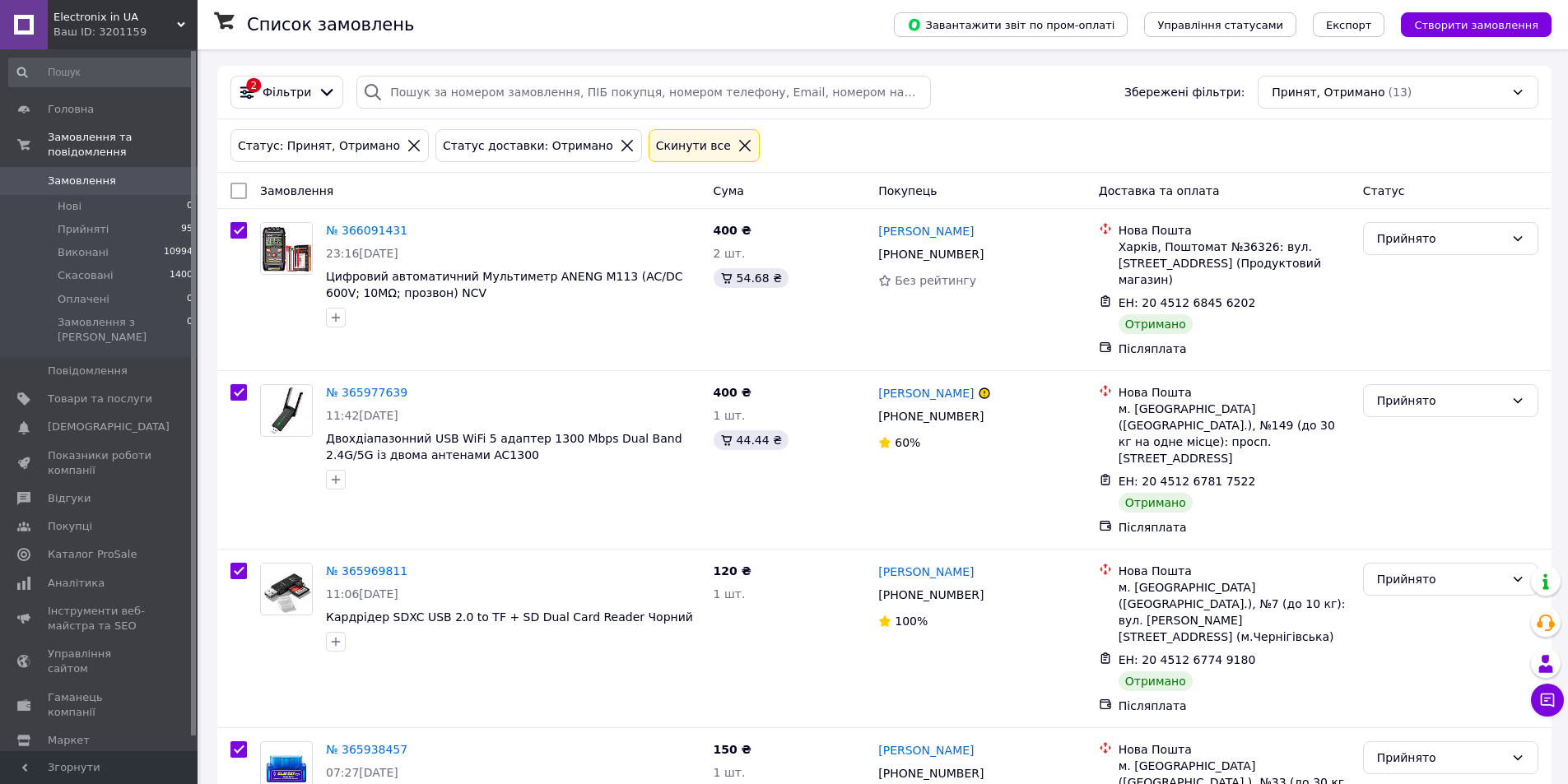
checkbox input "true"
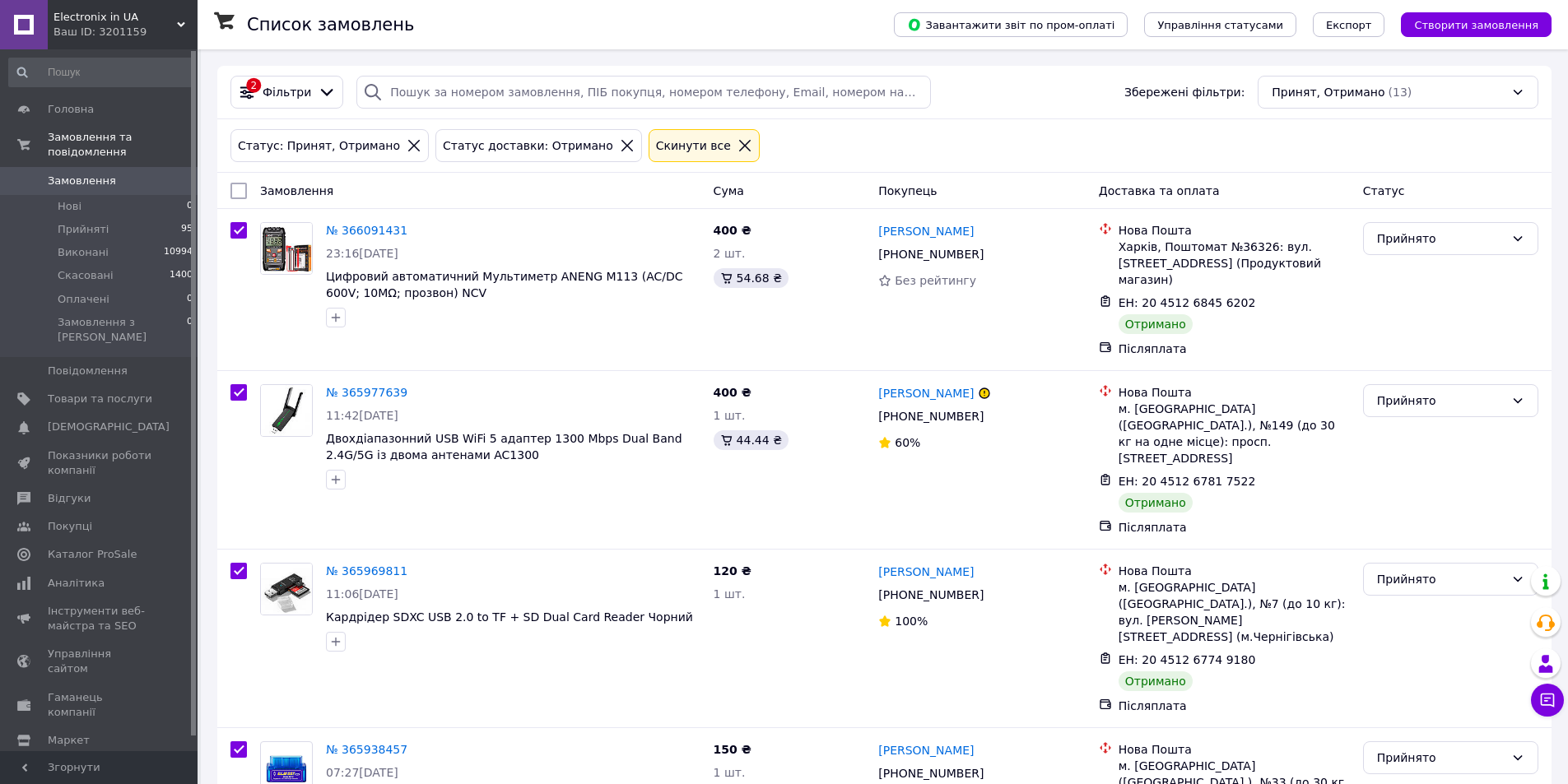
checkbox input "true"
click at [378, 190] on icon at bounding box center [382, 191] width 8 height 8
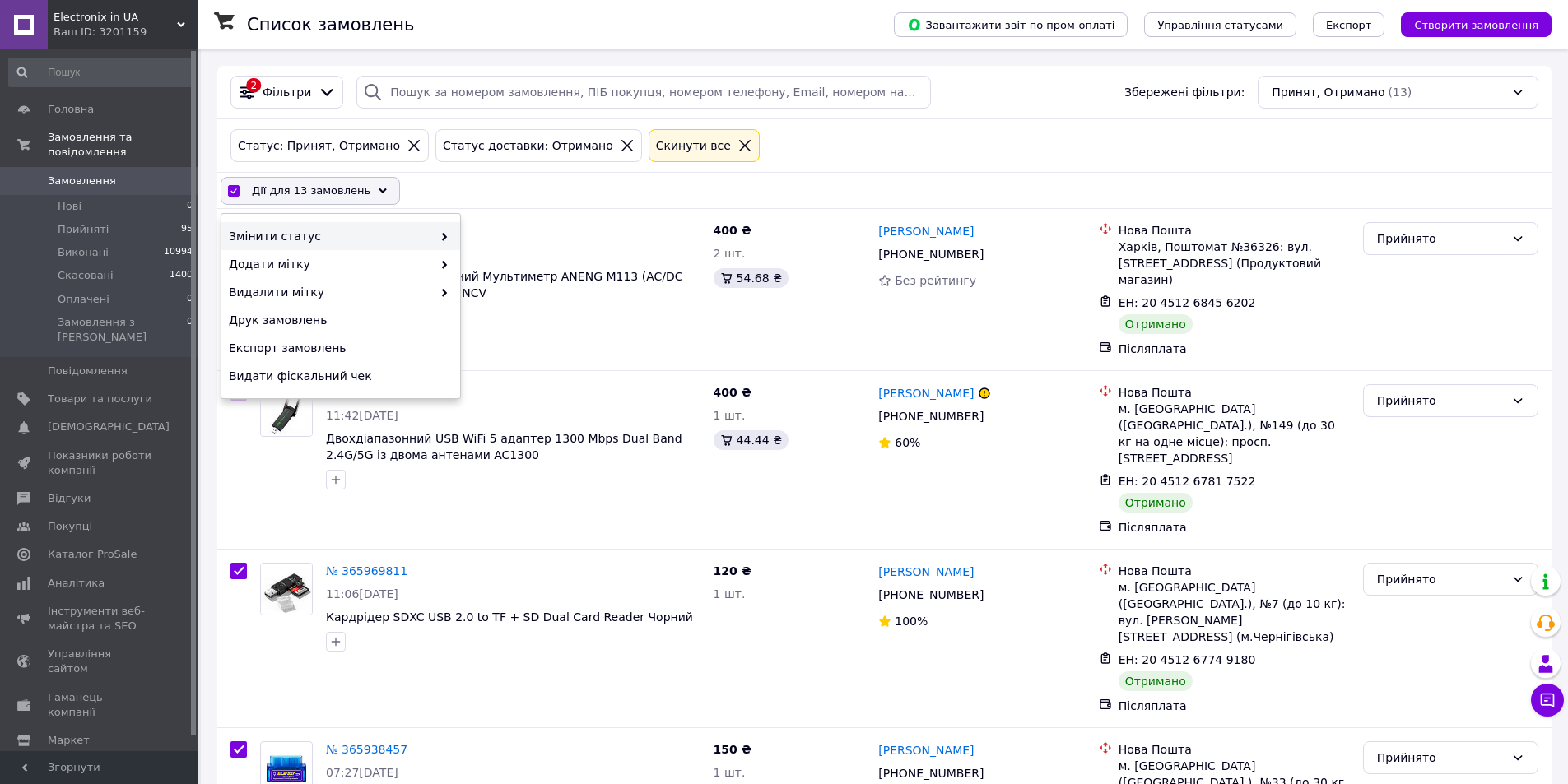
click at [443, 234] on use at bounding box center [443, 237] width 5 height 8
click at [406, 233] on span "Змінити статус" at bounding box center [331, 237] width 203 height 17
click at [516, 265] on div "Виконано" at bounding box center [579, 264] width 239 height 28
checkbox input "false"
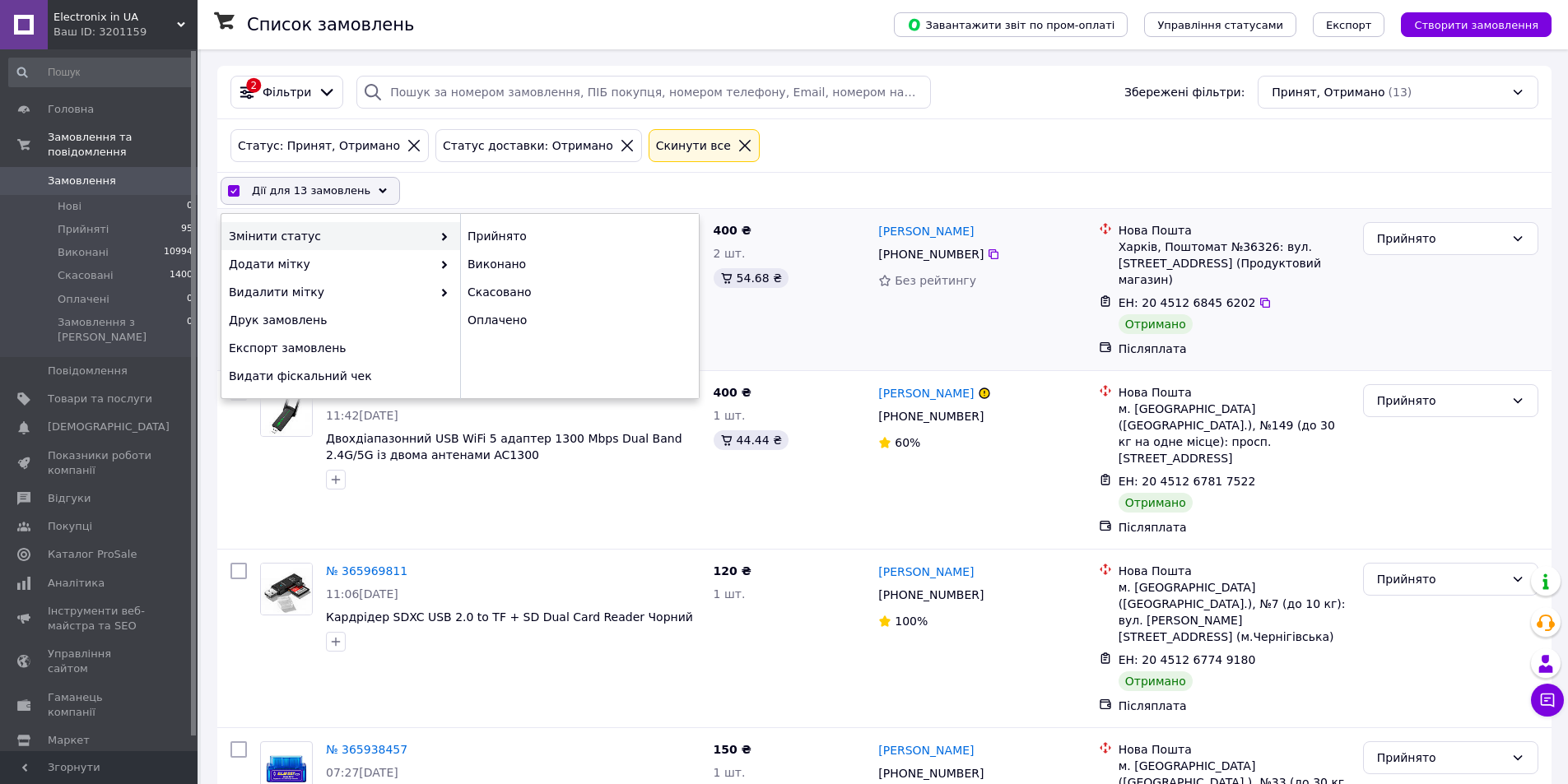
checkbox input "false"
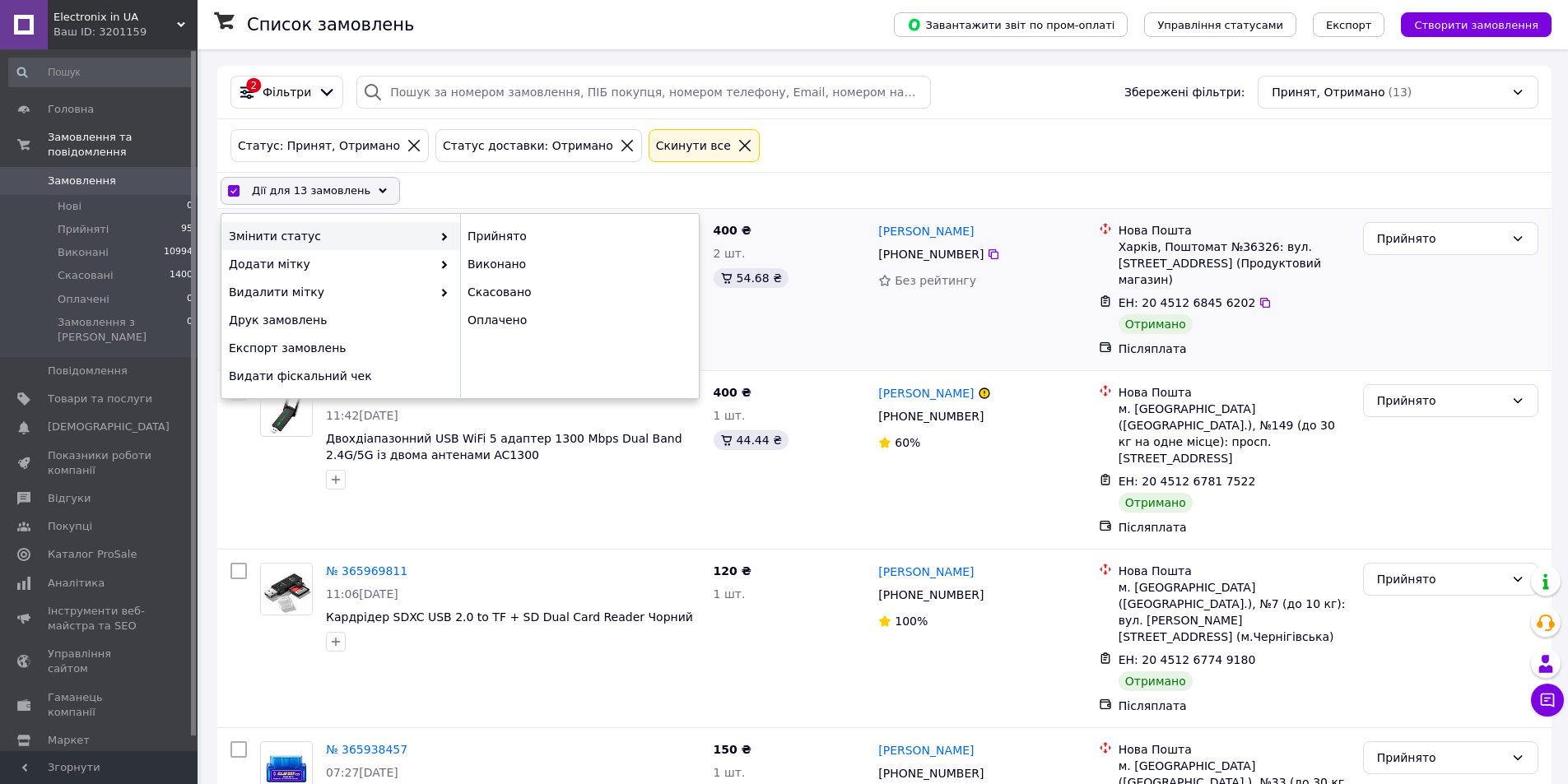
checkbox input "false"
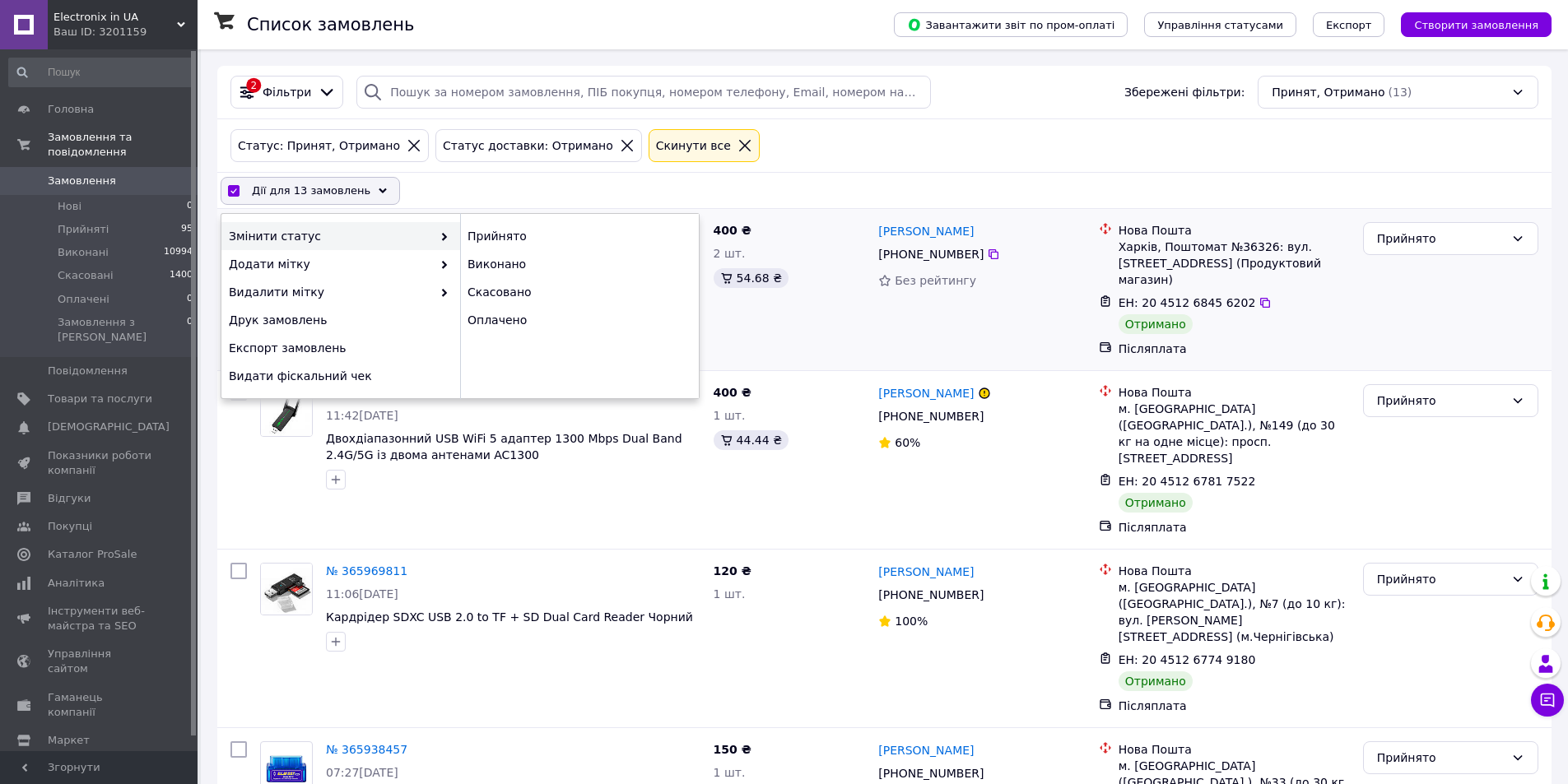
checkbox input "false"
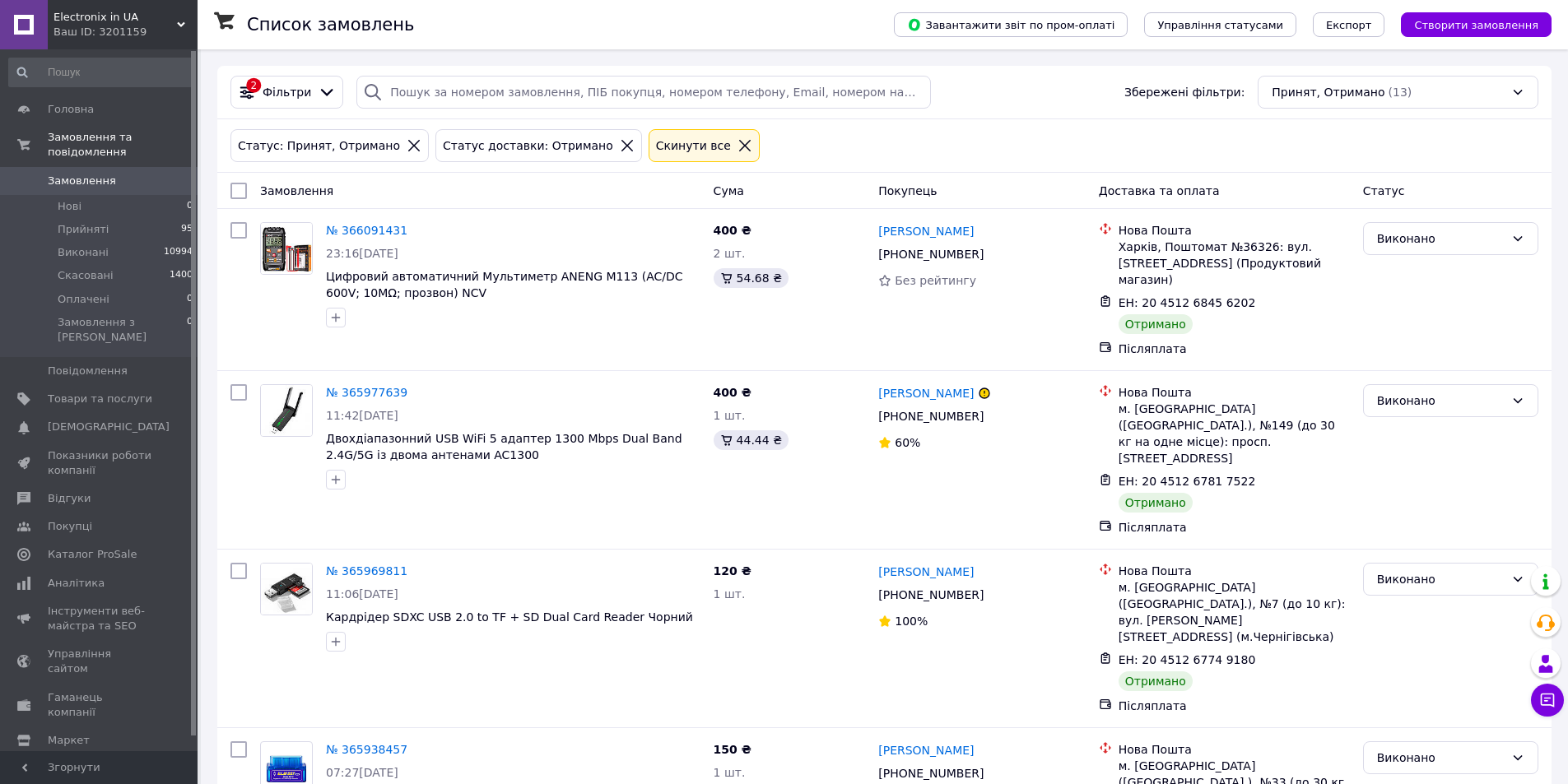
click at [67, 173] on span "Замовлення" at bounding box center [81, 181] width 68 height 15
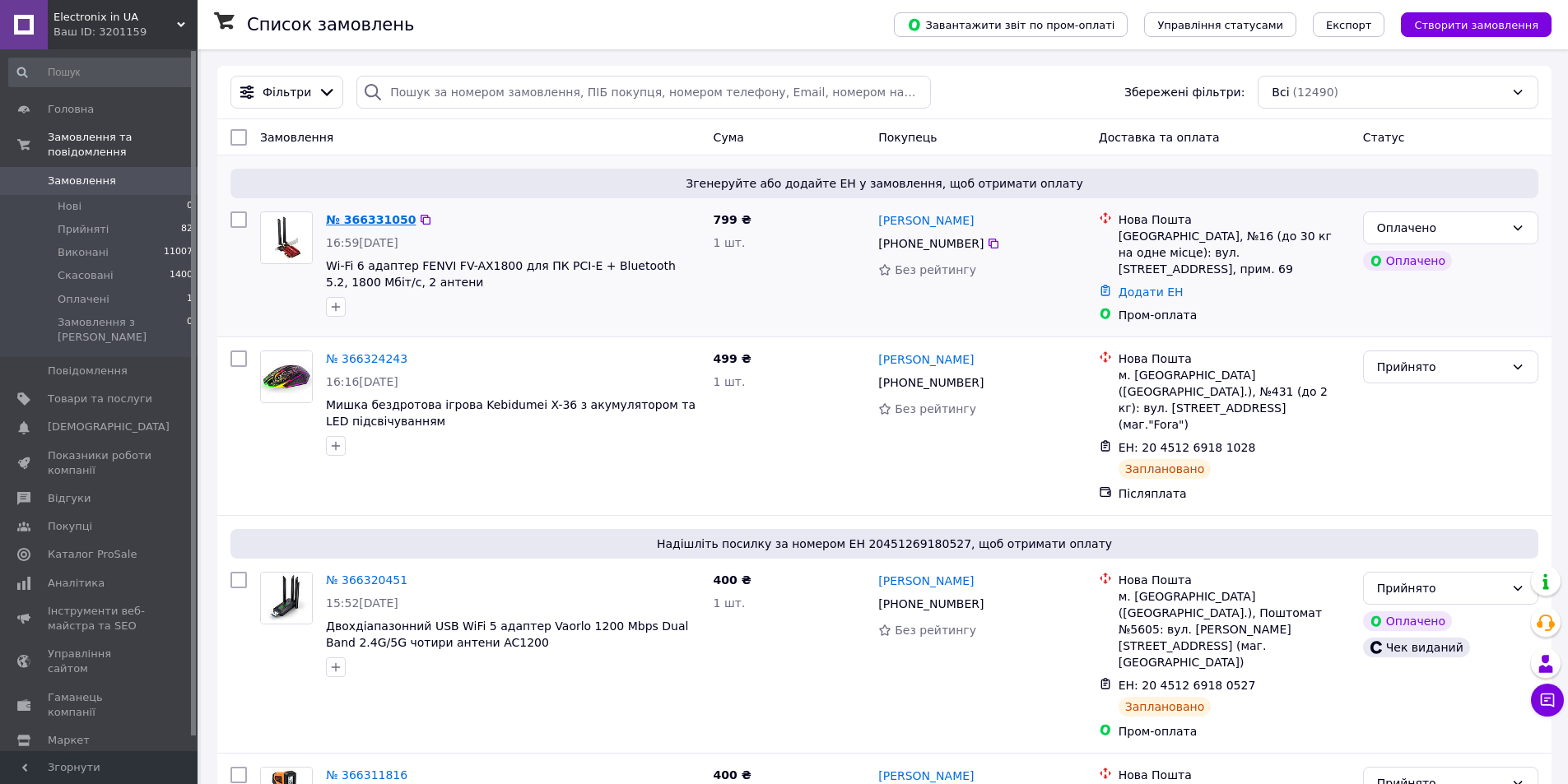
click at [367, 216] on link "№ 366331050" at bounding box center [371, 220] width 89 height 13
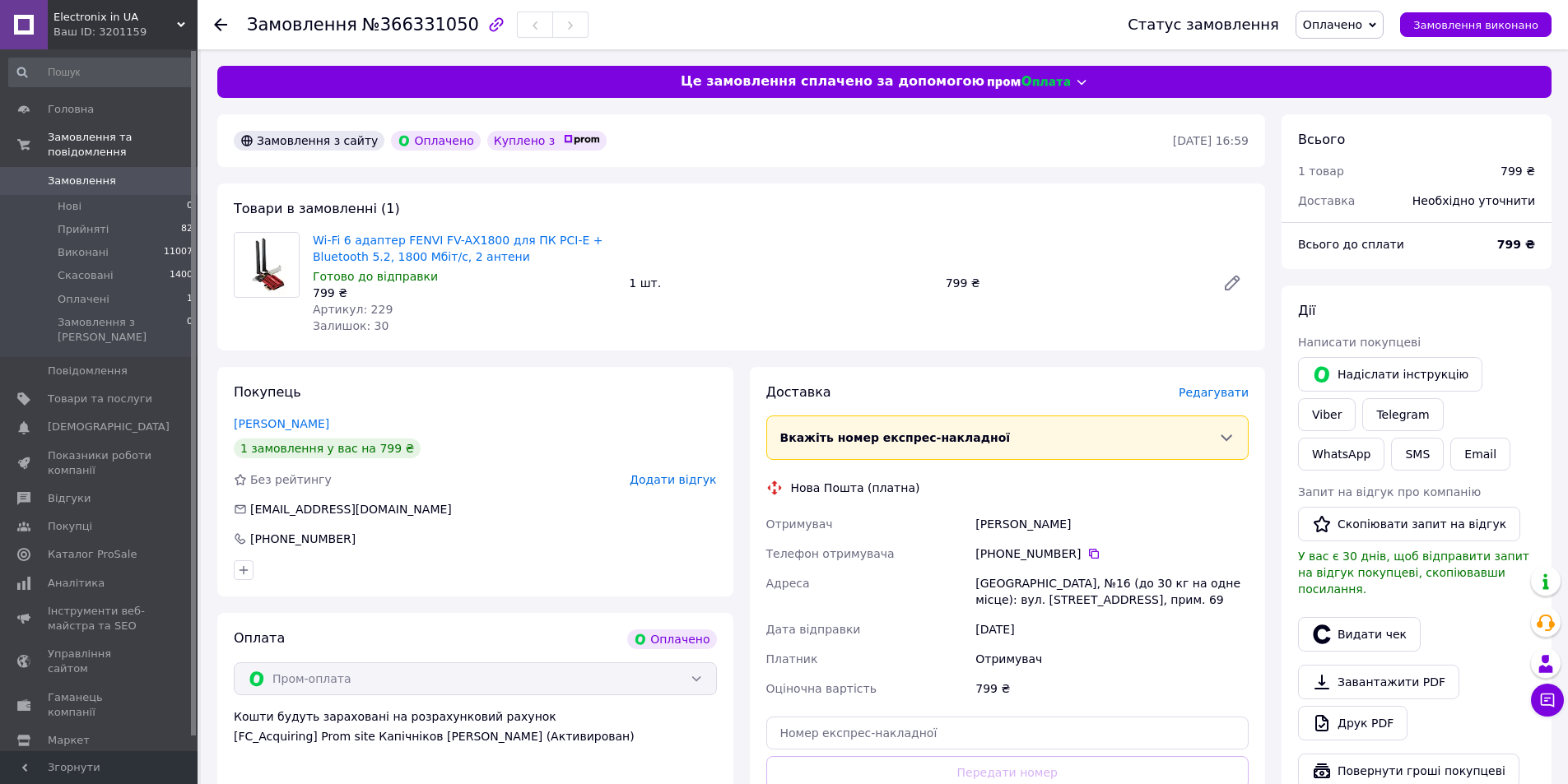
click at [409, 21] on span "№366331050" at bounding box center [420, 24] width 116 height 20
copy span "366331050"
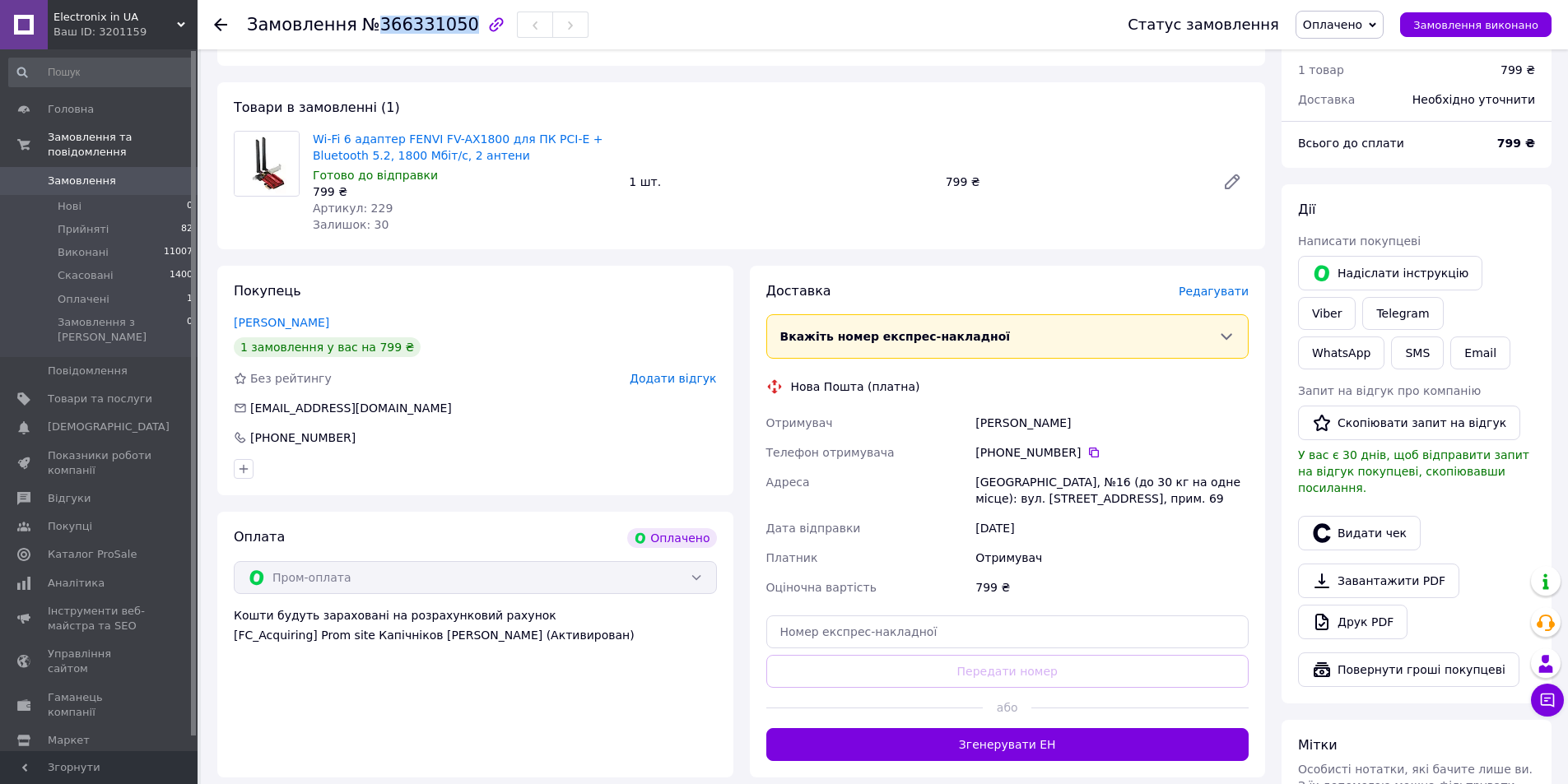
scroll to position [329, 0]
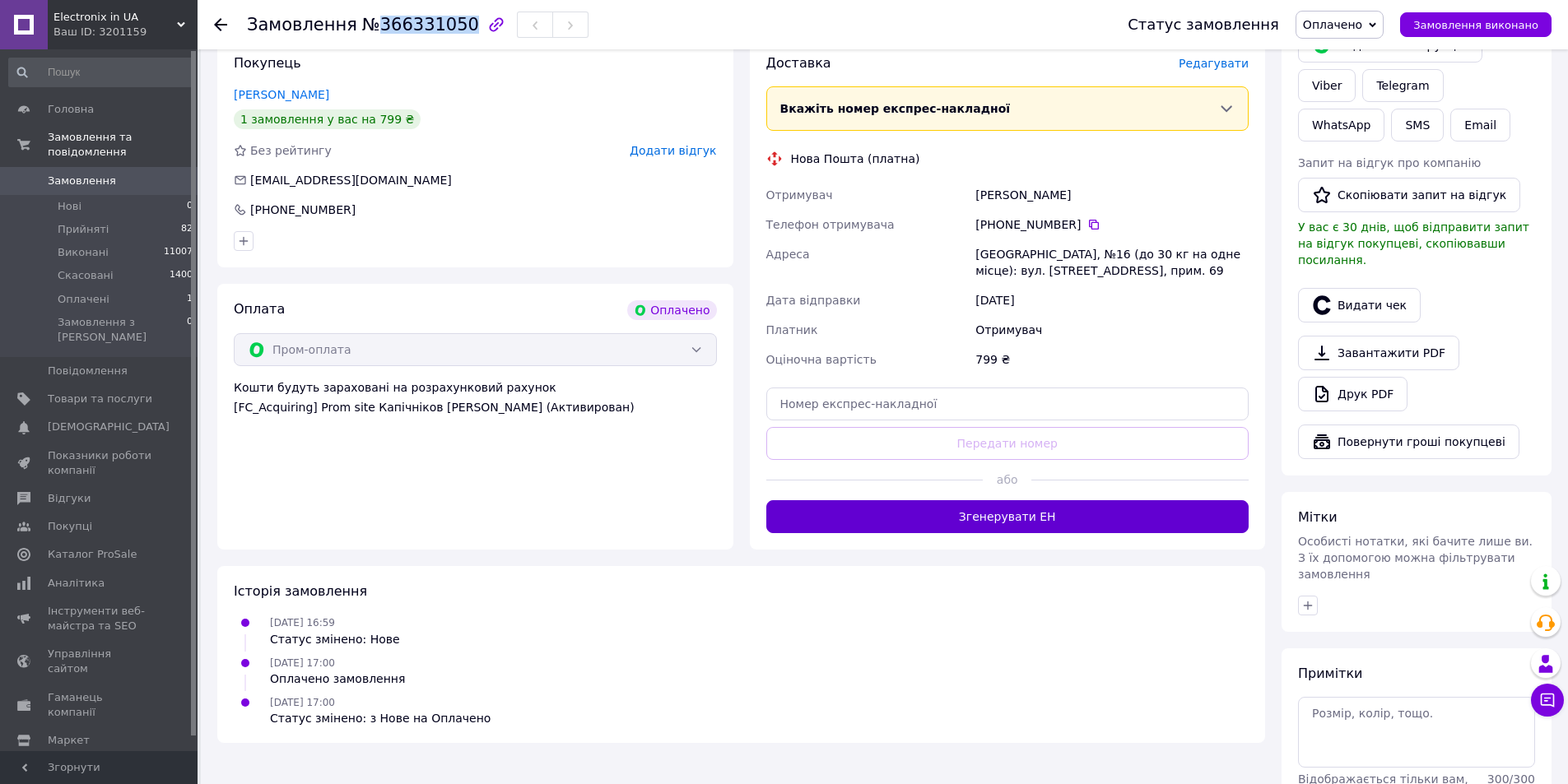
click at [1021, 521] on button "Згенерувати ЕН" at bounding box center [1008, 516] width 484 height 33
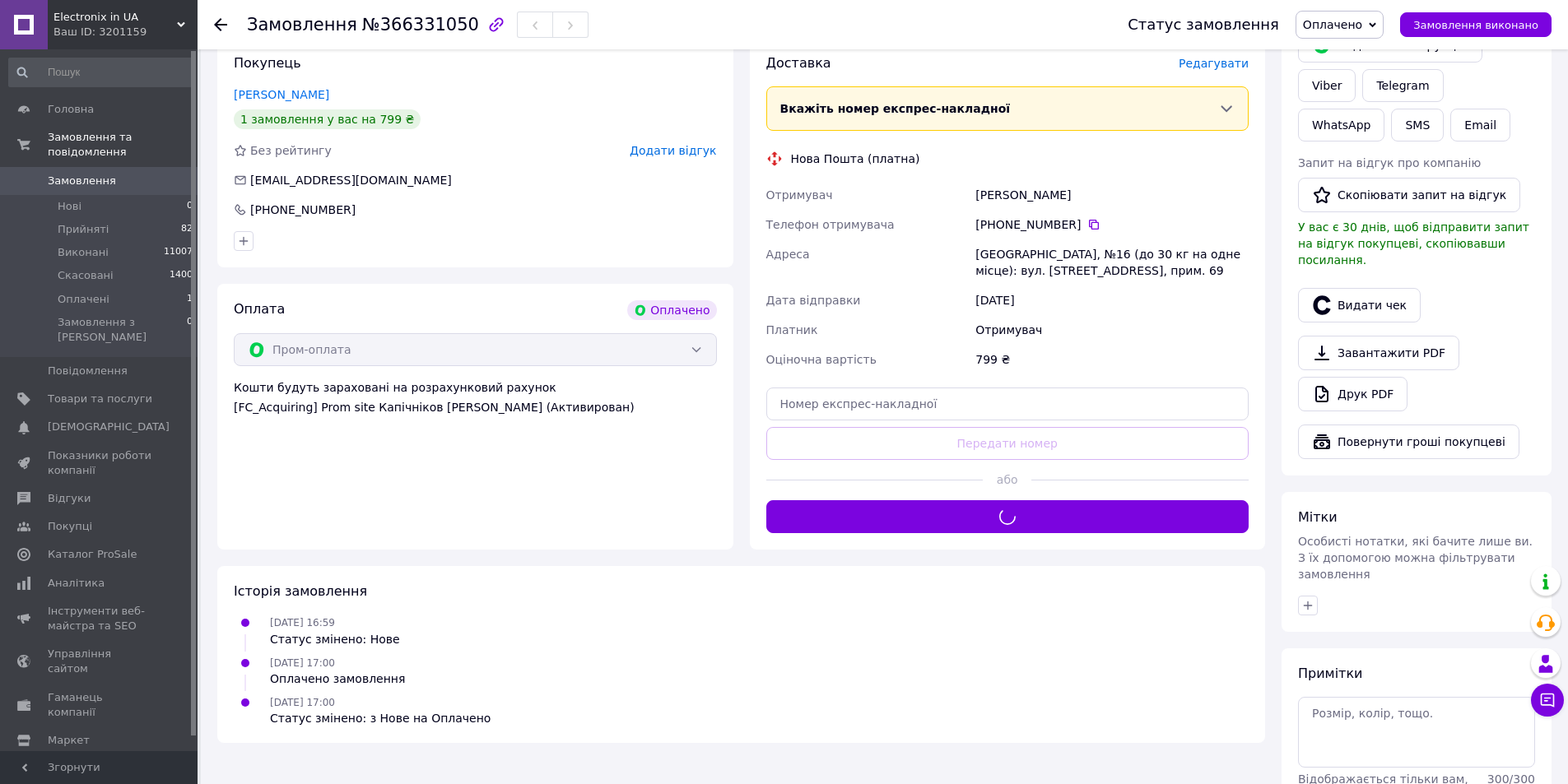
click at [1137, 340] on div "Отримувач" at bounding box center [1111, 330] width 280 height 30
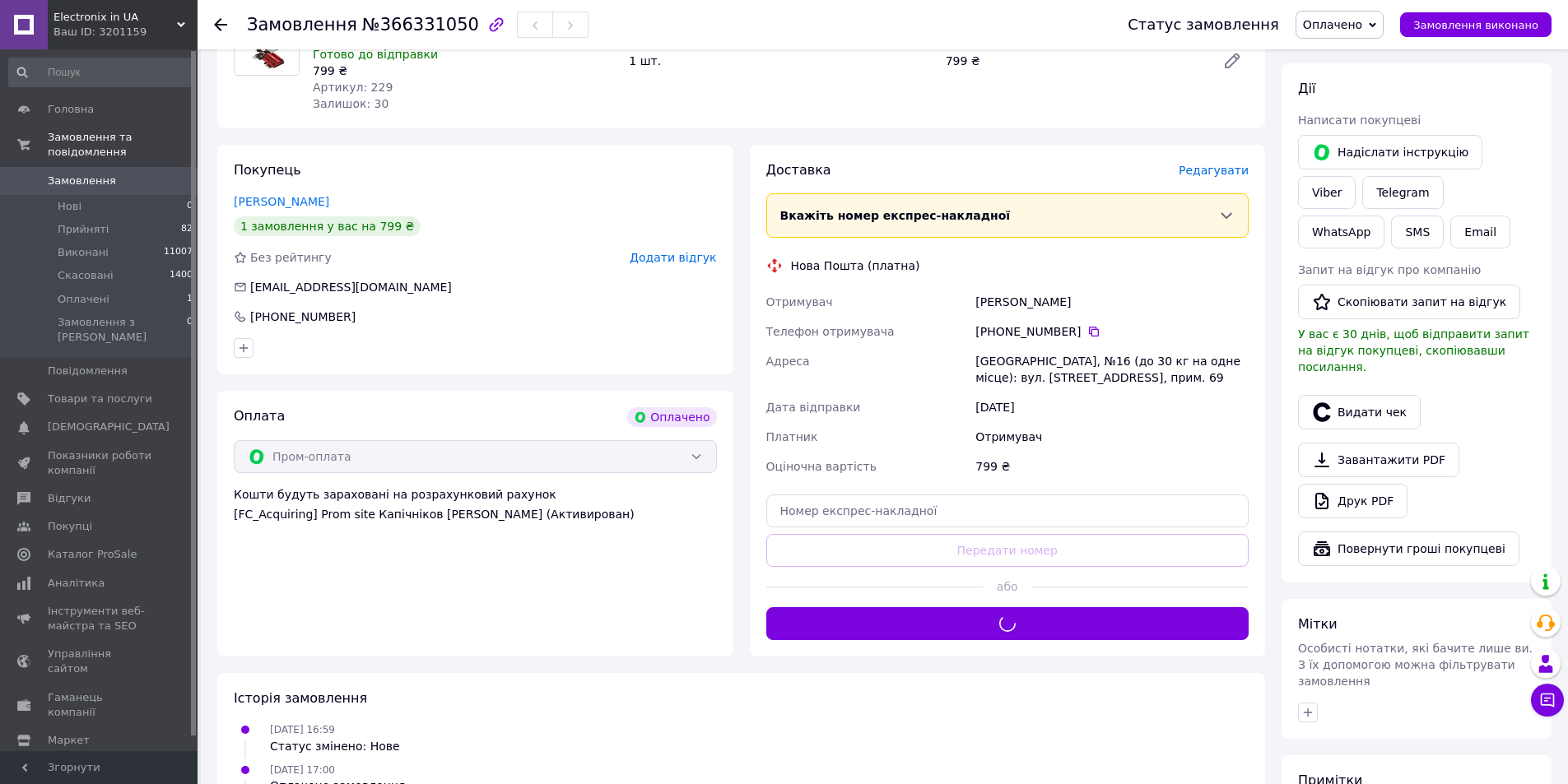
scroll to position [165, 0]
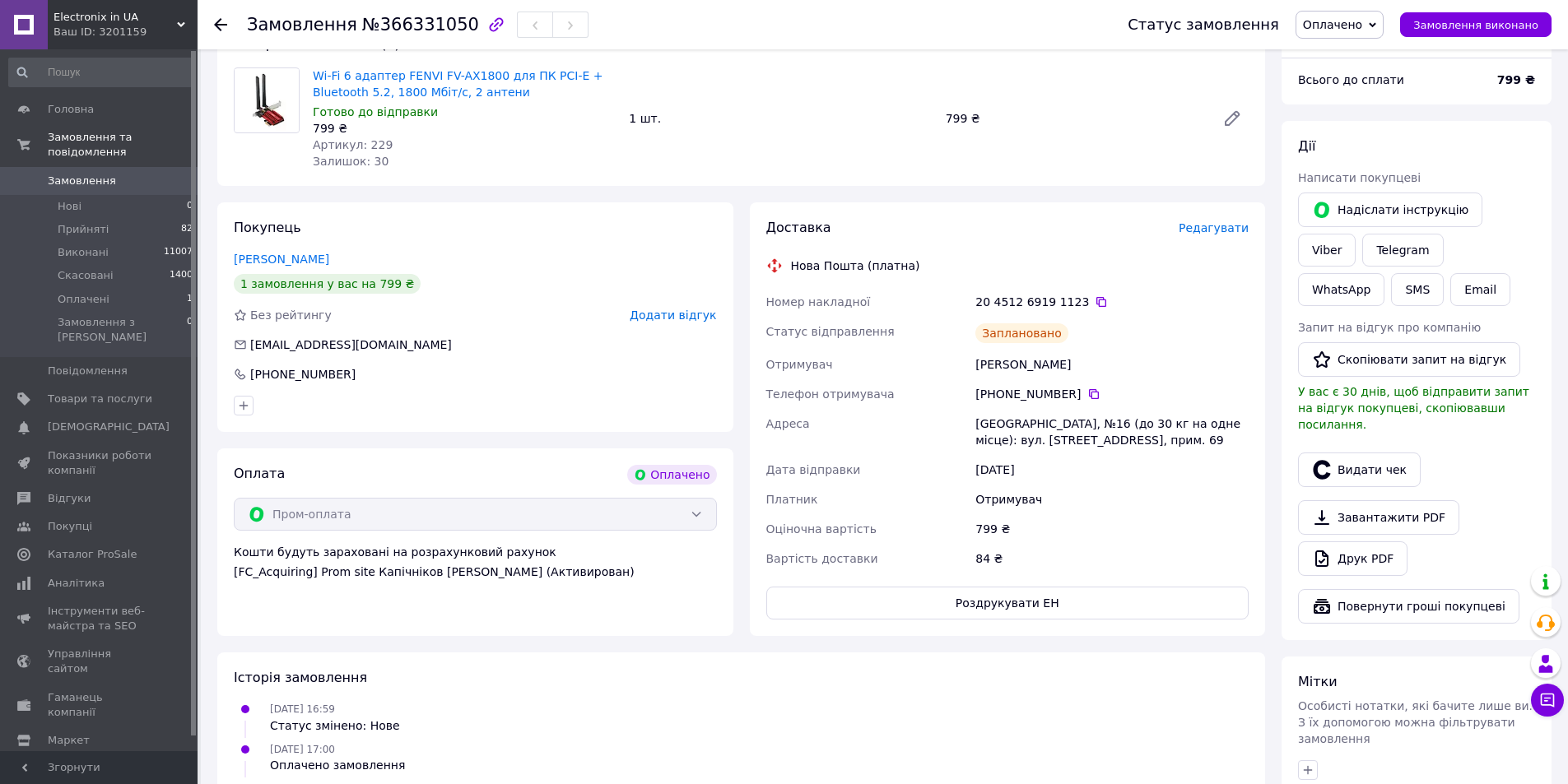
click at [1362, 25] on span "Оплачено" at bounding box center [1333, 24] width 60 height 13
click at [1357, 49] on li "Прийнято" at bounding box center [1340, 58] width 87 height 25
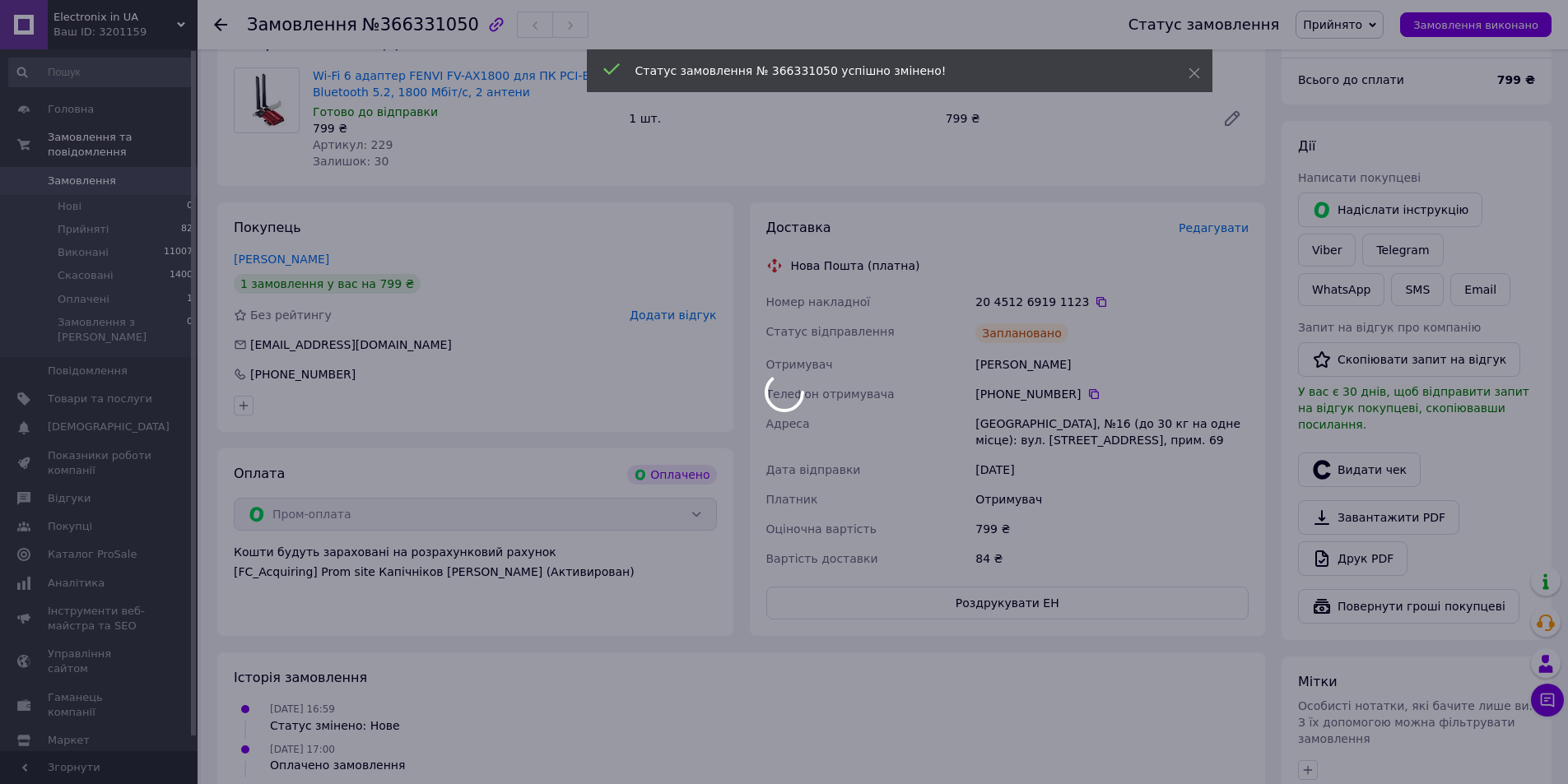
click at [1084, 303] on div at bounding box center [784, 392] width 1568 height 784
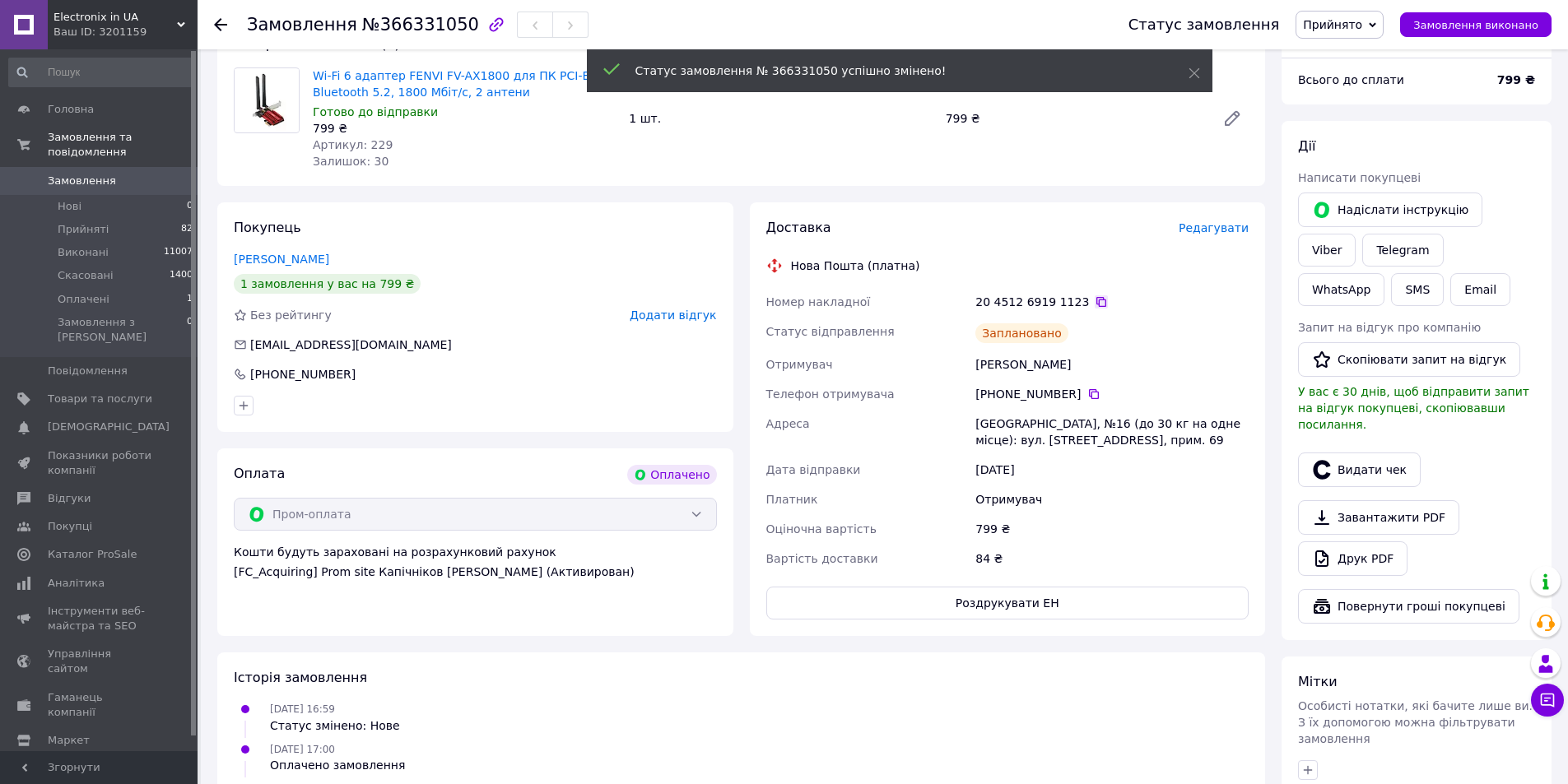
click at [1095, 304] on icon at bounding box center [1101, 302] width 13 height 13
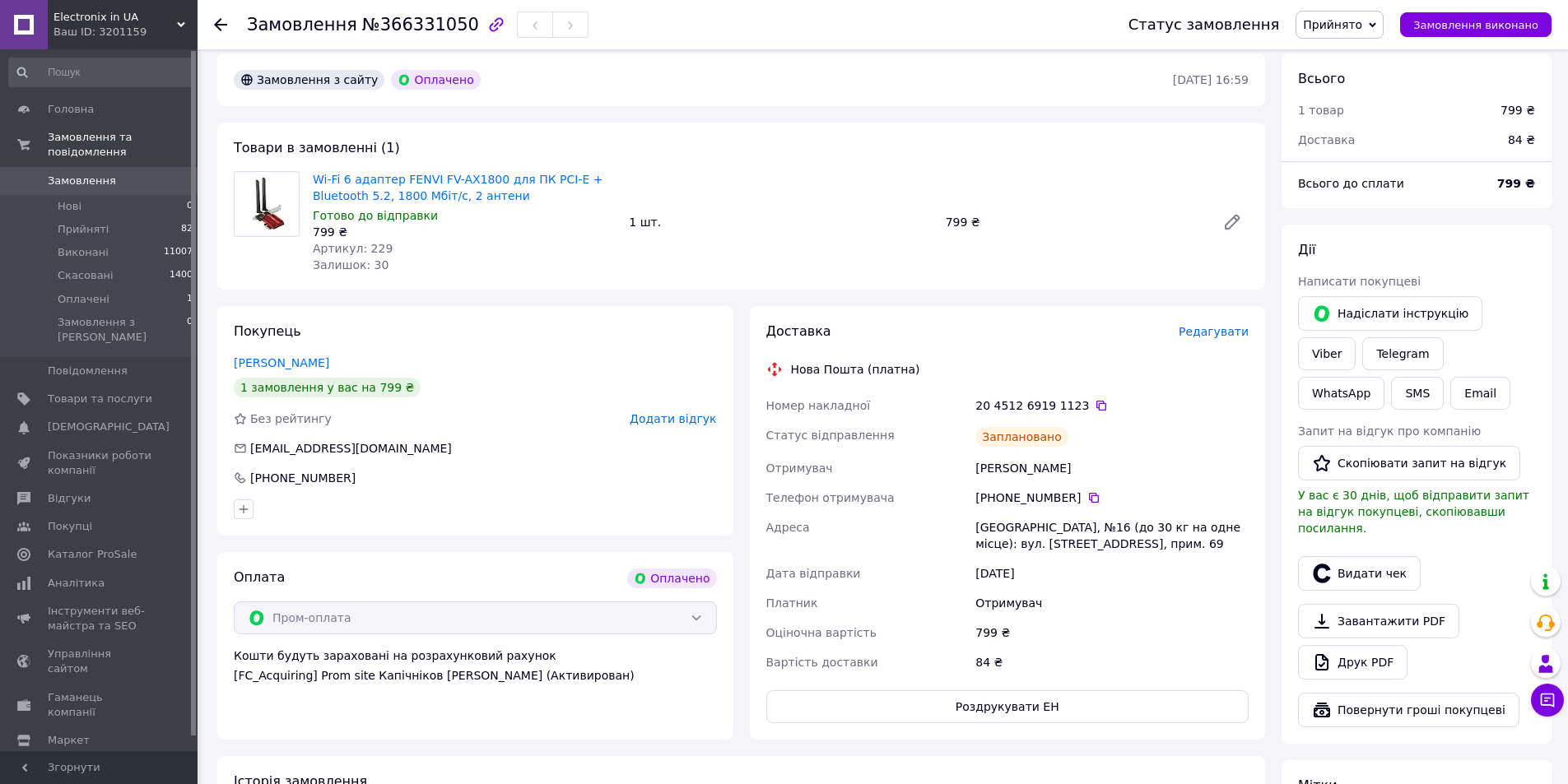
scroll to position [0, 0]
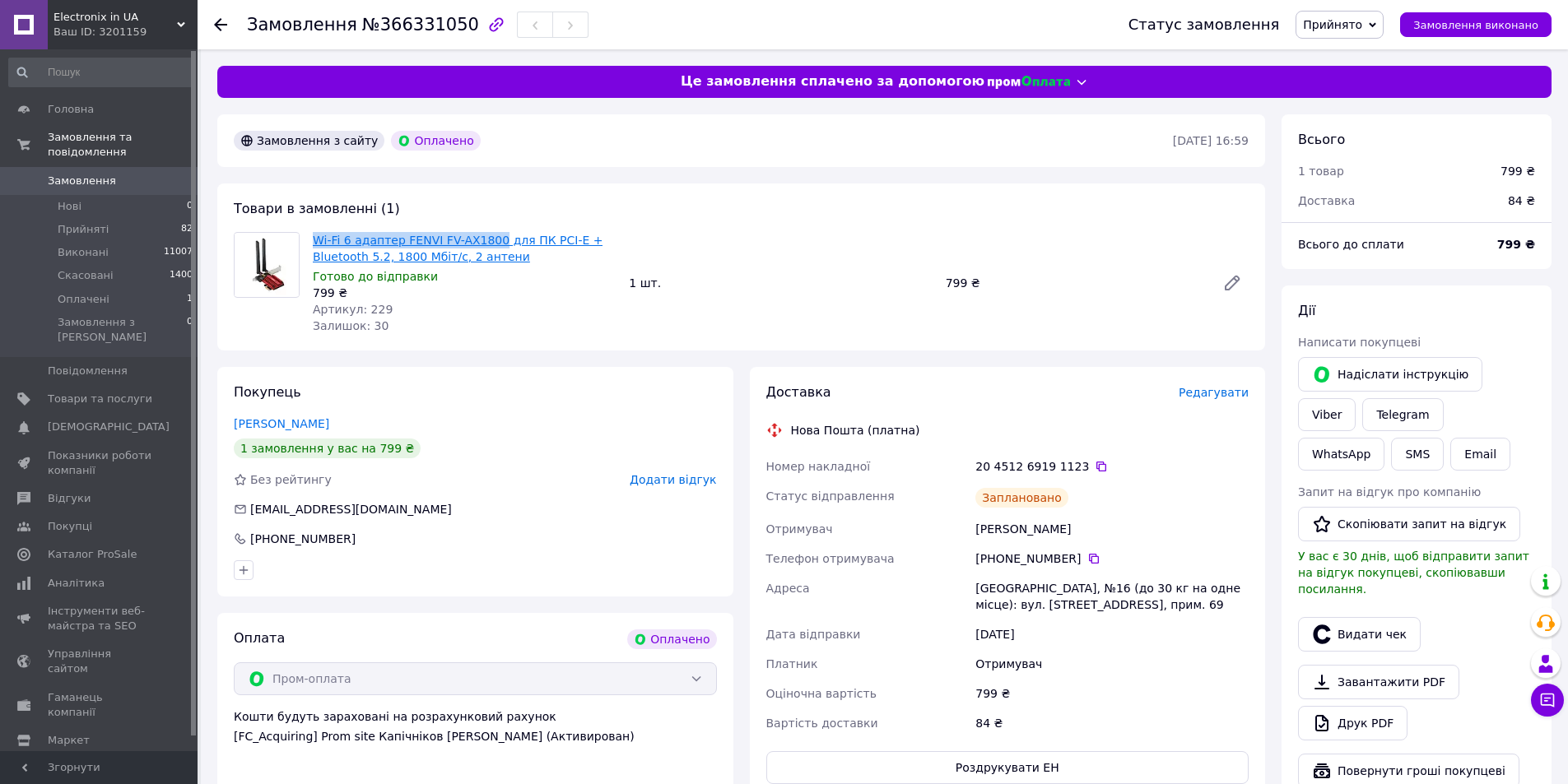
drag, startPoint x: 308, startPoint y: 244, endPoint x: 485, endPoint y: 235, distance: 177.2
click at [485, 235] on div "Wi-Fi 6 адаптер FENVI FV-AX1800 для ПК PCI-E + Bluetooth 5.2, 1800 Мбіт/с, 2 ан…" at bounding box center [464, 283] width 316 height 109
copy link "Wi-Fi 6 адаптер FENVI FV-AX1800"
click at [1444, 438] on button "SMS" at bounding box center [1417, 453] width 53 height 33
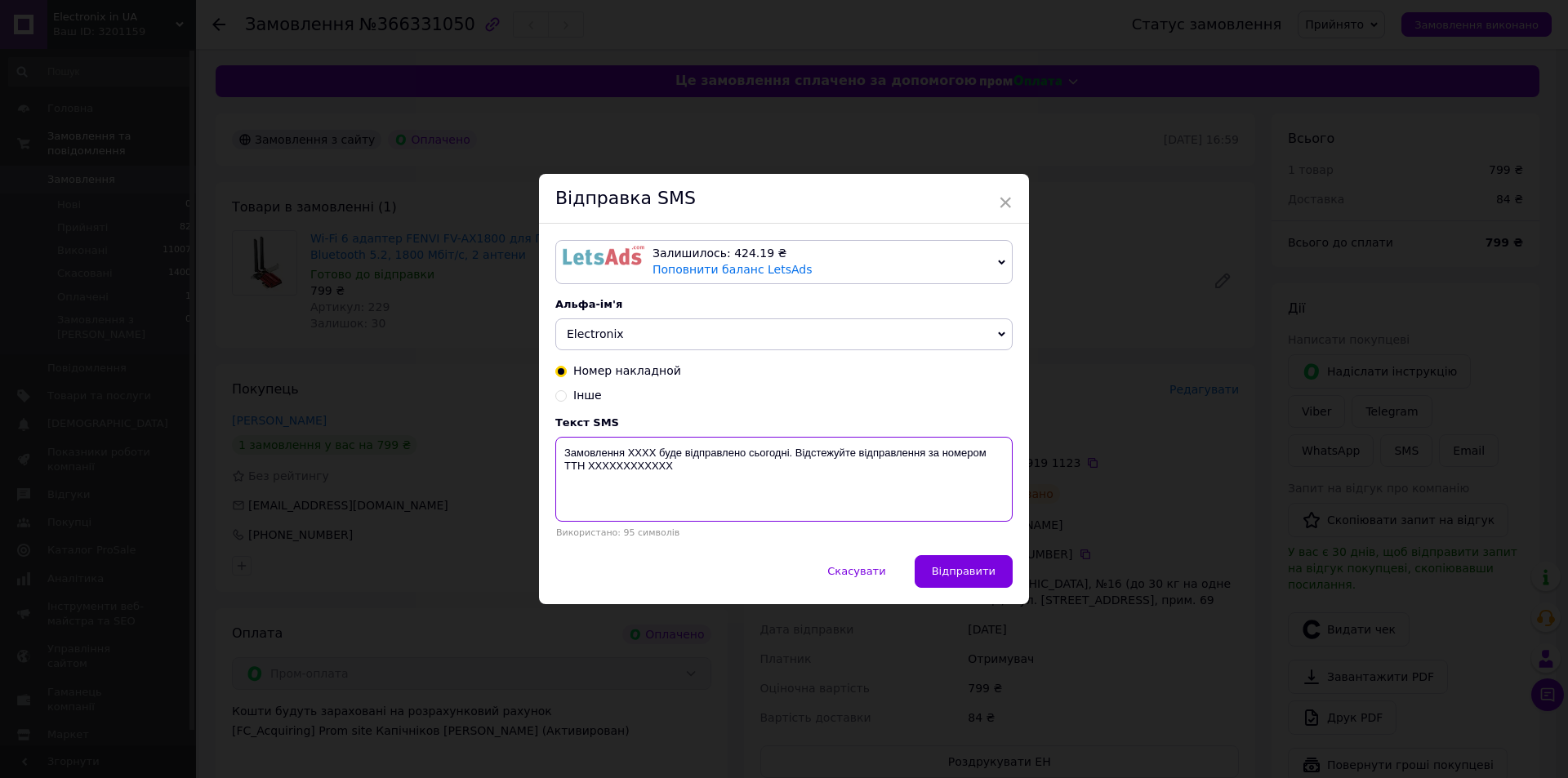
drag, startPoint x: 670, startPoint y: 472, endPoint x: 555, endPoint y: 444, distance: 118.4
click at [556, 444] on textarea "Замовлення XXXX буде відправлено сьогодні. Відстежуйте відправлення за номером …" at bounding box center [784, 480] width 458 height 85
paste textarea "366331050 Wi-Fi 6 адаптер FENVI FV-AX1800 буде відправлений завтра. Номер ТТН: …"
type textarea "Замовлення 366331050 Wi-Fi 6 адаптер FENVI FV-AX1800 буде відправлений завтра. …"
click at [950, 564] on button "Відправити" at bounding box center [964, 571] width 98 height 32
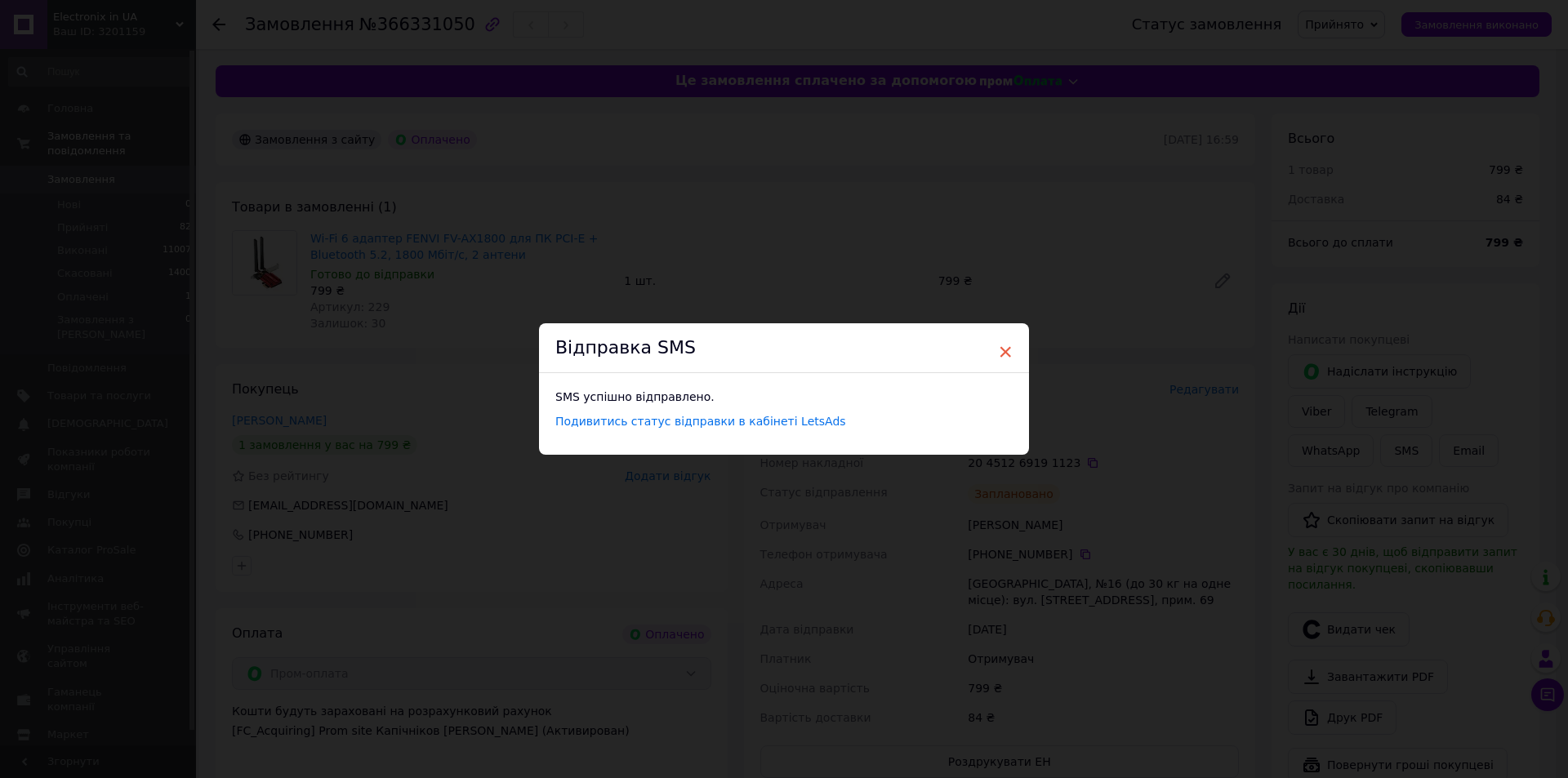
click at [1002, 350] on span "×" at bounding box center [1006, 352] width 15 height 28
click at [998, 350] on span "×" at bounding box center [1000, 352] width 15 height 28
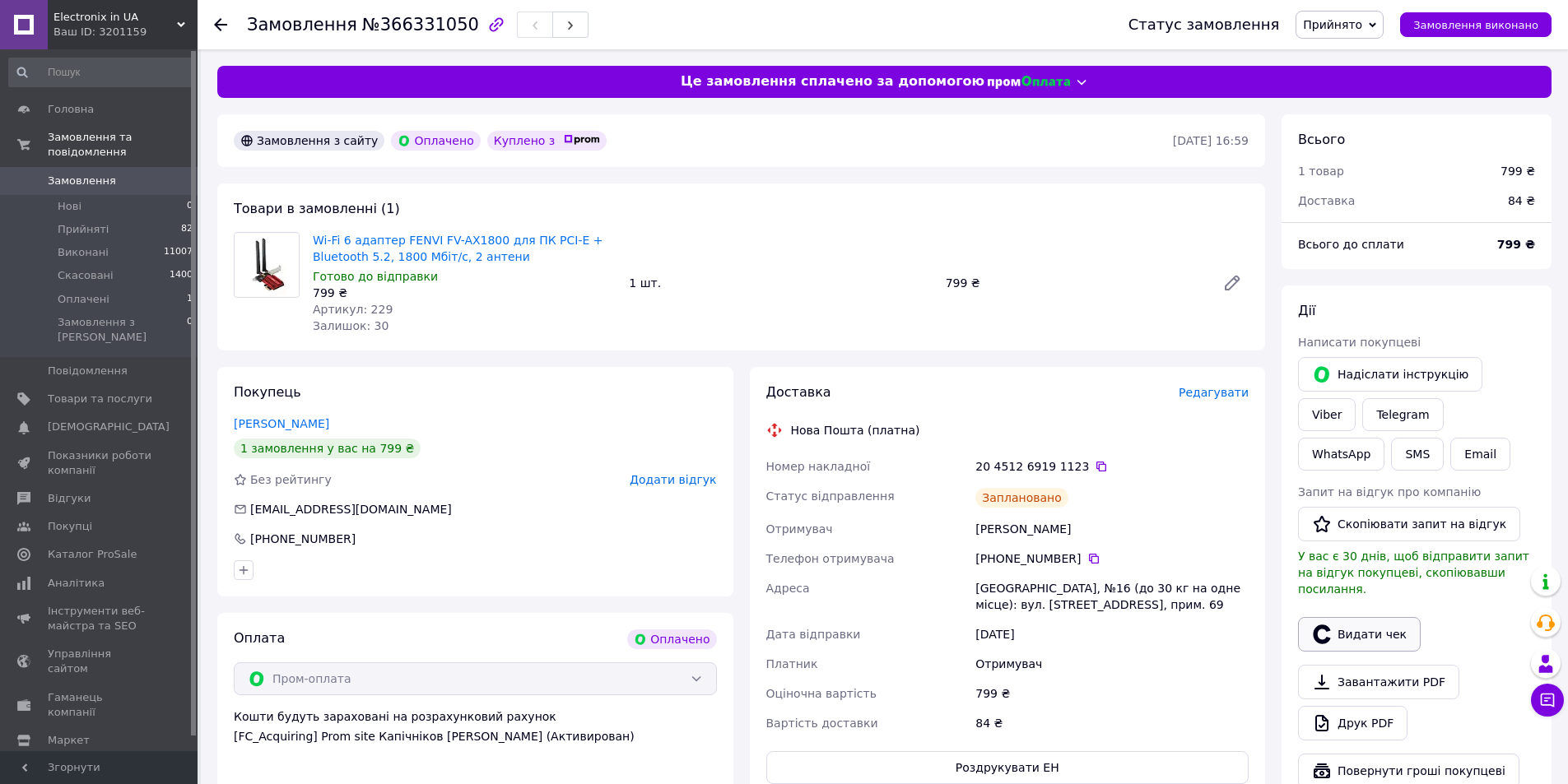
click at [1356, 617] on button "Видати чек" at bounding box center [1359, 634] width 123 height 34
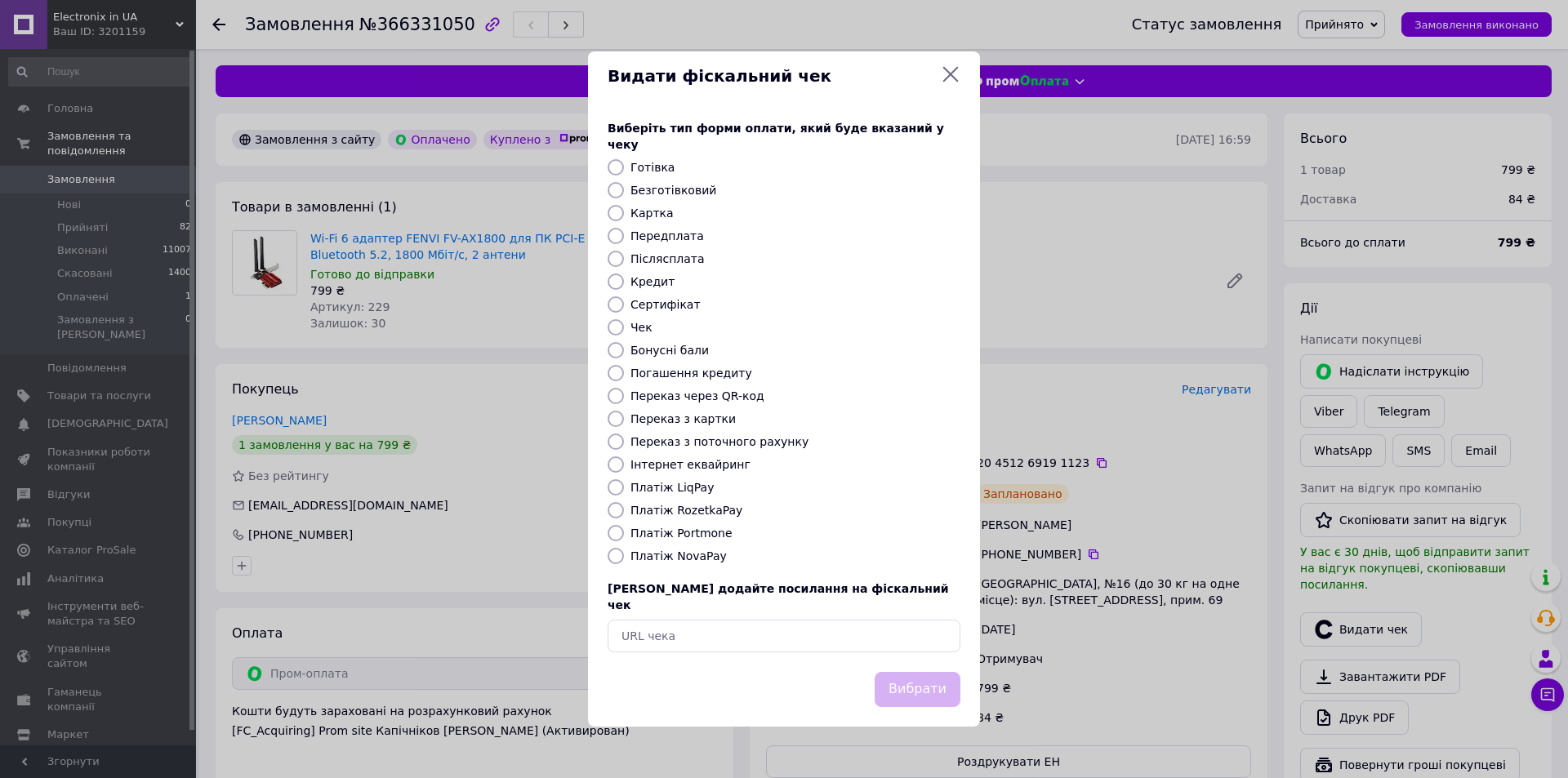
click at [614, 506] on input "Платіж RozetkaPay" at bounding box center [616, 510] width 17 height 17
radio input "true"
click at [926, 672] on button "Вибрати" at bounding box center [917, 689] width 86 height 35
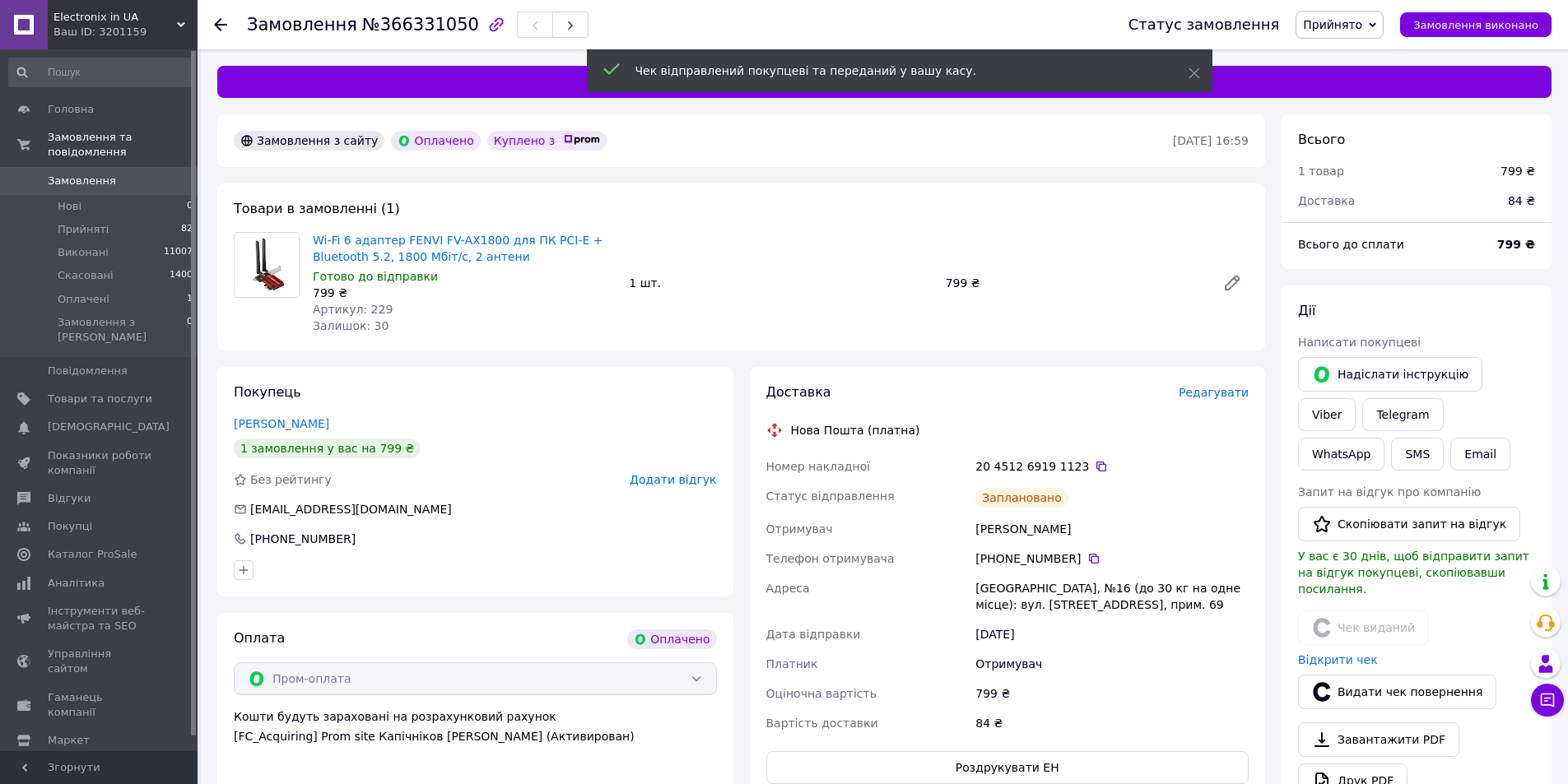
click at [70, 167] on link "Замовлення 0" at bounding box center [101, 181] width 202 height 28
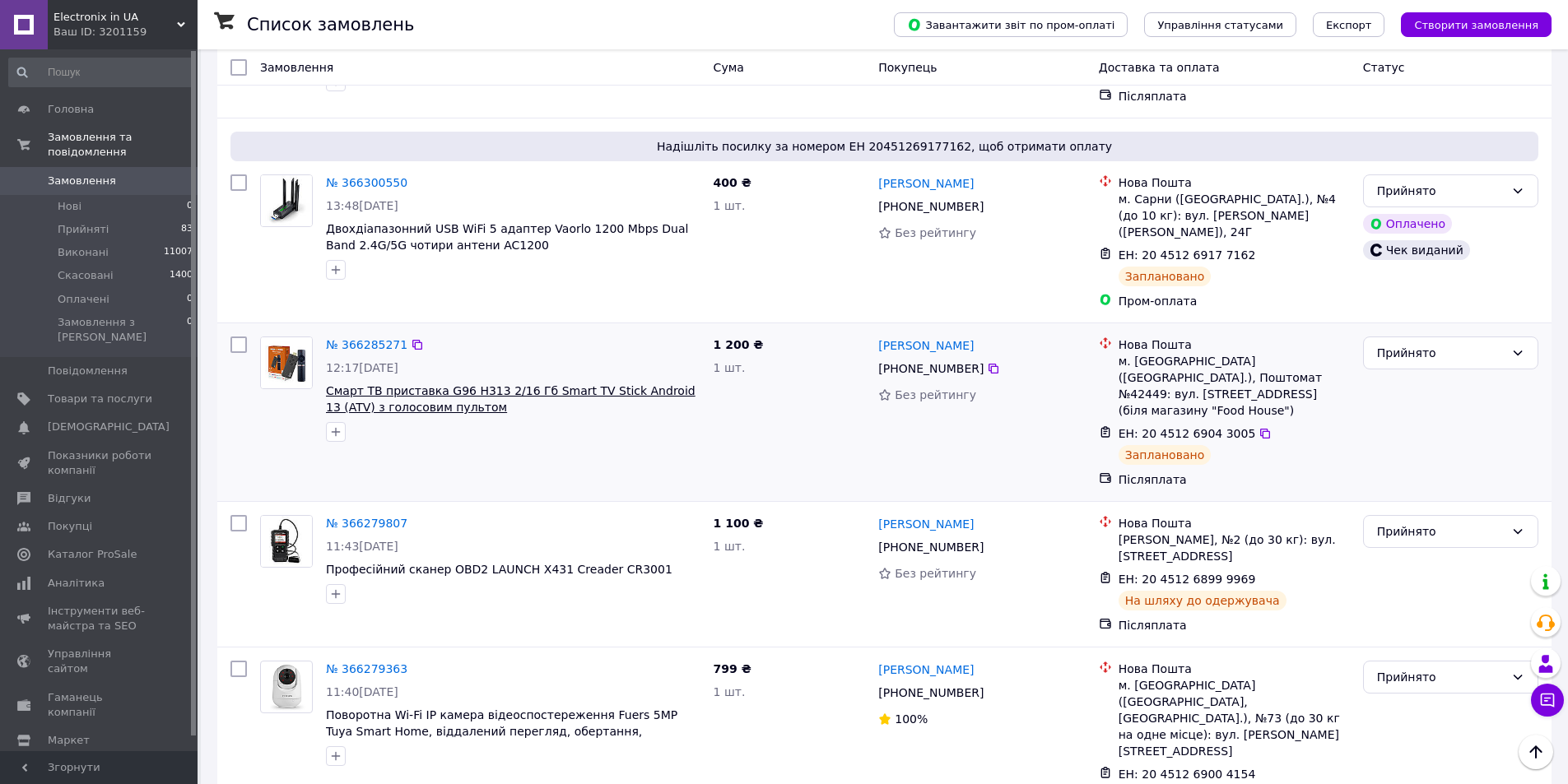
scroll to position [1399, 0]
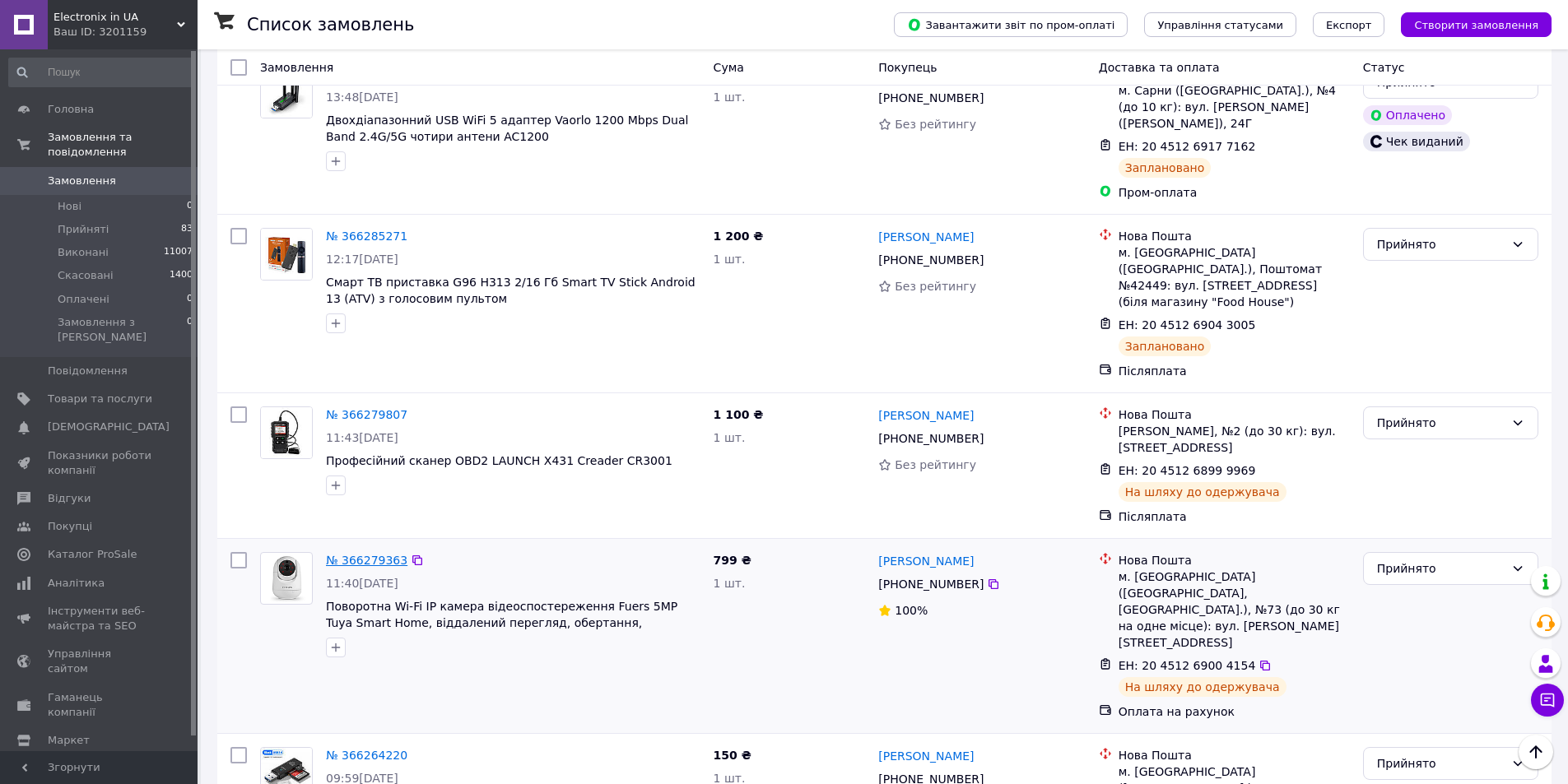
click at [370, 554] on link "№ 366279363" at bounding box center [366, 561] width 81 height 13
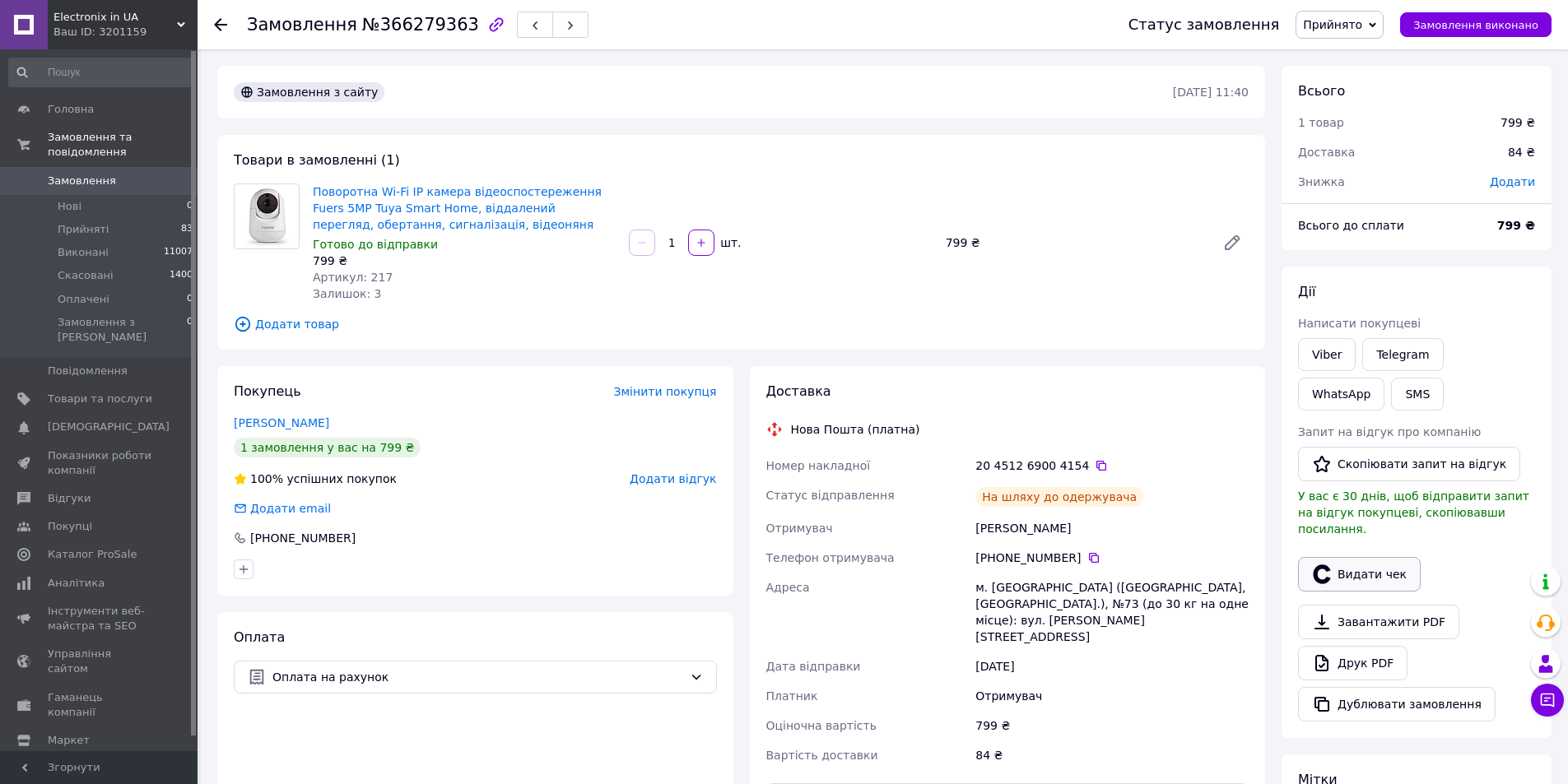
click at [1372, 557] on button "Видати чек" at bounding box center [1359, 574] width 123 height 34
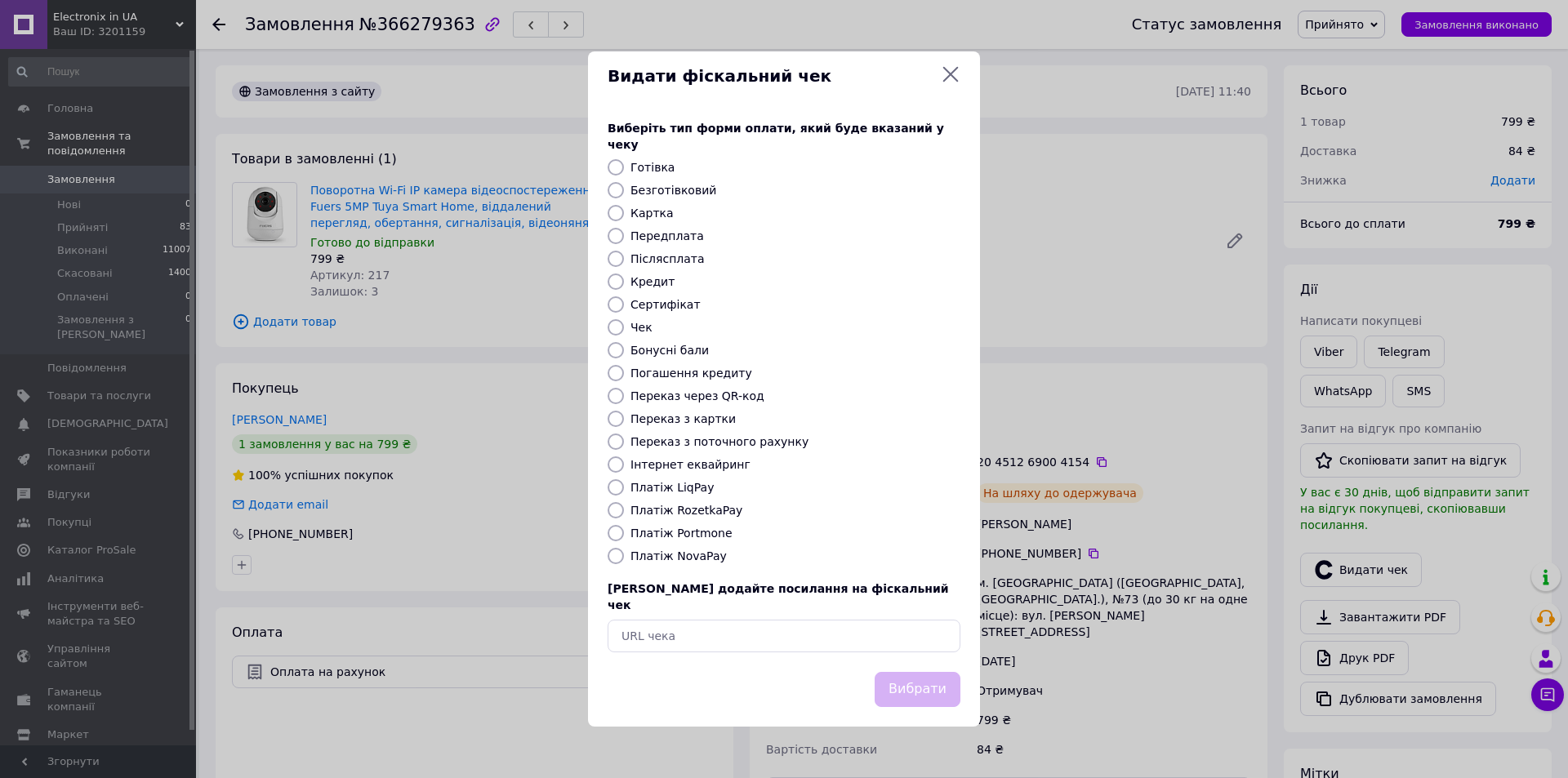
click at [614, 468] on input "Інтернет еквайринг" at bounding box center [616, 465] width 17 height 17
radio input "true"
click at [937, 673] on button "Вибрати" at bounding box center [917, 689] width 86 height 35
